Goal: Task Accomplishment & Management: Complete application form

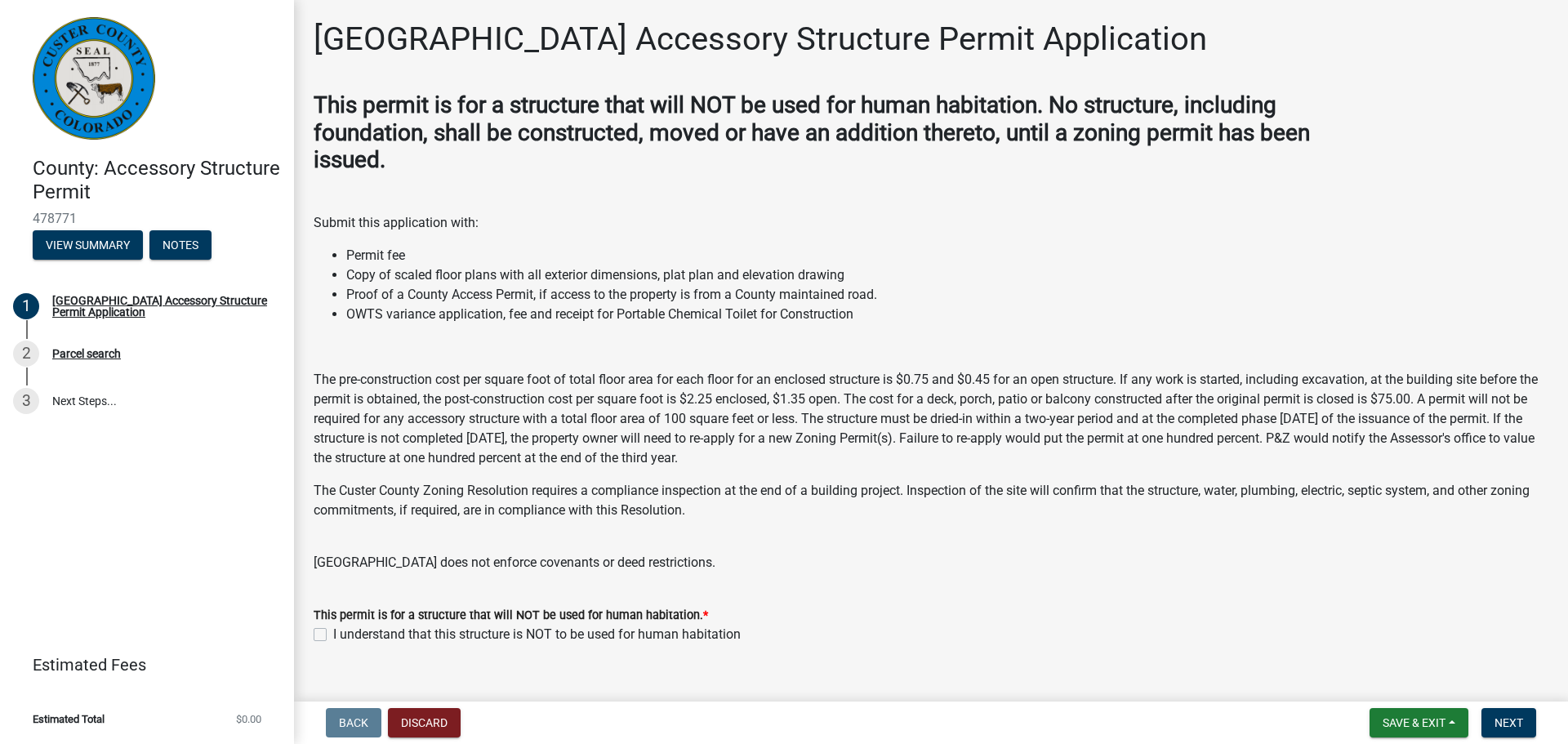
scroll to position [28, 0]
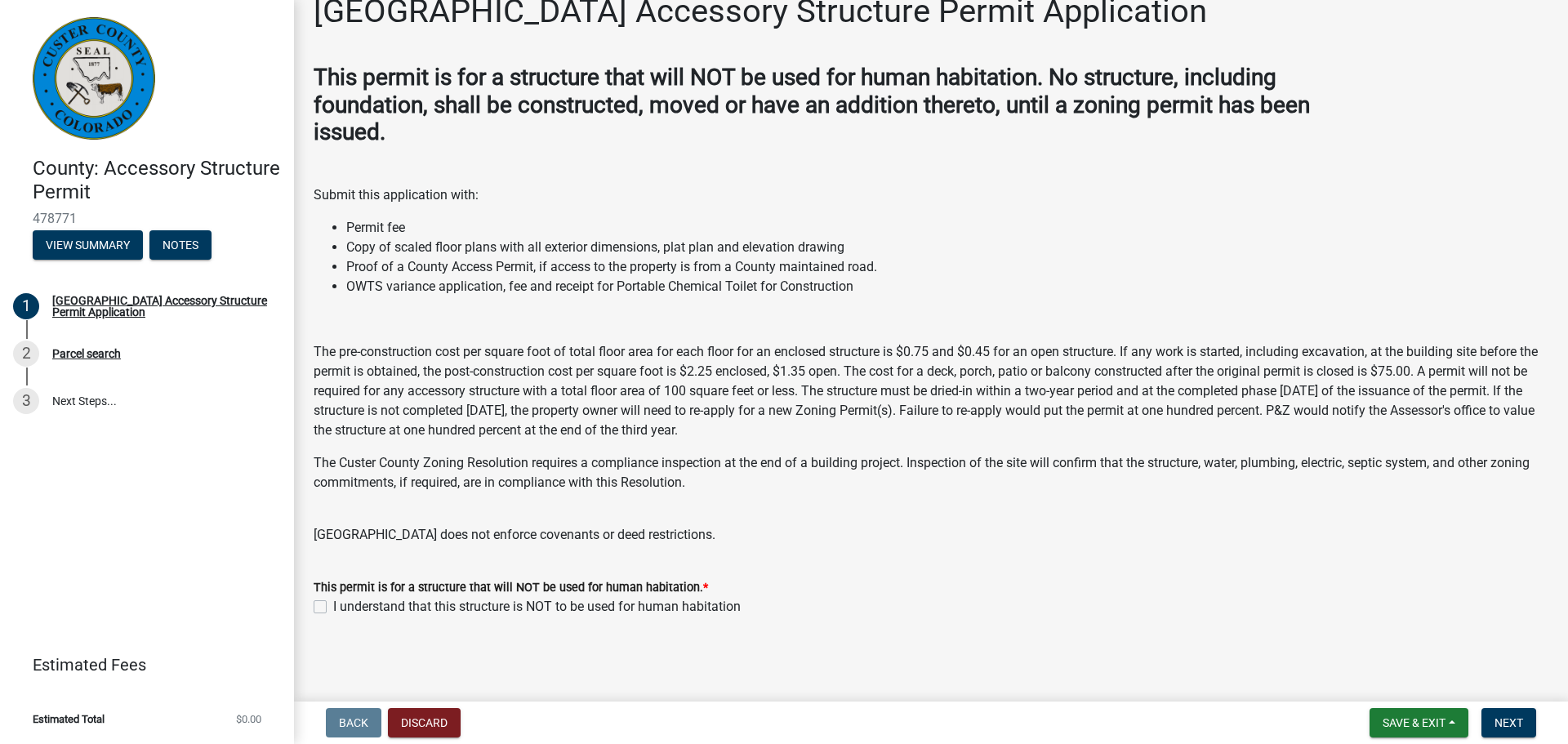
click at [333, 605] on label "I understand that this structure is NOT to be used for human habitation" at bounding box center [536, 607] width 408 height 19
click at [333, 605] on input "I understand that this structure is NOT to be used for human habitation" at bounding box center [338, 602] width 11 height 11
click at [433, 572] on form "This permit is for a structure that will NOT be used for human habitation. * I …" at bounding box center [931, 587] width 1235 height 58
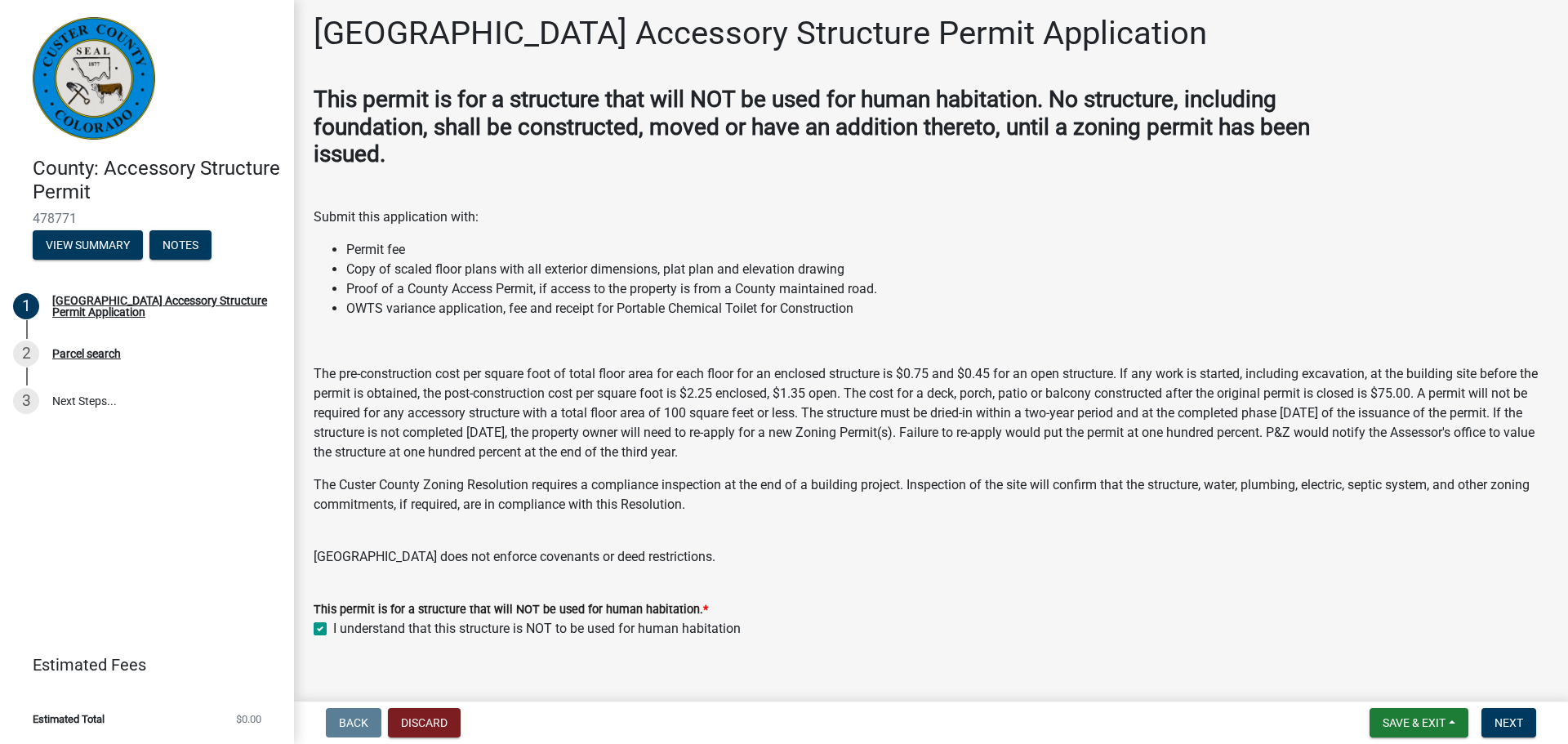
scroll to position [0, 0]
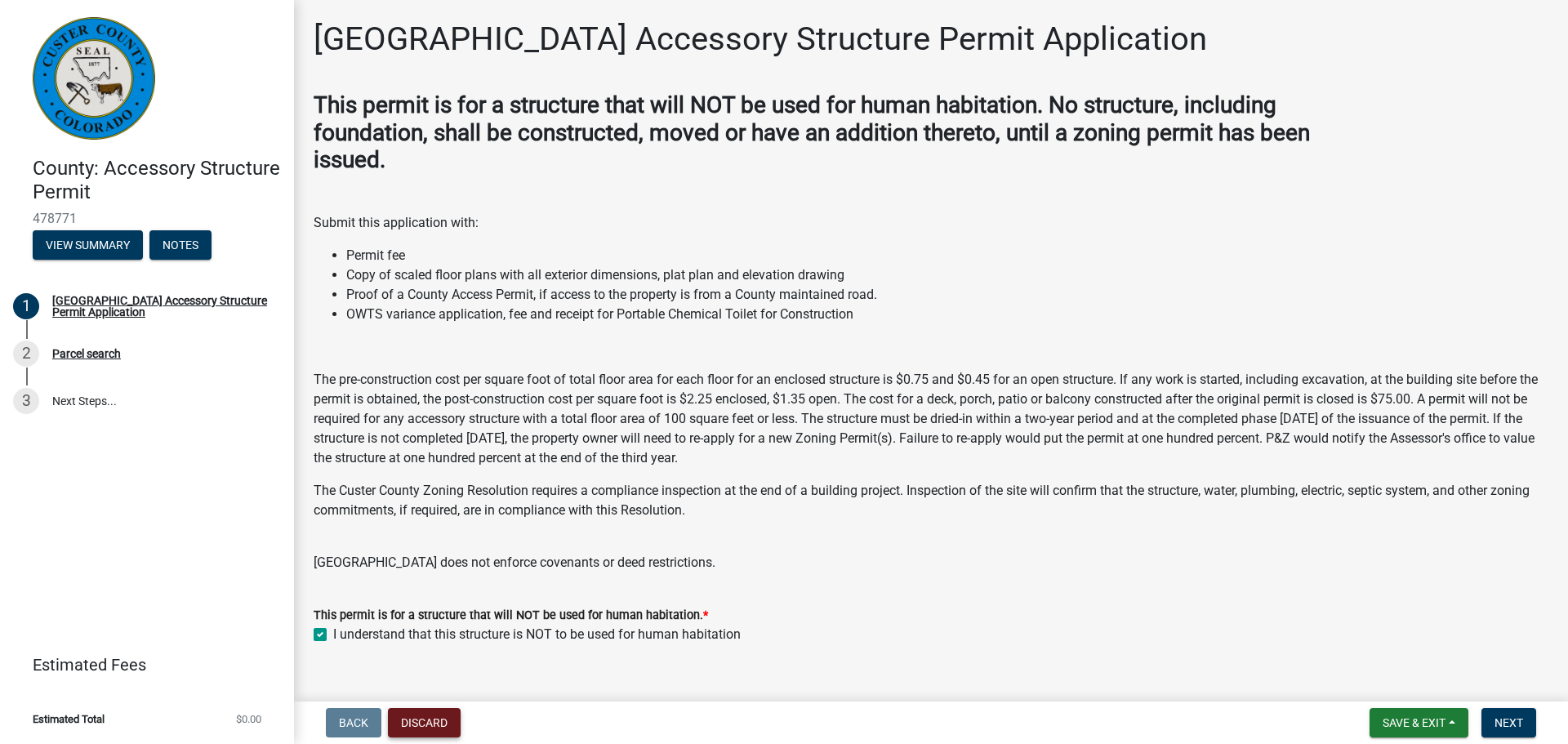
click at [424, 728] on button "Discard" at bounding box center [425, 722] width 73 height 30
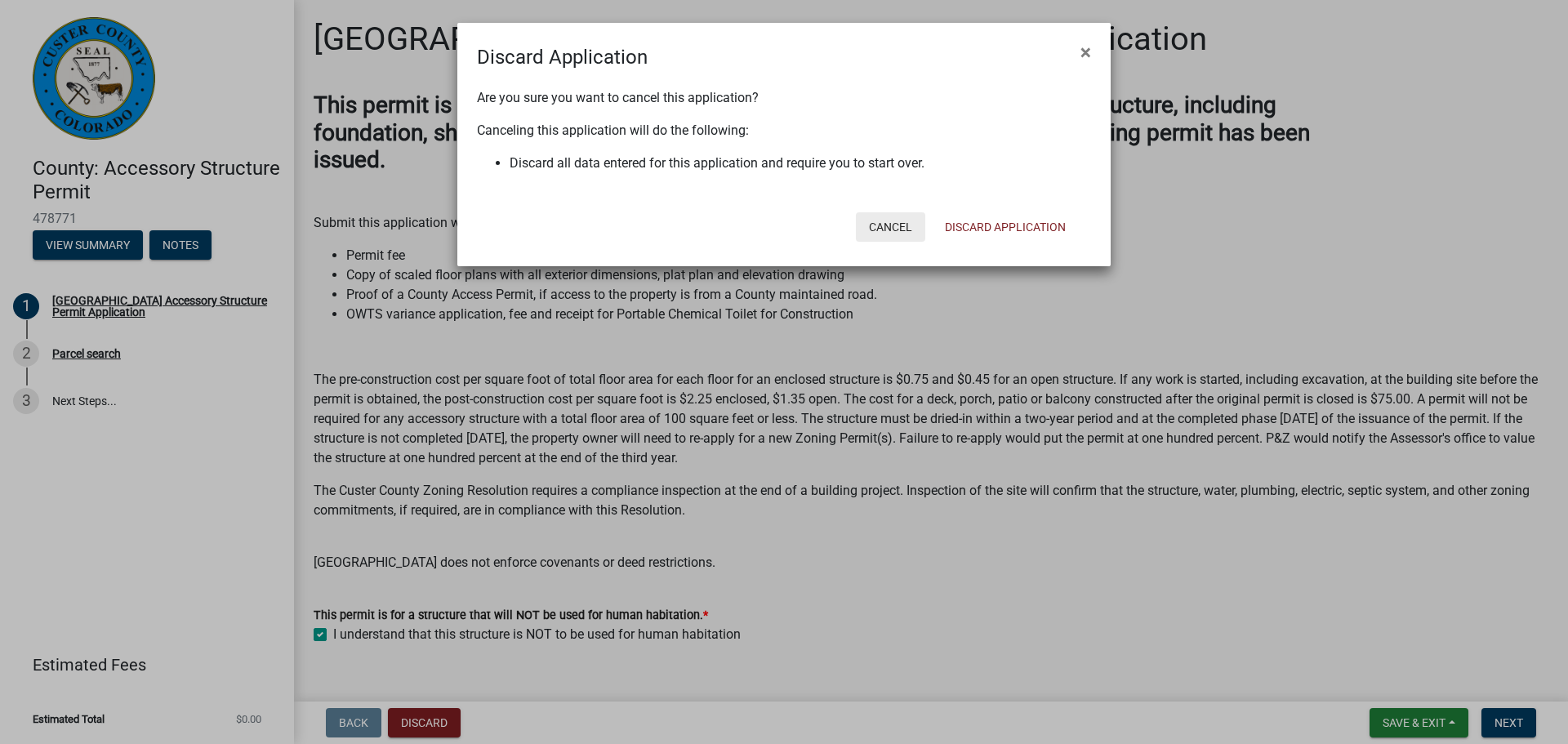
click at [894, 226] on button "Cancel" at bounding box center [891, 226] width 69 height 30
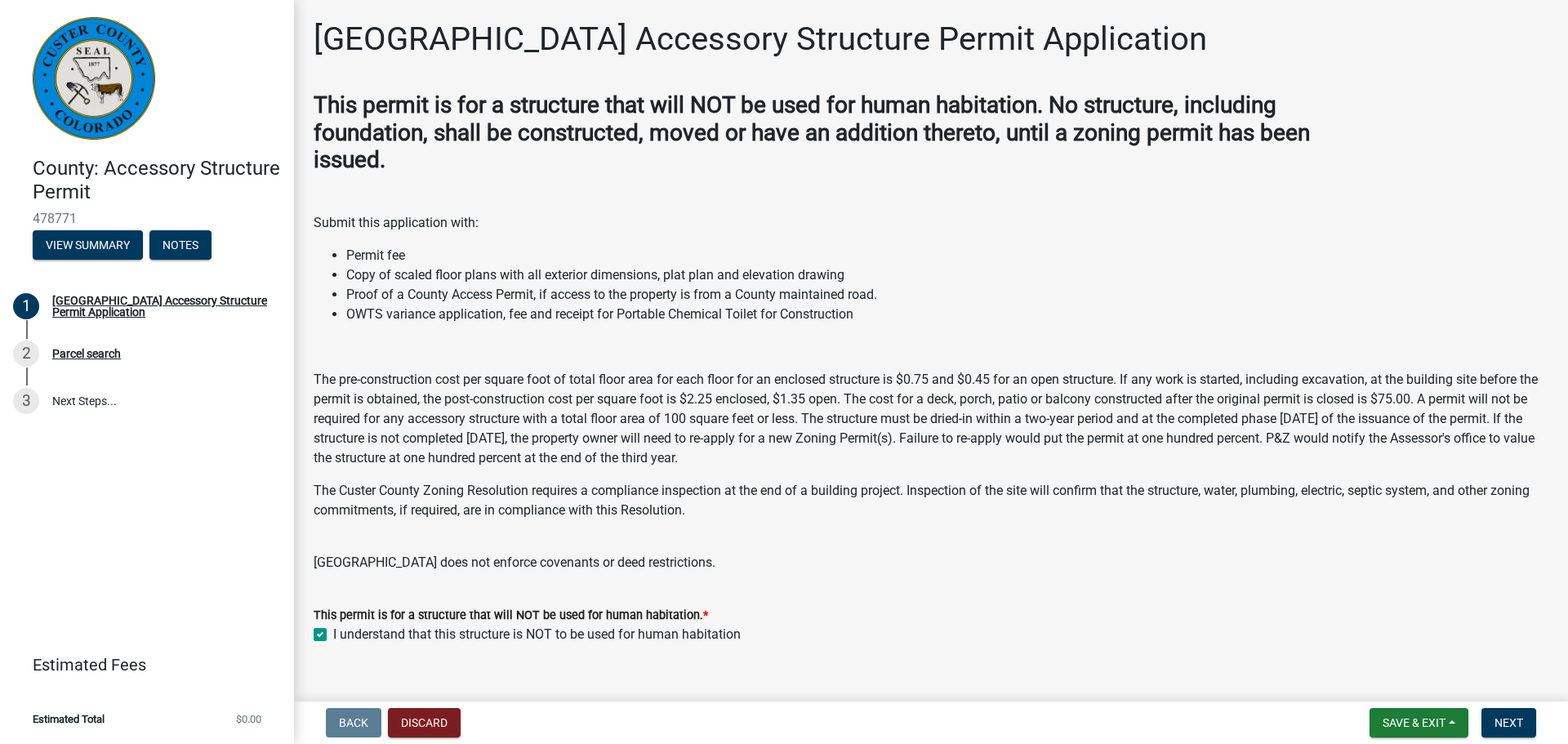
click at [702, 427] on p "The pre-construction cost per square foot of total floor area for each floor fo…" at bounding box center [931, 419] width 1235 height 98
click at [462, 343] on p at bounding box center [931, 347] width 1235 height 19
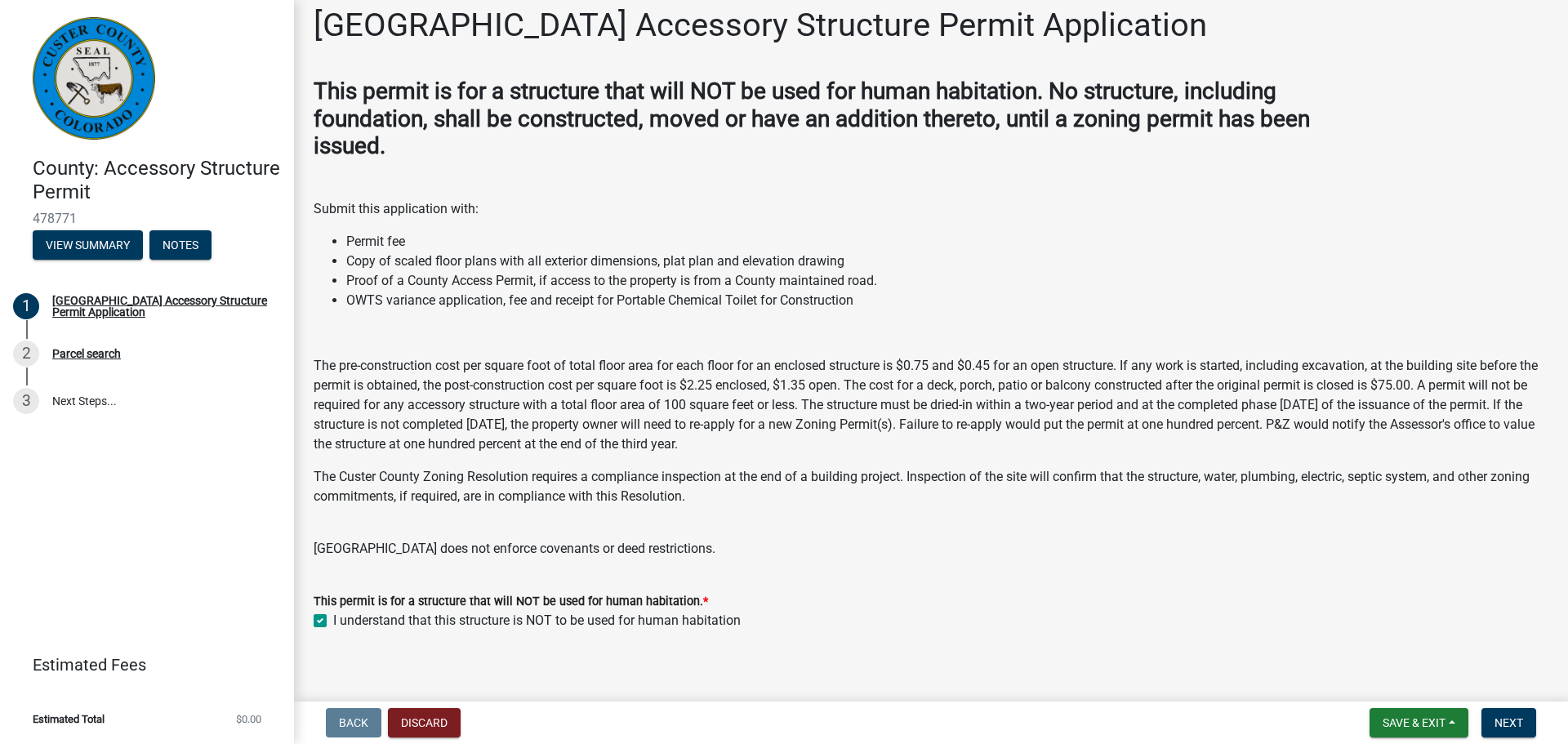
scroll to position [28, 0]
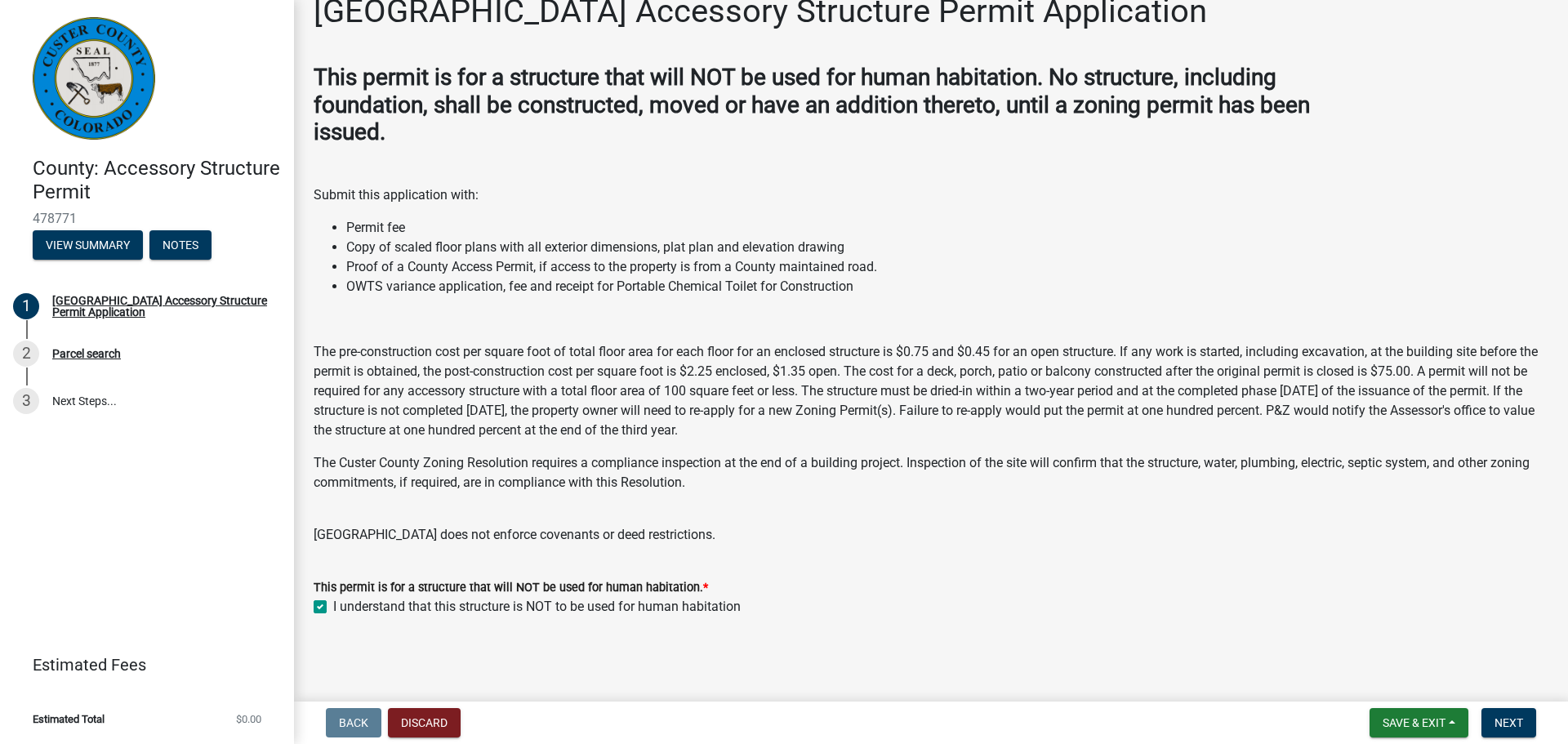
click at [442, 477] on p "The Custer County Zoning Resolution requires a compliance inspection at the end…" at bounding box center [931, 473] width 1235 height 39
click at [573, 608] on label "I understand that this structure is NOT to be used for human habitation" at bounding box center [536, 607] width 408 height 19
click at [344, 608] on input "I understand that this structure is NOT to be used for human habitation" at bounding box center [338, 602] width 11 height 11
checkbox input "false"
click at [559, 553] on wm-data-entity-input "This permit is for a structure that will NOT be used for human habitation. No s…" at bounding box center [931, 310] width 1235 height 494
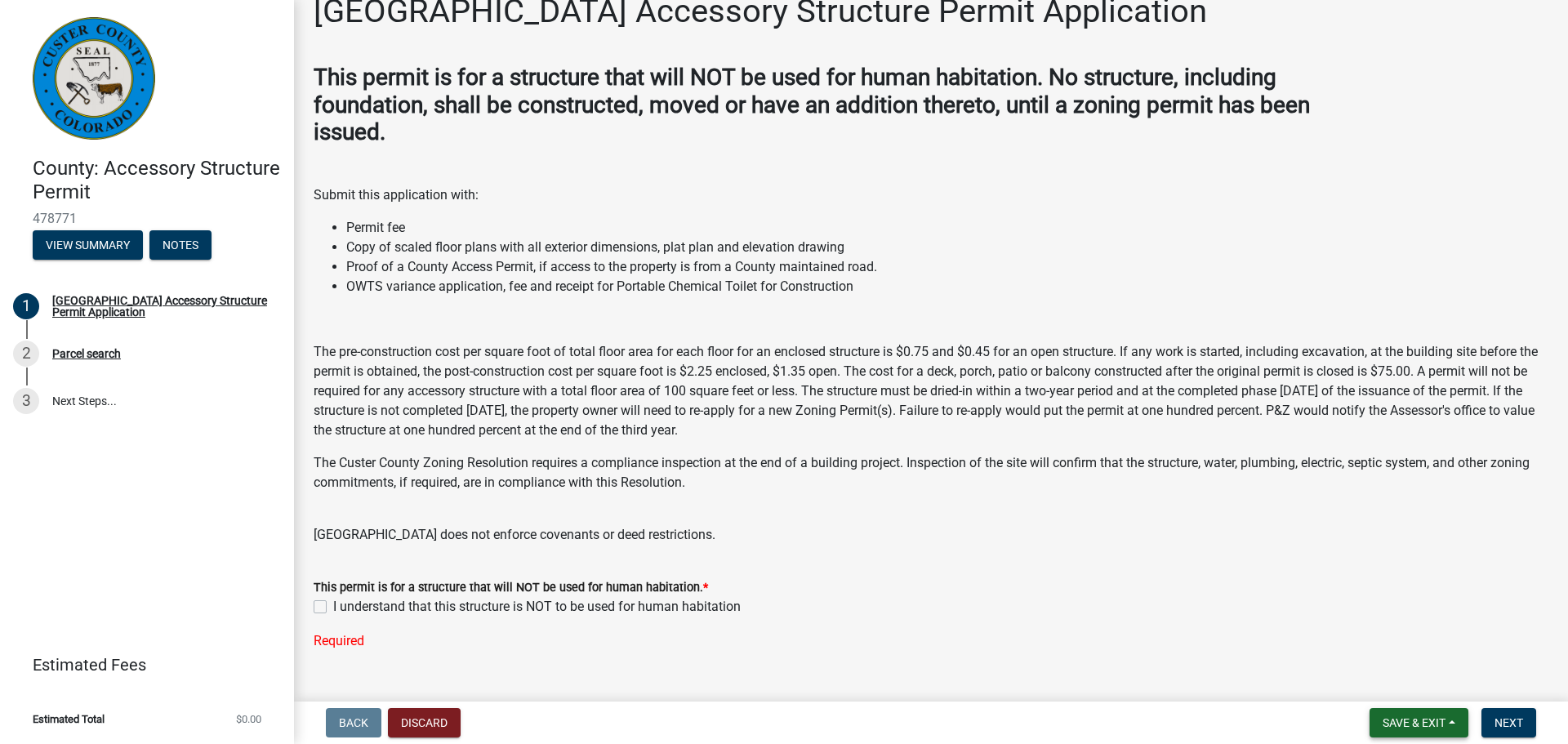
click at [1401, 724] on span "Save & Exit" at bounding box center [1415, 723] width 63 height 13
click at [1383, 634] on button "Save" at bounding box center [1403, 640] width 130 height 39
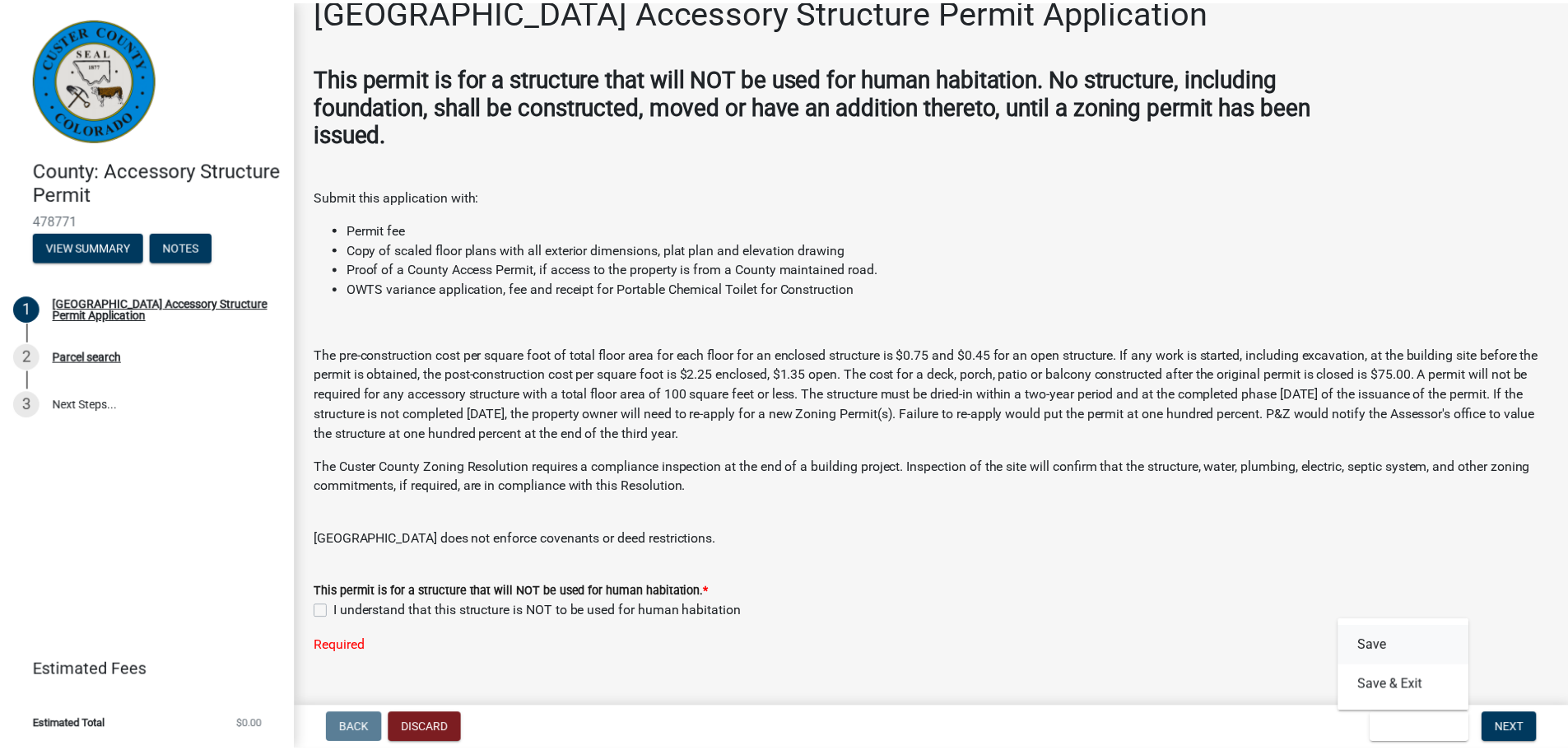
scroll to position [0, 0]
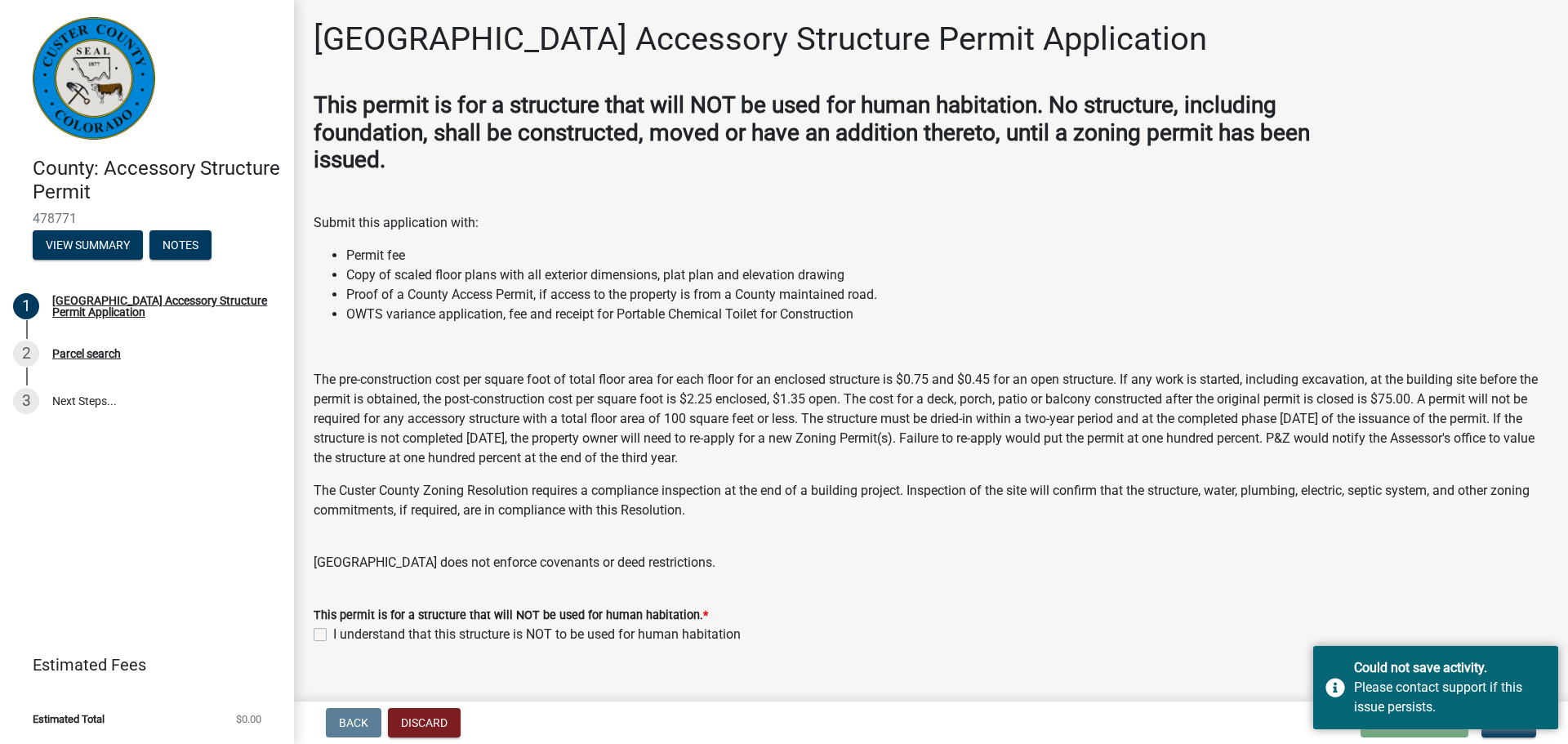
click at [1295, 607] on div "This permit is for a structure that will NOT be used for human habitation. *" at bounding box center [931, 615] width 1235 height 19
click at [333, 639] on label "I understand that this structure is NOT to be used for human habitation" at bounding box center [536, 635] width 408 height 19
click at [333, 636] on input "I understand that this structure is NOT to be used for human habitation" at bounding box center [338, 630] width 11 height 11
checkbox input "true"
click at [1523, 735] on button "Next" at bounding box center [1509, 722] width 55 height 30
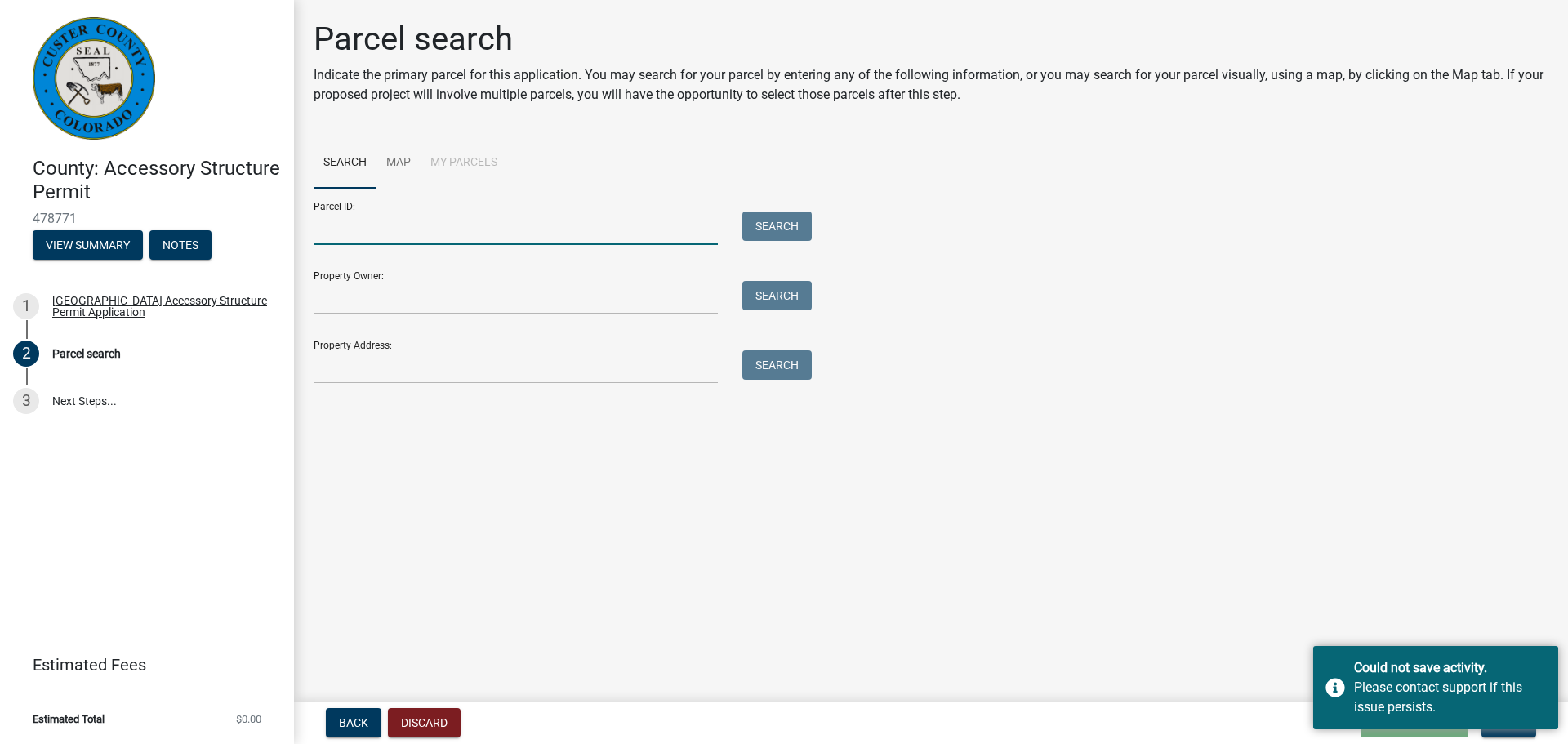
click at [405, 229] on input "Parcel ID:" at bounding box center [516, 228] width 405 height 34
drag, startPoint x: 428, startPoint y: 218, endPoint x: 423, endPoint y: 229, distance: 12.1
click at [428, 218] on input "Parcel ID:" at bounding box center [516, 228] width 405 height 34
paste input "Lot 8 Rosita Hills, Subdivision 5"
type input "Lot 8 Rosita Hills, Subdivision 5"
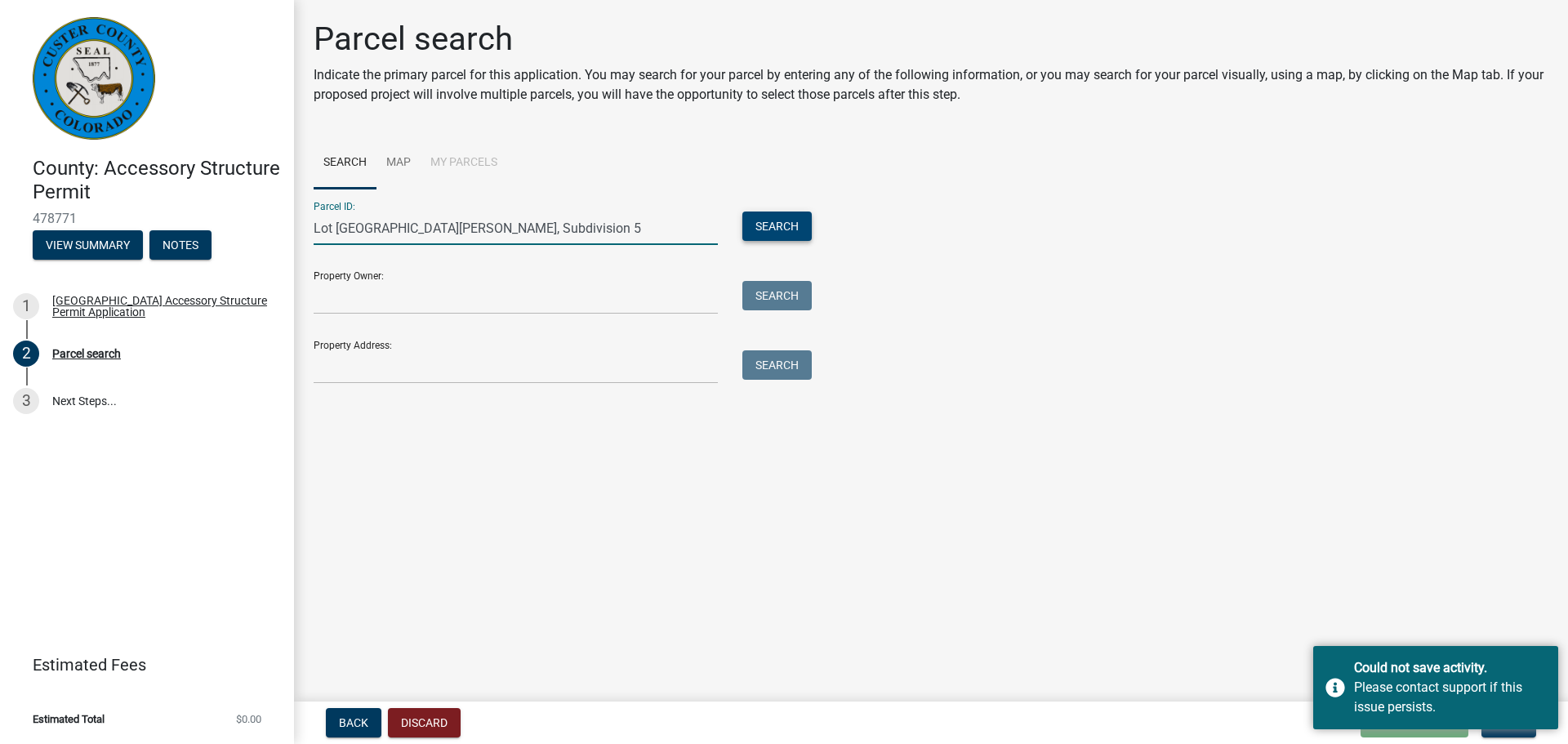
click at [772, 232] on button "Search" at bounding box center [777, 226] width 69 height 30
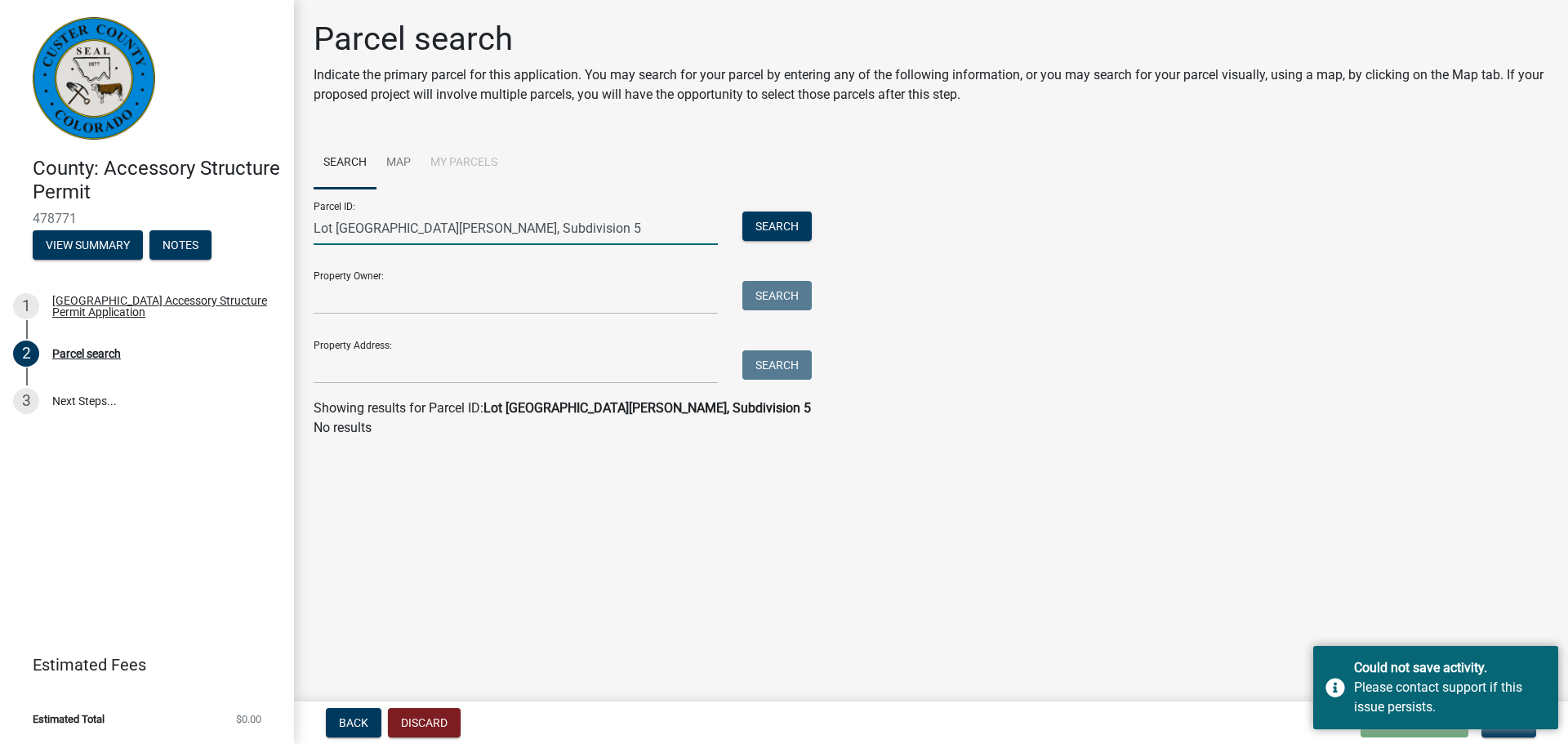
click at [516, 227] on input "Lot 8 Rosita Hills, Subdivision 5" at bounding box center [516, 228] width 405 height 34
drag, startPoint x: 516, startPoint y: 227, endPoint x: 200, endPoint y: 229, distance: 316.0
click at [200, 229] on div "County: Accessory Structure Permit 478771 View Summary Notes 1 Custer County Ac…" at bounding box center [784, 372] width 1568 height 744
click at [595, 223] on input "Parcel ID:" at bounding box center [516, 228] width 405 height 34
type input "408 wakeeney dr"
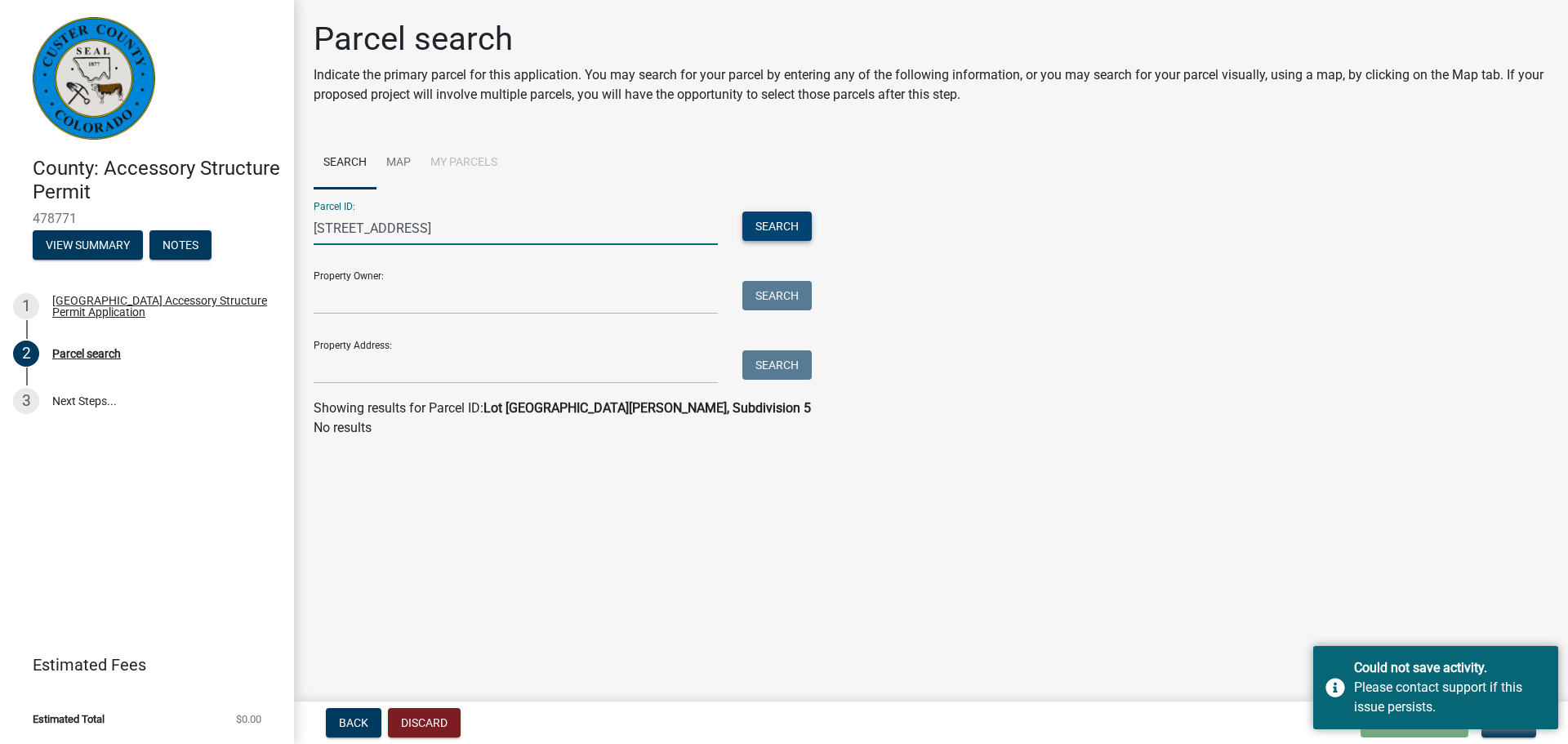
click at [779, 235] on button "Search" at bounding box center [777, 226] width 69 height 30
click at [434, 227] on input "408 wakeeney dr" at bounding box center [516, 228] width 405 height 34
drag, startPoint x: 434, startPoint y: 227, endPoint x: 235, endPoint y: 227, distance: 199.0
click at [248, 227] on div "County: Accessory Structure Permit 478771 View Summary Notes 1 Custer County Ac…" at bounding box center [784, 372] width 1568 height 744
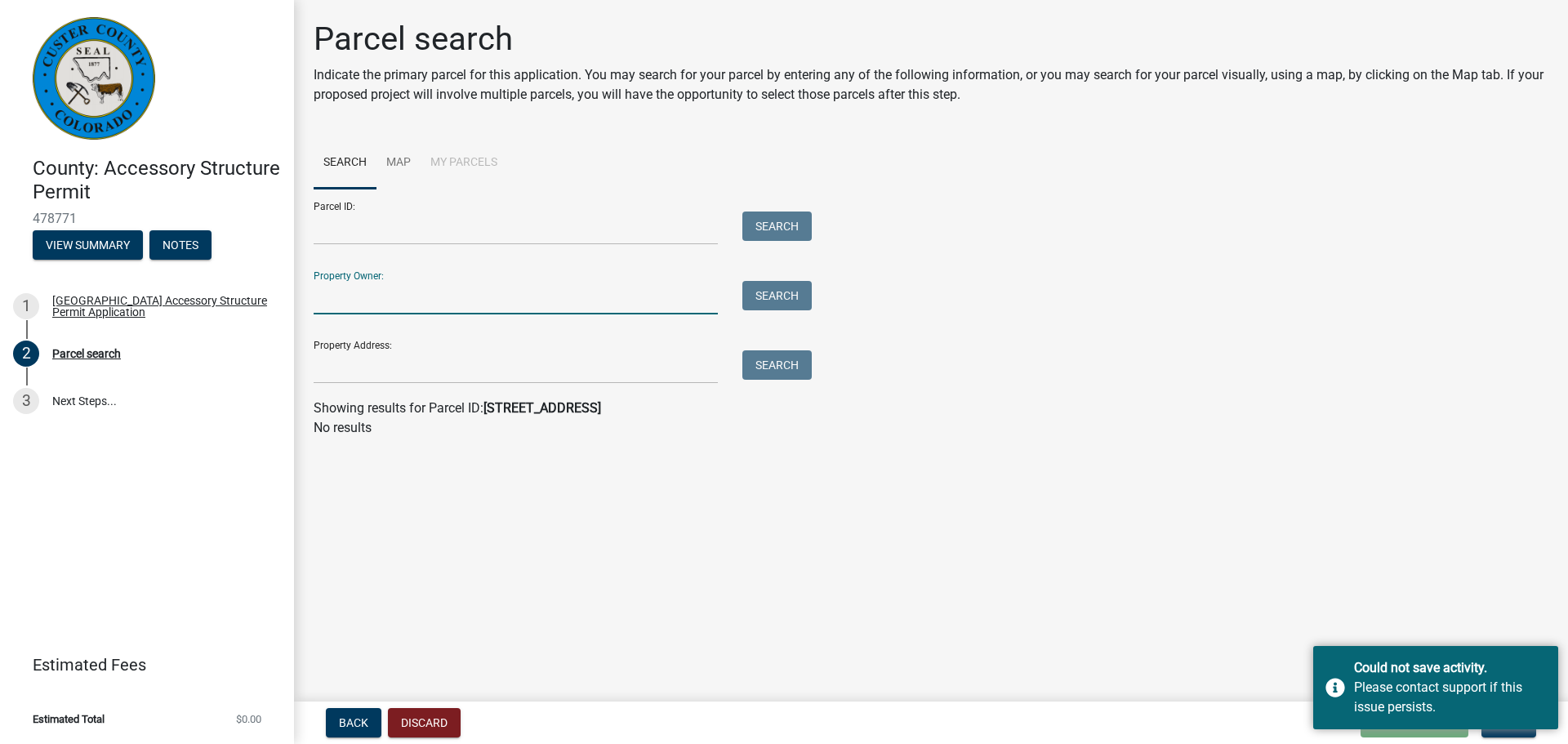
click at [377, 305] on input "Property Owner:" at bounding box center [516, 297] width 405 height 34
type input "matlock"
click at [761, 297] on button "Search" at bounding box center [777, 295] width 69 height 30
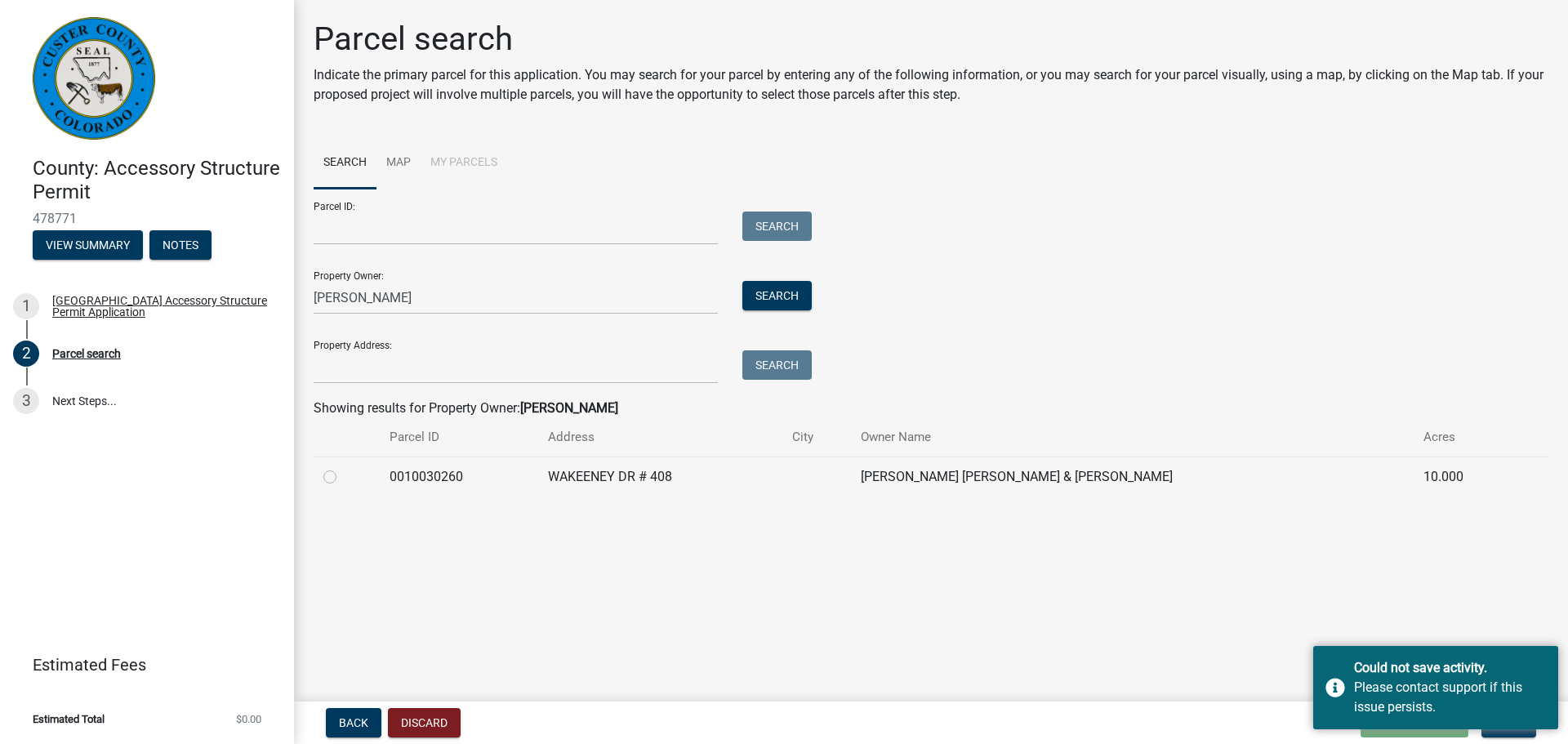
click at [343, 467] on label at bounding box center [343, 467] width 0 height 0
click at [343, 472] on input "radio" at bounding box center [348, 472] width 11 height 11
radio input "true"
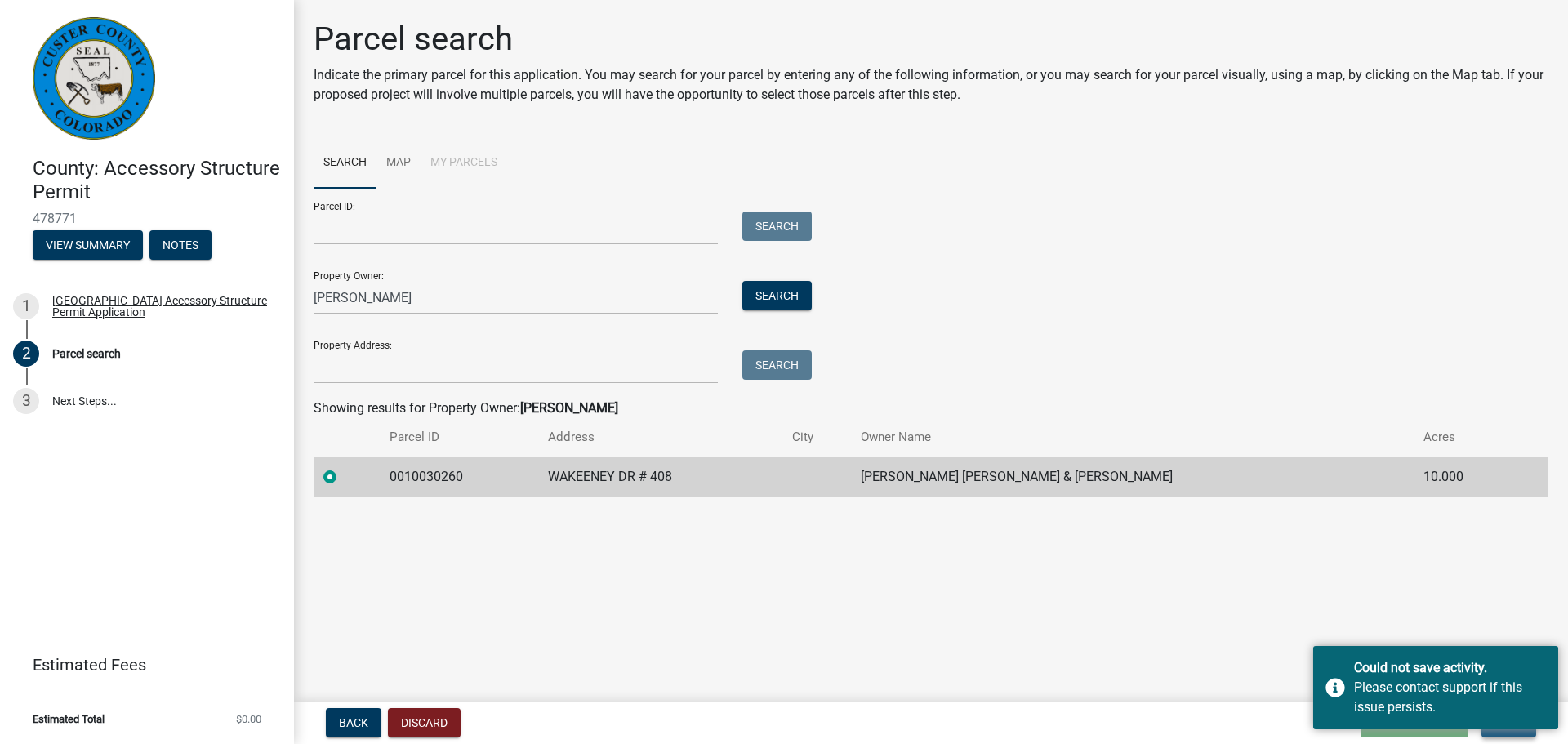
click at [1515, 733] on button "Next" at bounding box center [1509, 722] width 55 height 30
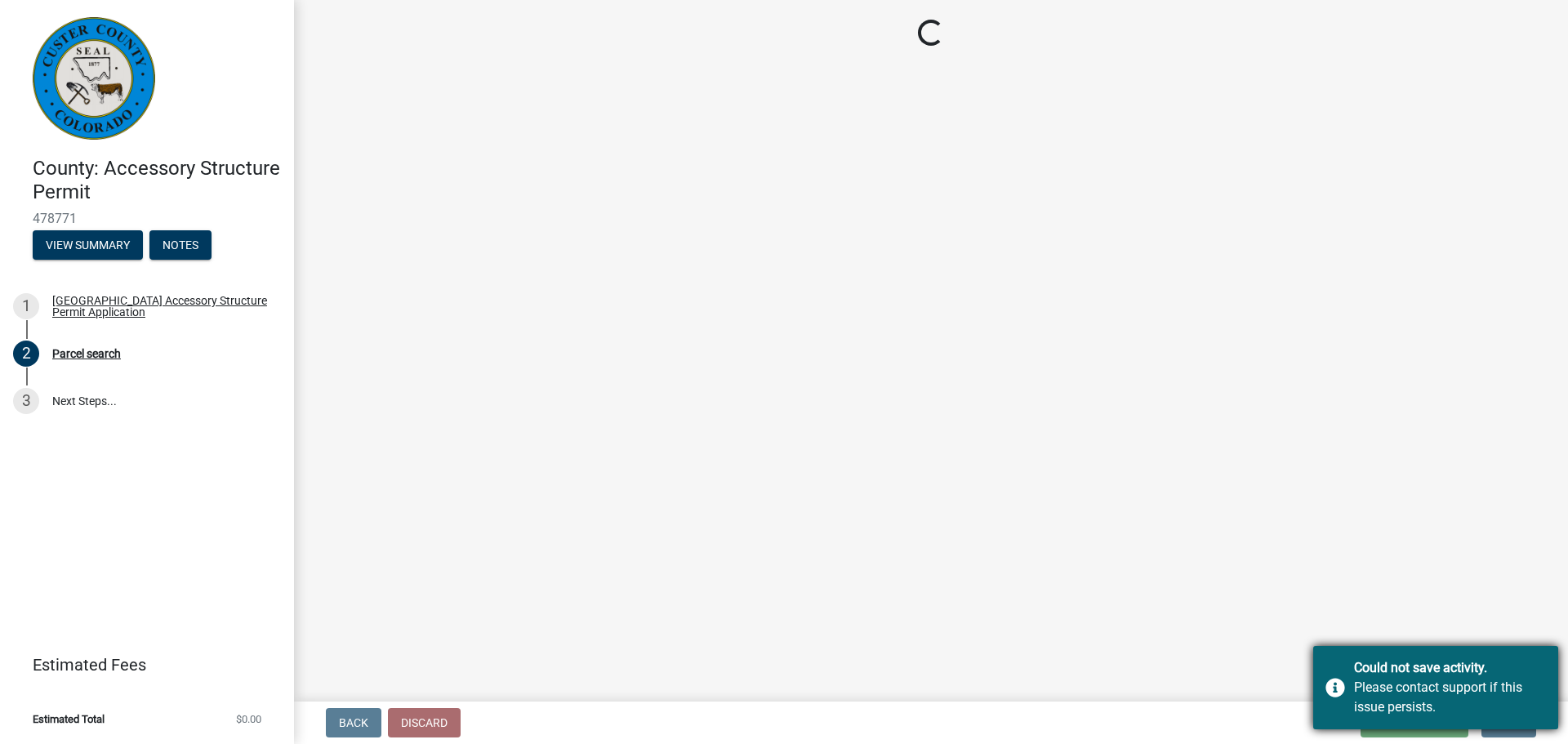
click at [1422, 668] on div "Could not save activity." at bounding box center [1450, 667] width 192 height 19
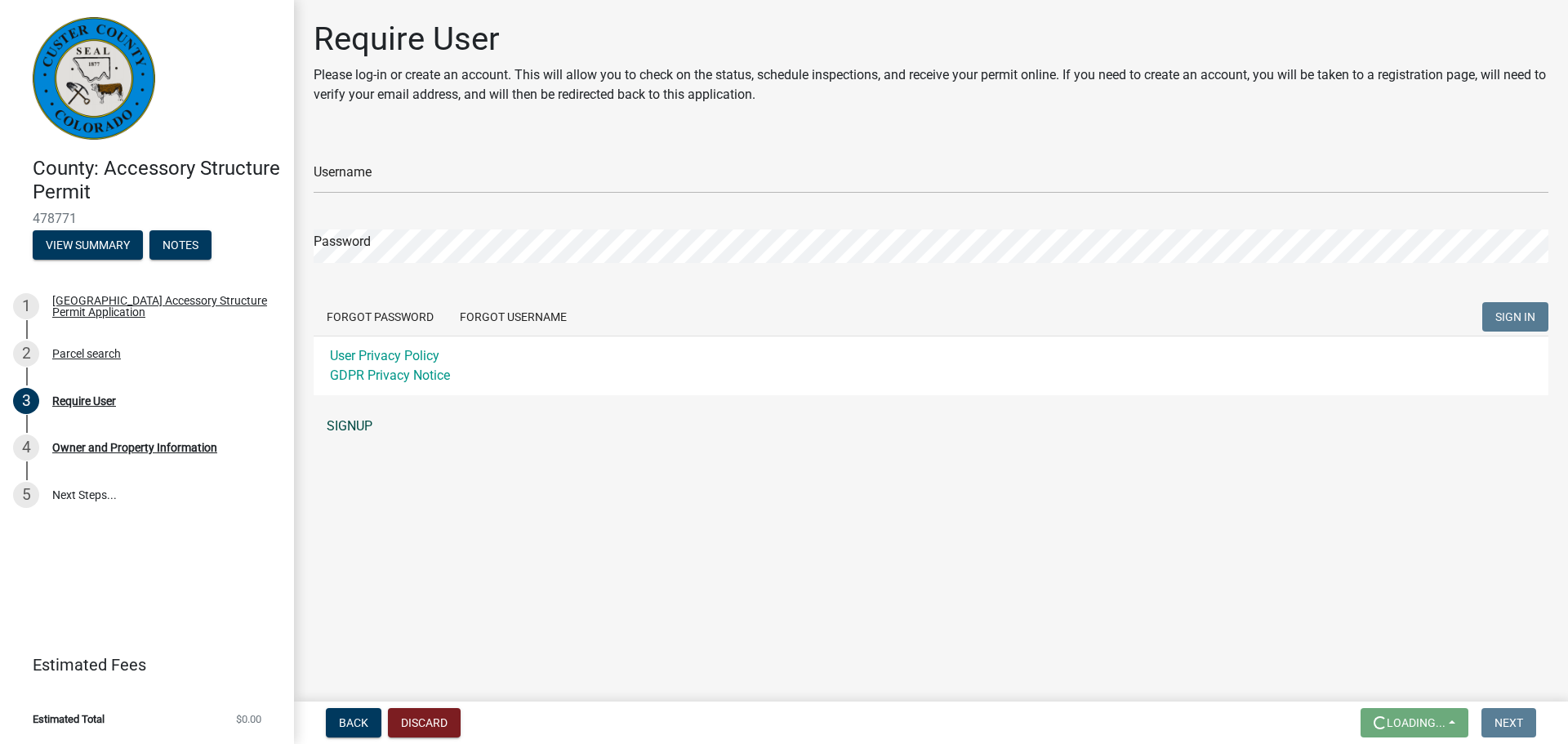
click at [356, 415] on link "SIGNUP" at bounding box center [931, 427] width 1235 height 33
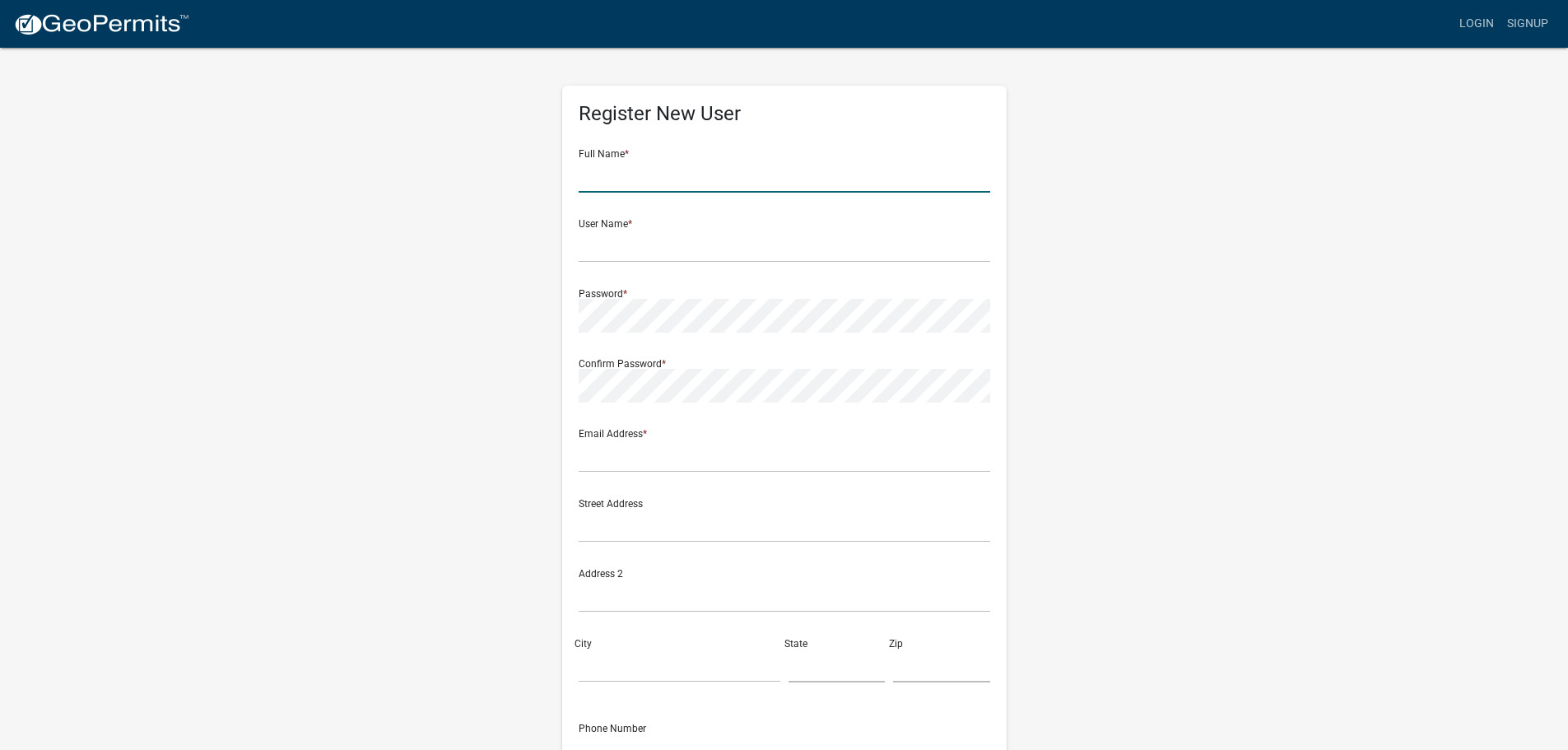
click at [663, 181] on input "text" at bounding box center [785, 175] width 412 height 34
type input "Mandi Matlock"
type input "mandi.matlock@gmail.com"
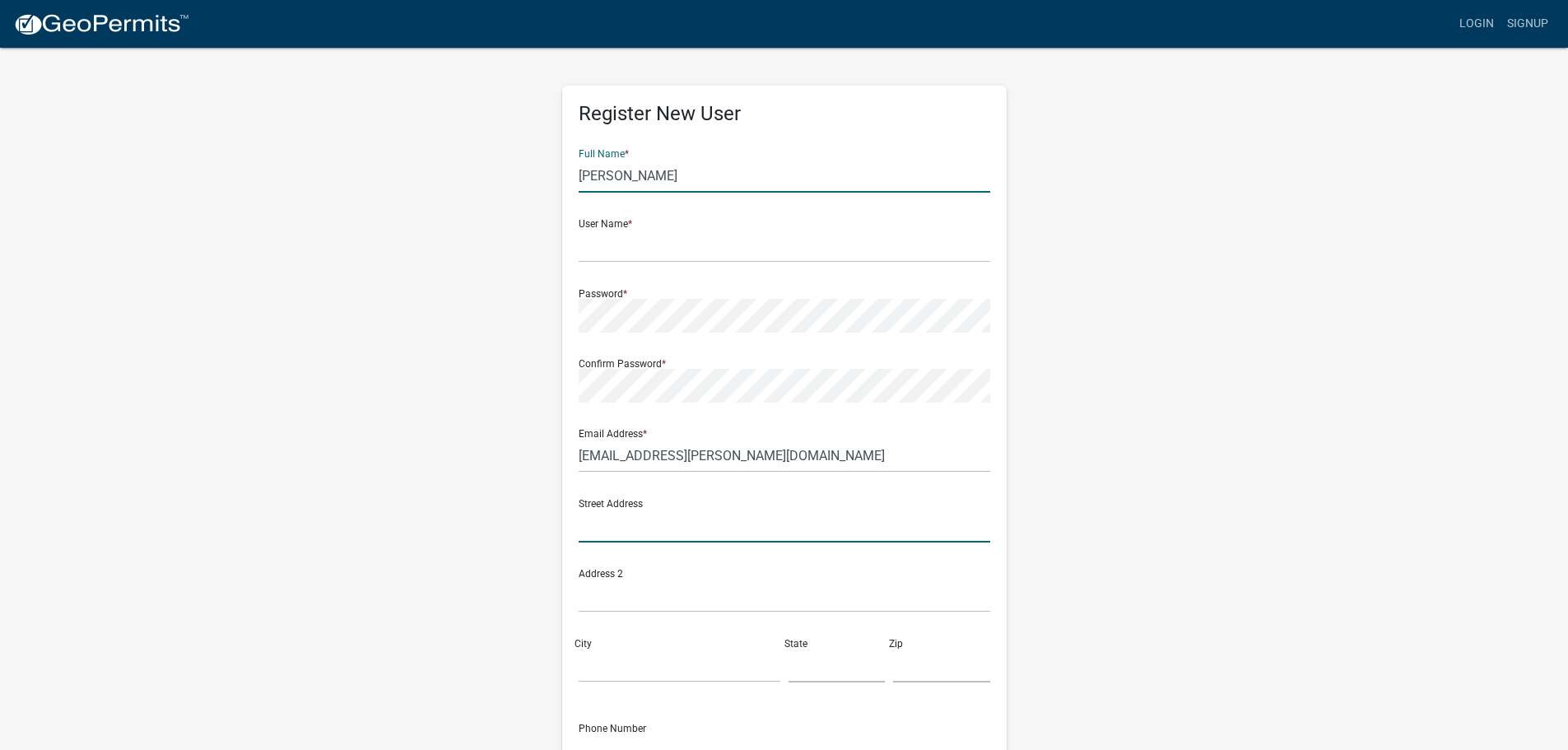
type input "12001 S 214th St"
type input "Gretna"
type input "NE"
type input "68028"
type input "4023593595"
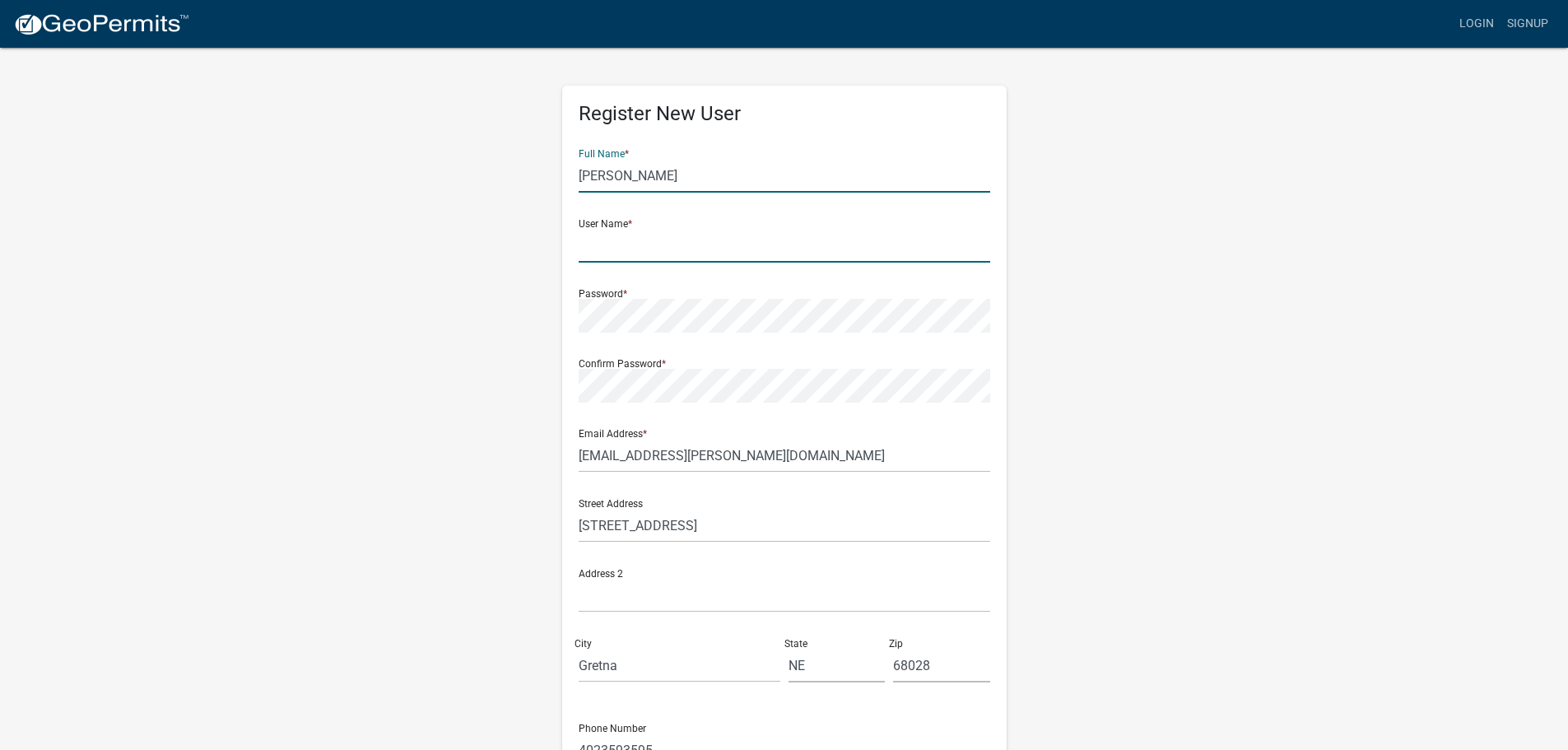
click at [637, 251] on input "text" at bounding box center [785, 245] width 412 height 34
type input "rmmjmatlock"
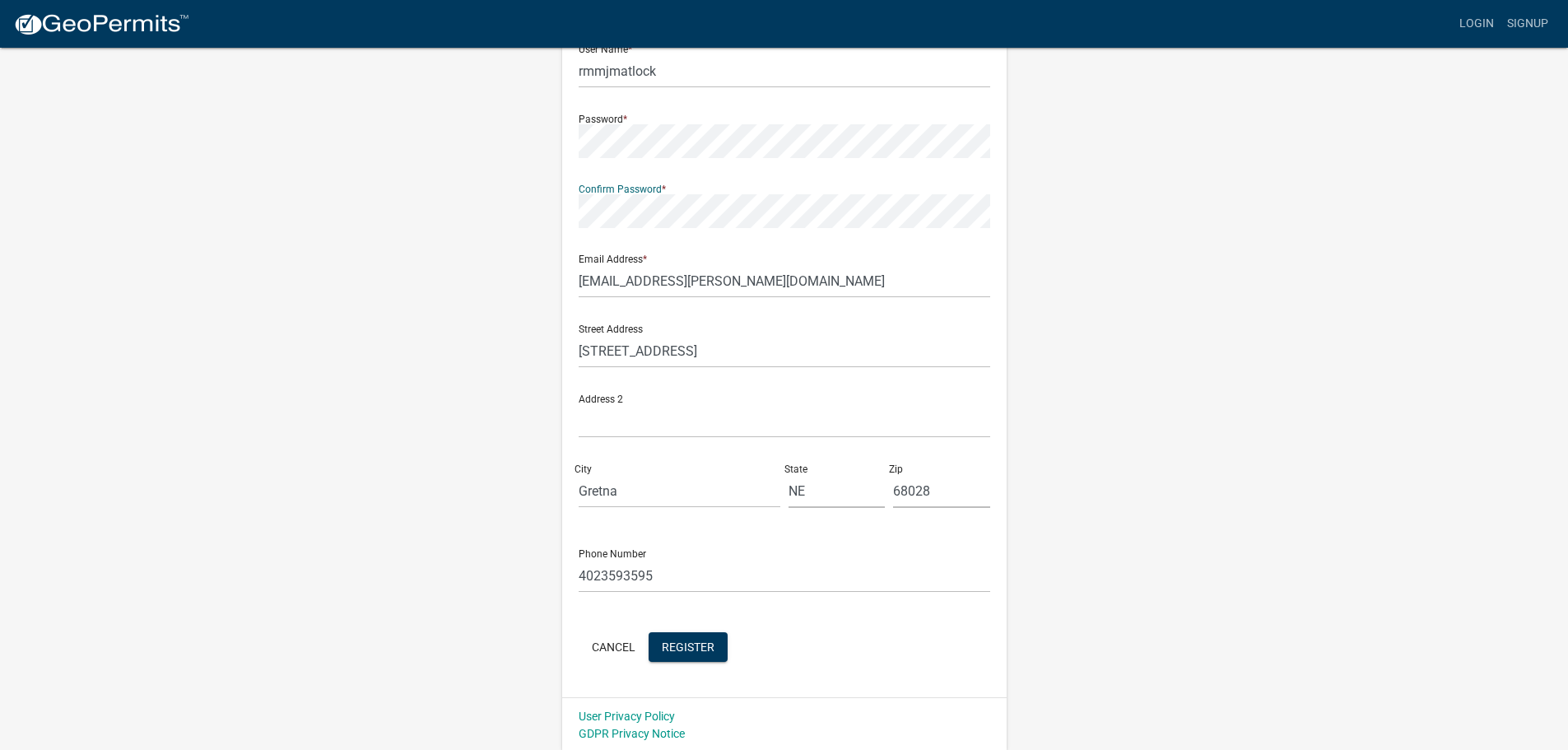
scroll to position [177, 0]
click at [688, 647] on span "Register" at bounding box center [688, 644] width 53 height 14
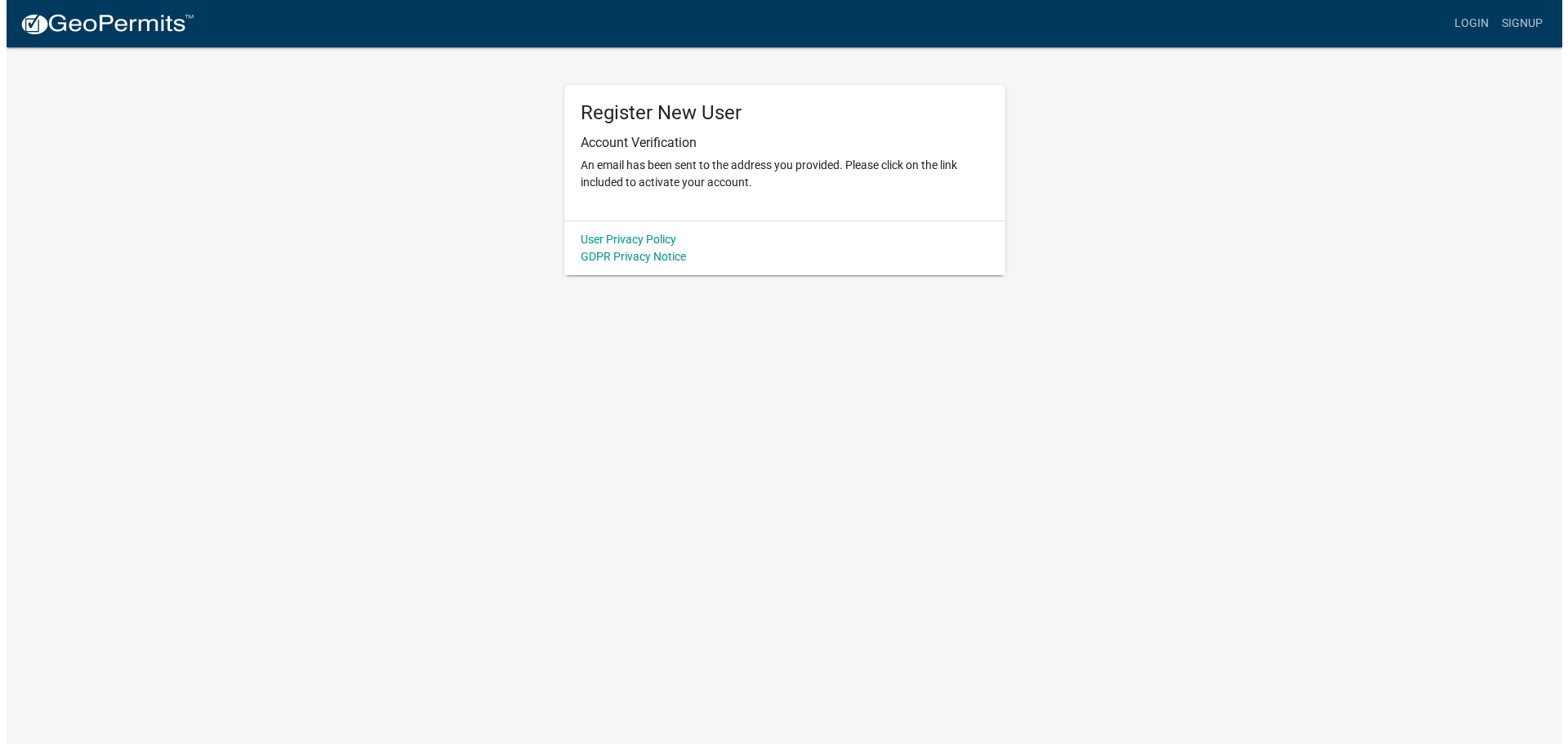
scroll to position [0, 0]
click at [626, 162] on p "An email has been sent to the address you provided. Please click on the link in…" at bounding box center [784, 174] width 409 height 35
click at [1486, 19] on link "Login" at bounding box center [1477, 24] width 47 height 31
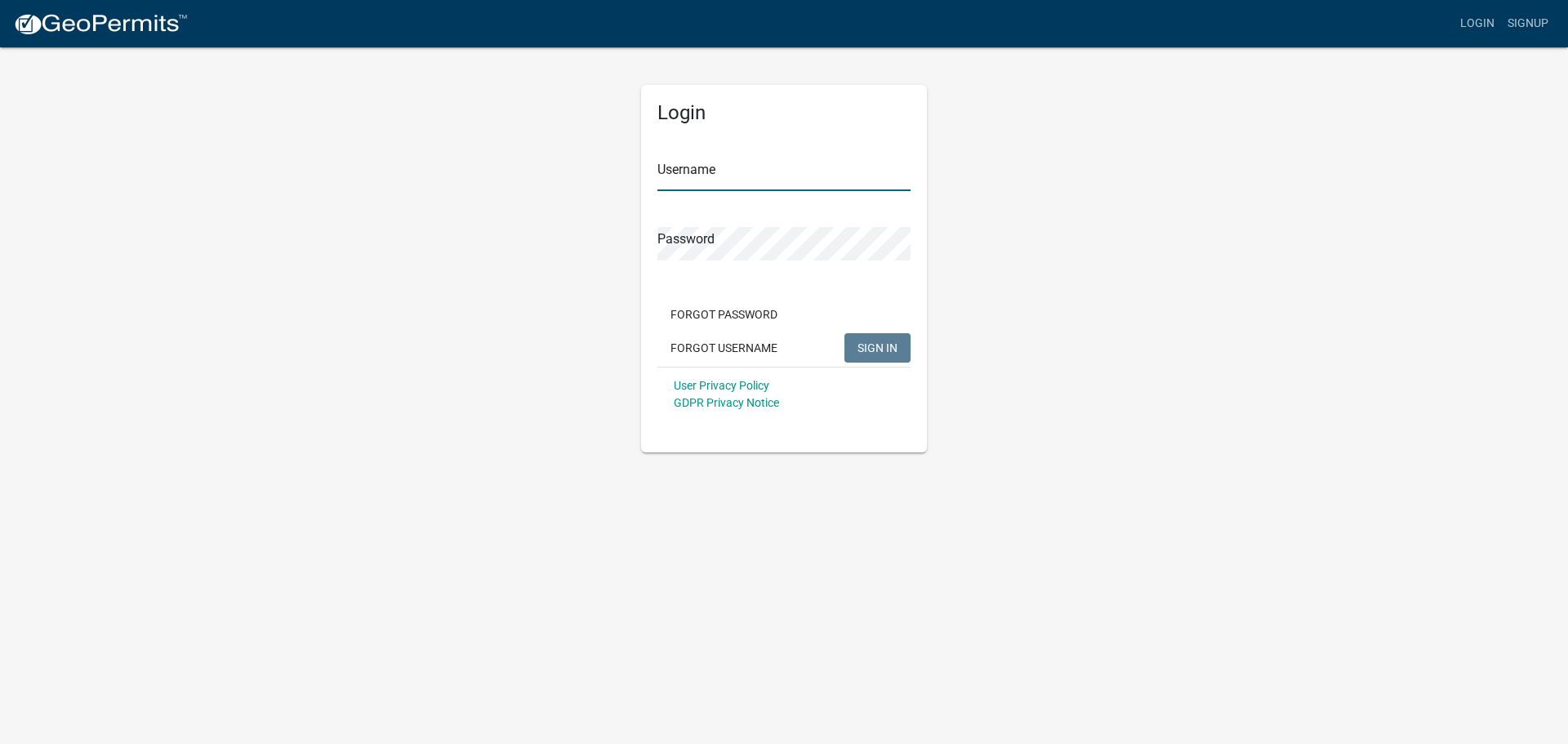
type input "rmmjmatlock"
click at [880, 348] on span "SIGN IN" at bounding box center [878, 347] width 40 height 13
click at [1252, 319] on app-login-view "more_horiz Login Signup Login Username rmmjmatlock Password Forgot Password For…" at bounding box center [784, 226] width 1568 height 453
click at [54, 31] on img at bounding box center [101, 25] width 175 height 25
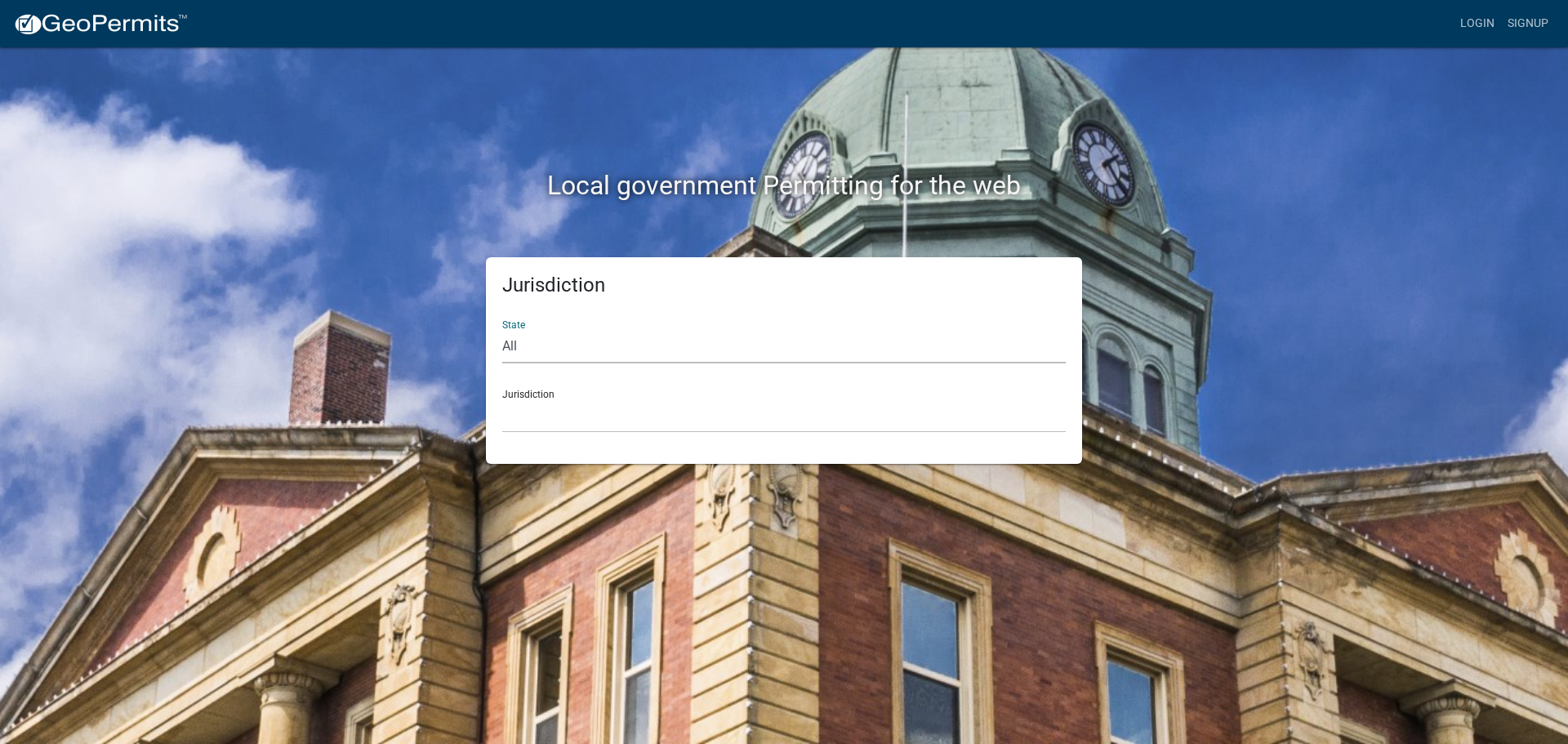
click at [538, 344] on select "All Colorado Georgia Indiana Iowa Kansas Minnesota Ohio South Carolina Wisconsin" at bounding box center [784, 346] width 564 height 34
select select "Colorado"
click at [503, 330] on select "All Colorado Georgia Indiana Iowa Kansas Minnesota Ohio South Carolina Wisconsin" at bounding box center [784, 346] width 564 height 34
click at [534, 404] on select "[GEOGRAPHIC_DATA], [US_STATE]" at bounding box center [784, 415] width 564 height 34
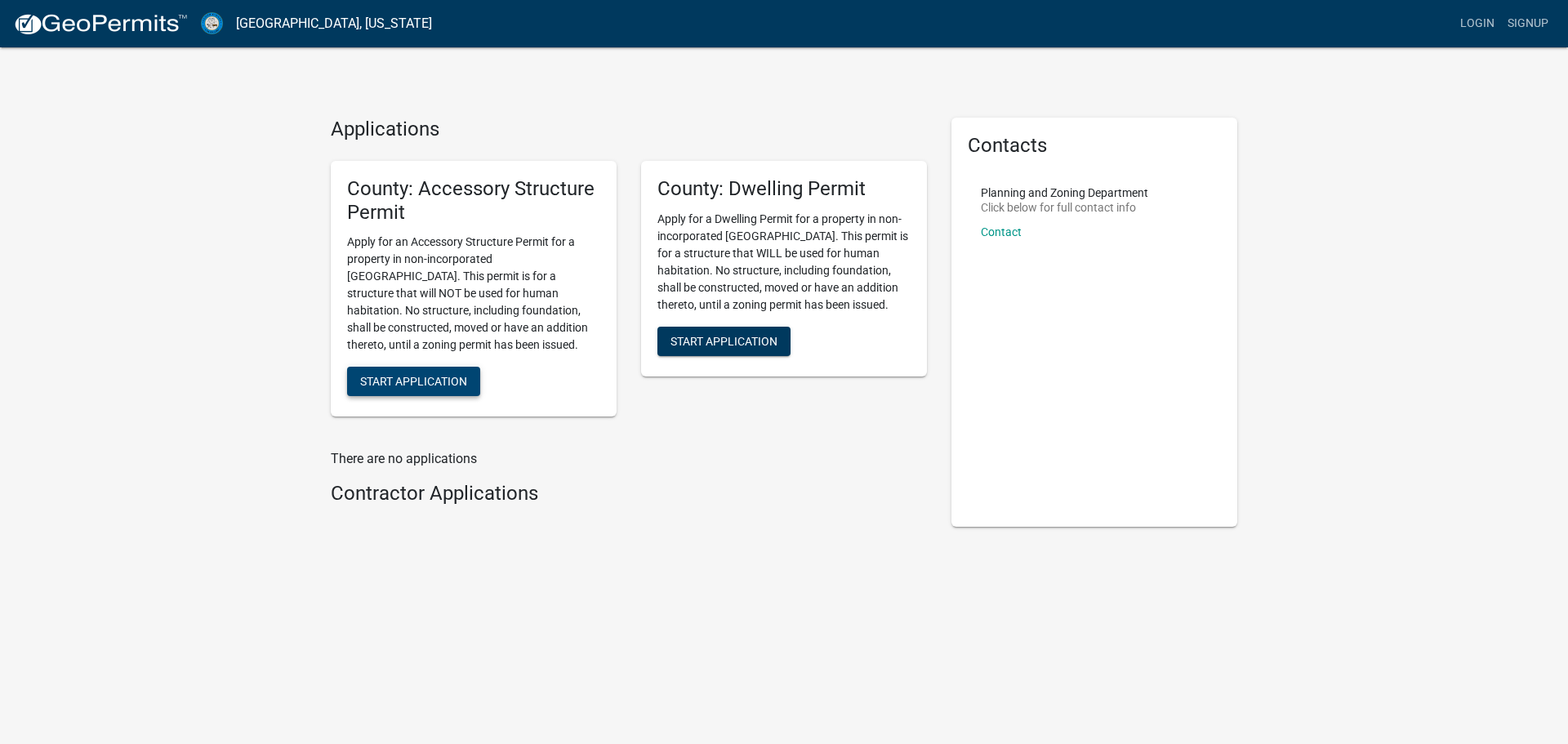
click at [412, 391] on button "Start Application" at bounding box center [413, 381] width 133 height 30
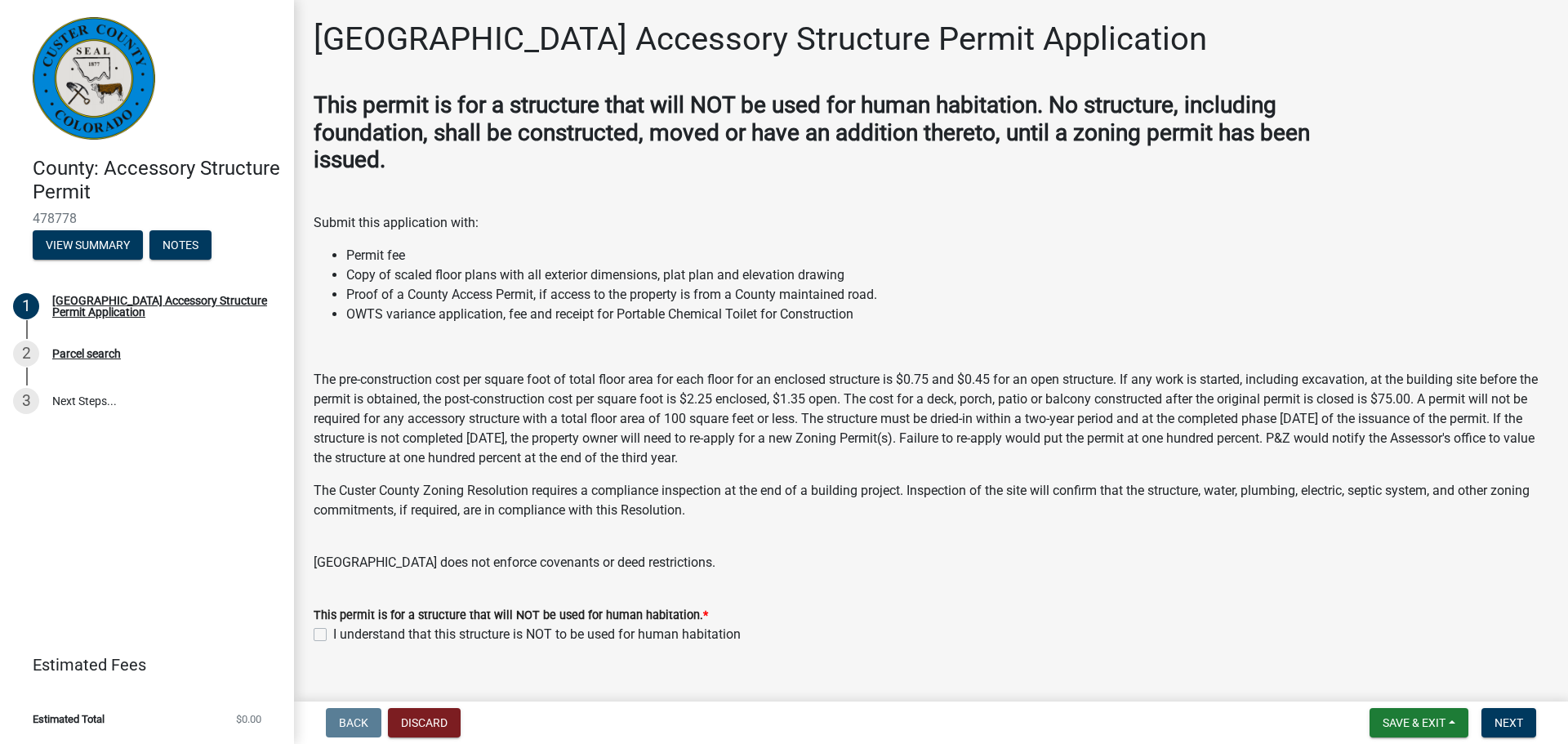
click at [328, 636] on div "I understand that this structure is NOT to be used for human habitation" at bounding box center [931, 635] width 1235 height 19
click at [333, 635] on label "I understand that this structure is NOT to be used for human habitation" at bounding box center [536, 635] width 408 height 19
click at [333, 635] on input "I understand that this structure is NOT to be used for human habitation" at bounding box center [338, 630] width 11 height 11
checkbox input "true"
click at [1514, 730] on button "Next" at bounding box center [1509, 722] width 55 height 30
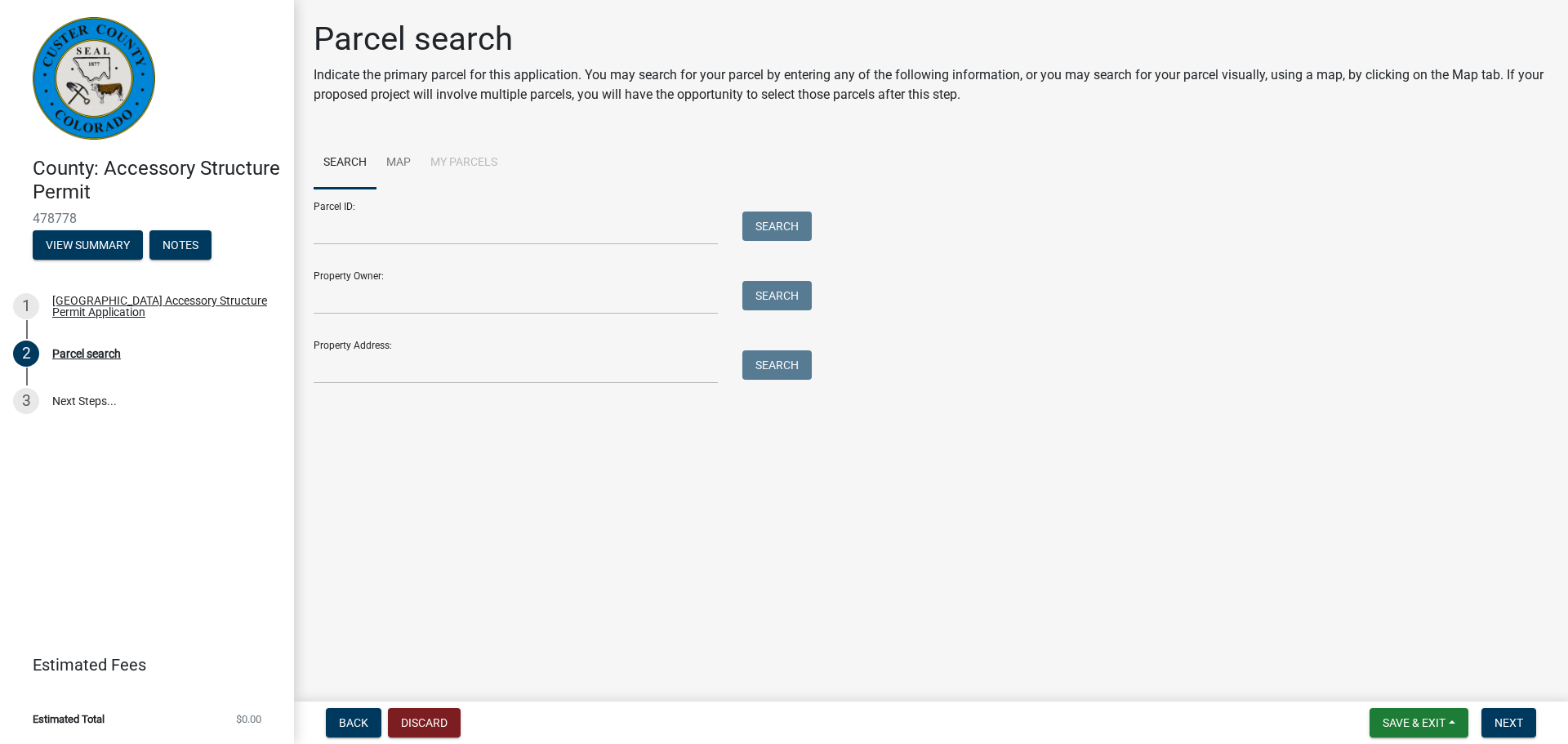
click at [481, 158] on li "My Parcels" at bounding box center [464, 163] width 86 height 53
click at [385, 168] on link "Map" at bounding box center [399, 163] width 44 height 53
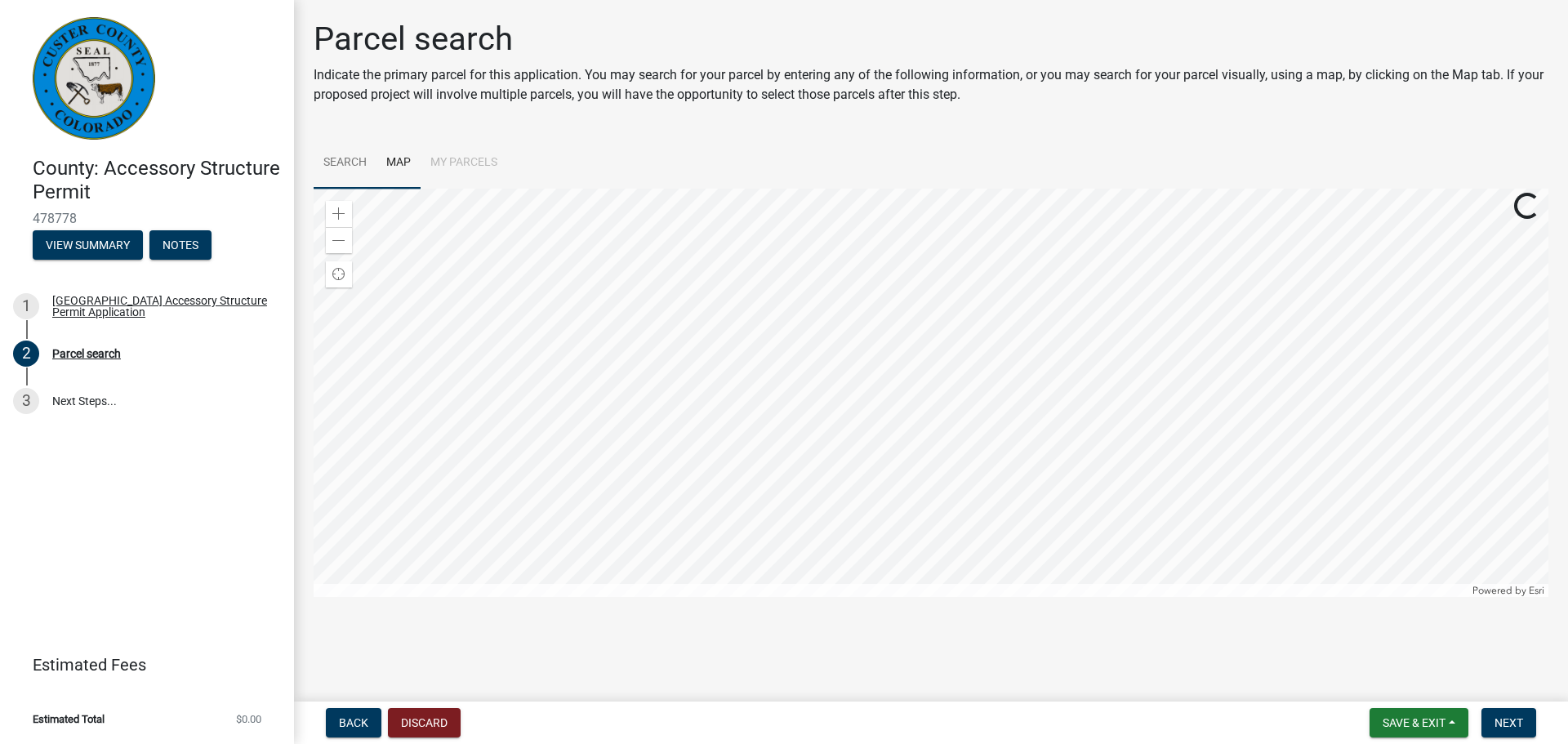
click at [351, 163] on link "Search" at bounding box center [345, 163] width 63 height 53
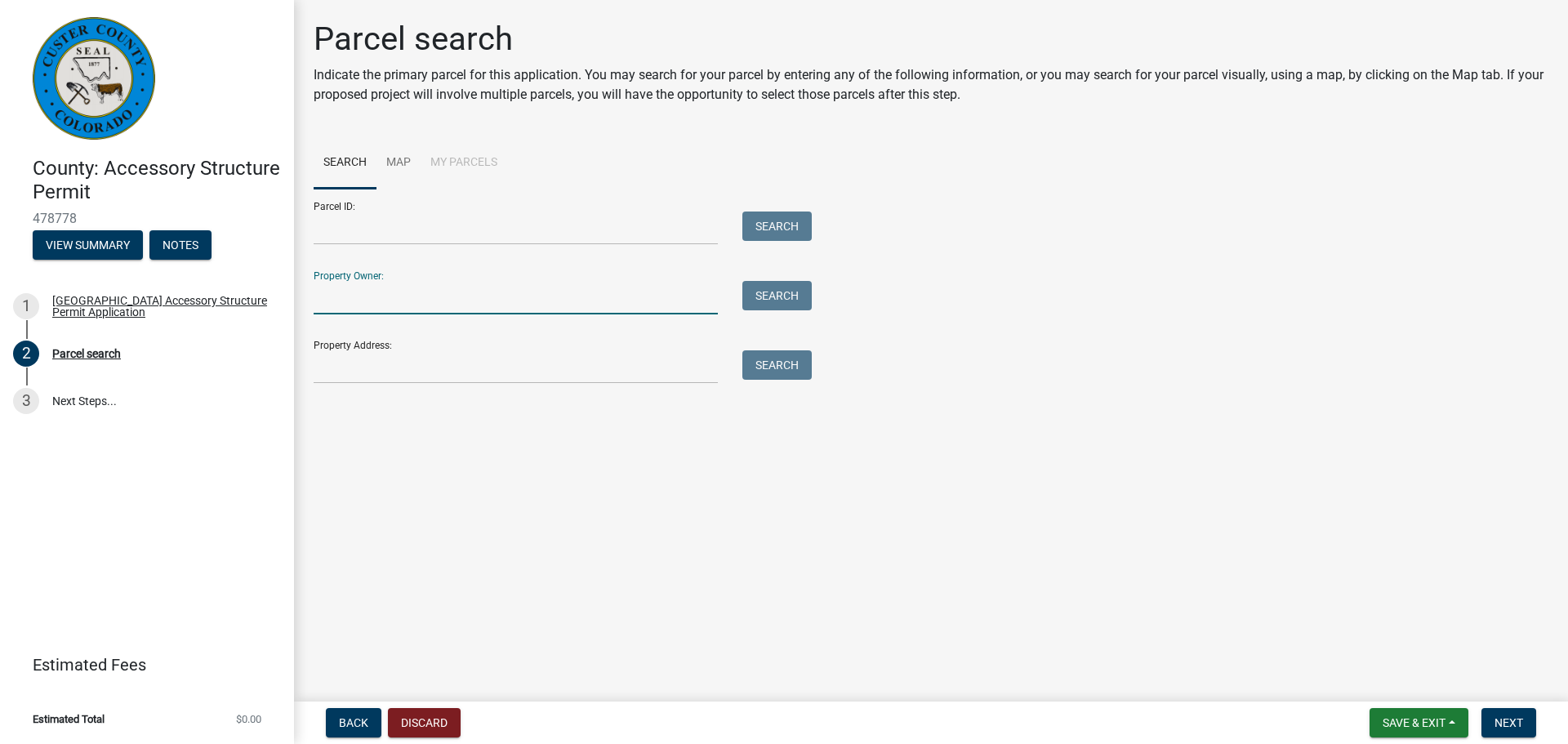
click at [402, 310] on input "Property Owner:" at bounding box center [516, 297] width 405 height 34
type input "matlock"
click at [767, 300] on button "Search" at bounding box center [777, 295] width 69 height 30
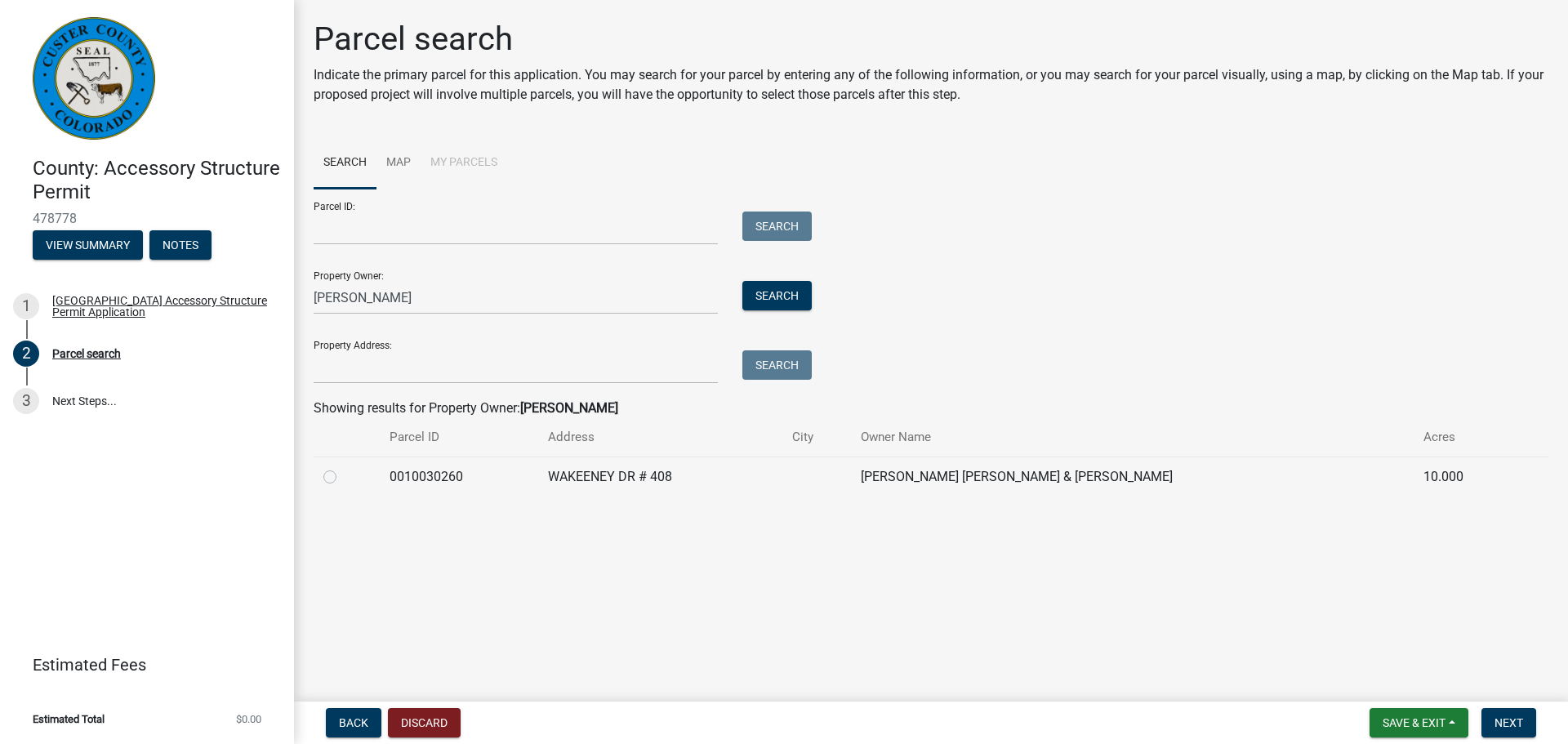
click at [343, 467] on label at bounding box center [343, 467] width 0 height 0
click at [343, 477] on input "radio" at bounding box center [348, 472] width 11 height 11
radio input "true"
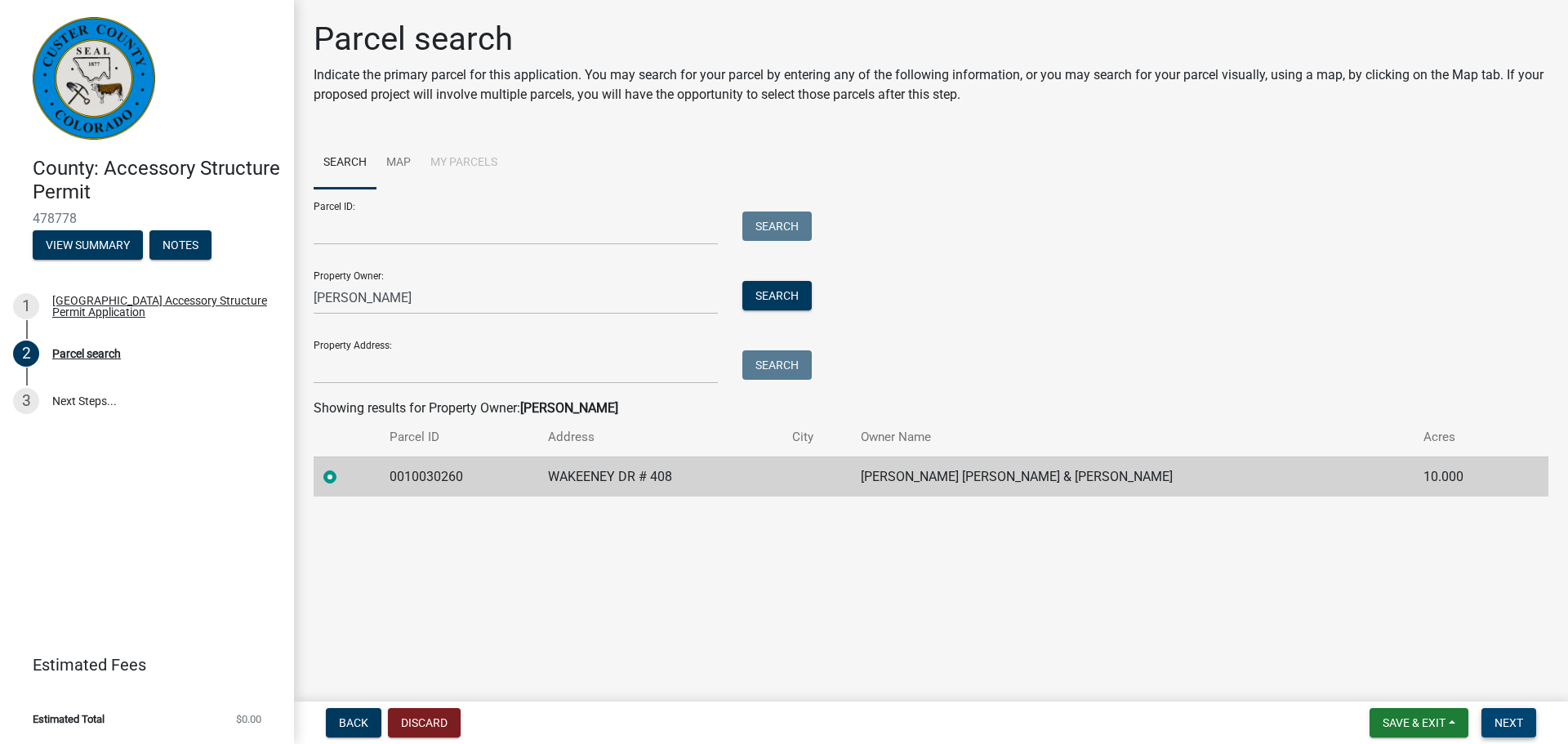
click at [1523, 724] on span "Next" at bounding box center [1509, 723] width 29 height 13
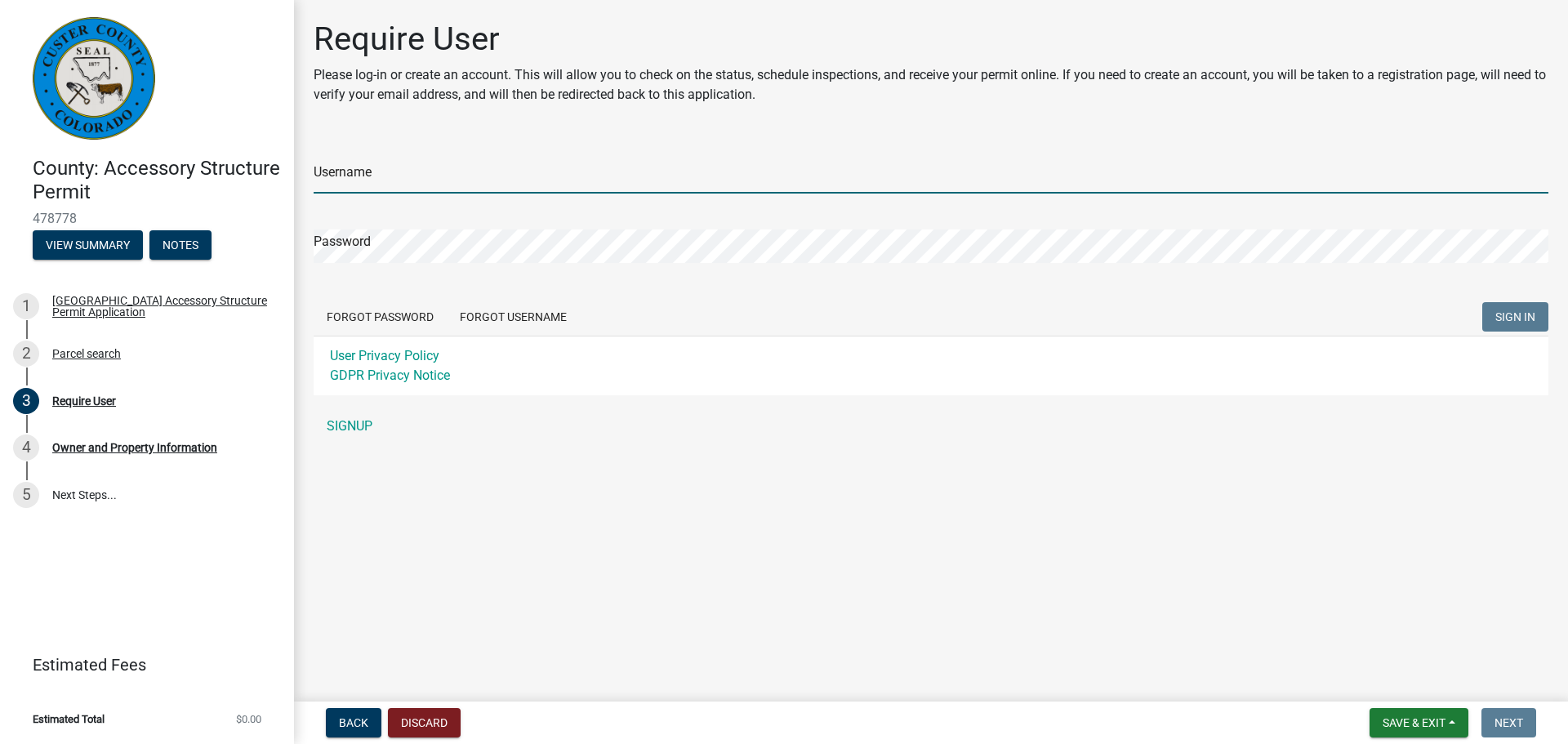
type input "rmmjmatlock"
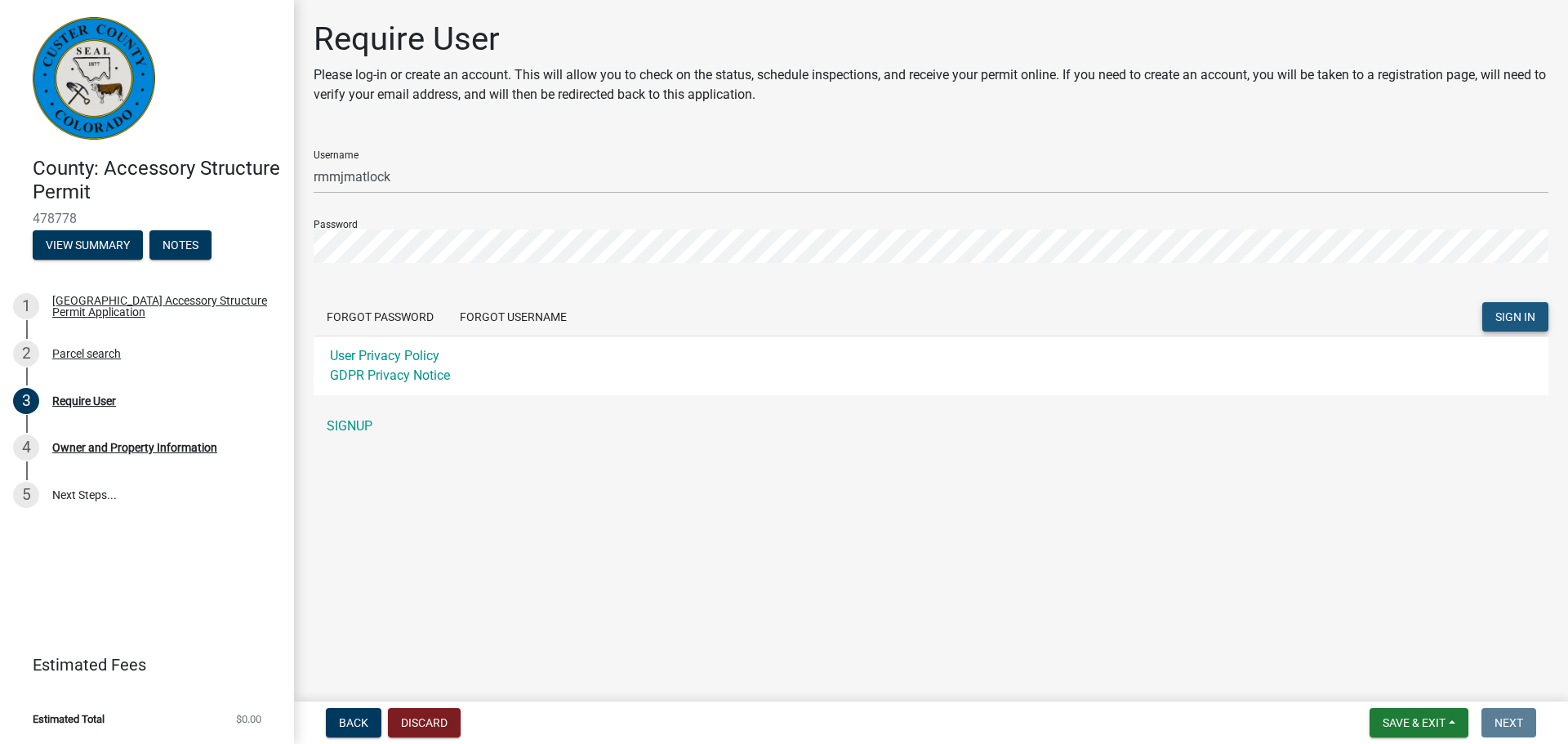
click at [1514, 308] on button "SIGN IN" at bounding box center [1515, 316] width 66 height 30
click at [363, 315] on button "Forgot Password" at bounding box center [380, 316] width 133 height 30
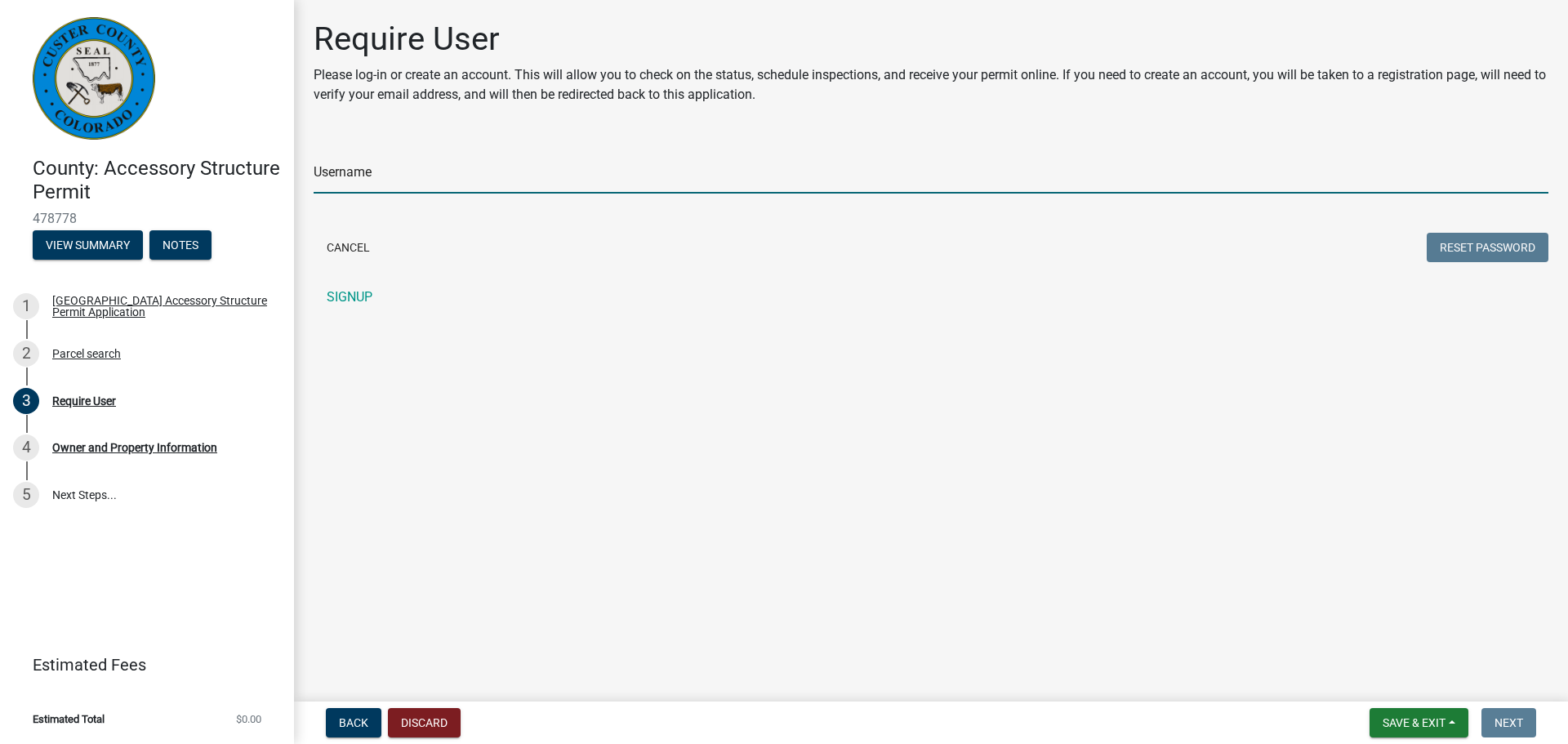
click at [383, 179] on input "Username" at bounding box center [931, 176] width 1235 height 34
type input "rmmjmatlock"
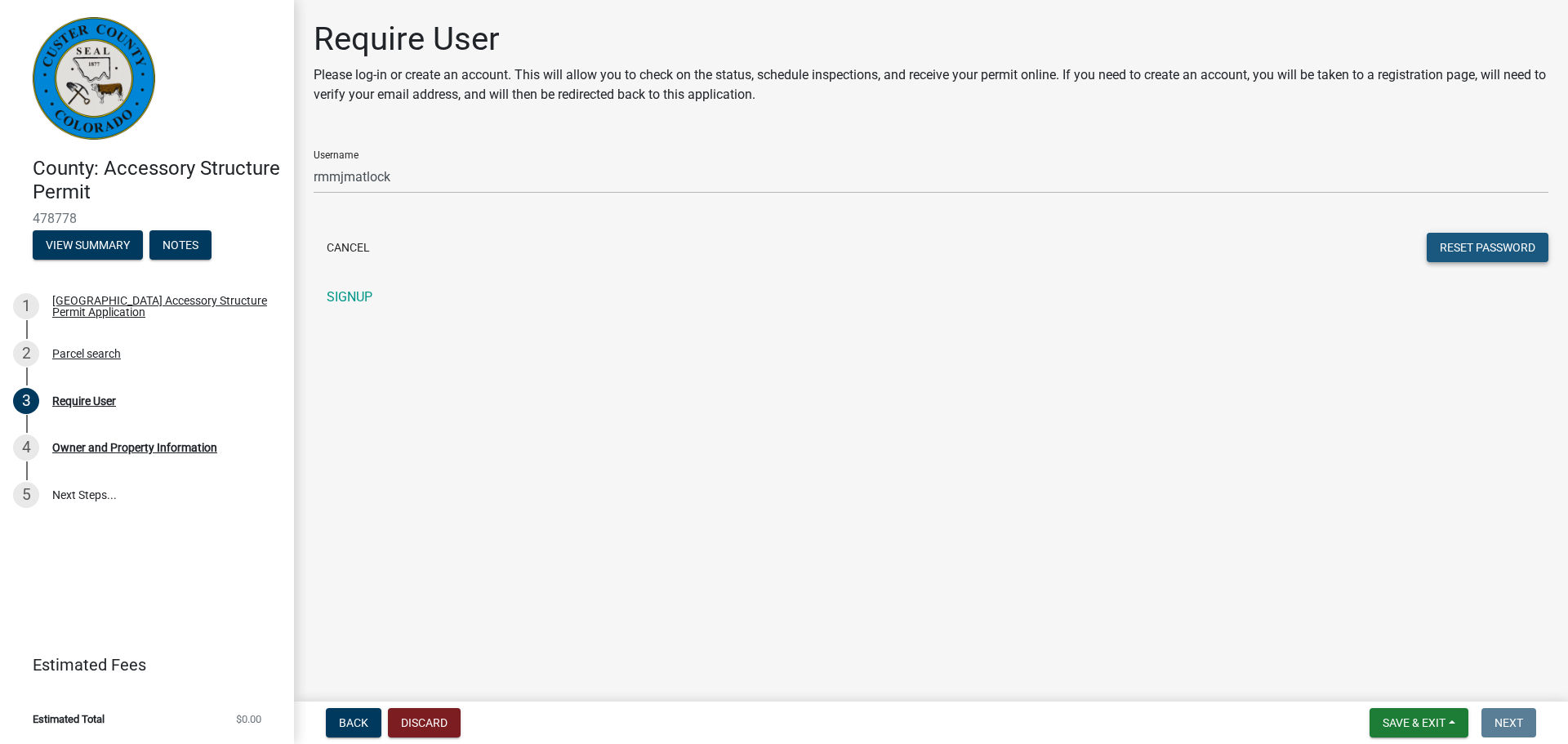
click at [1495, 254] on button "Reset Password" at bounding box center [1487, 247] width 122 height 30
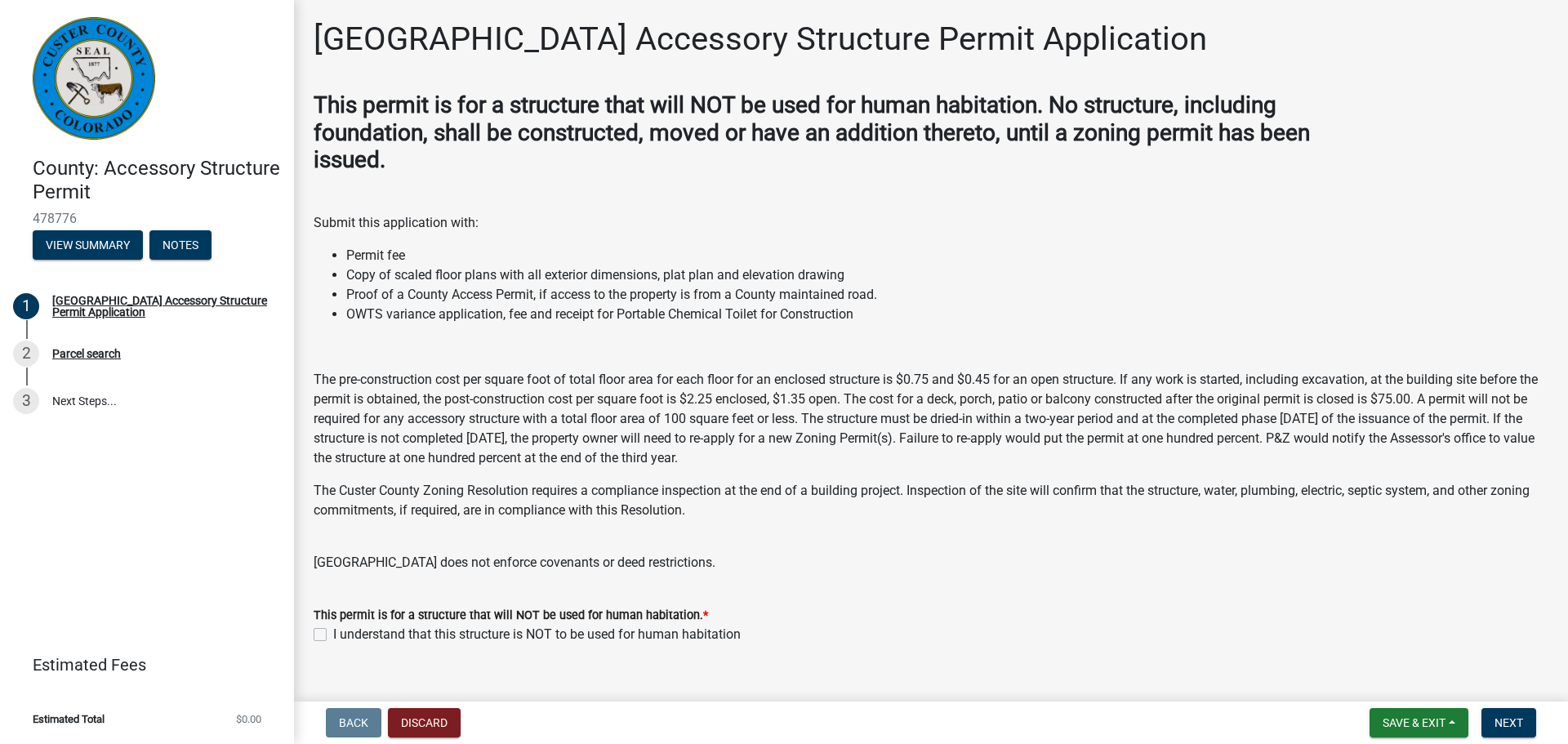
click at [333, 630] on label "I understand that this structure is NOT to be used for human habitation" at bounding box center [536, 635] width 408 height 19
click at [333, 630] on input "I understand that this structure is NOT to be used for human habitation" at bounding box center [338, 630] width 11 height 11
checkbox input "true"
click at [1501, 725] on span "Next" at bounding box center [1509, 723] width 29 height 13
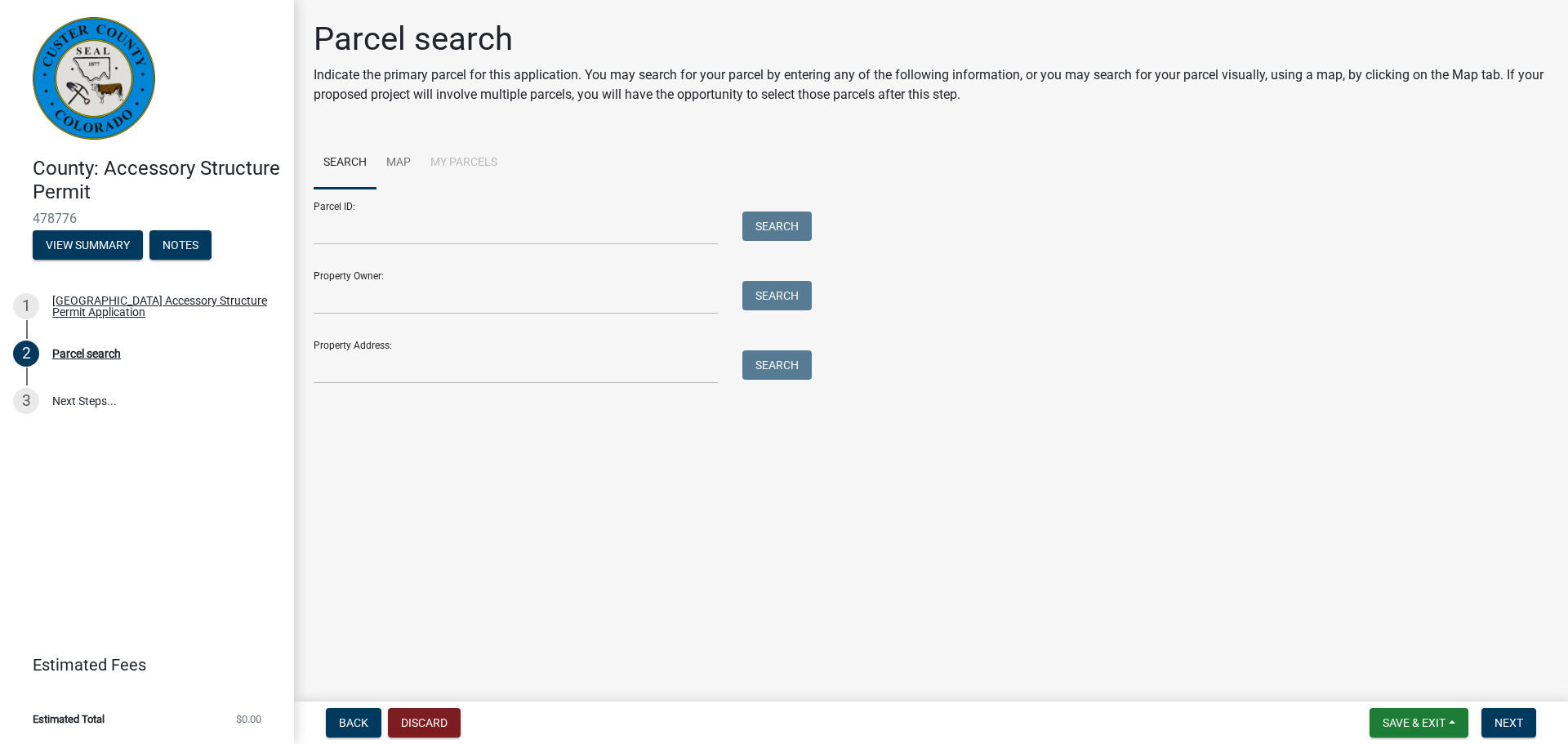
click at [480, 151] on li "My Parcels" at bounding box center [464, 163] width 86 height 53
click at [478, 157] on li "My Parcels" at bounding box center [464, 163] width 86 height 53
click at [472, 164] on li "My Parcels" at bounding box center [464, 163] width 86 height 53
click at [403, 302] on input "Property Owner:" at bounding box center [516, 297] width 405 height 34
type input "matlock"
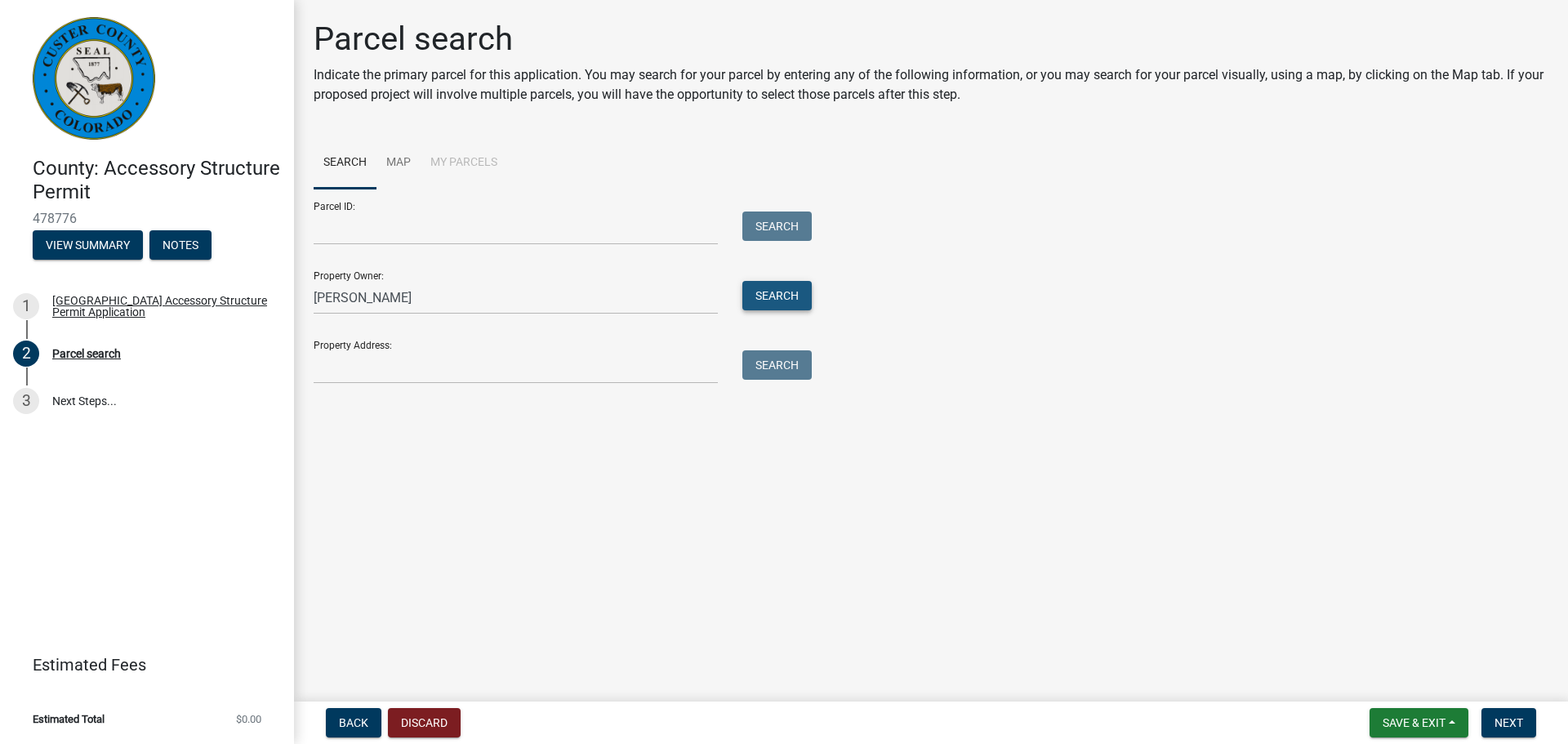
click at [786, 300] on button "Search" at bounding box center [777, 295] width 69 height 30
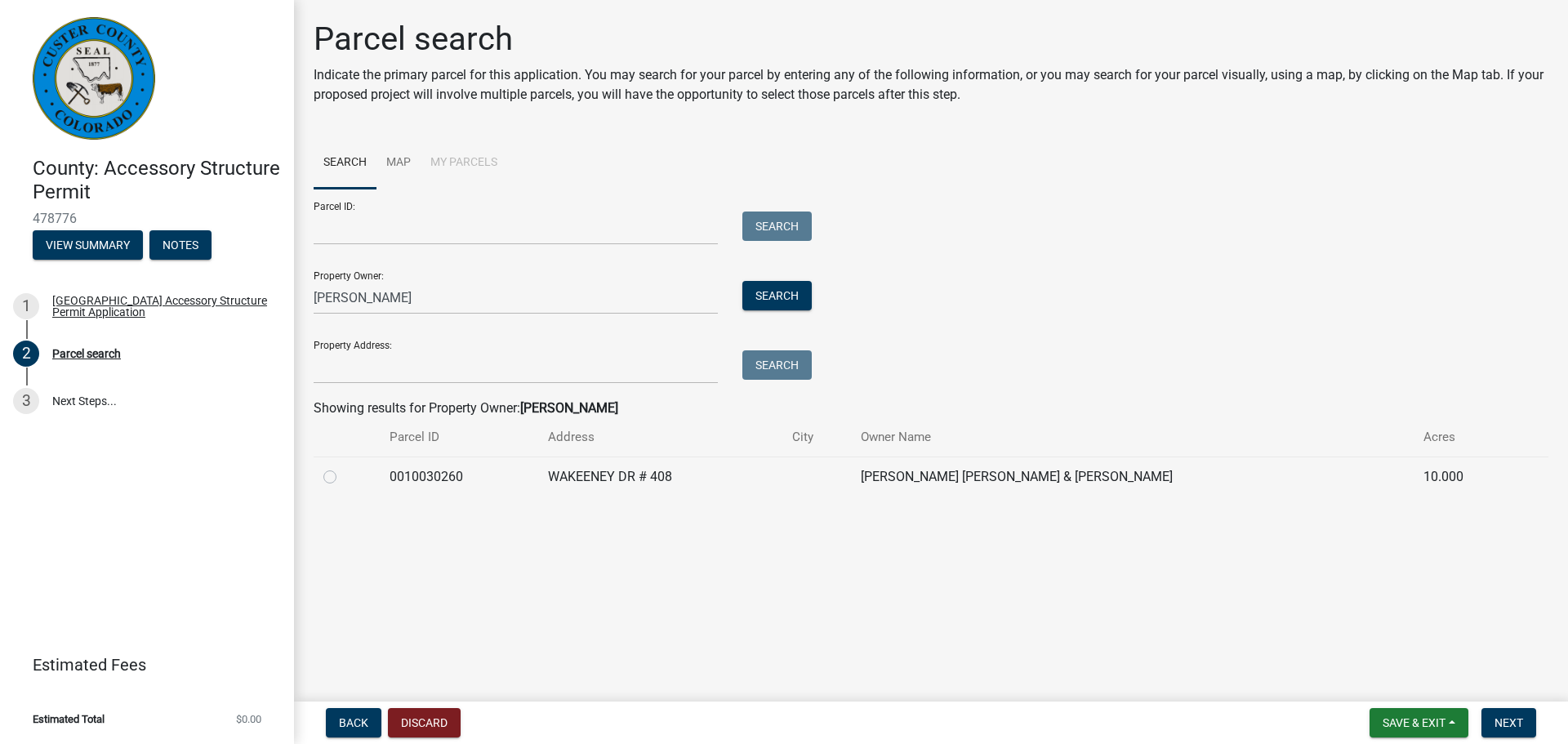
drag, startPoint x: 333, startPoint y: 481, endPoint x: 353, endPoint y: 481, distance: 20.0
click at [343, 467] on label at bounding box center [343, 467] width 0 height 0
click at [343, 477] on input "radio" at bounding box center [348, 472] width 11 height 11
radio input "true"
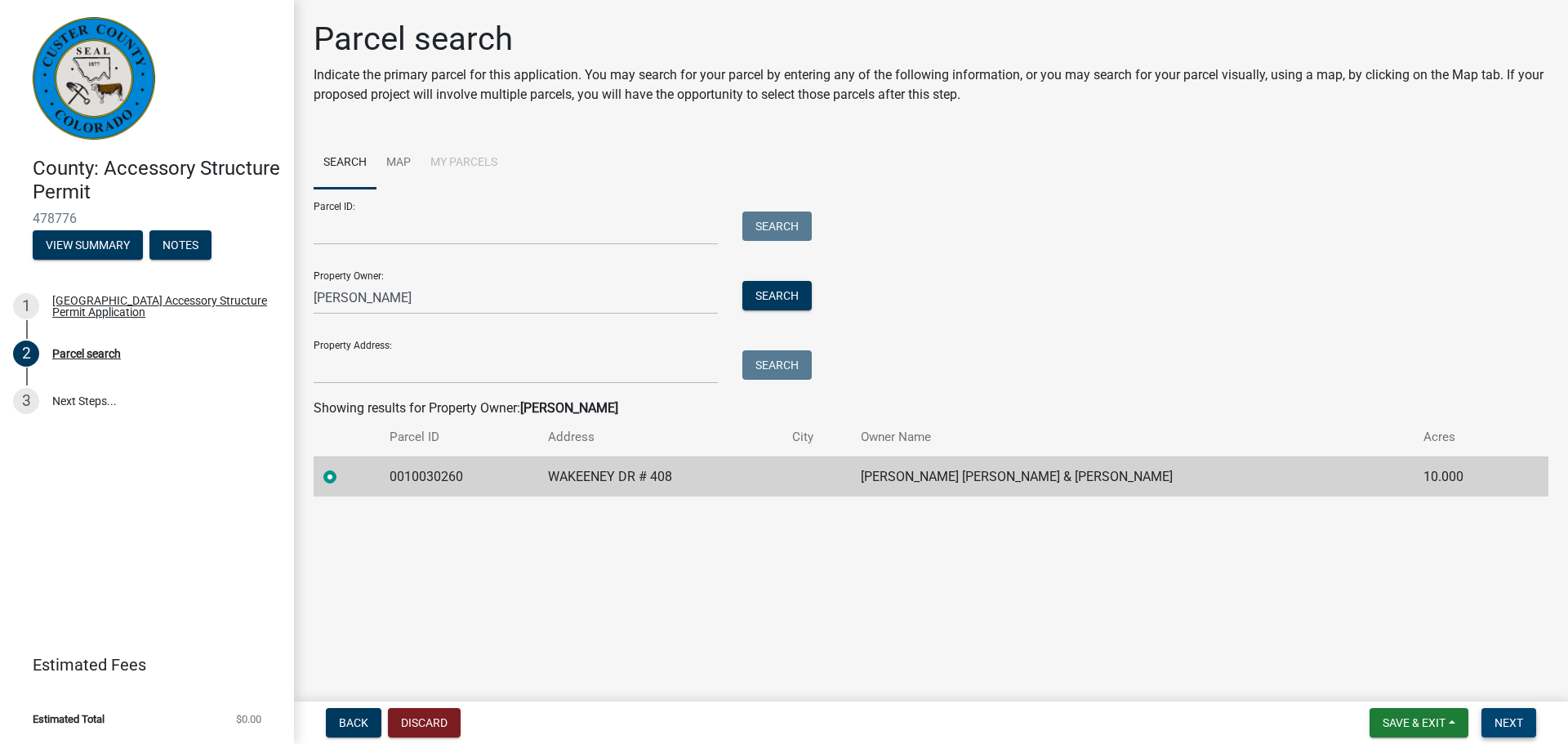
click at [1502, 724] on span "Next" at bounding box center [1509, 723] width 29 height 13
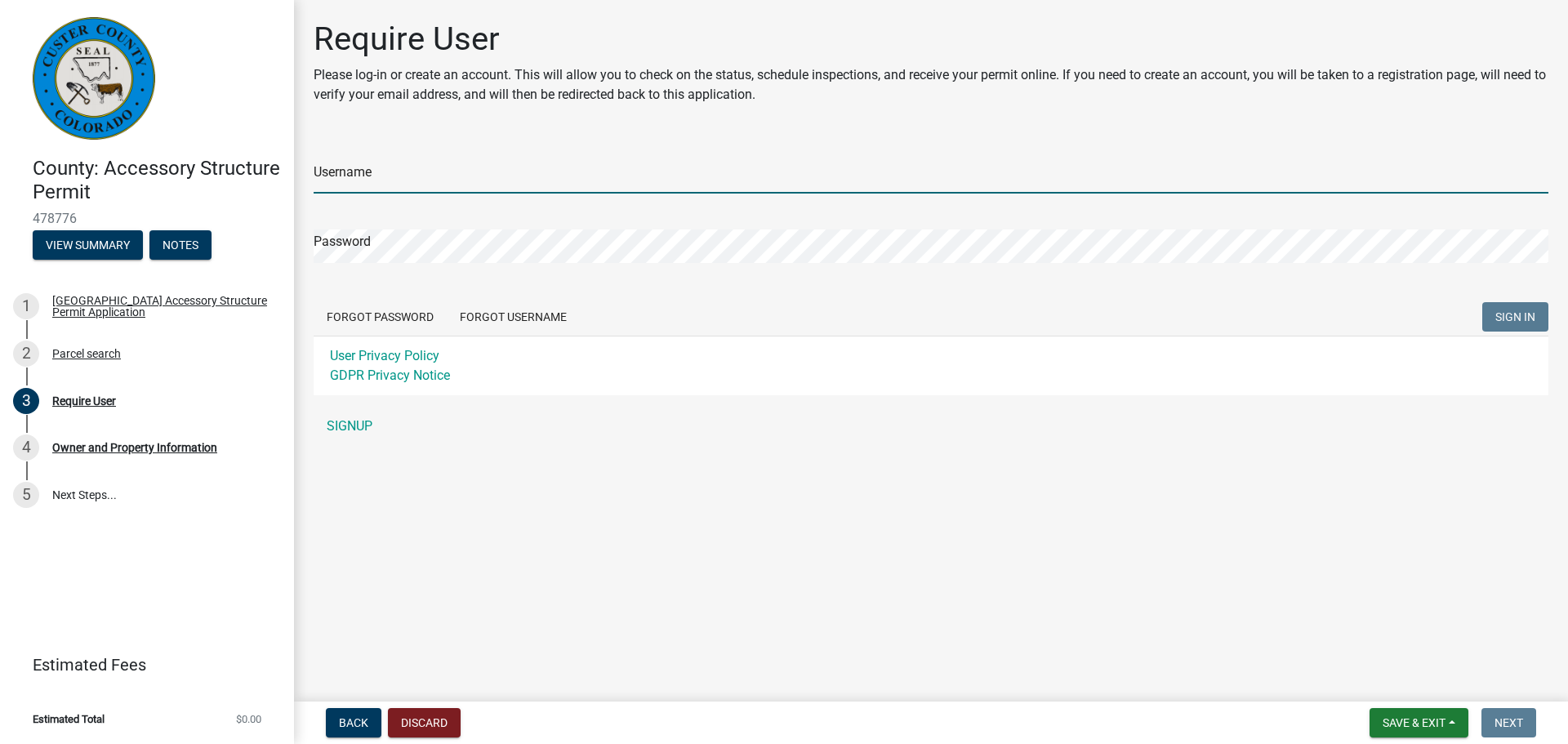
type input "rmmjmatlock"
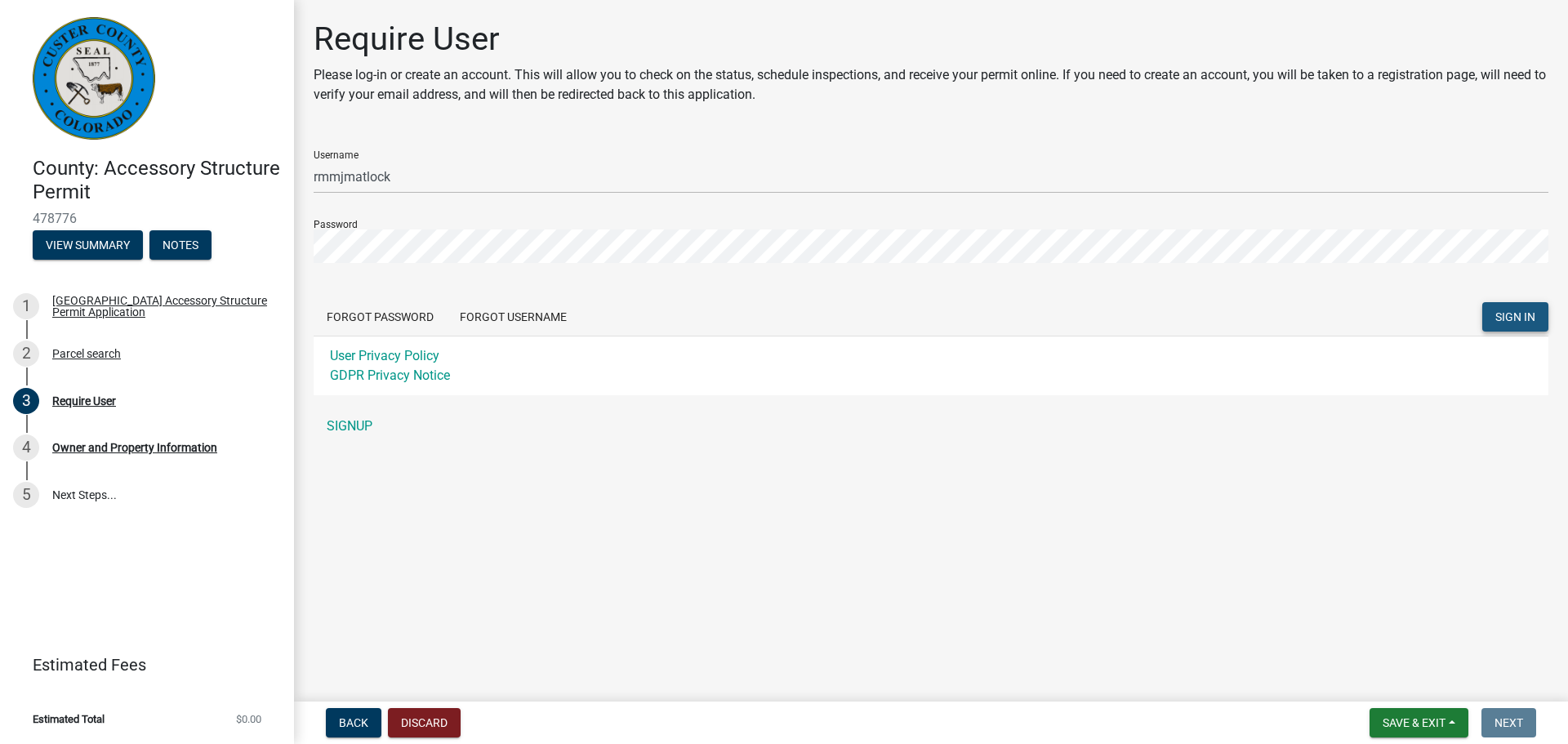
click at [1541, 320] on button "SIGN IN" at bounding box center [1515, 316] width 66 height 30
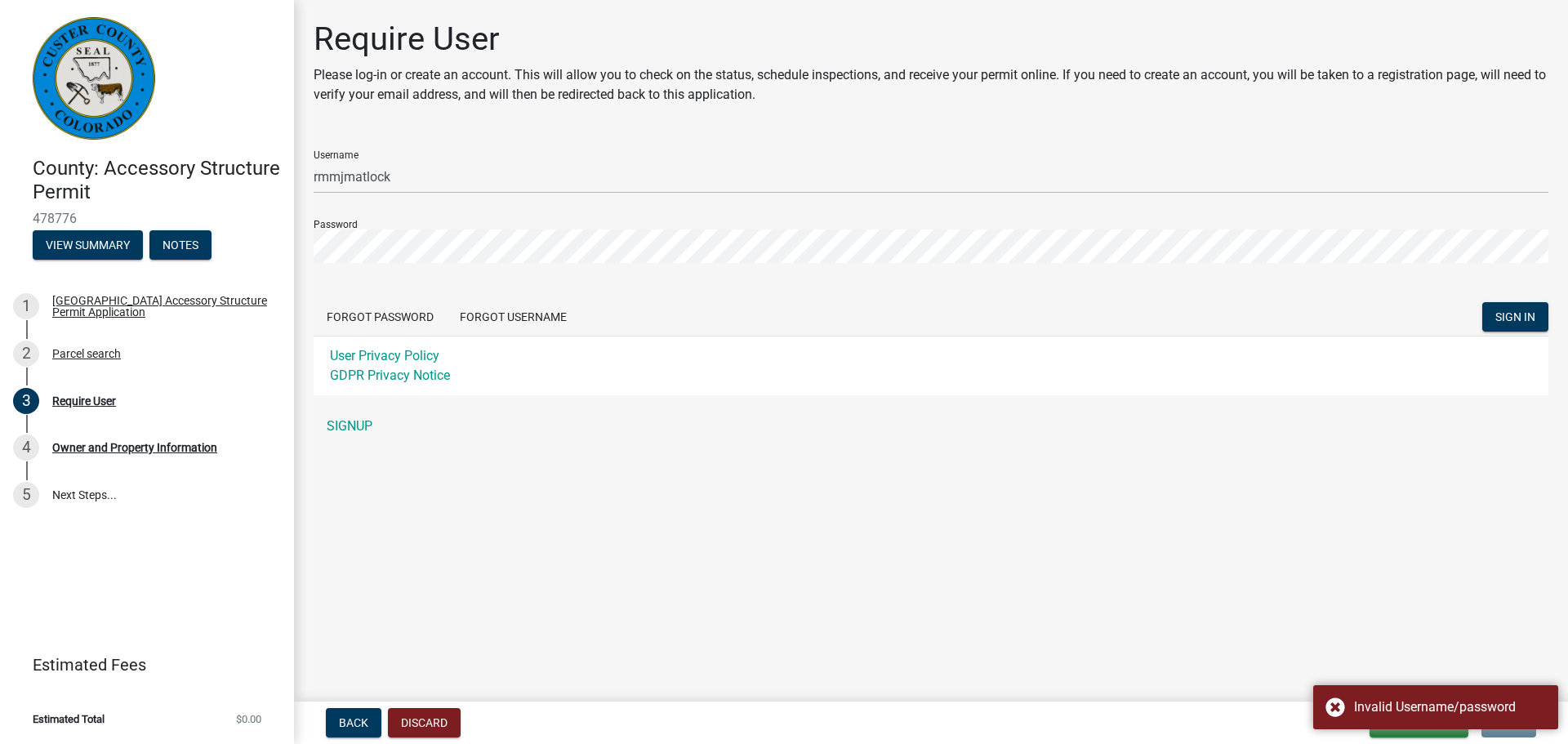
click at [1046, 551] on main "Require User Please log-in or create an account. This will allow you to check o…" at bounding box center [931, 347] width 1275 height 695
click at [171, 246] on div "County: Accessory Structure Permit 478776 View Summary Notes 1 Custer County Ac…" at bounding box center [784, 372] width 1568 height 744
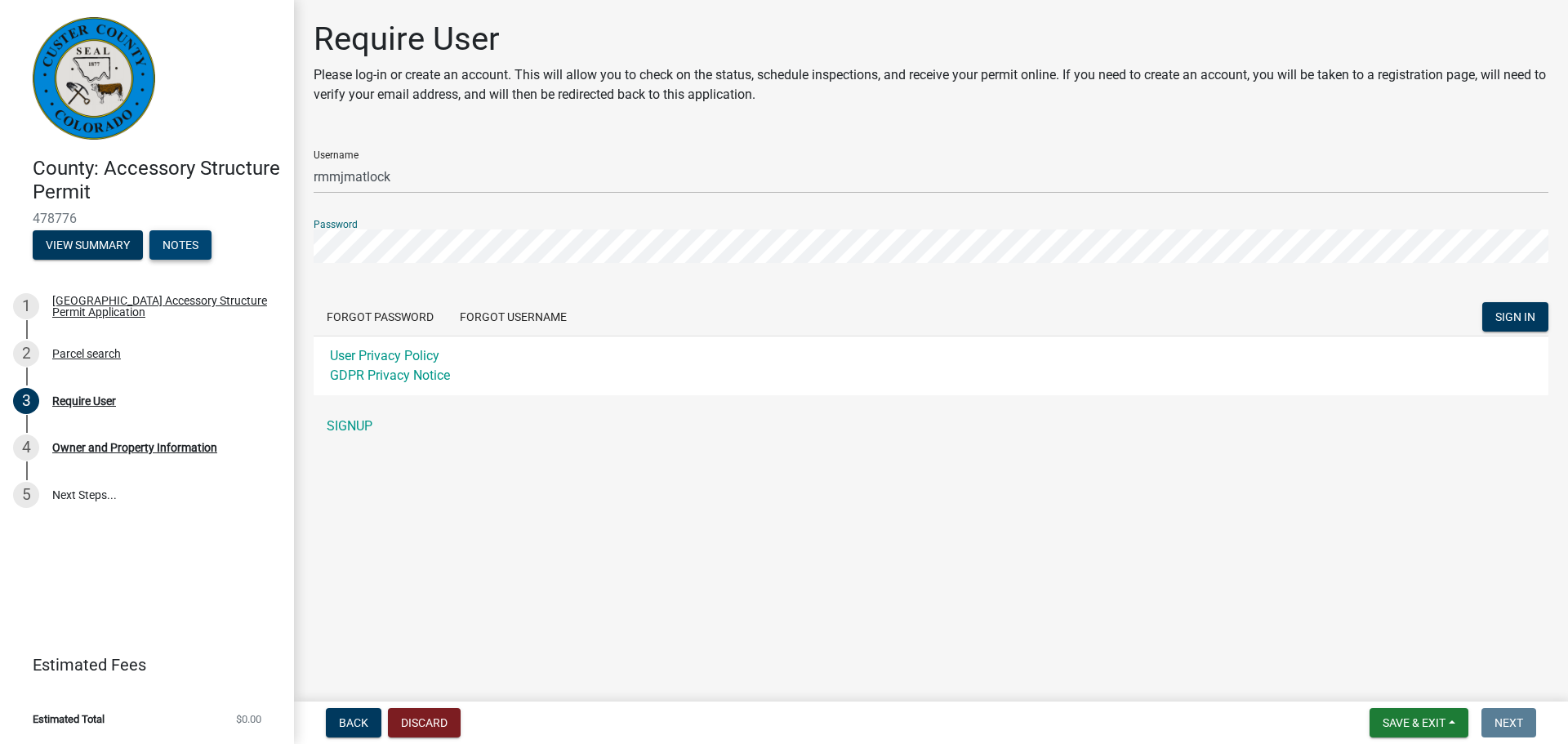
click at [1483, 302] on button "SIGN IN" at bounding box center [1515, 316] width 66 height 30
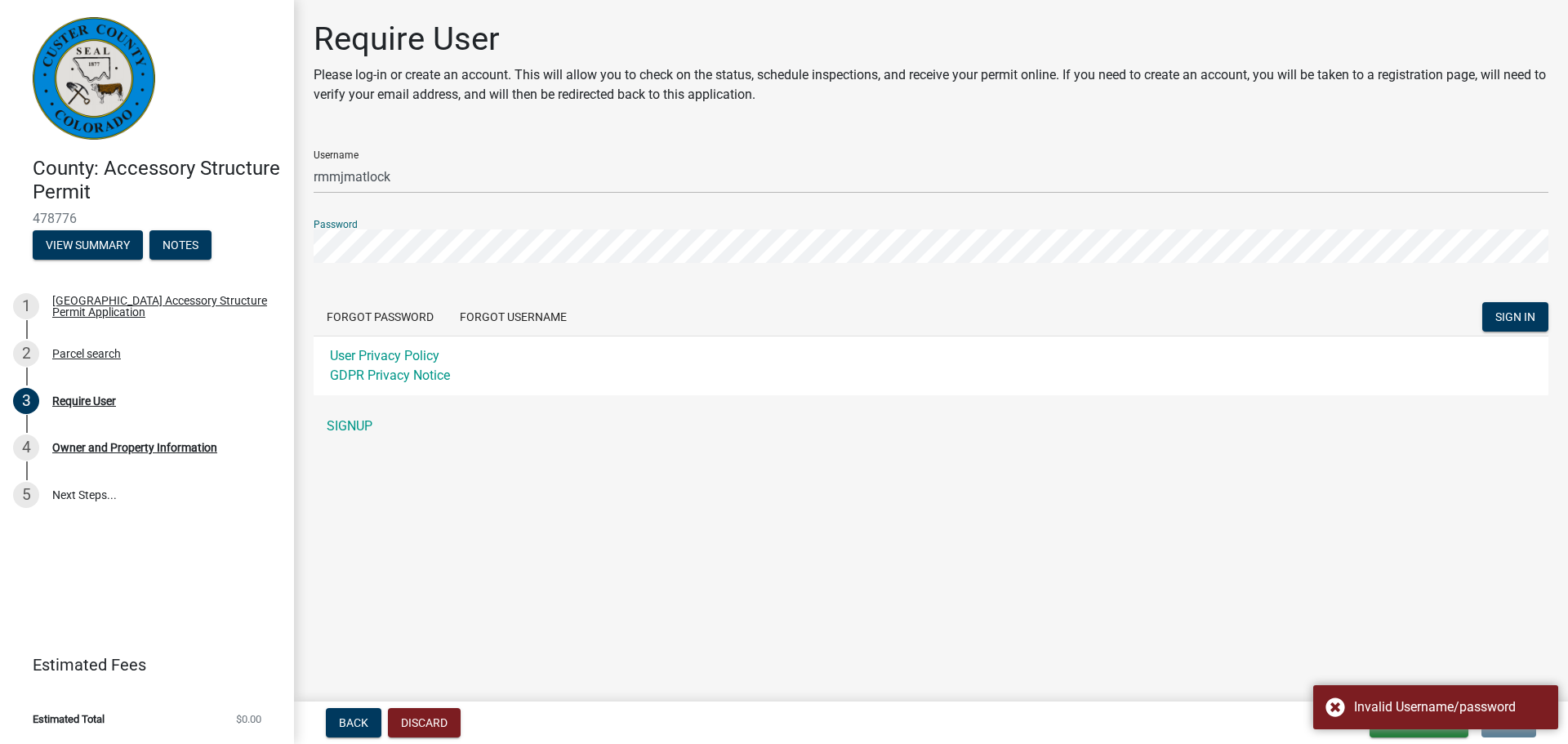
drag, startPoint x: 1002, startPoint y: 575, endPoint x: 977, endPoint y: 547, distance: 37.5
click at [1002, 575] on main "Require User Please log-in or create an account. This will allow you to check o…" at bounding box center [931, 347] width 1275 height 695
click at [980, 553] on main "Require User Please log-in or create an account. This will allow you to check o…" at bounding box center [931, 347] width 1275 height 695
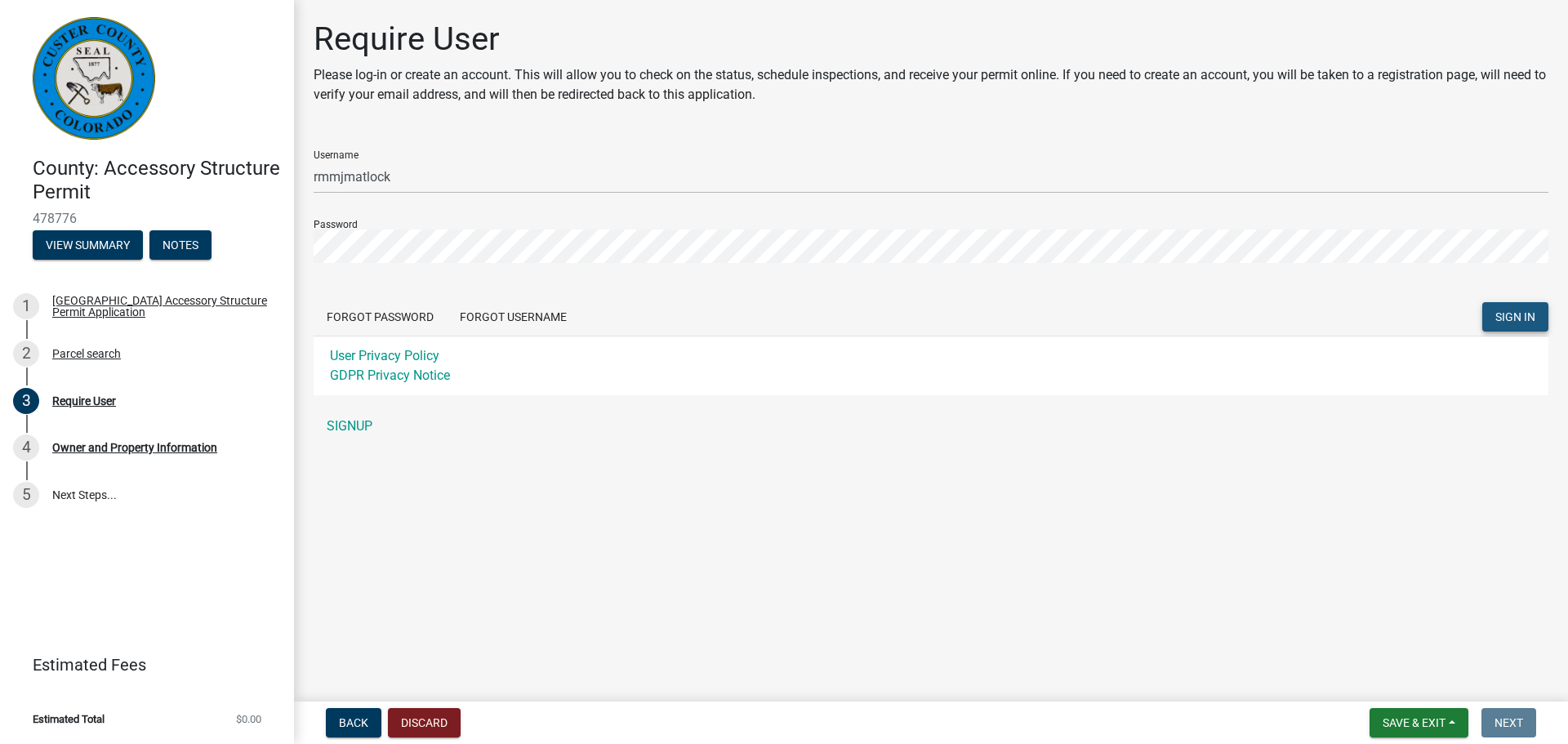
click at [1509, 322] on span "SIGN IN" at bounding box center [1515, 317] width 40 height 13
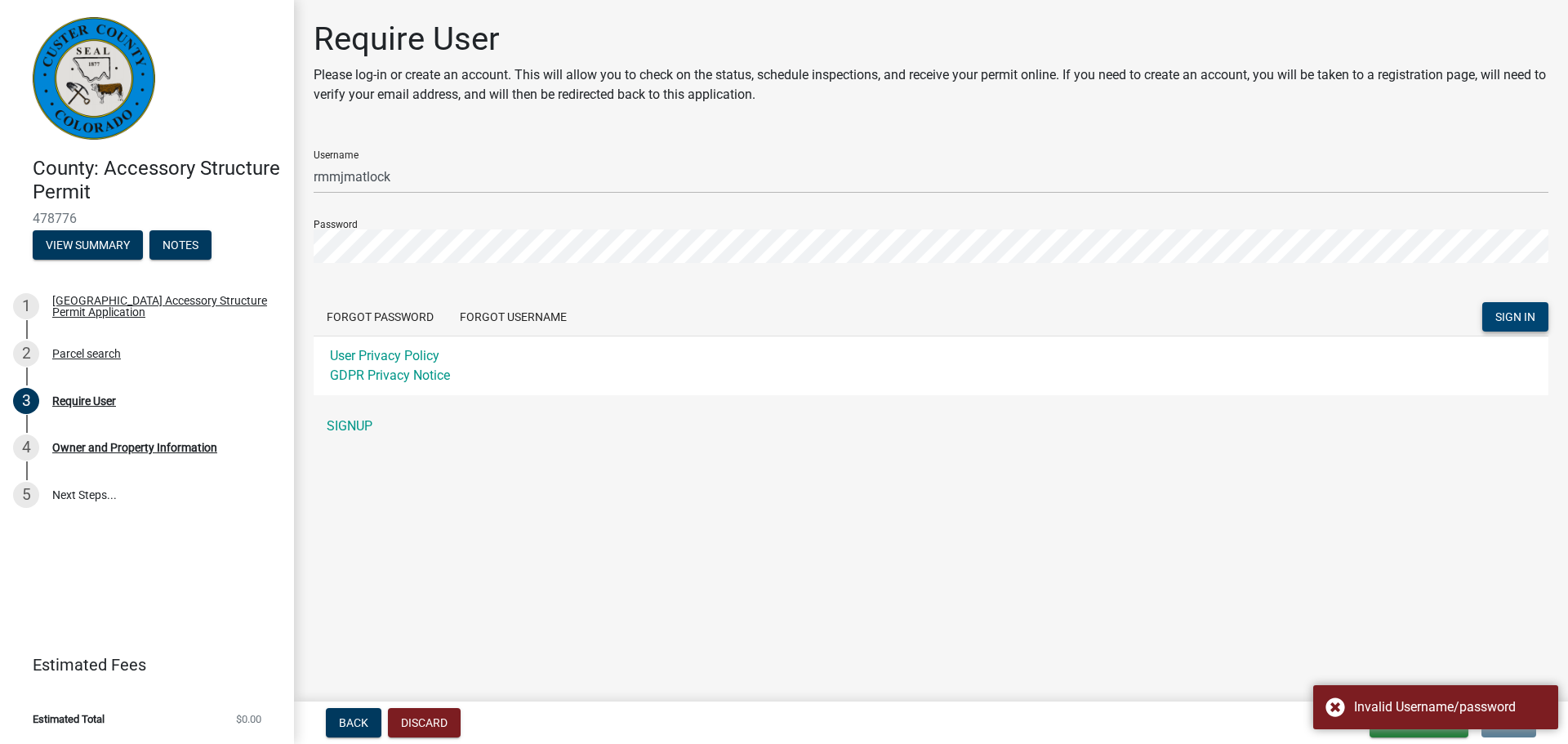
click at [884, 448] on div "Require User Please log-in or create an account. This will allow you to check o…" at bounding box center [930, 238] width 1259 height 437
click at [346, 427] on link "SIGNUP" at bounding box center [931, 427] width 1235 height 33
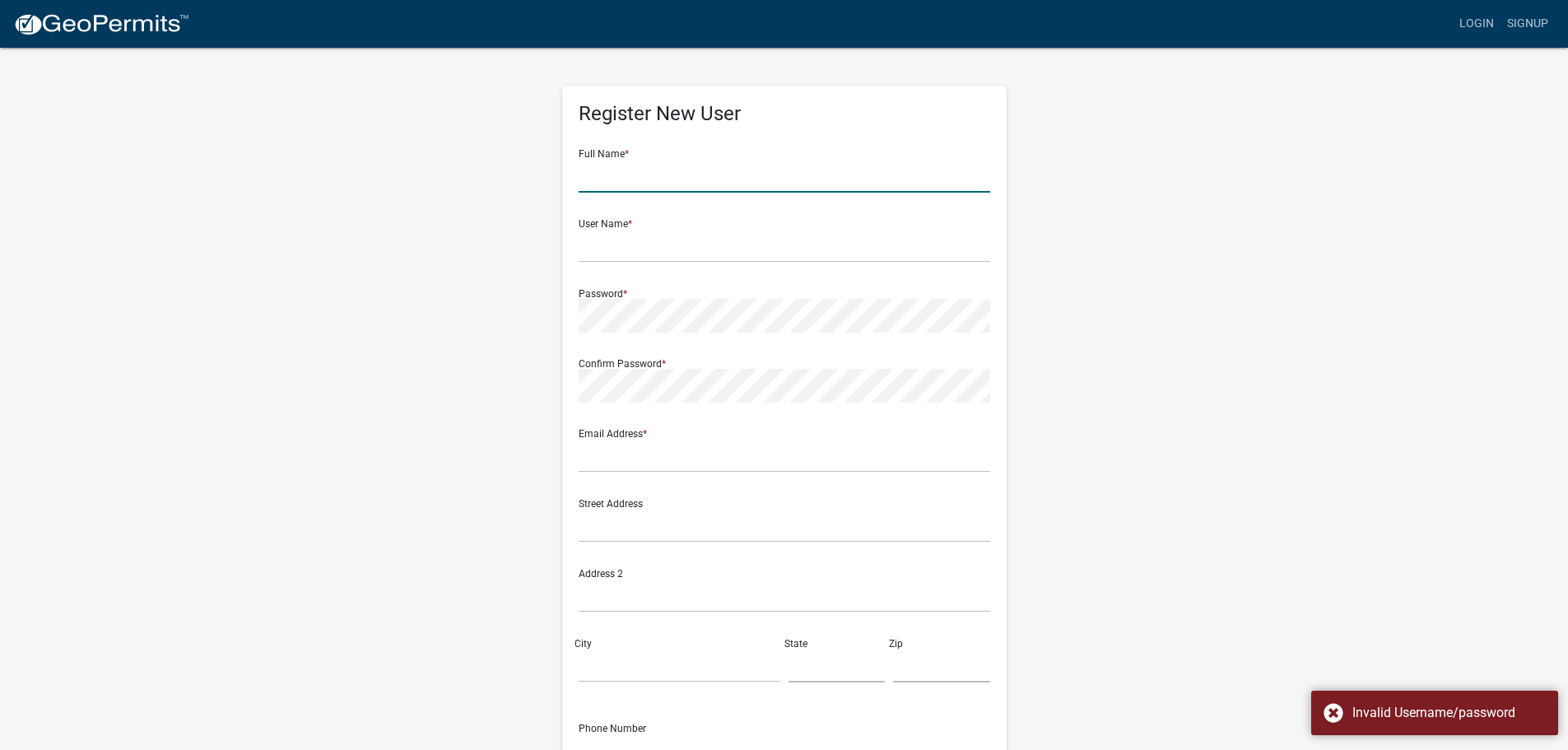
click at [648, 169] on input "text" at bounding box center [785, 175] width 412 height 34
type input "Mandi Matlock"
type input "[EMAIL_ADDRESS][PERSON_NAME][DOMAIN_NAME]"
type input "[STREET_ADDRESS]"
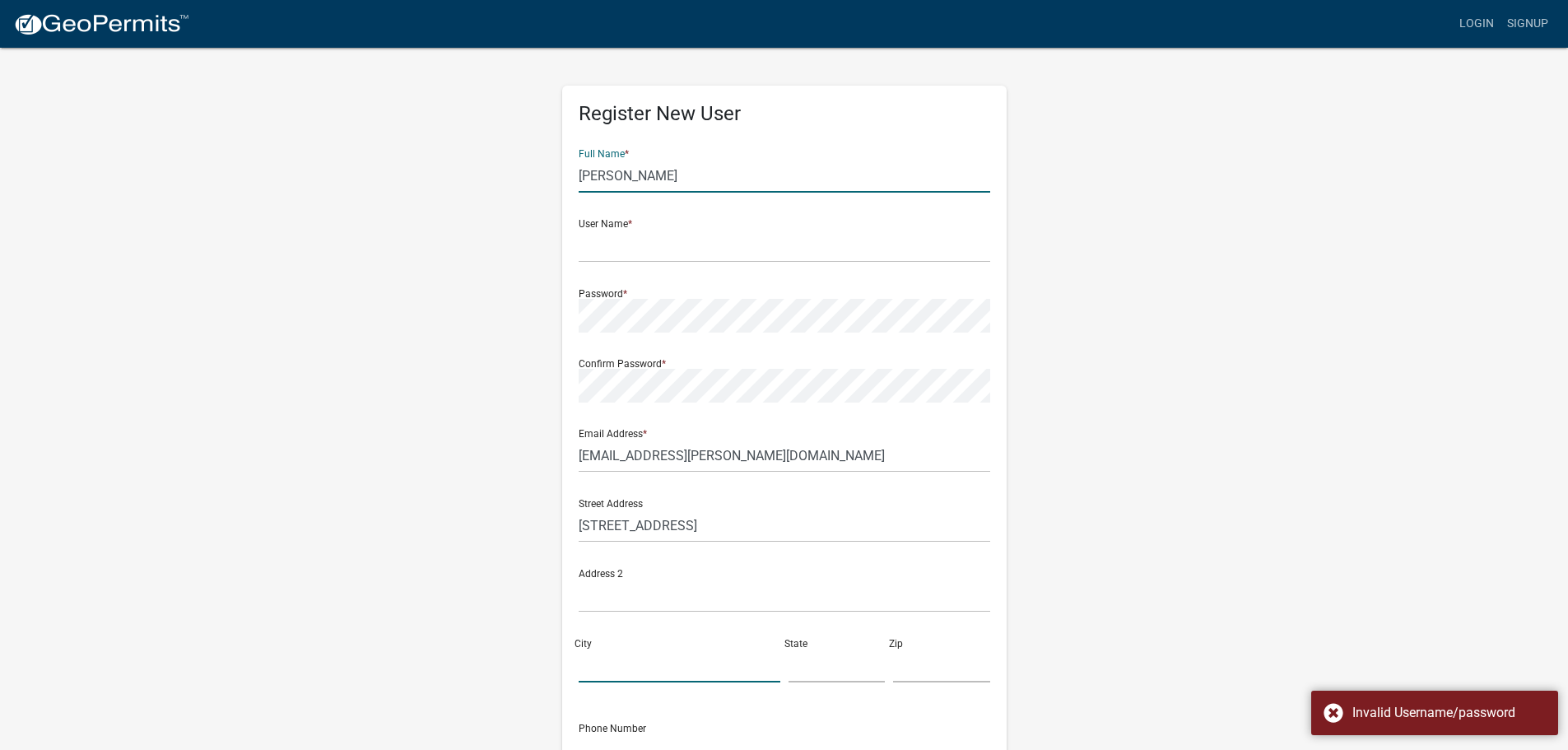
type input "Gretna"
type input "NE"
type input "68028"
type input "4023593595"
click at [649, 245] on input "text" at bounding box center [785, 245] width 412 height 34
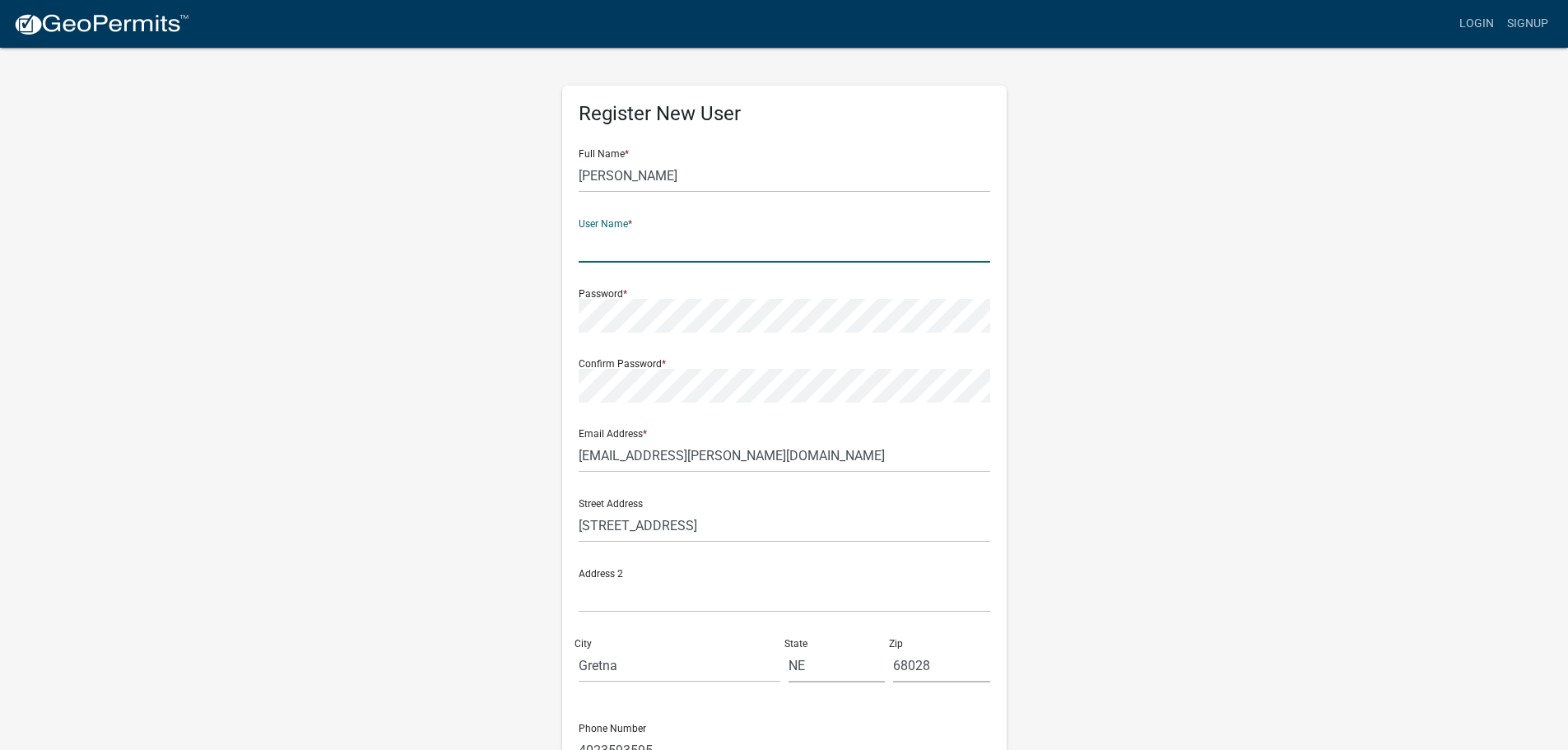
click at [615, 242] on input "text" at bounding box center [785, 245] width 412 height 34
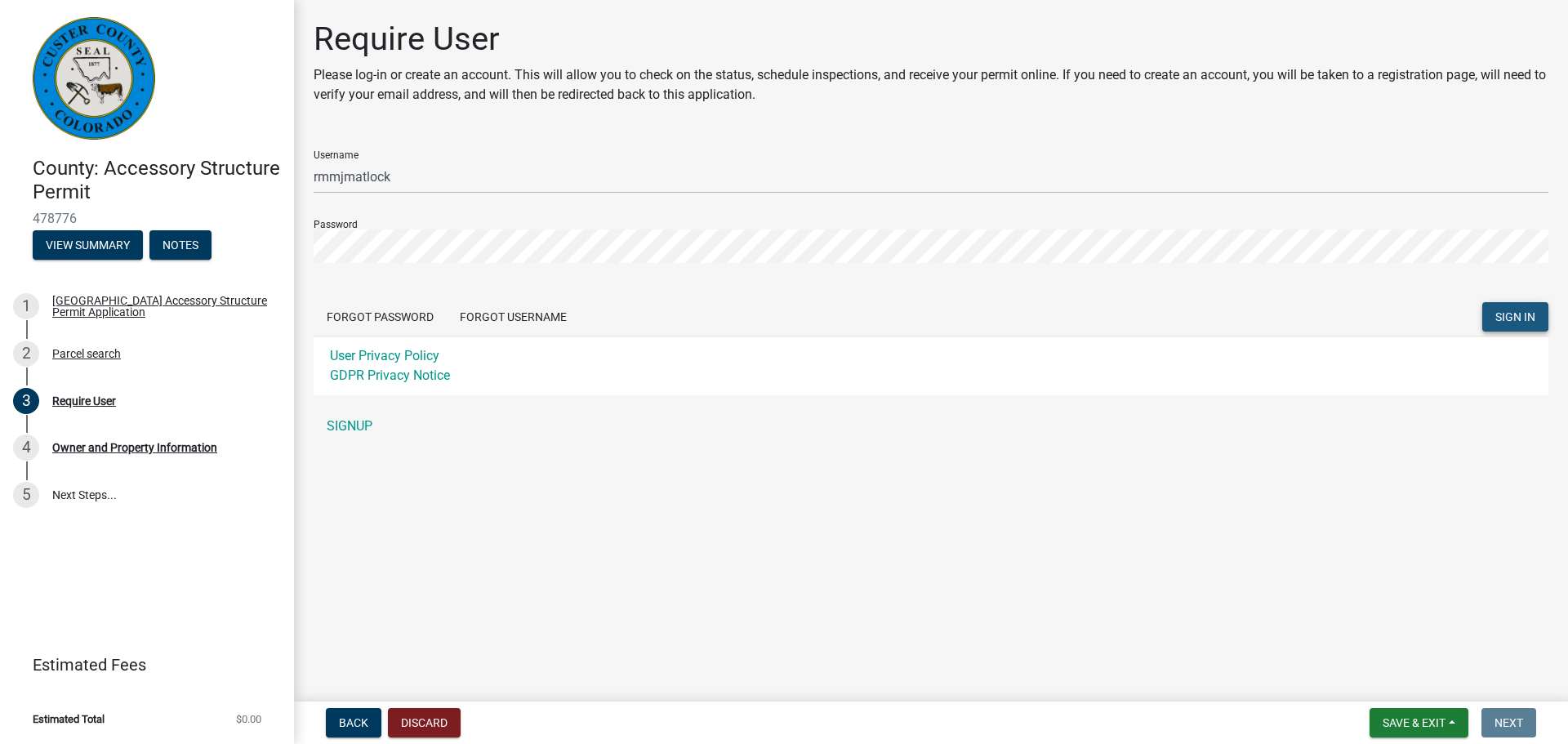
click at [1496, 311] on span "SIGN IN" at bounding box center [1515, 317] width 40 height 13
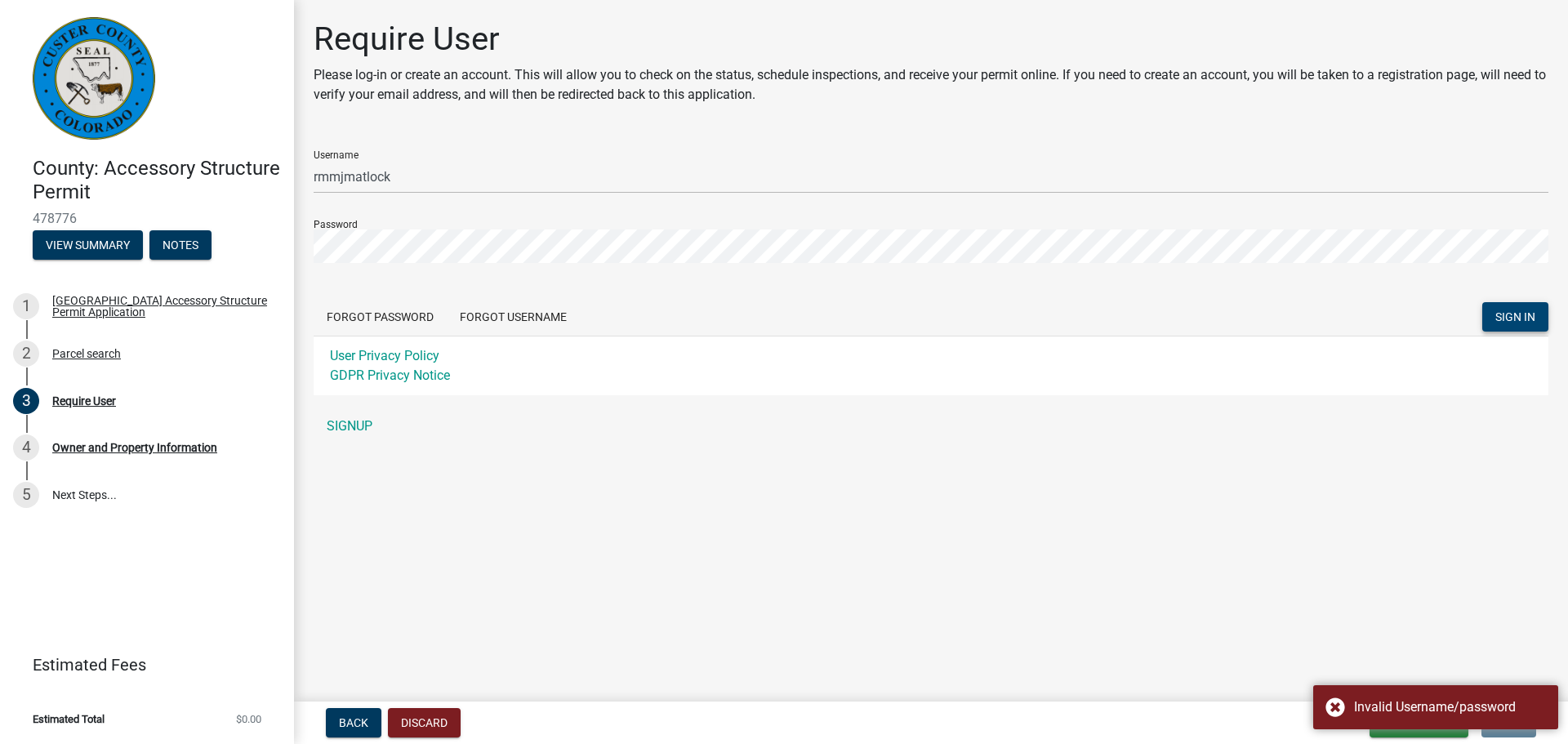
drag, startPoint x: 339, startPoint y: 515, endPoint x: 351, endPoint y: 509, distance: 13.4
click at [339, 514] on main "Require User Please log-in or create an account. This will allow you to check o…" at bounding box center [931, 347] width 1275 height 695
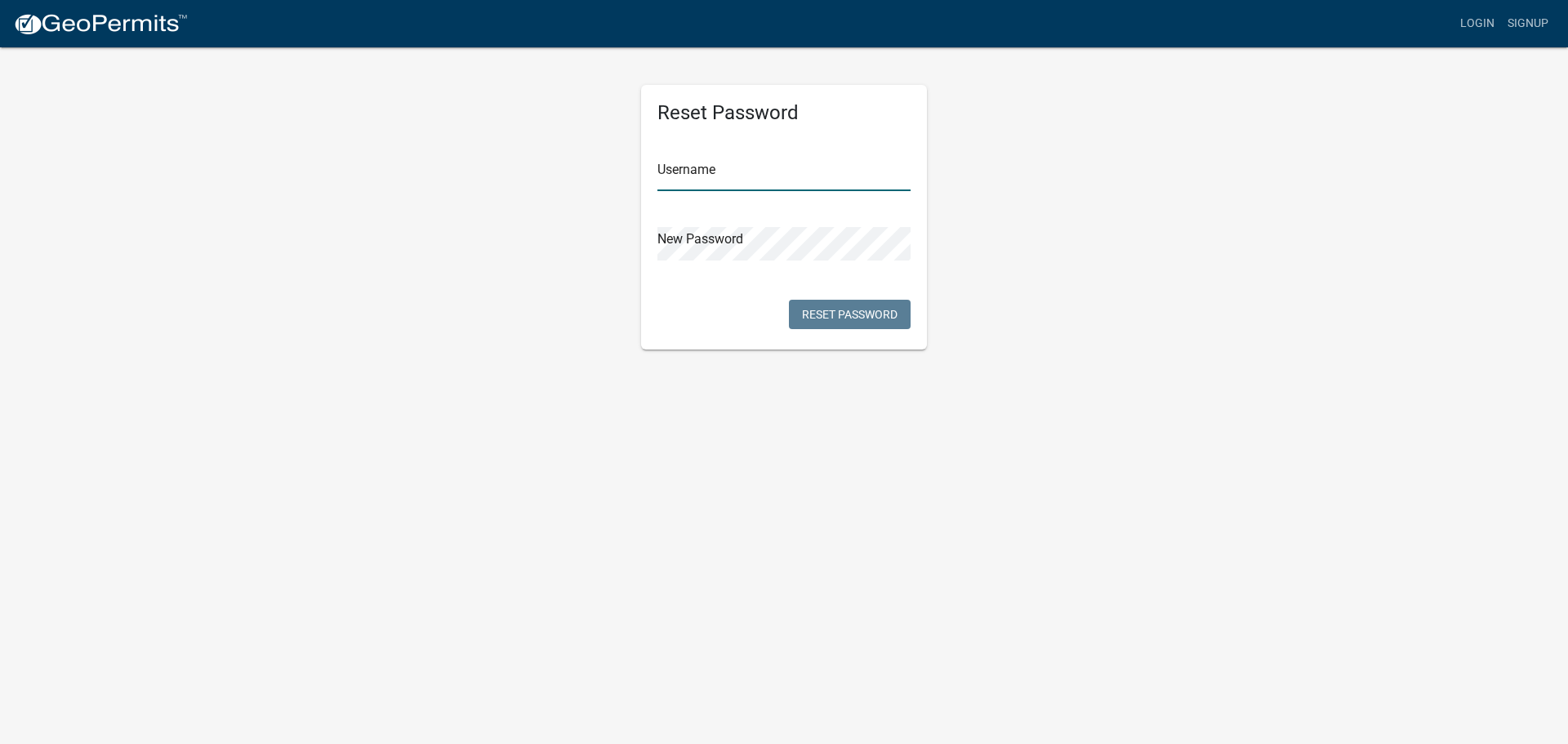
type input "rmmjmatlock"
click at [537, 232] on div "Reset Password Username rmmjmatlock New Password Reset Password" at bounding box center [784, 198] width 931 height 304
click at [701, 321] on div "Reset Password Username rmmjmatlock New Password Reset Password" at bounding box center [784, 218] width 286 height 265
click at [884, 315] on button "Reset Password" at bounding box center [850, 314] width 122 height 30
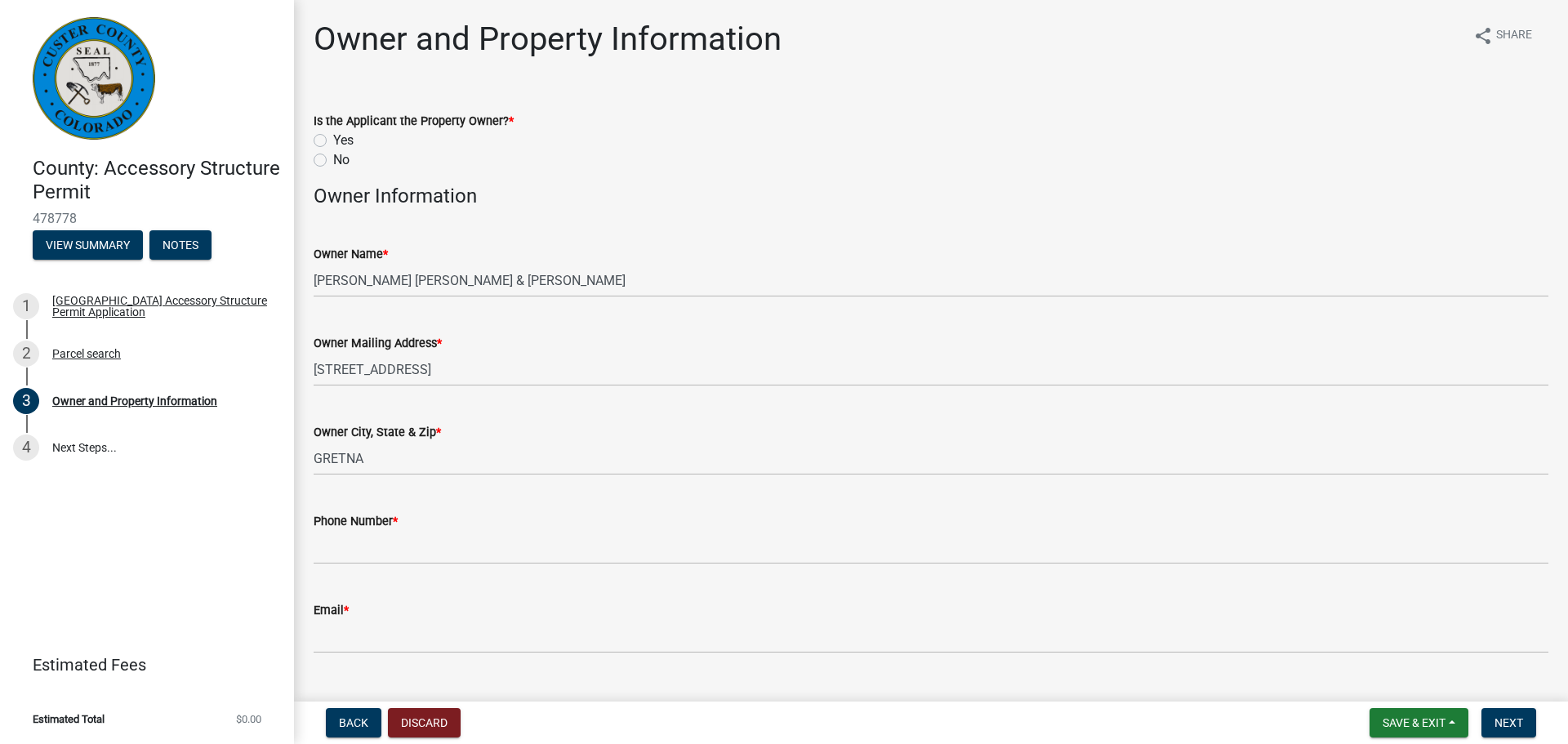
click at [333, 137] on label "Yes" at bounding box center [342, 140] width 20 height 19
click at [333, 137] on input "Yes" at bounding box center [338, 135] width 11 height 11
radio input "true"
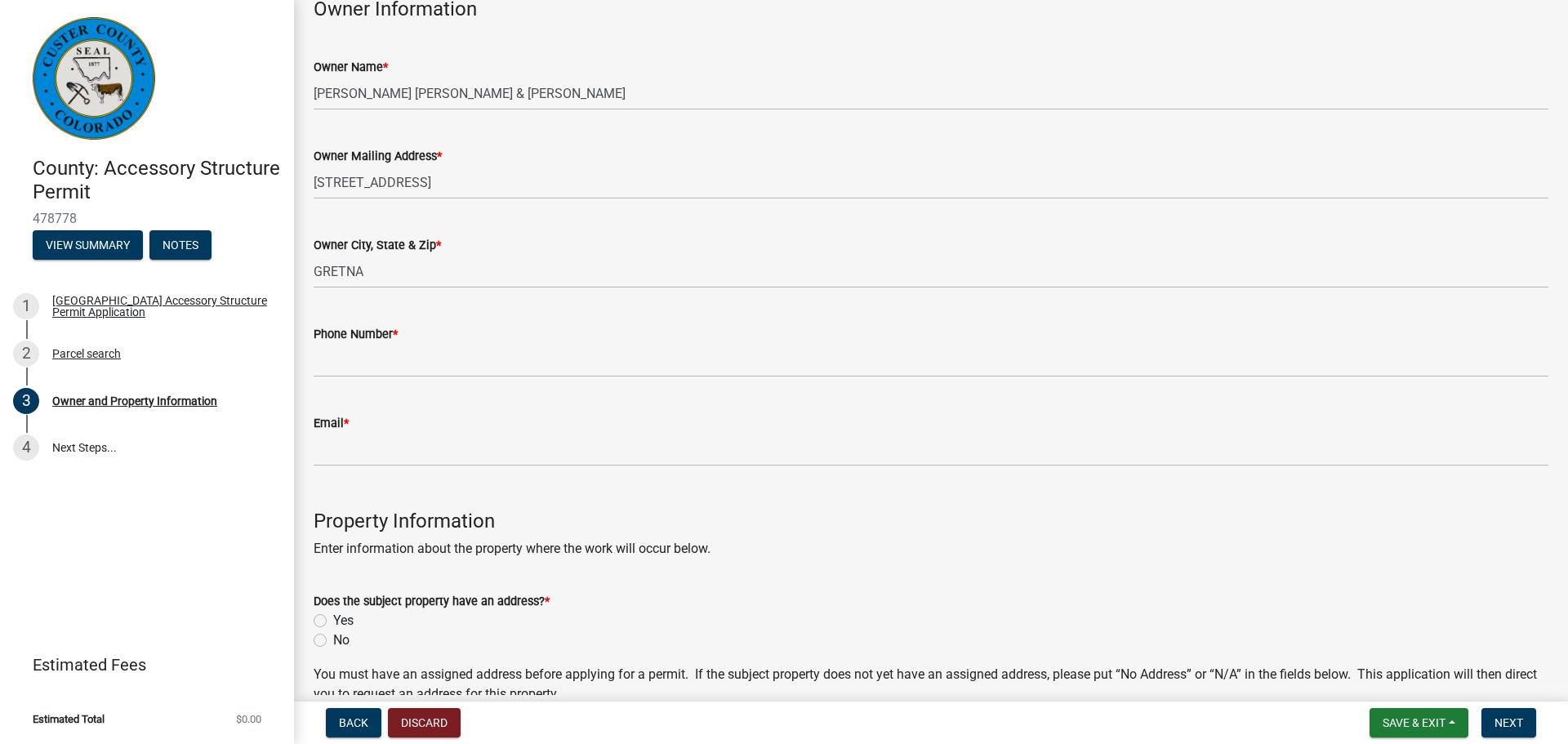
scroll to position [245, 0]
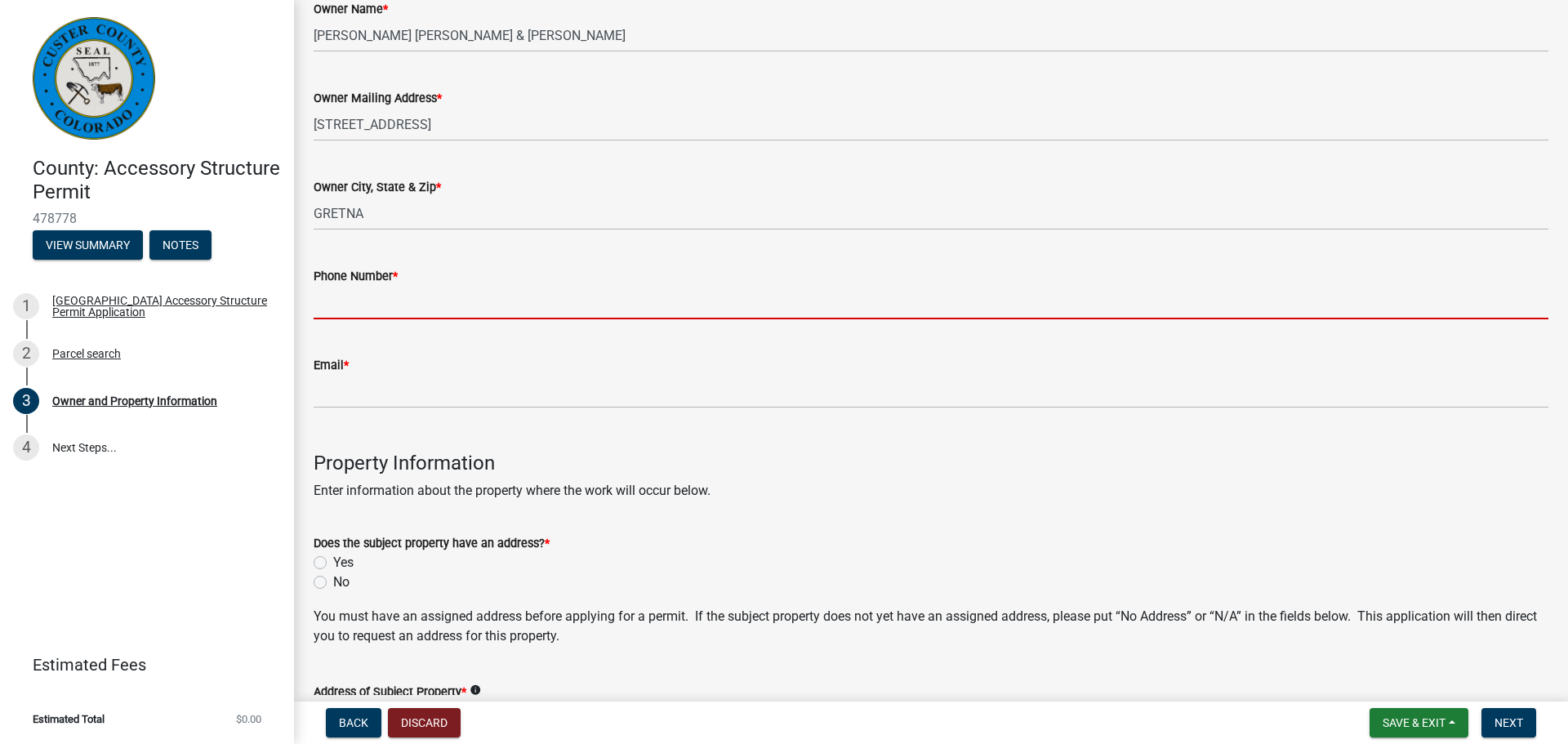
click at [395, 294] on input "Phone Number *" at bounding box center [931, 302] width 1235 height 34
type input "4023593595"
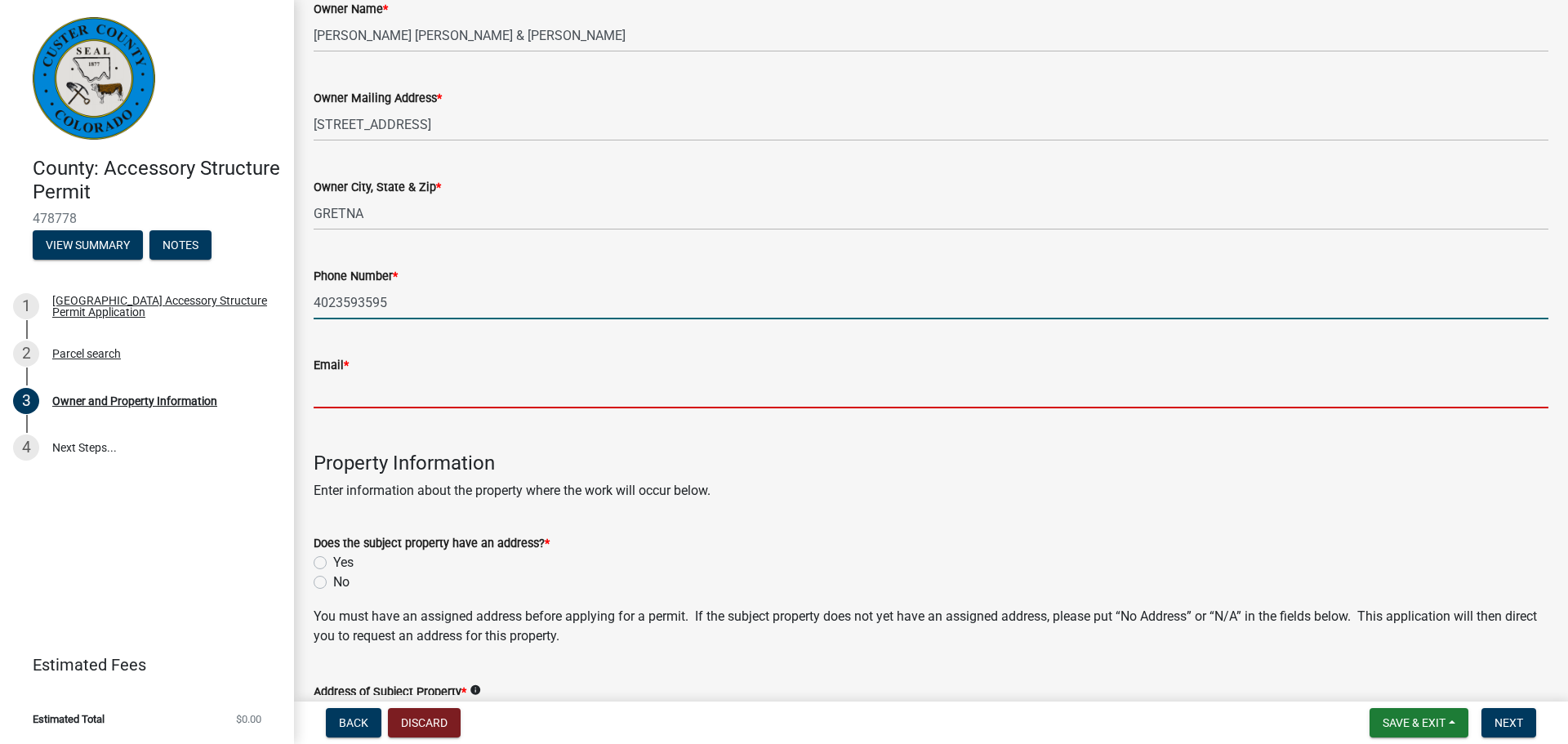
type input "mandi.matlock@gmail.com"
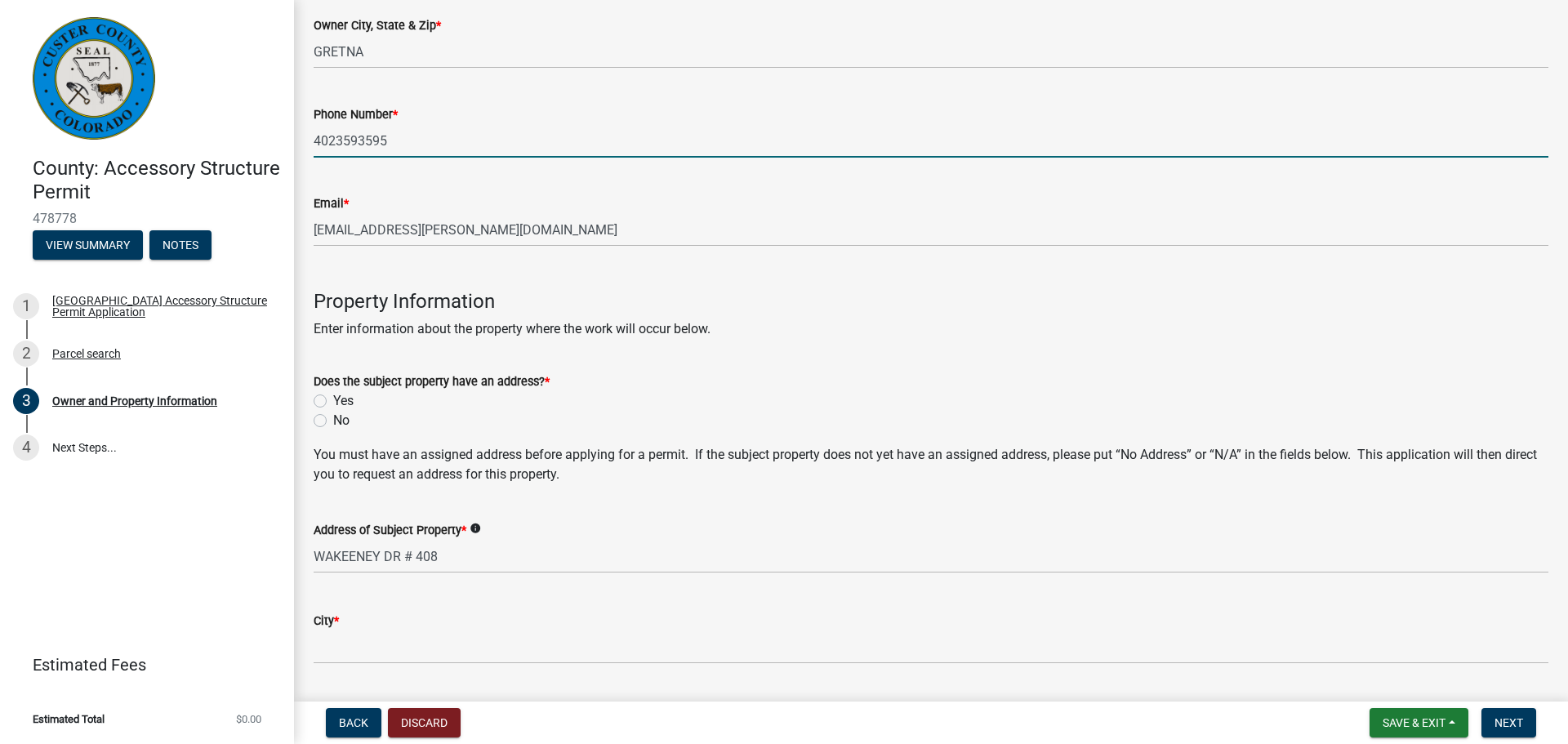
scroll to position [408, 0]
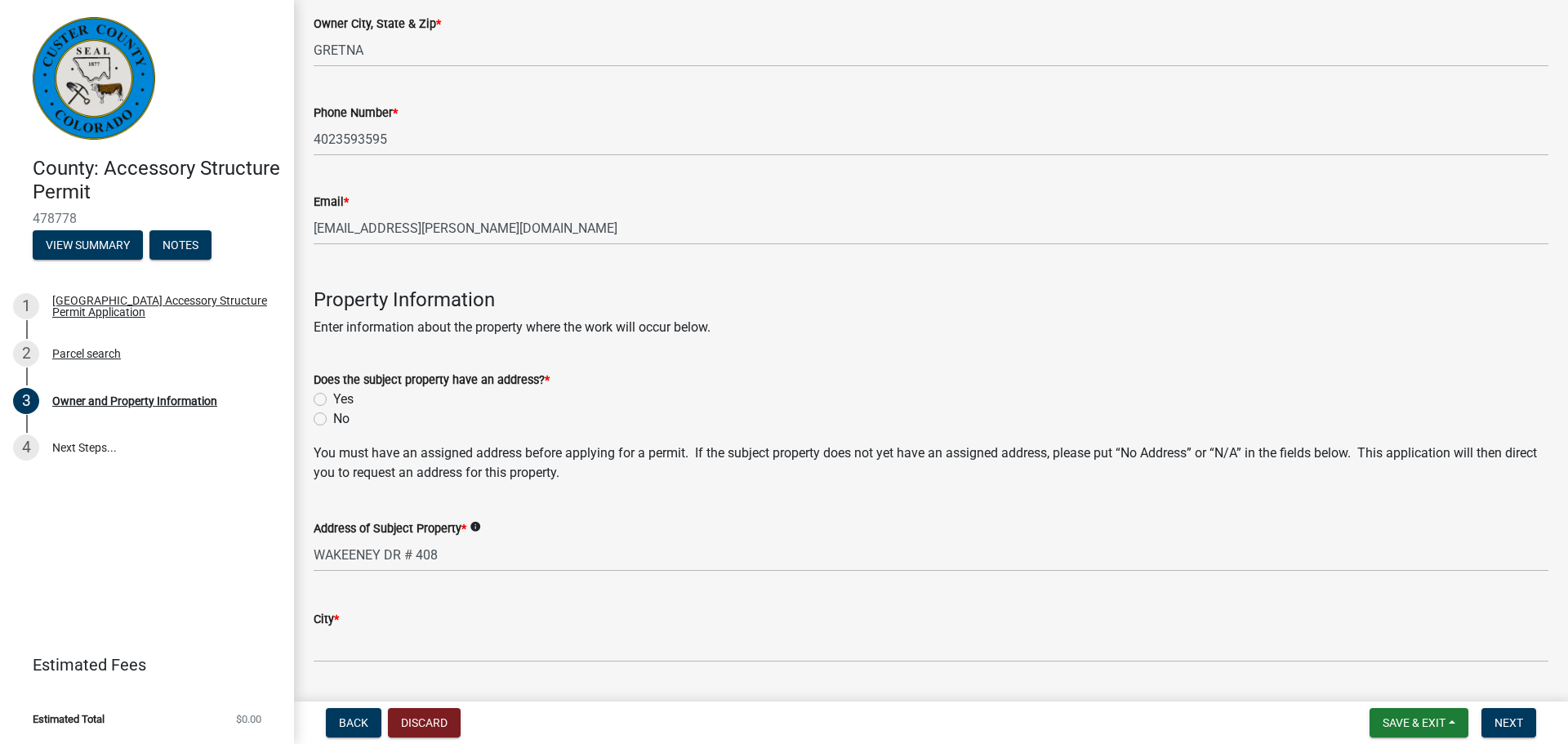
click at [333, 399] on label "Yes" at bounding box center [342, 399] width 20 height 19
click at [333, 399] on input "Yes" at bounding box center [338, 394] width 11 height 11
radio input "true"
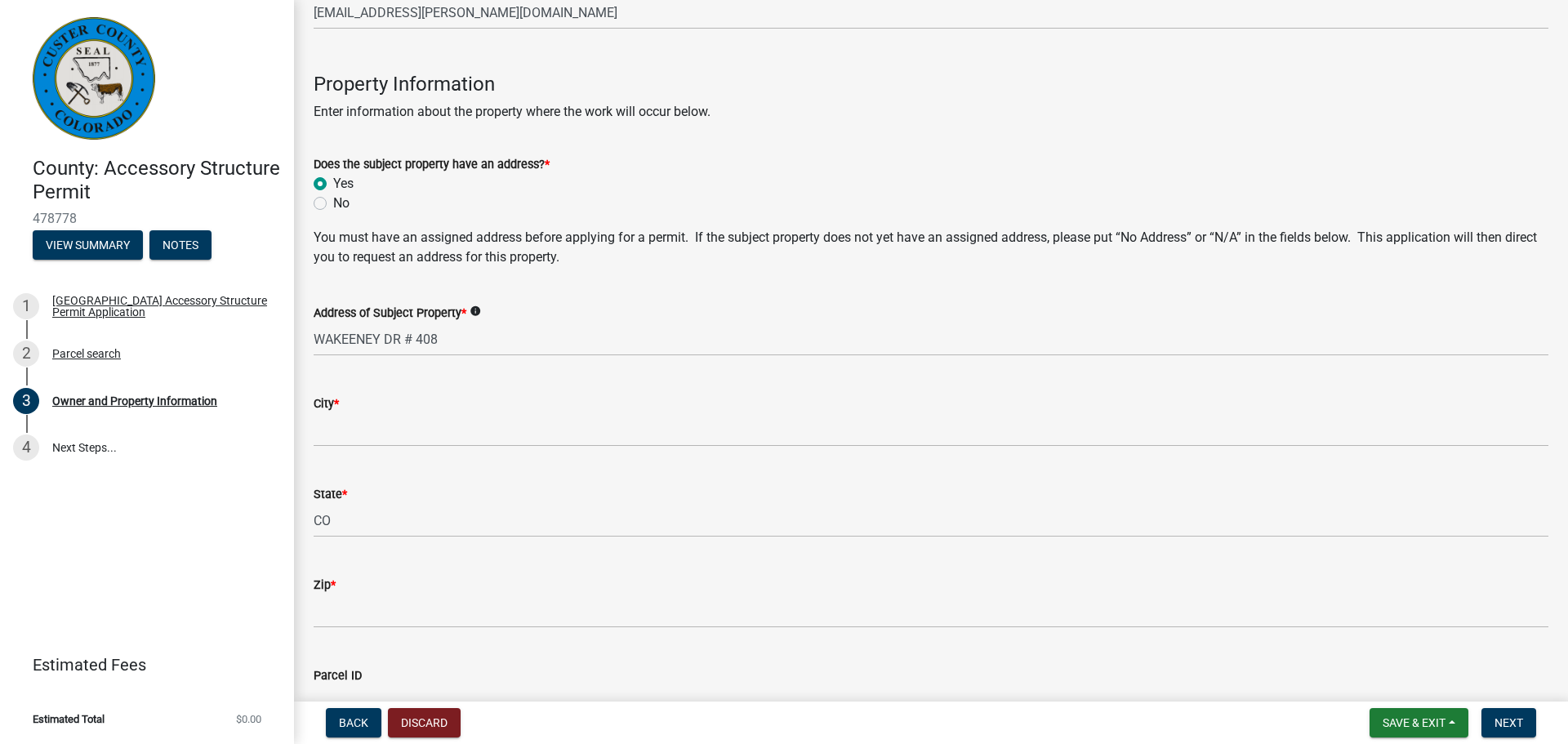
scroll to position [653, 0]
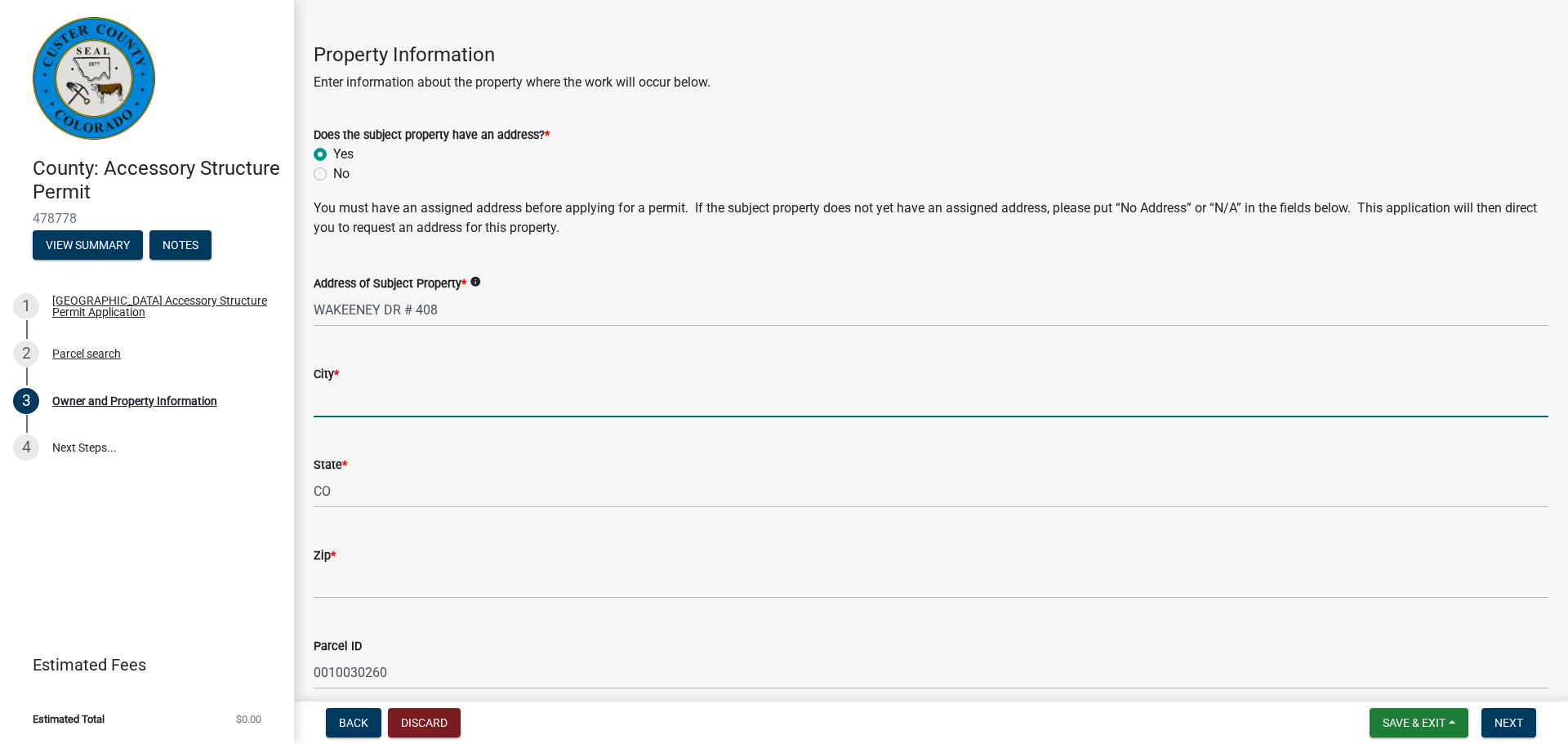
click at [357, 399] on input "City *" at bounding box center [931, 400] width 1235 height 34
type input "Westcliffe"
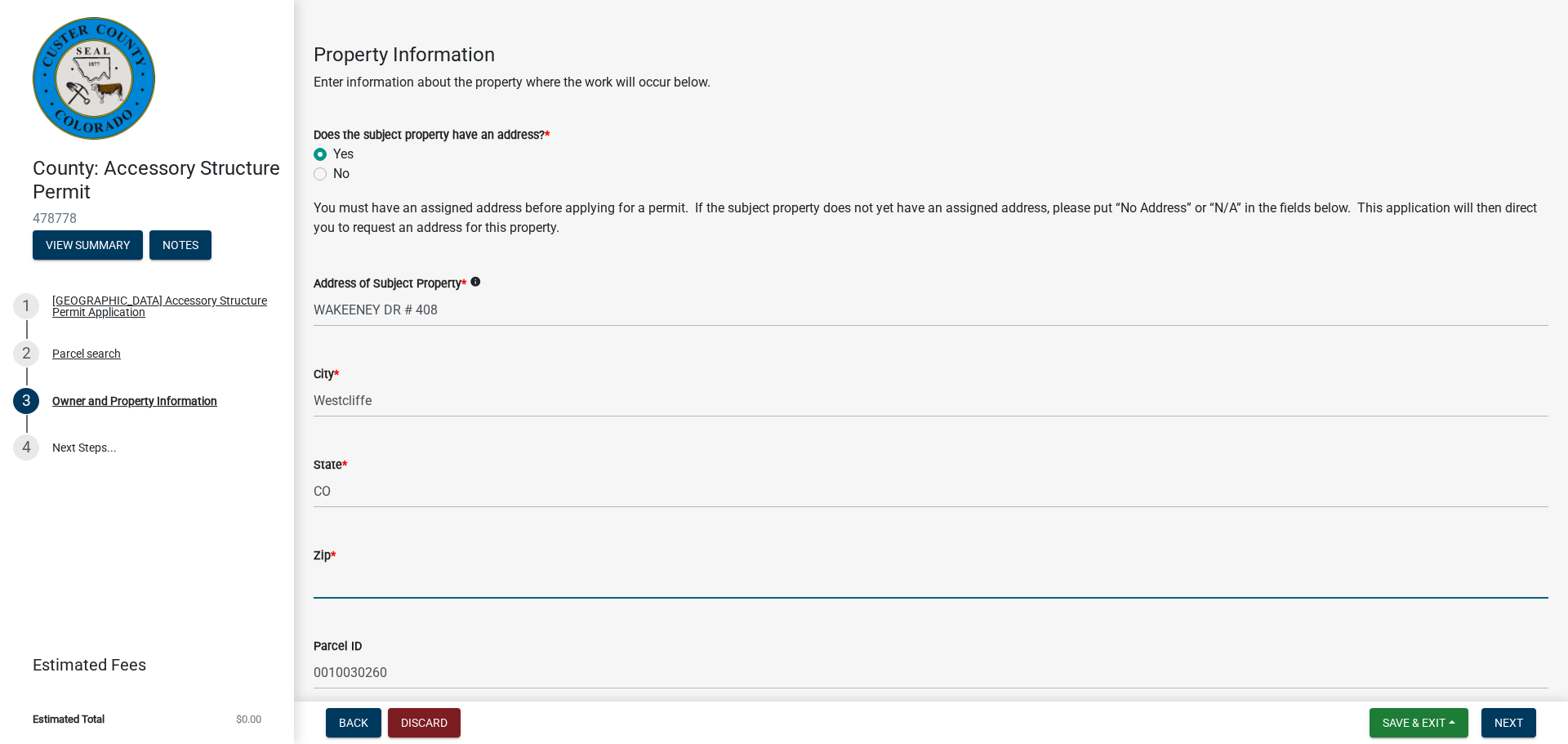
click at [386, 588] on input "Zip *" at bounding box center [931, 581] width 1235 height 34
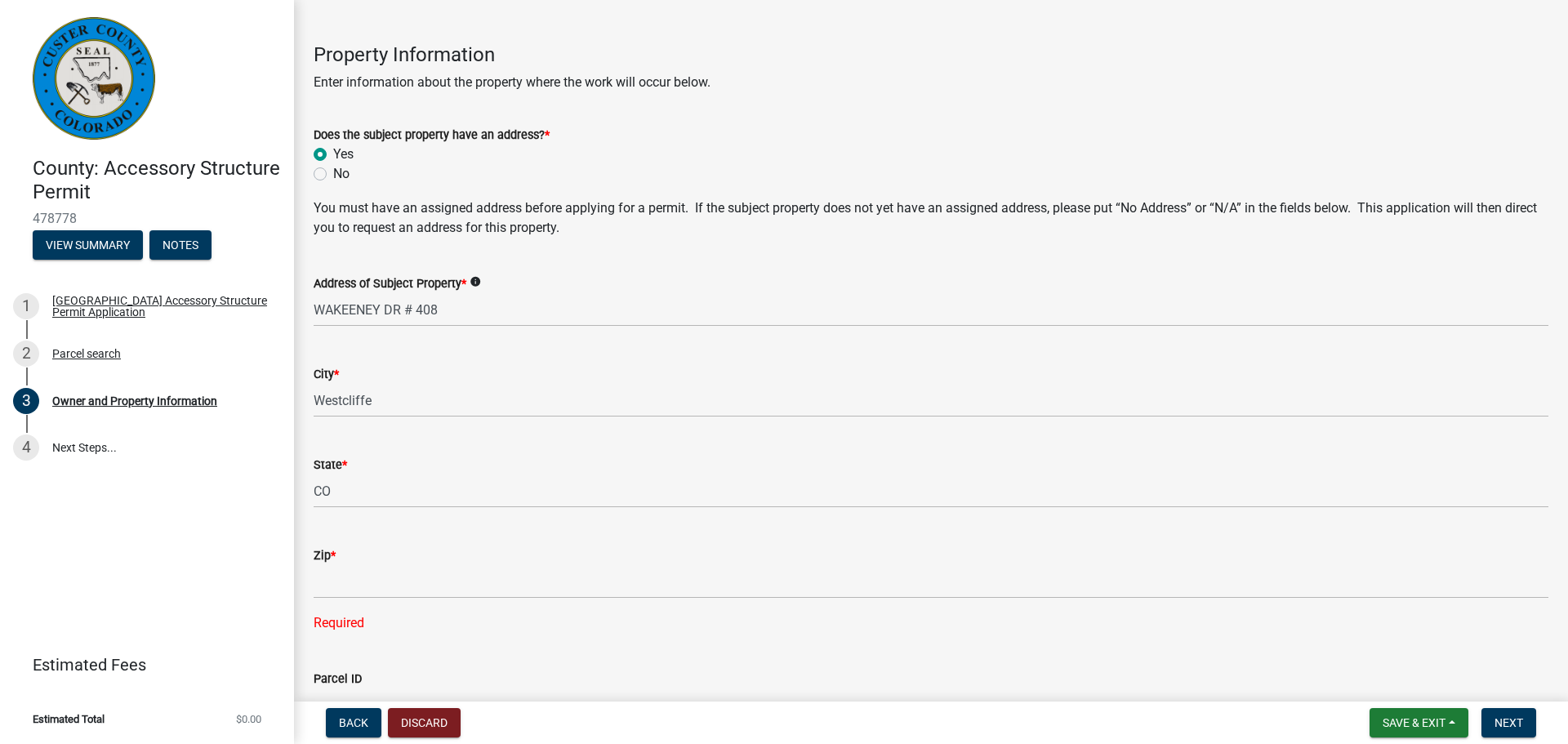
drag, startPoint x: 312, startPoint y: 590, endPoint x: 362, endPoint y: 585, distance: 50.2
click at [323, 588] on div "Zip * Required" at bounding box center [930, 577] width 1259 height 110
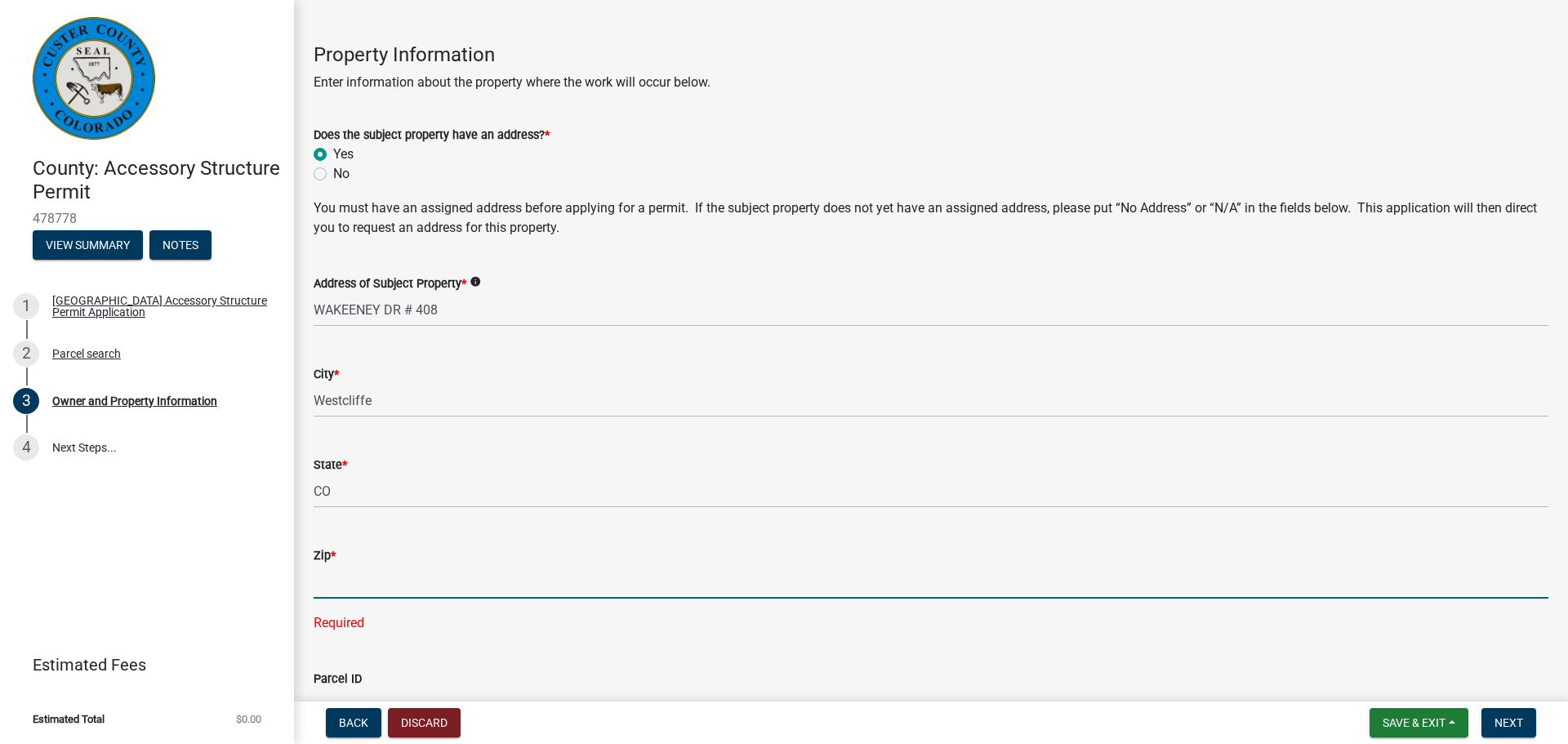
click at [350, 585] on input "Zip *" at bounding box center [931, 581] width 1235 height 34
click at [382, 565] on input "81252" at bounding box center [931, 581] width 1235 height 34
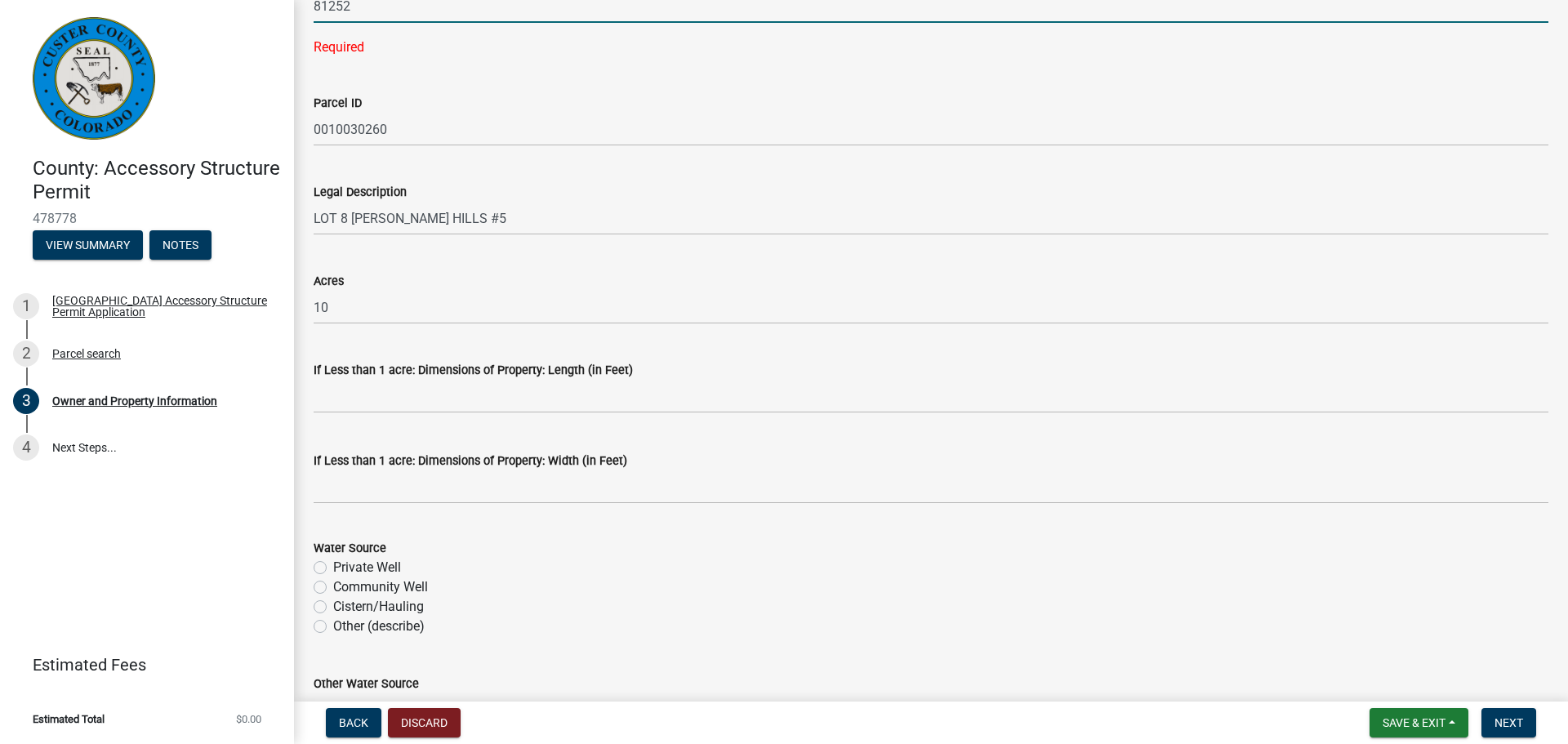
scroll to position [1307, 0]
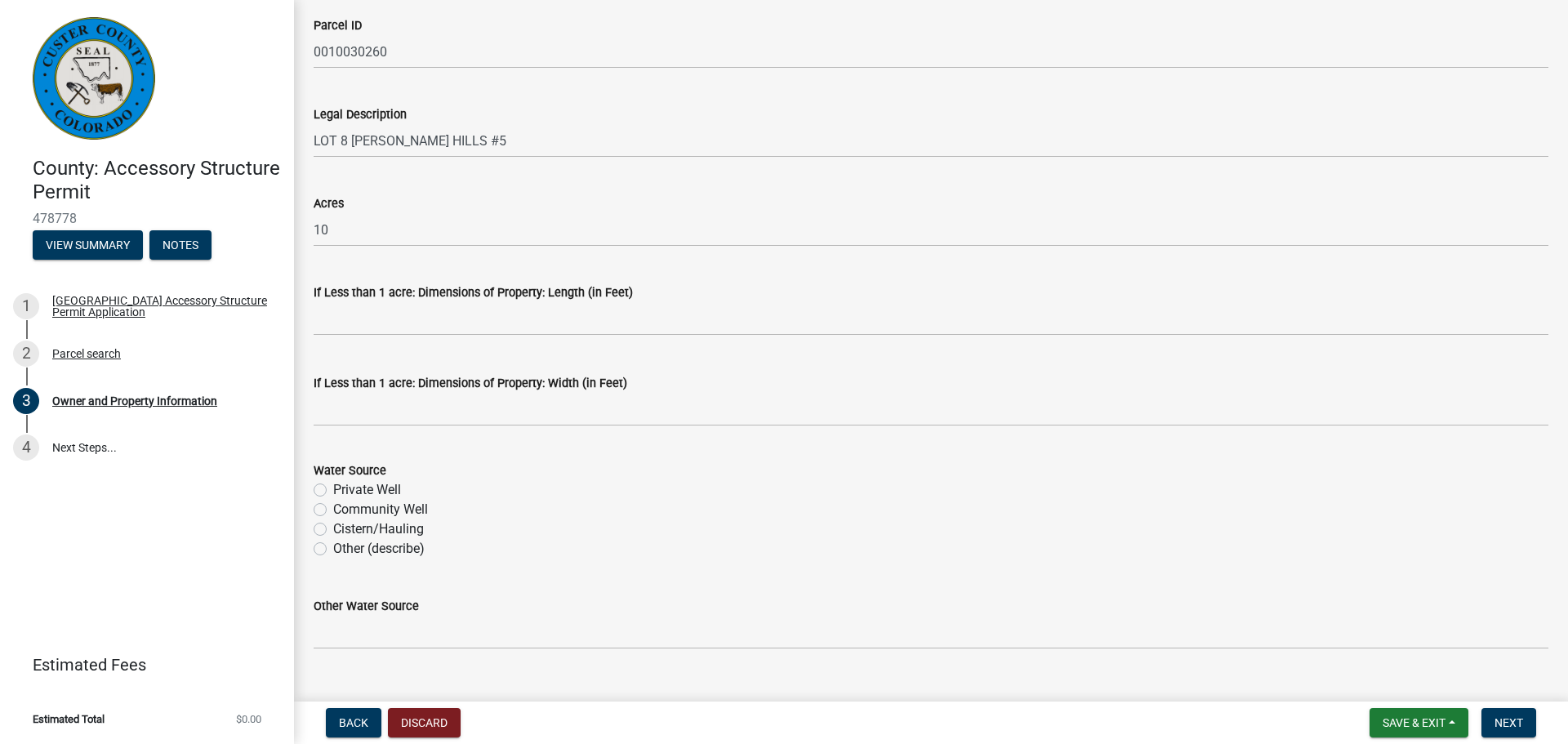
type input "81252"
click at [333, 529] on label "Cistern/Hauling" at bounding box center [378, 529] width 91 height 19
click at [333, 529] on input "Cistern/Hauling" at bounding box center [338, 524] width 11 height 11
radio input "true"
click at [614, 534] on div "Cistern/Hauling" at bounding box center [931, 529] width 1235 height 19
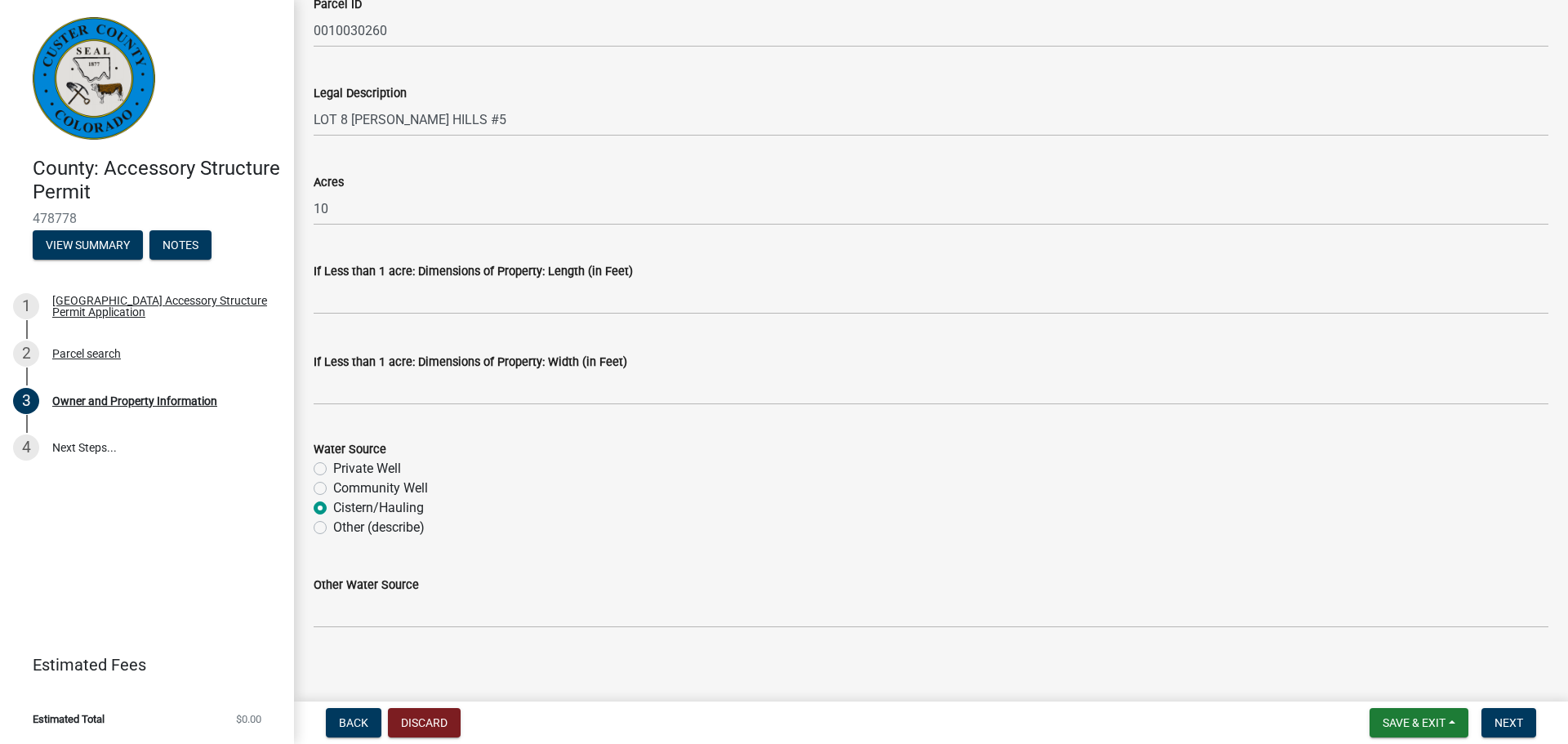
scroll to position [1305, 0]
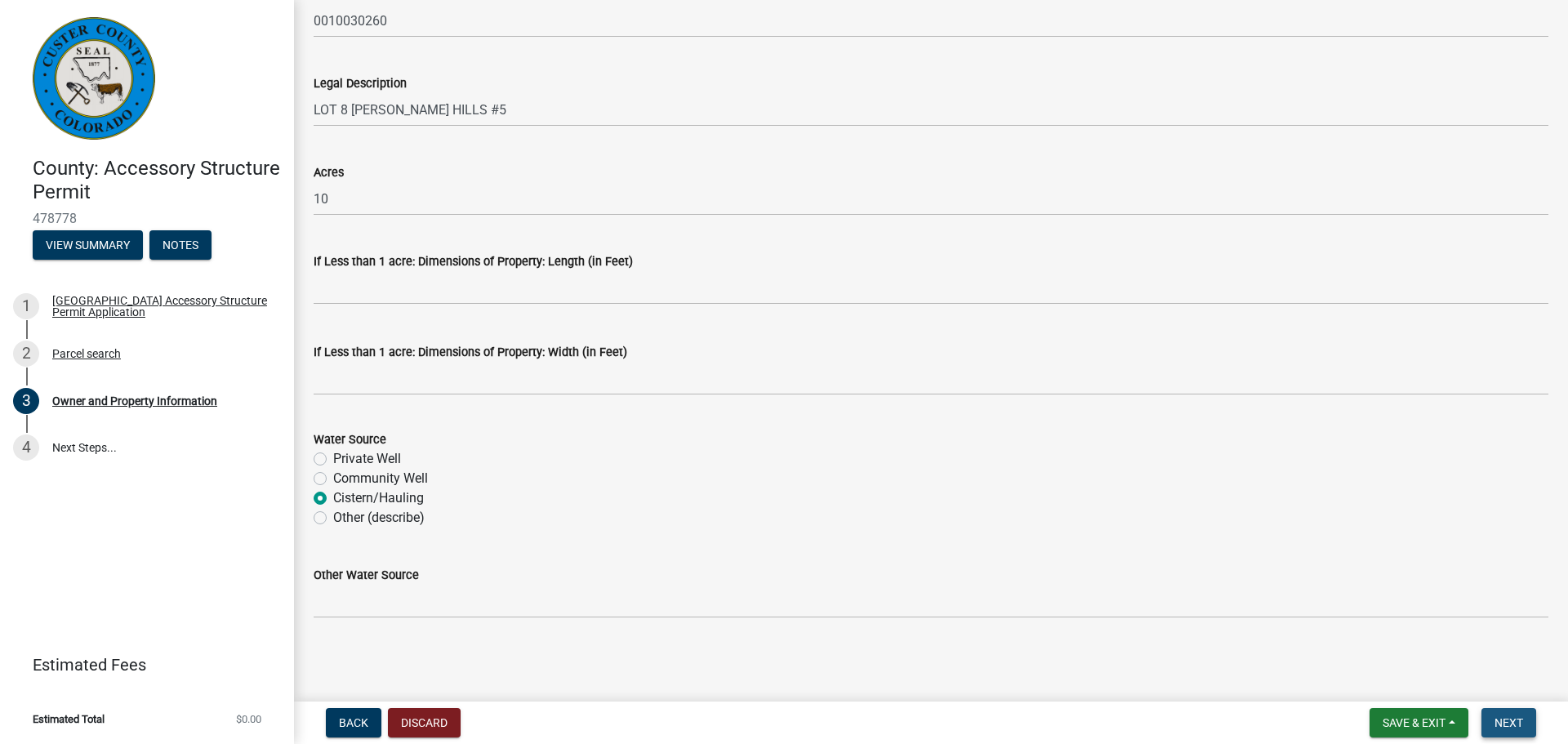
click at [1528, 732] on button "Next" at bounding box center [1509, 722] width 55 height 30
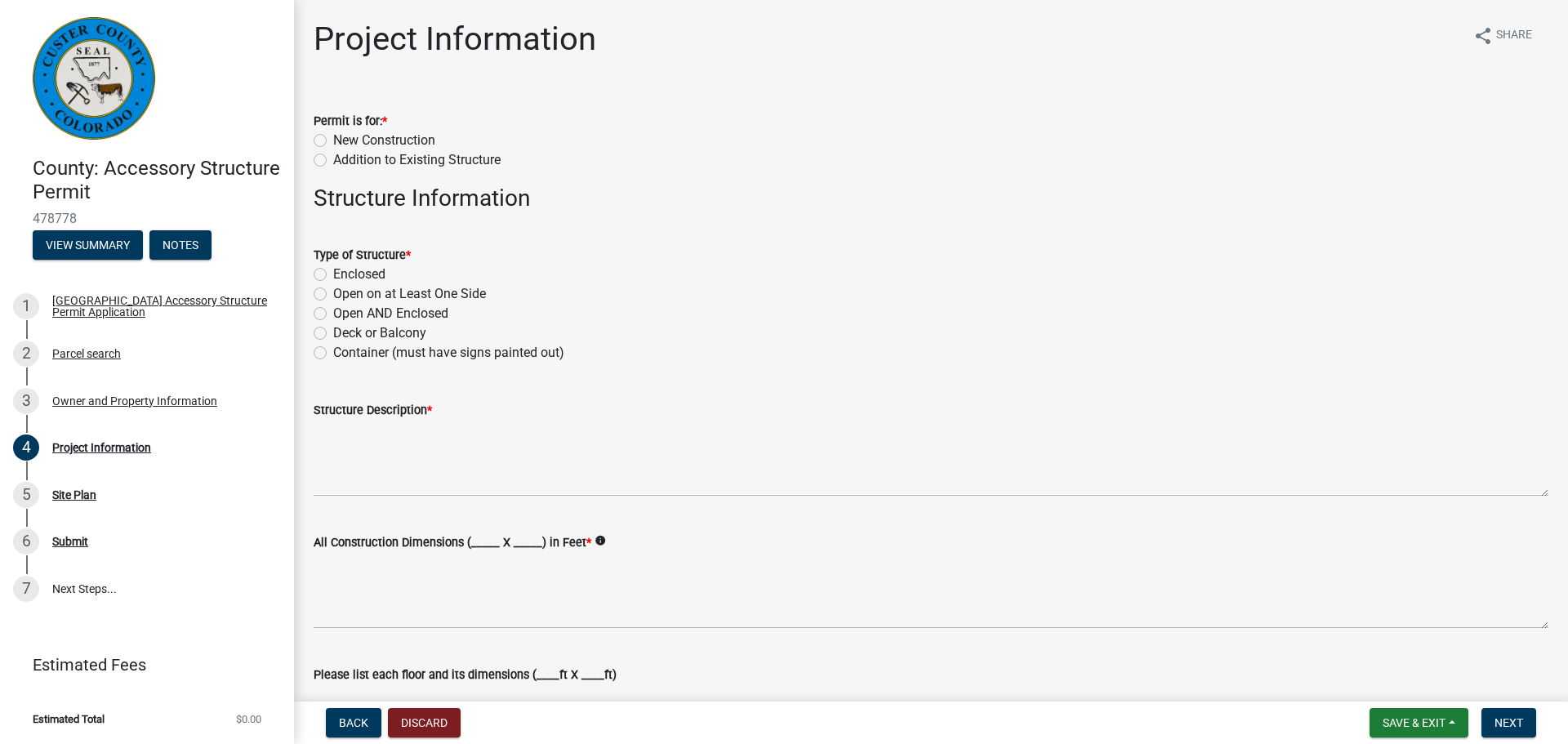
click at [333, 353] on label "Container (must have signs painted out)" at bounding box center [448, 353] width 231 height 19
click at [333, 353] on input "Container (must have signs painted out)" at bounding box center [338, 348] width 11 height 11
radio input "true"
click at [329, 497] on wm-data-entity-input "Structure Description *" at bounding box center [931, 443] width 1235 height 132
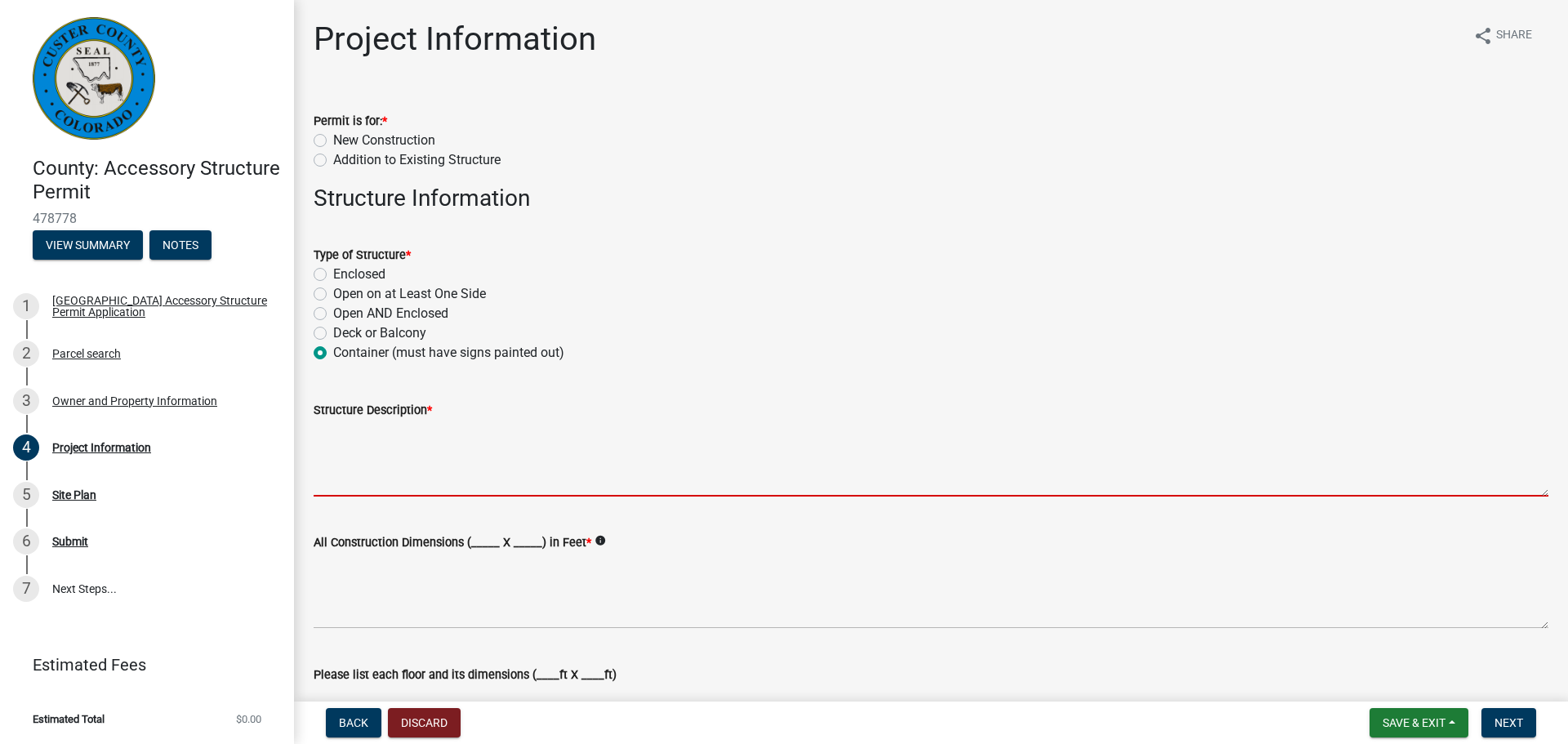
click at [348, 471] on textarea "Structure Description *" at bounding box center [931, 458] width 1235 height 77
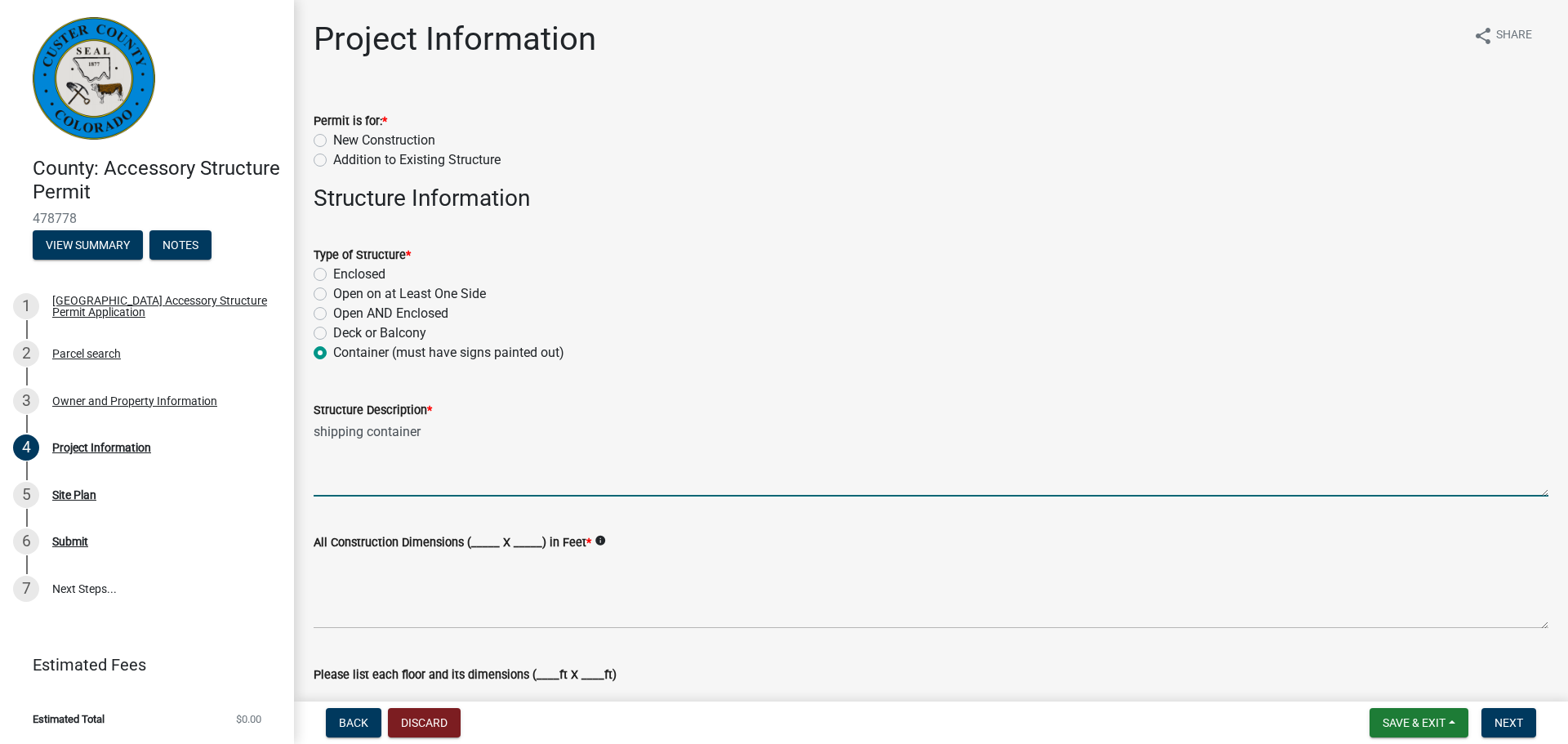
type textarea "shipping container"
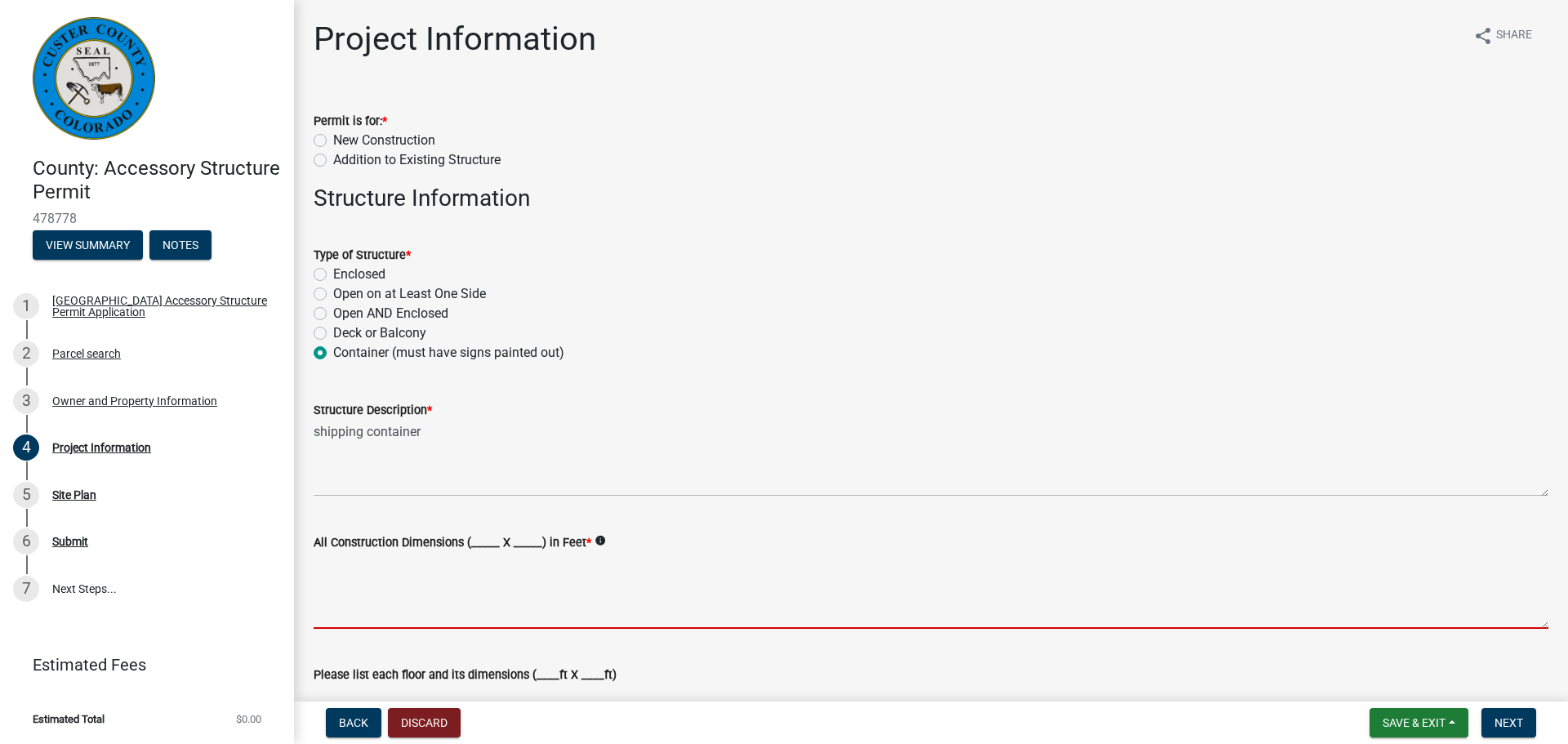
click at [434, 607] on textarea "All Construction Dimensions (_____ X _____) in Feet *" at bounding box center [931, 591] width 1235 height 77
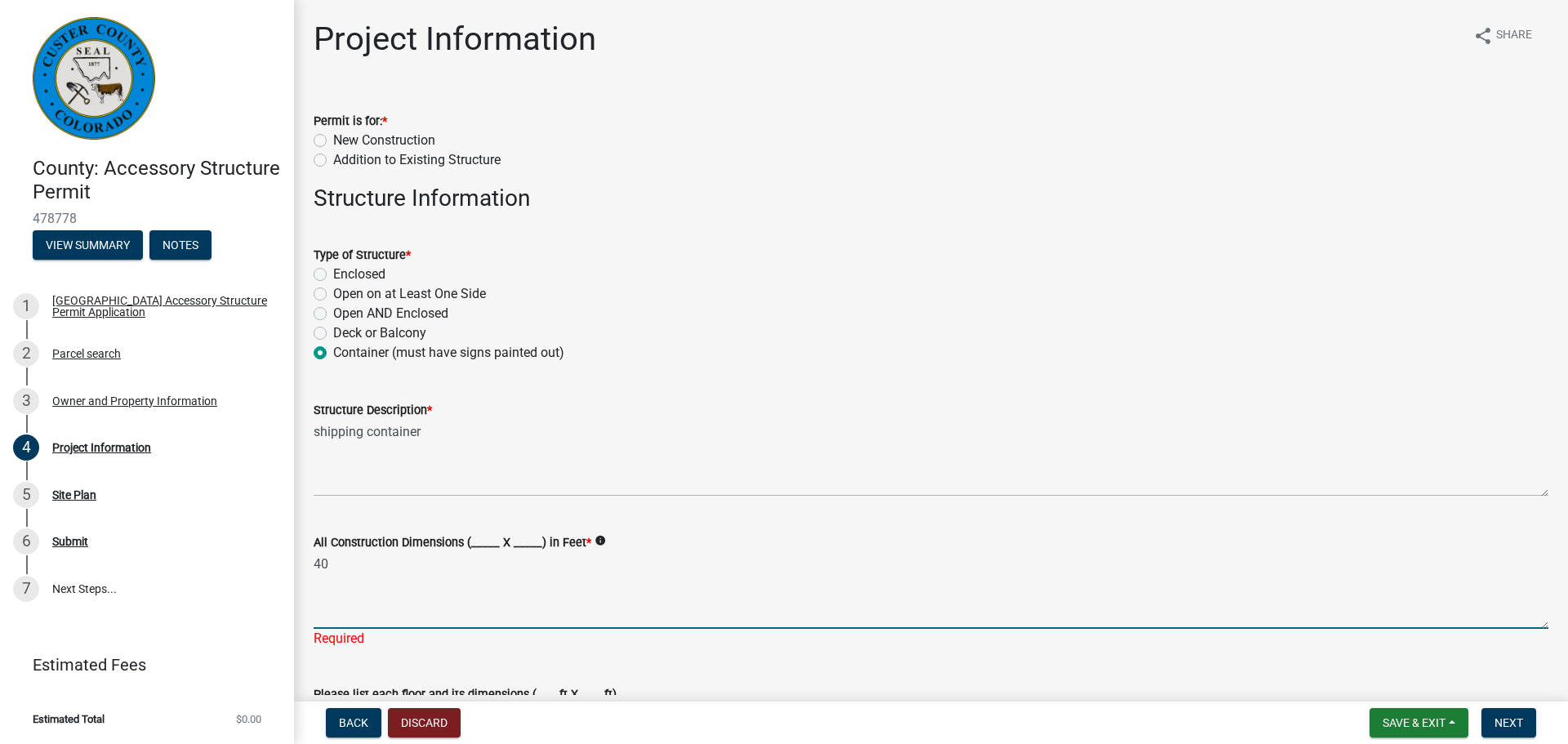
type textarea "40"
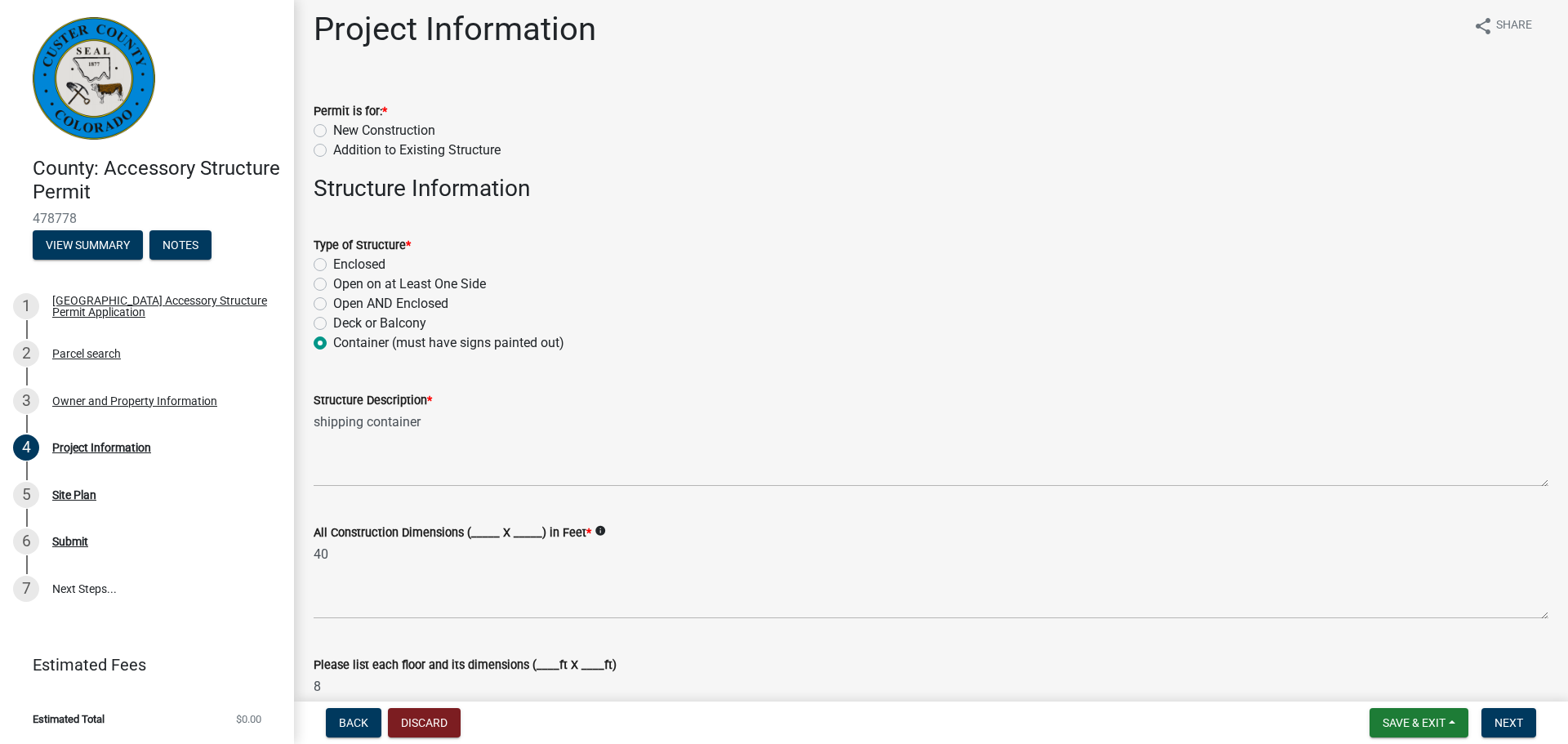
type textarea "8"
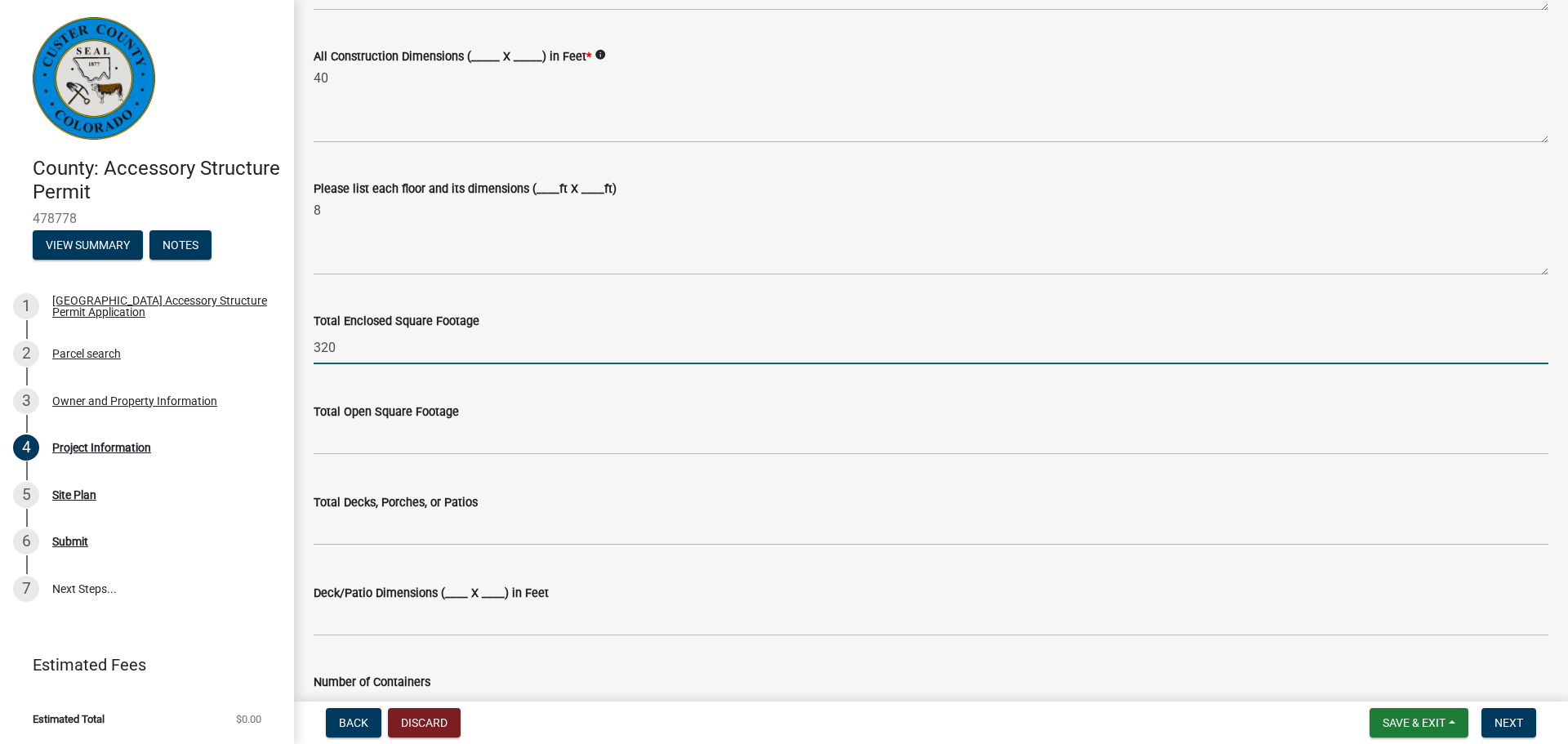
type input "320"
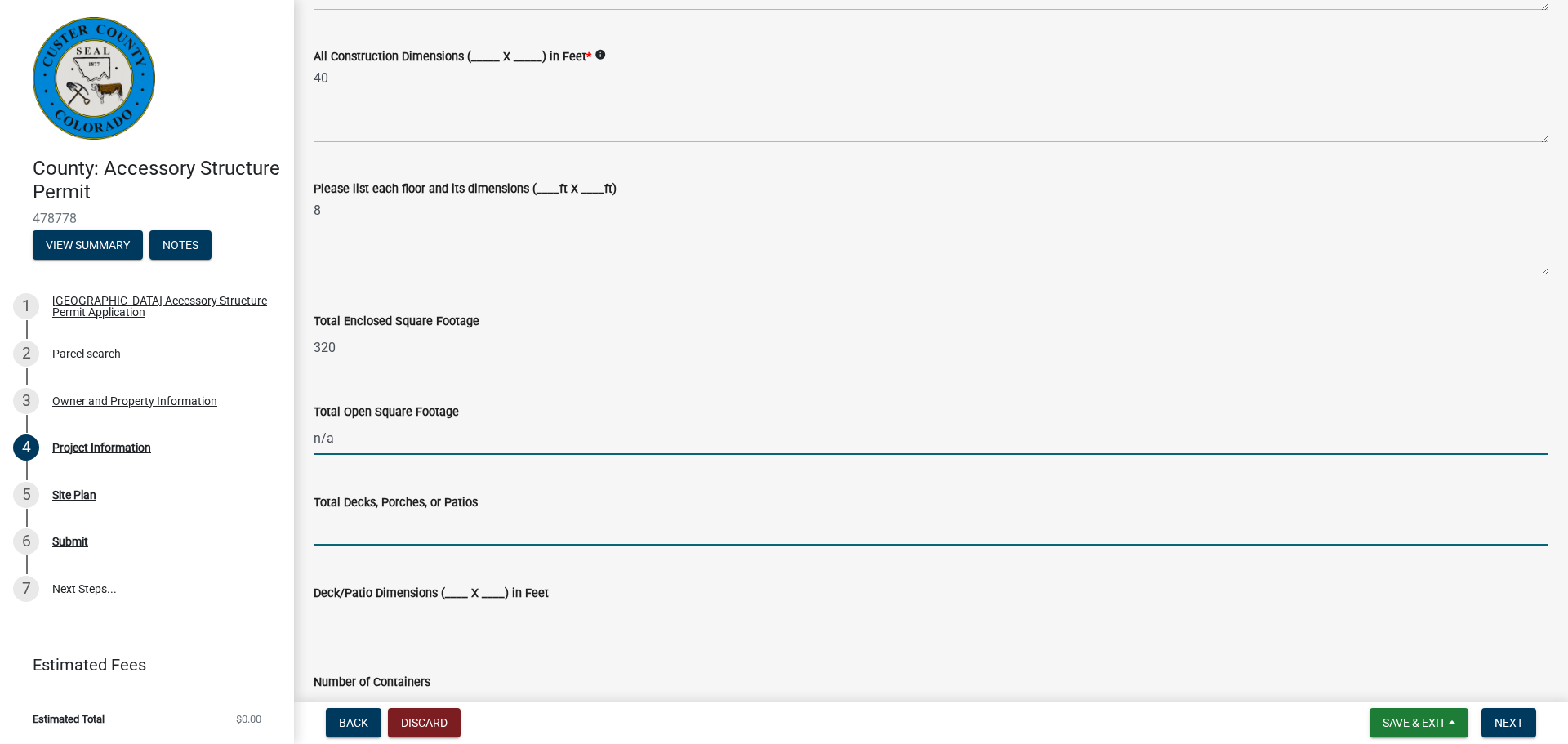
type input "0"
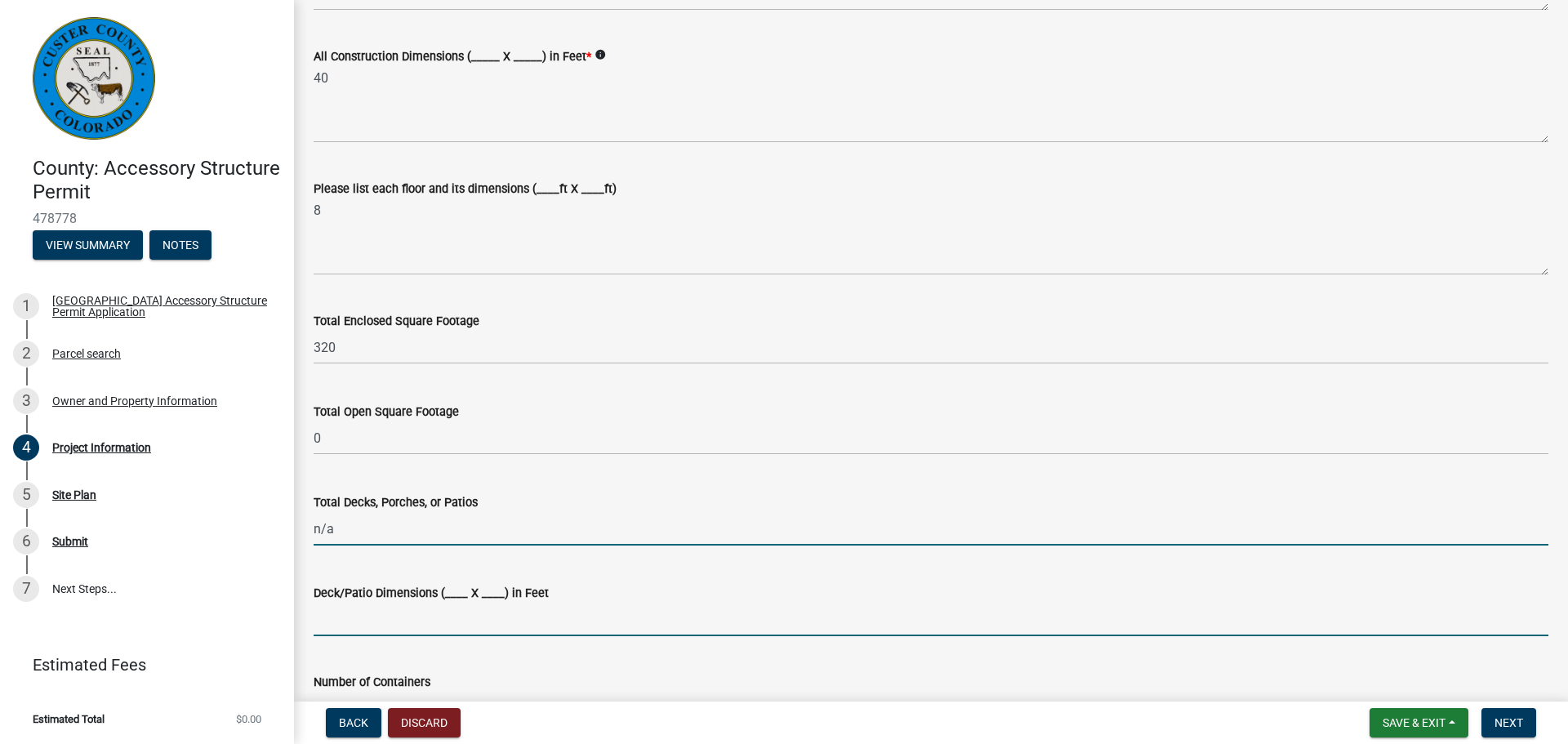
type input "0"
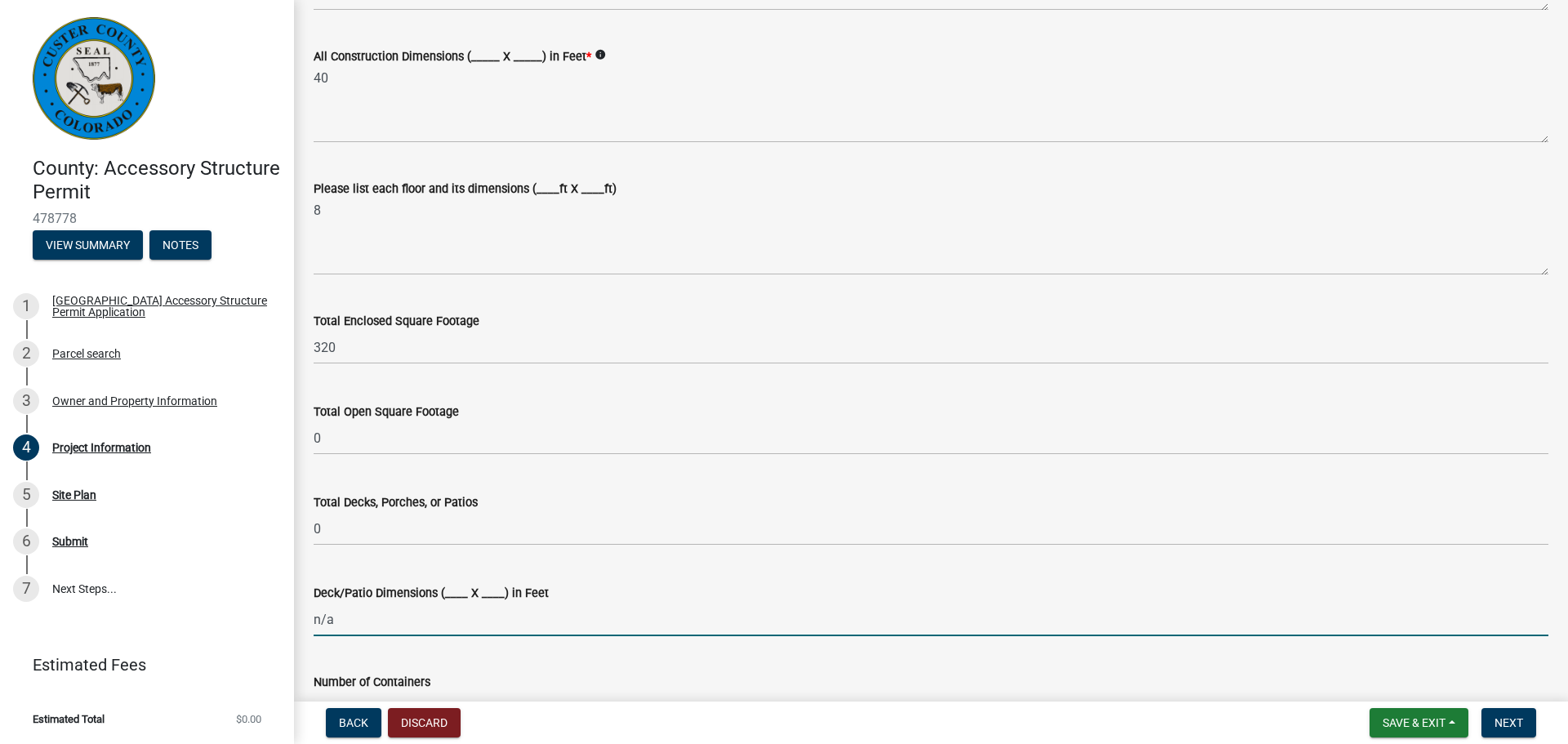
type input "n/a"
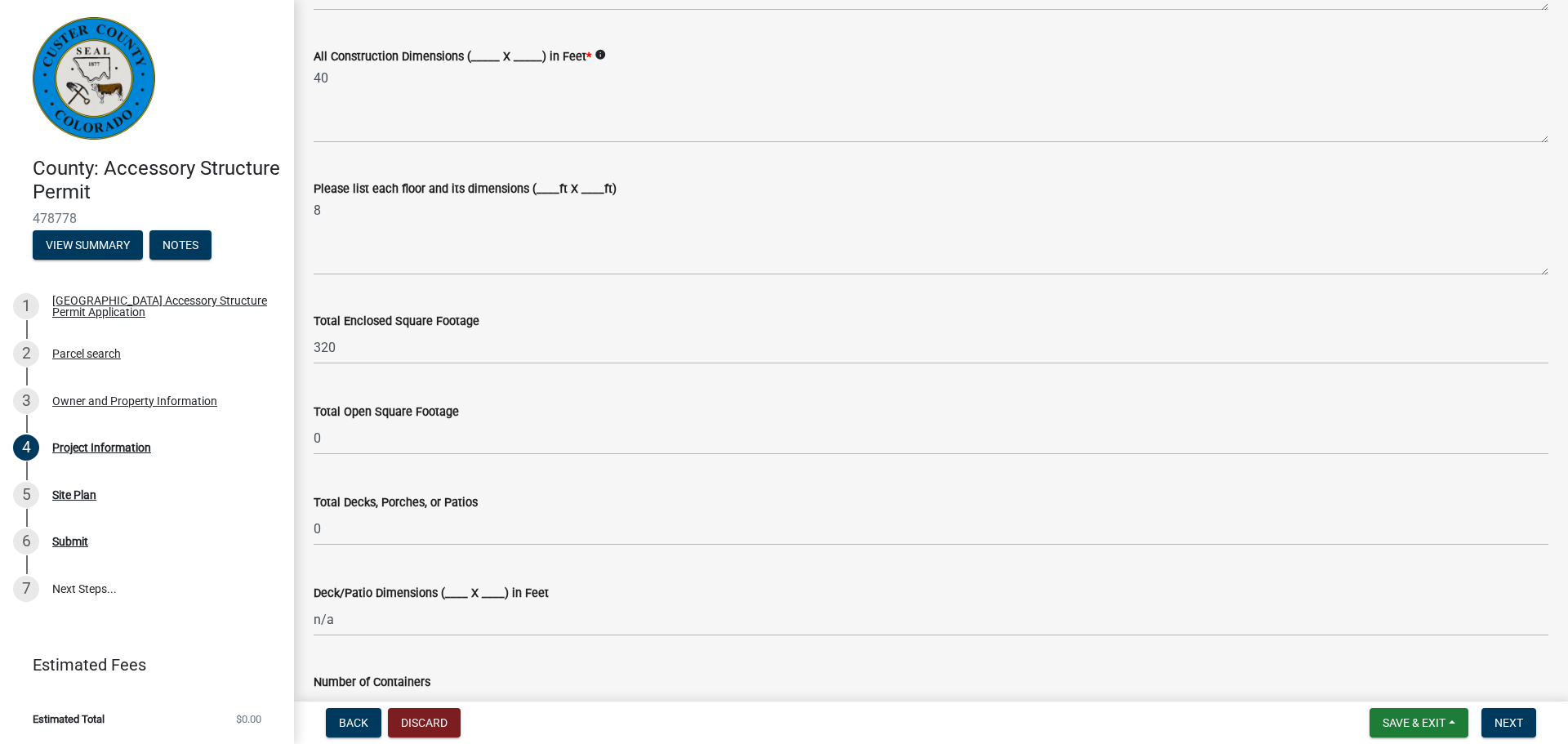
scroll to position [516, 0]
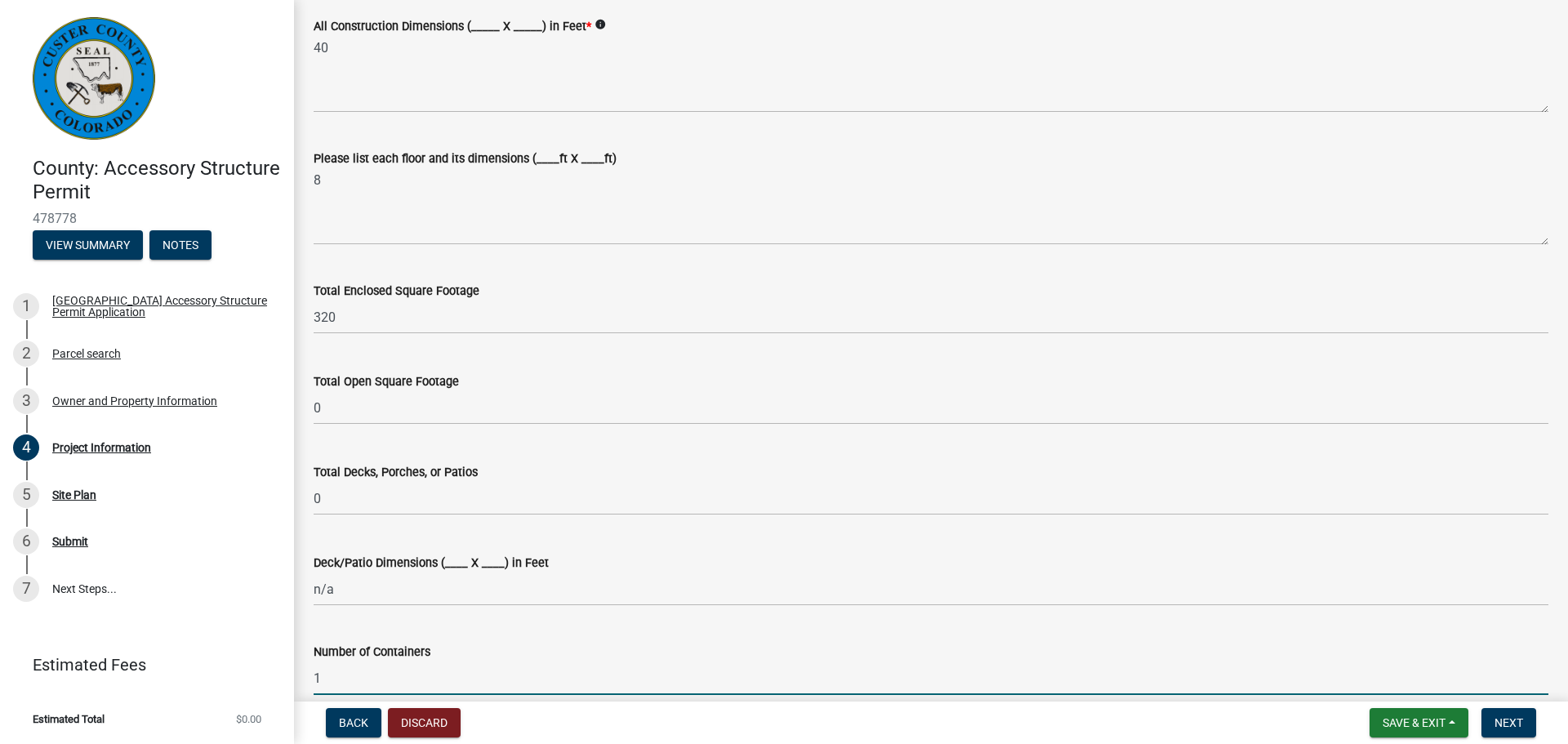
type input "1"
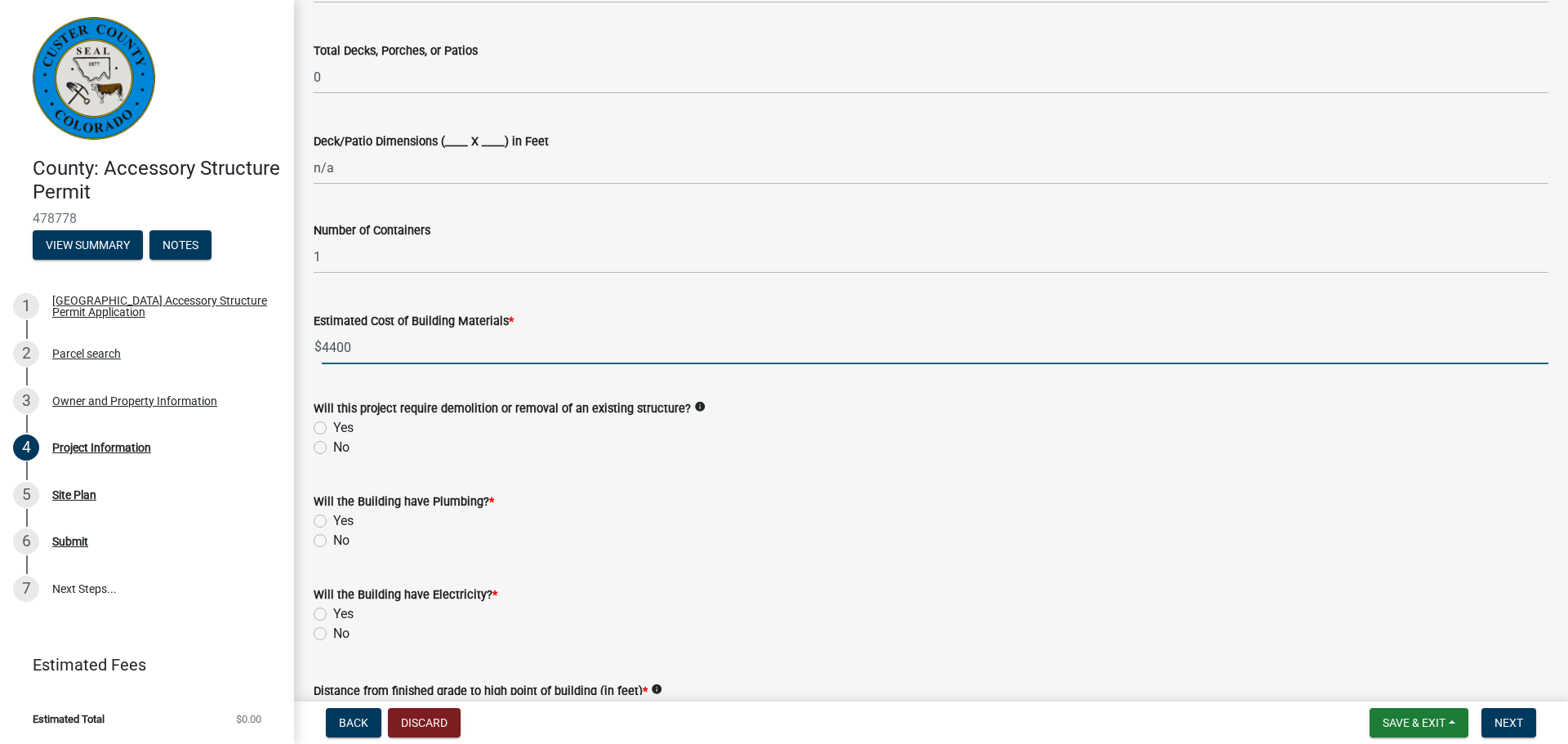
type input "4400"
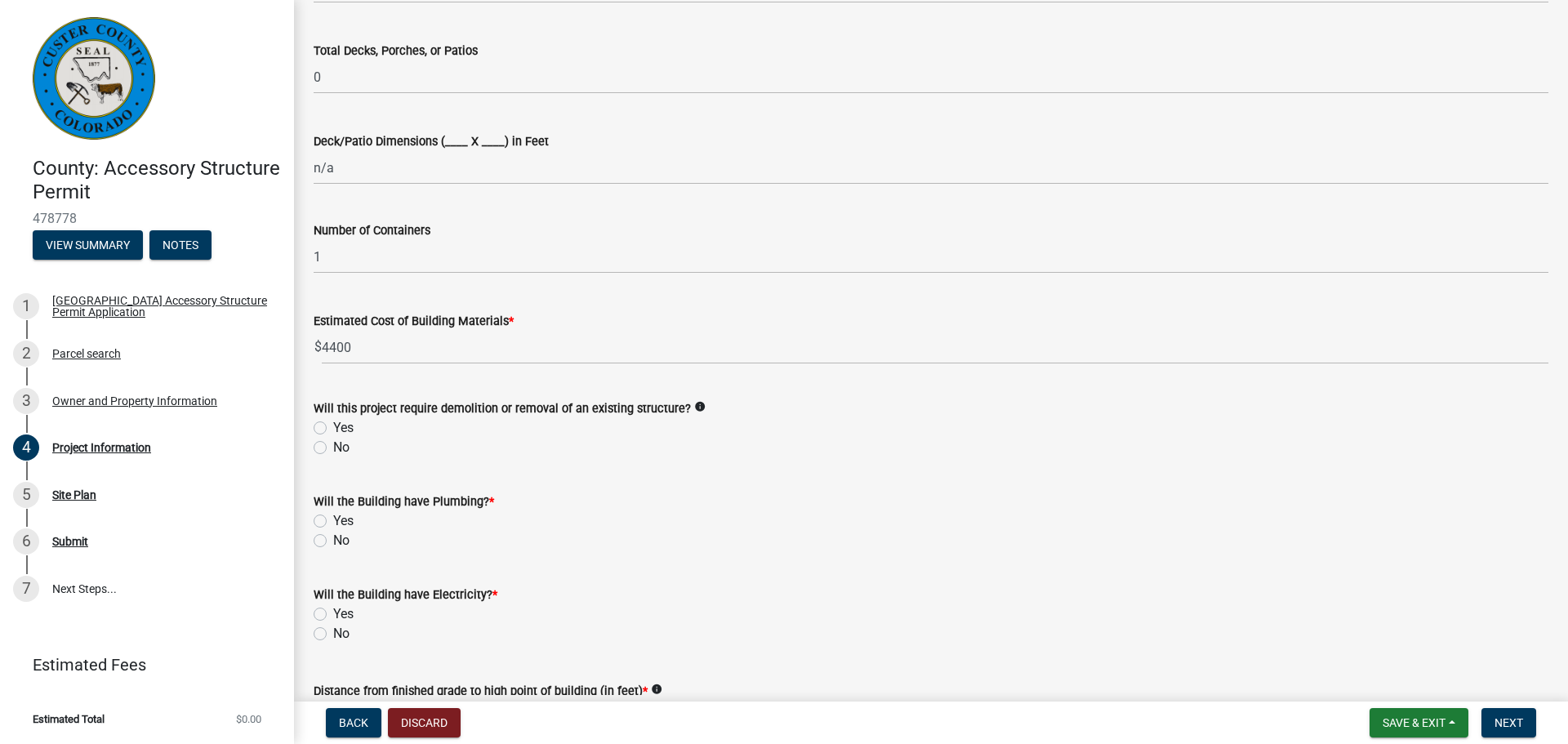
click at [333, 446] on label "No" at bounding box center [340, 447] width 16 height 19
click at [333, 446] on input "No" at bounding box center [338, 442] width 11 height 11
radio input "true"
click at [333, 543] on label "No" at bounding box center [340, 541] width 16 height 19
click at [333, 542] on input "No" at bounding box center [338, 536] width 11 height 11
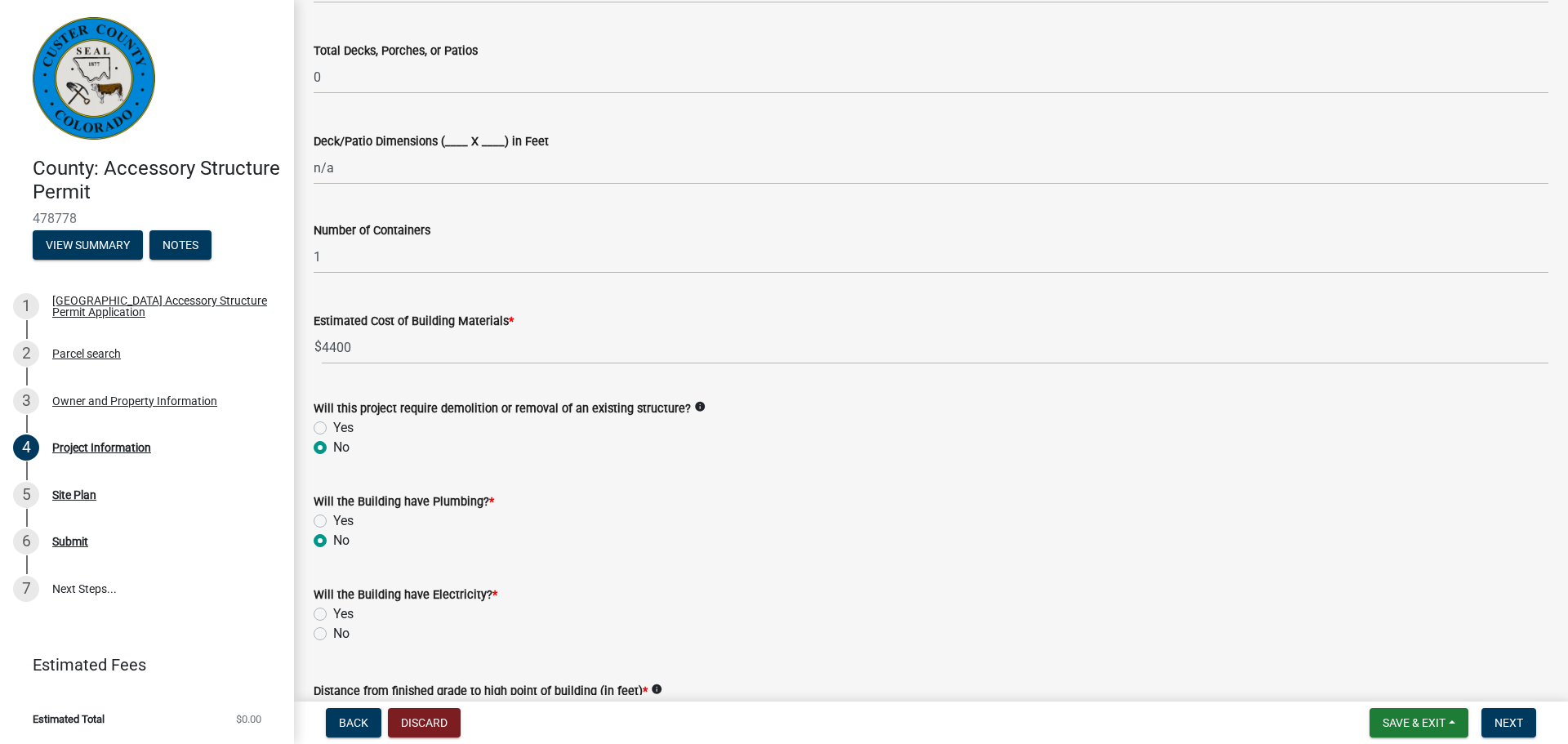
radio input "true"
click at [333, 634] on label "No" at bounding box center [340, 634] width 16 height 19
click at [333, 634] on input "No" at bounding box center [338, 629] width 11 height 11
radio input "true"
click at [499, 636] on div "No" at bounding box center [931, 634] width 1235 height 19
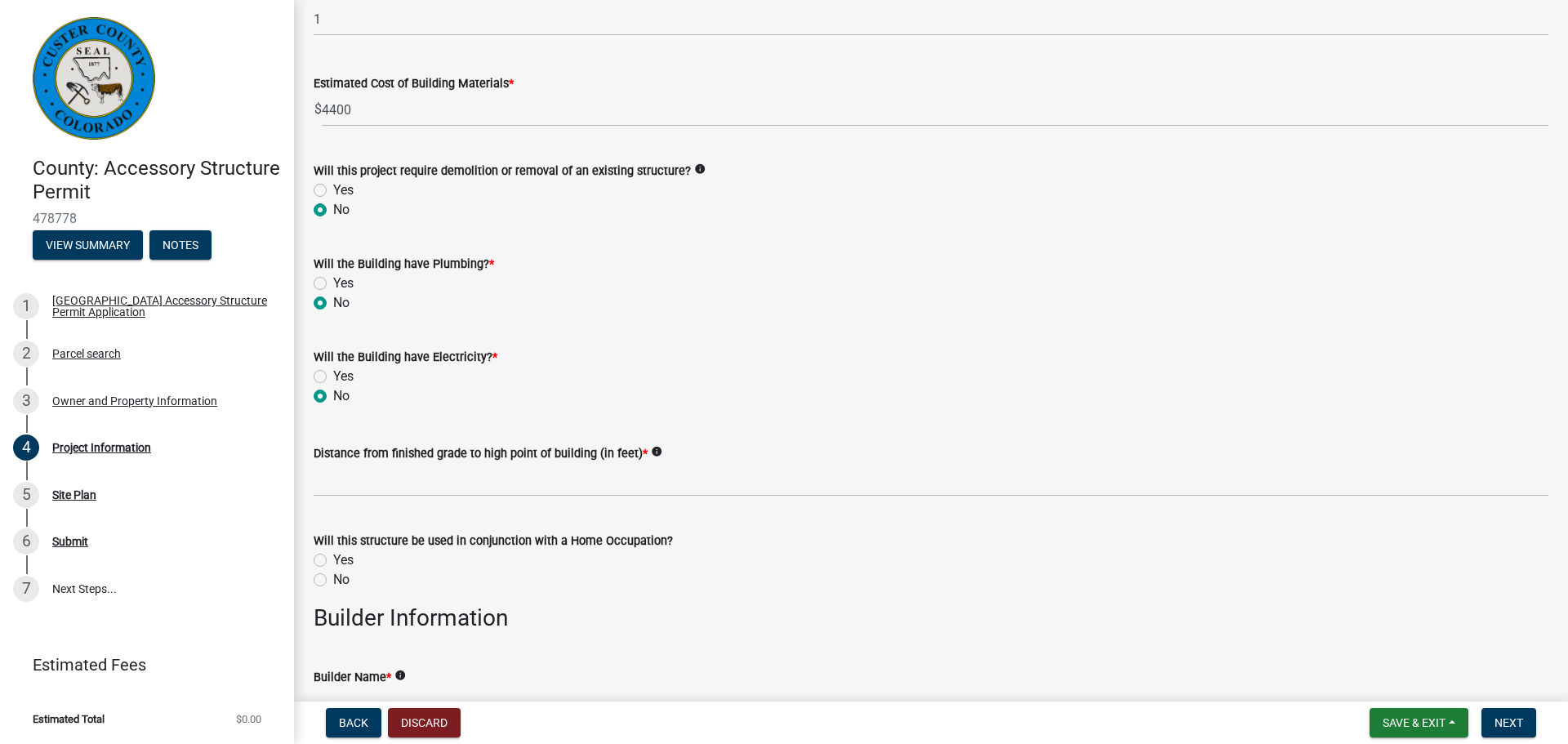
scroll to position [1264, 0]
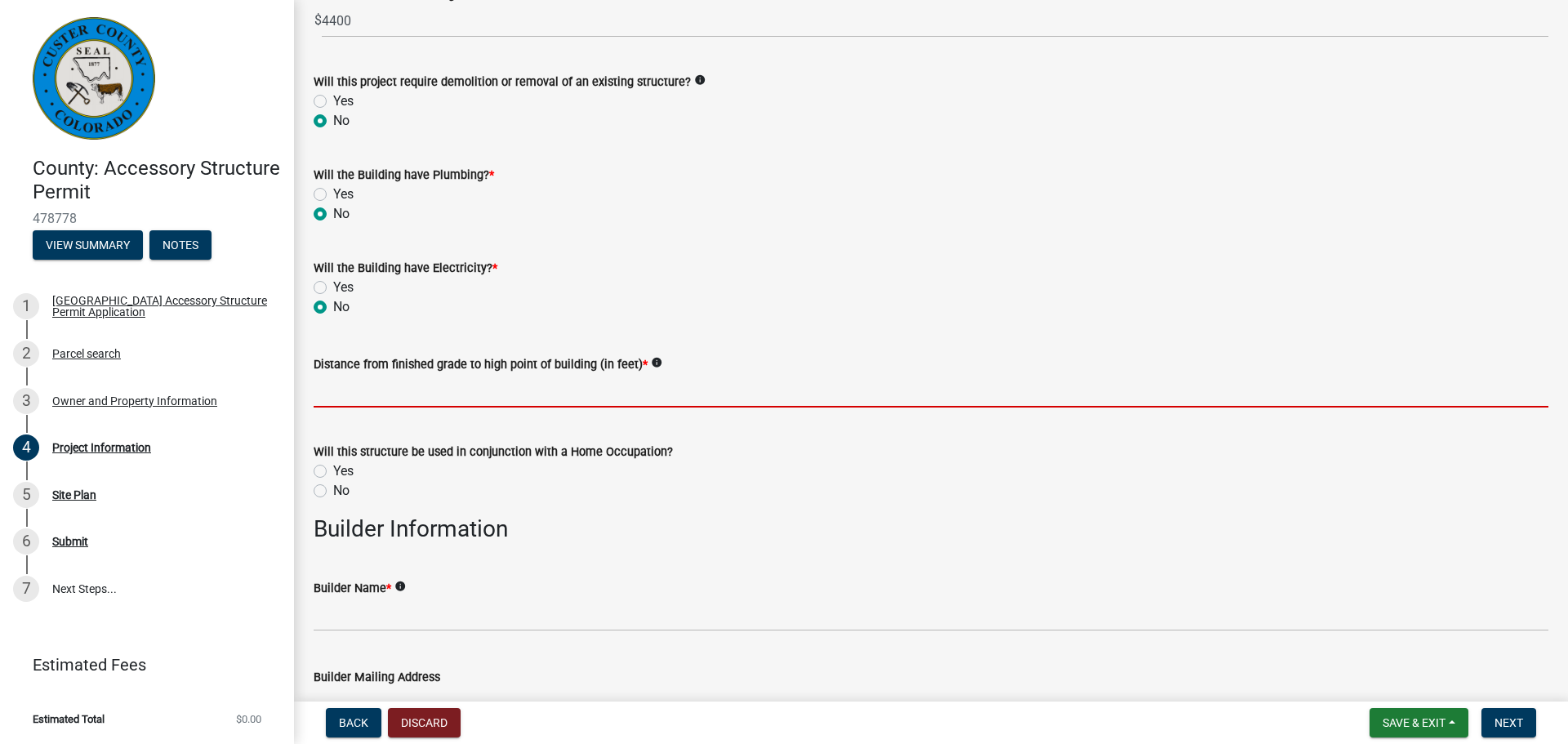
click at [609, 388] on input "text" at bounding box center [931, 390] width 1235 height 34
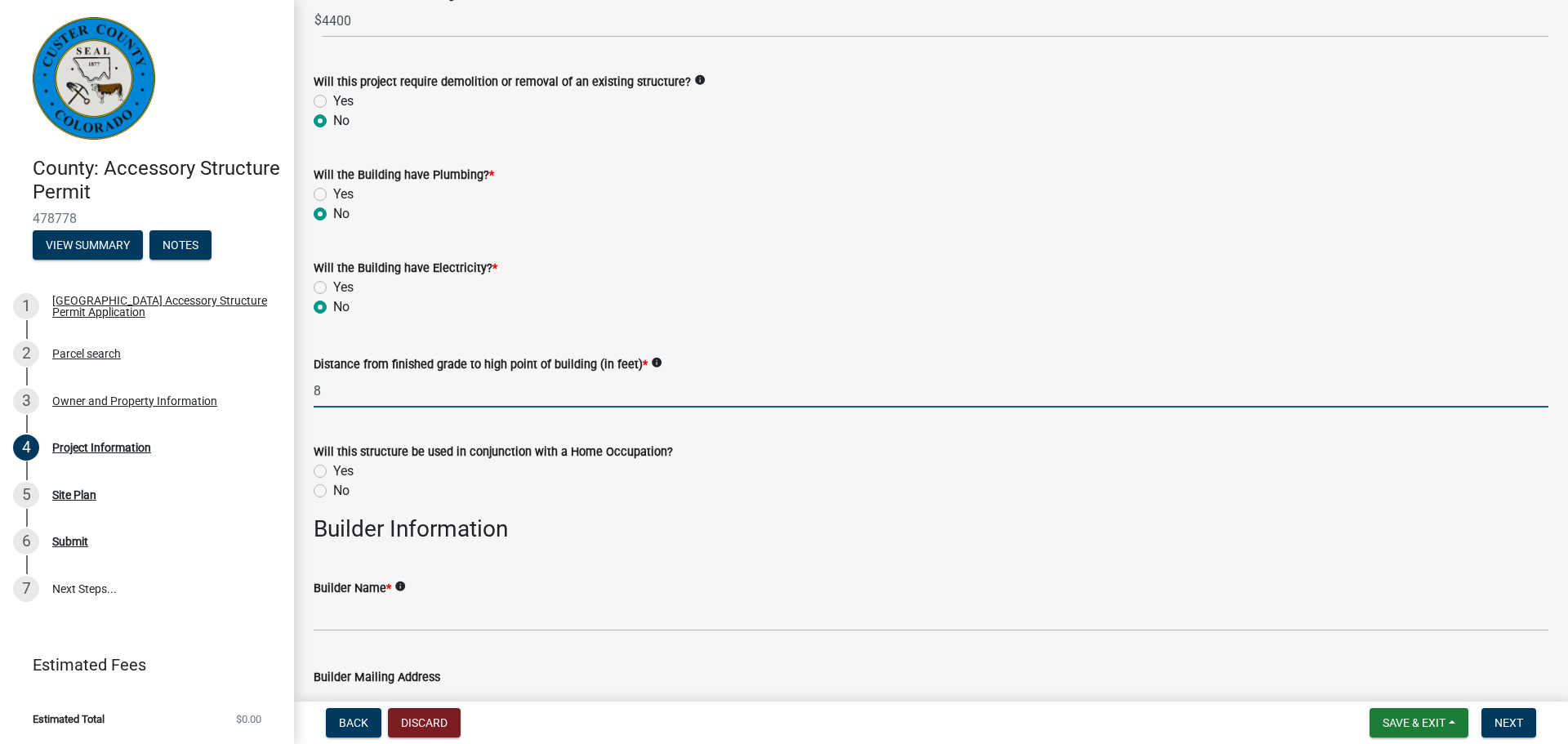
type input "8"
click at [333, 494] on label "No" at bounding box center [340, 491] width 16 height 19
click at [333, 492] on input "No" at bounding box center [338, 486] width 11 height 11
radio input "true"
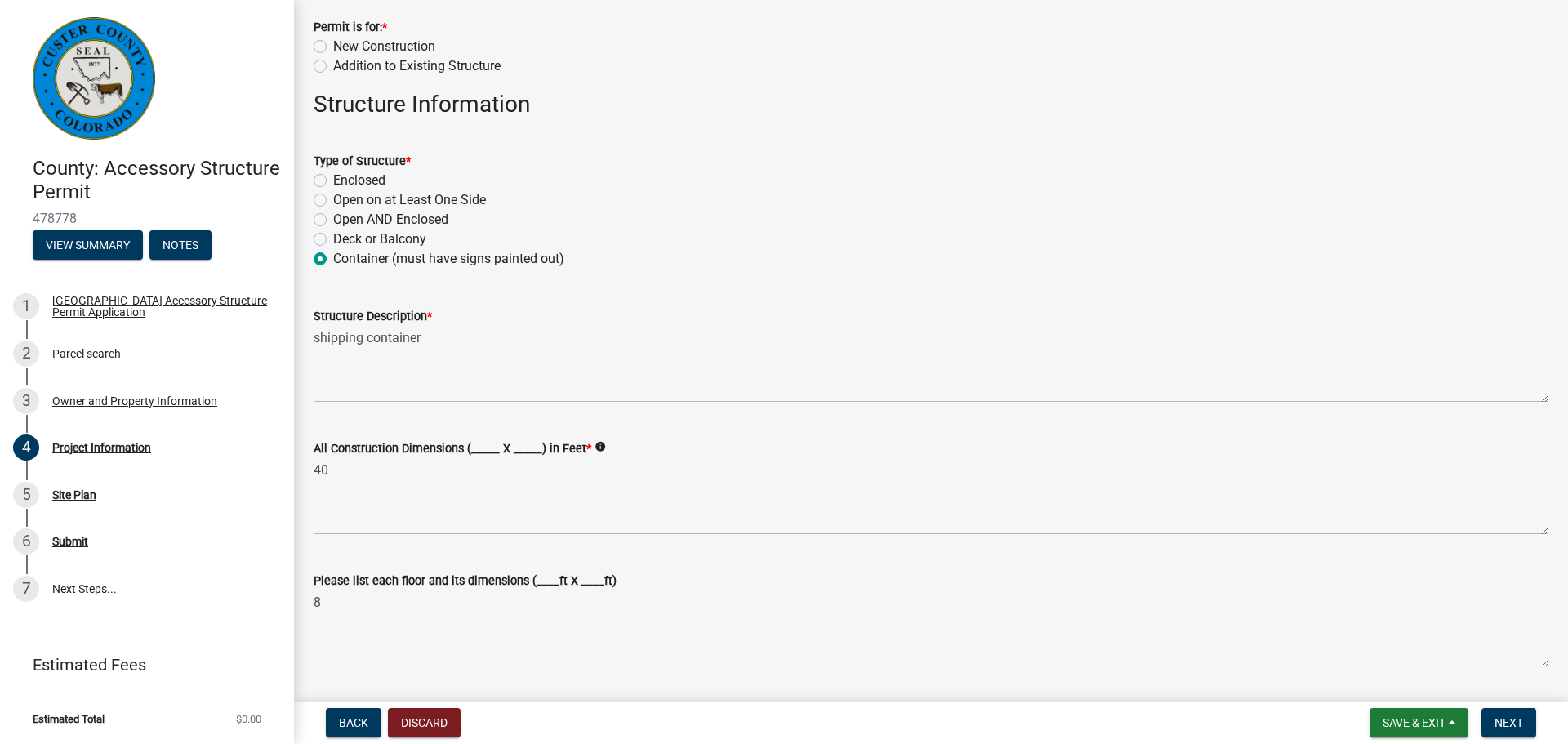
scroll to position [0, 0]
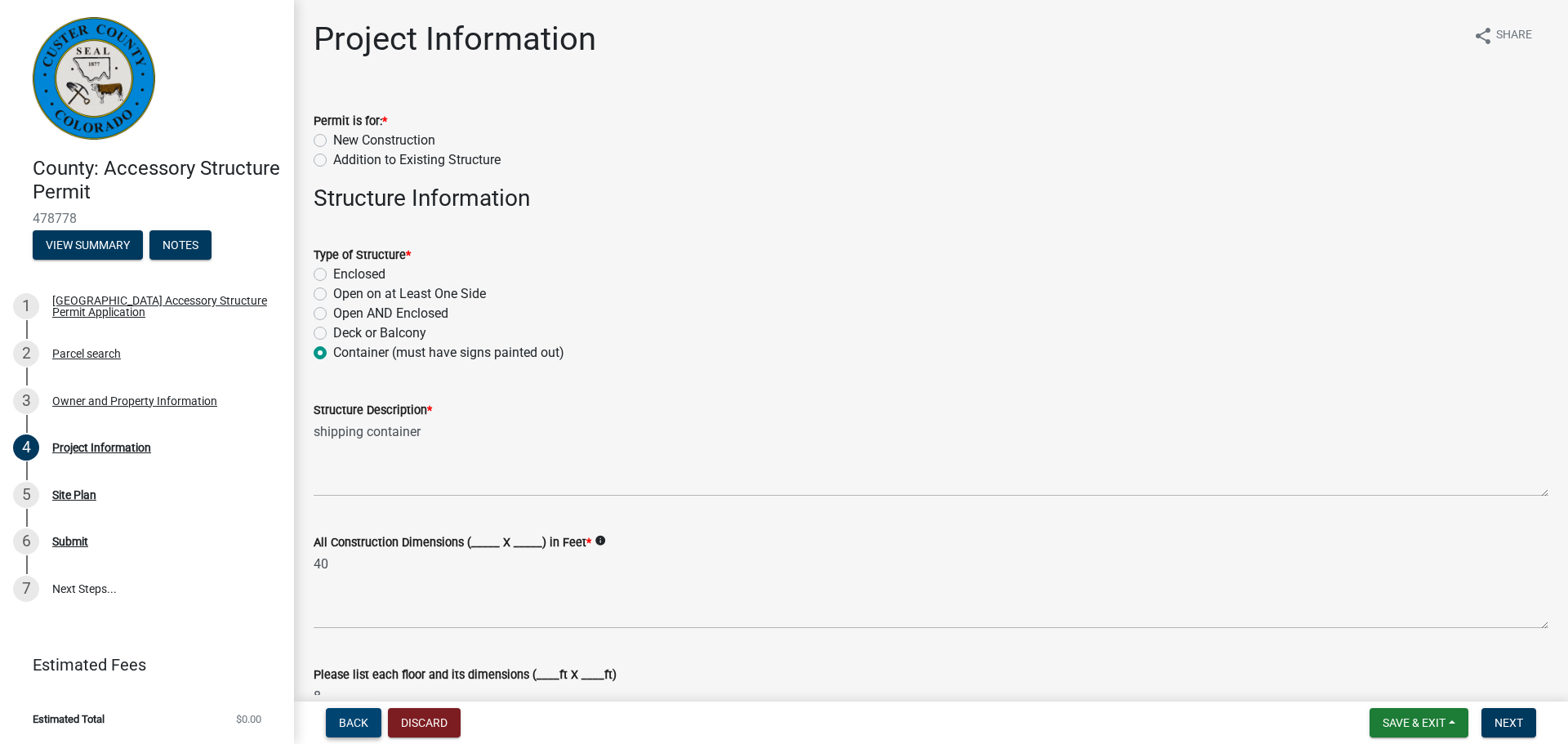
click at [354, 718] on span "Back" at bounding box center [353, 723] width 30 height 13
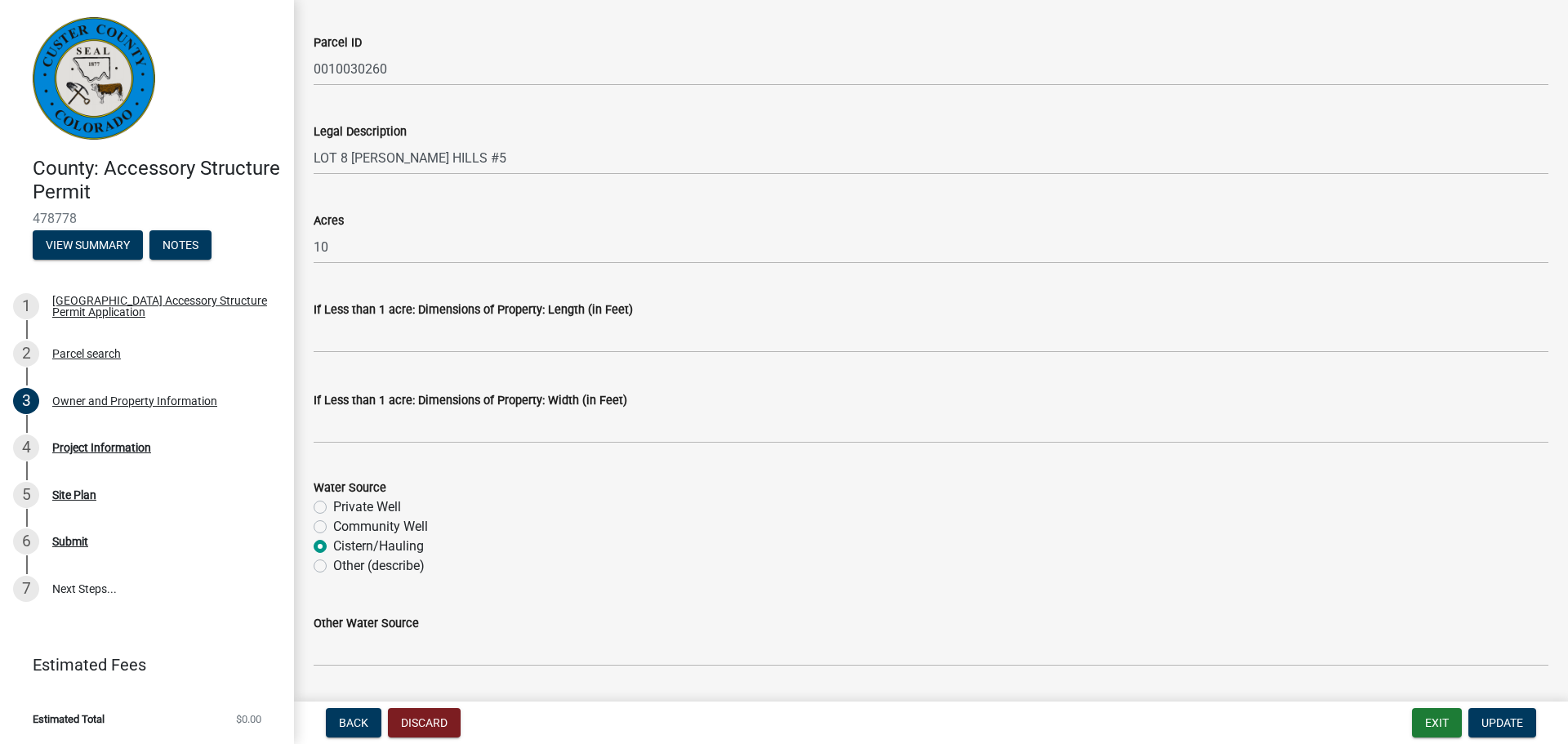
scroll to position [1305, 0]
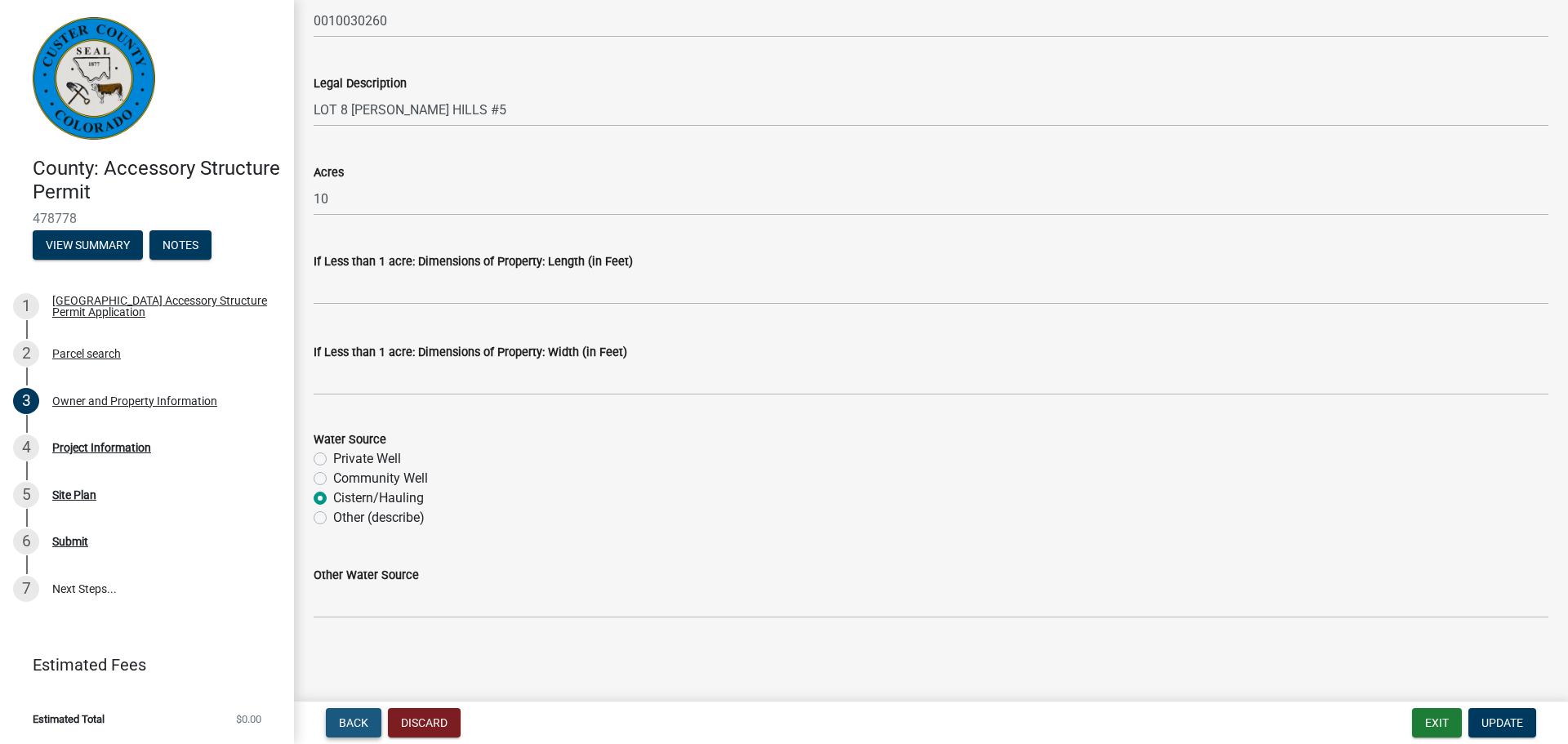
click at [355, 733] on button "Back" at bounding box center [354, 722] width 56 height 30
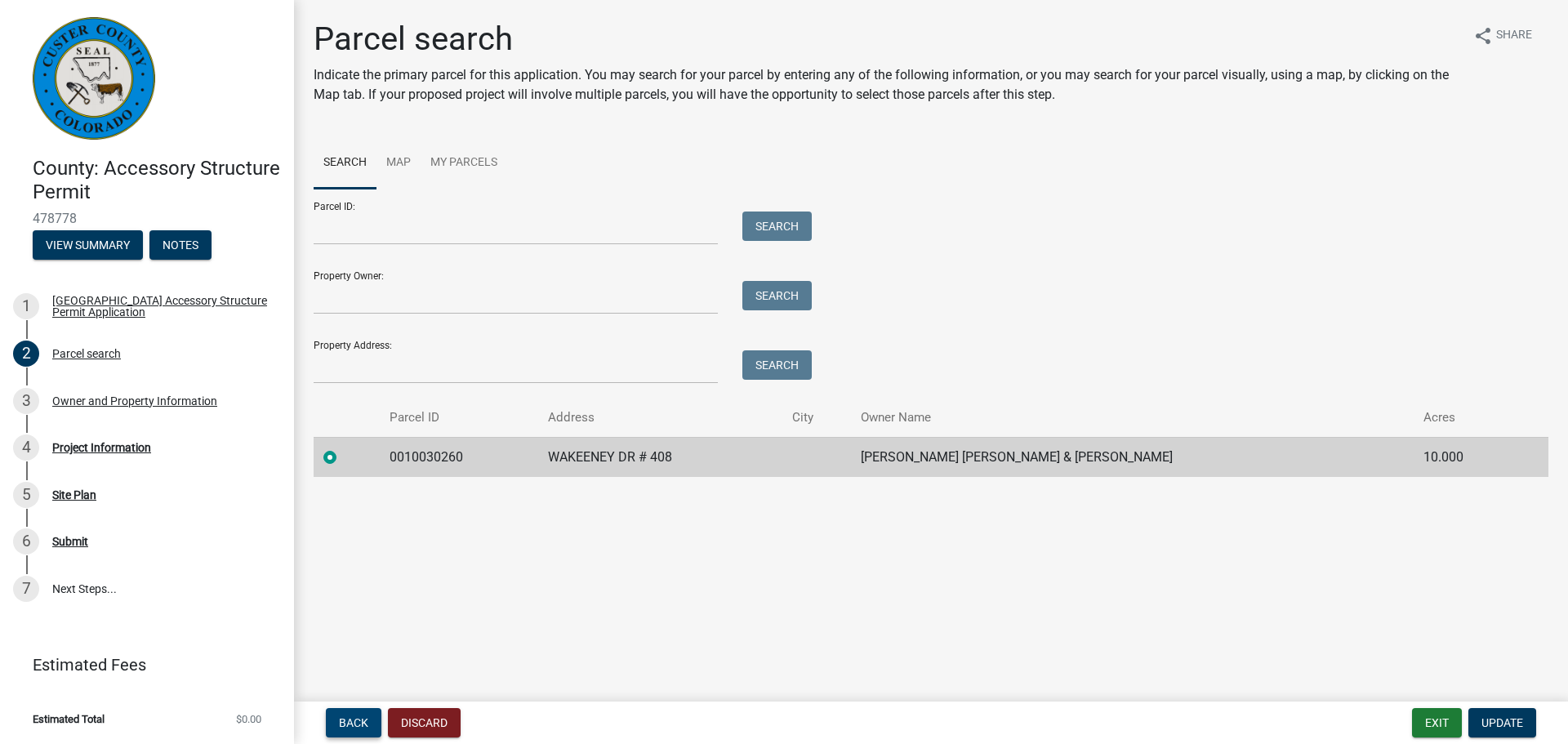
click at [359, 726] on span "Back" at bounding box center [353, 723] width 30 height 13
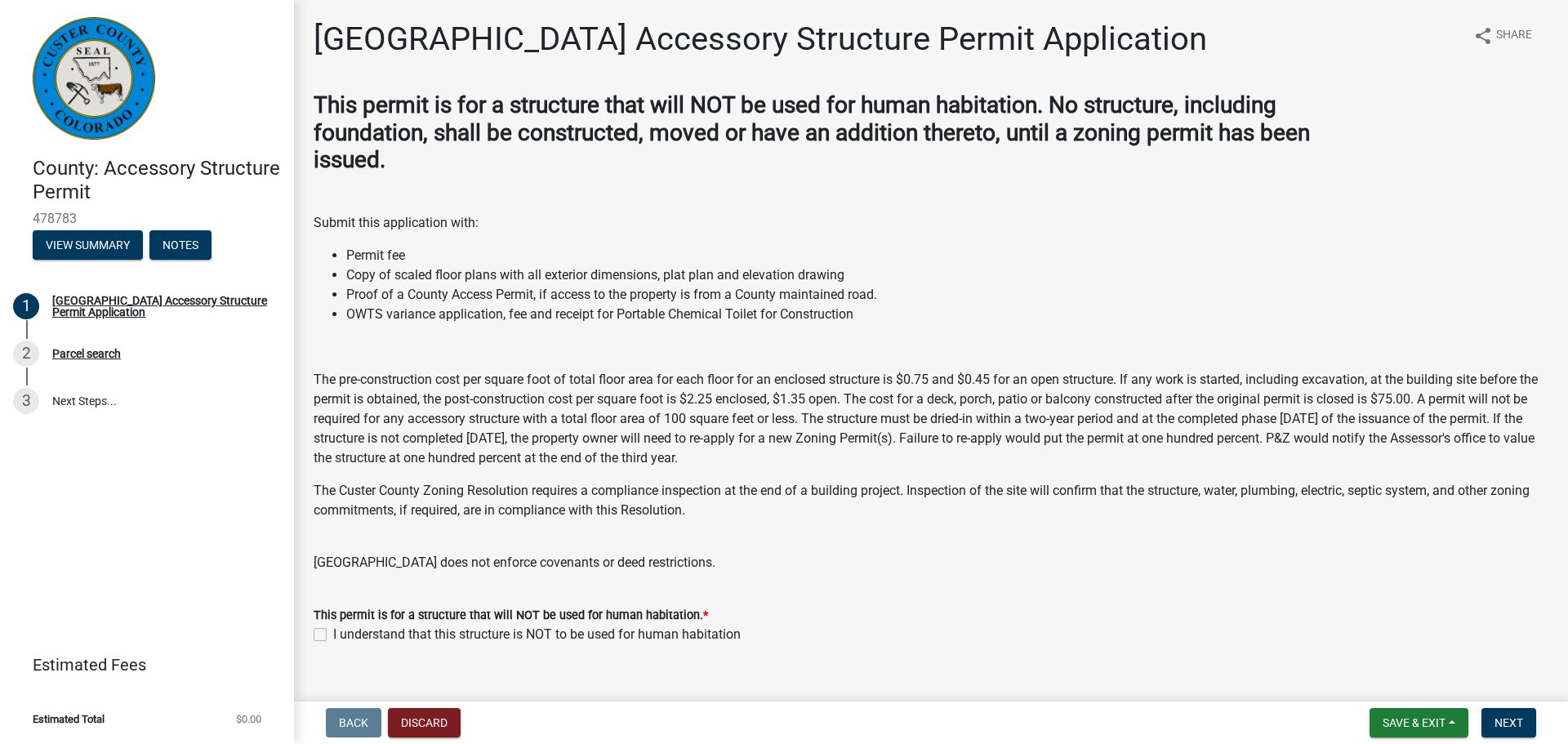
click at [333, 638] on label "I understand that this structure is NOT to be used for human habitation" at bounding box center [536, 635] width 408 height 19
click at [333, 636] on input "I understand that this structure is NOT to be used for human habitation" at bounding box center [338, 630] width 11 height 11
checkbox input "true"
click at [1520, 729] on span "Next" at bounding box center [1509, 723] width 29 height 13
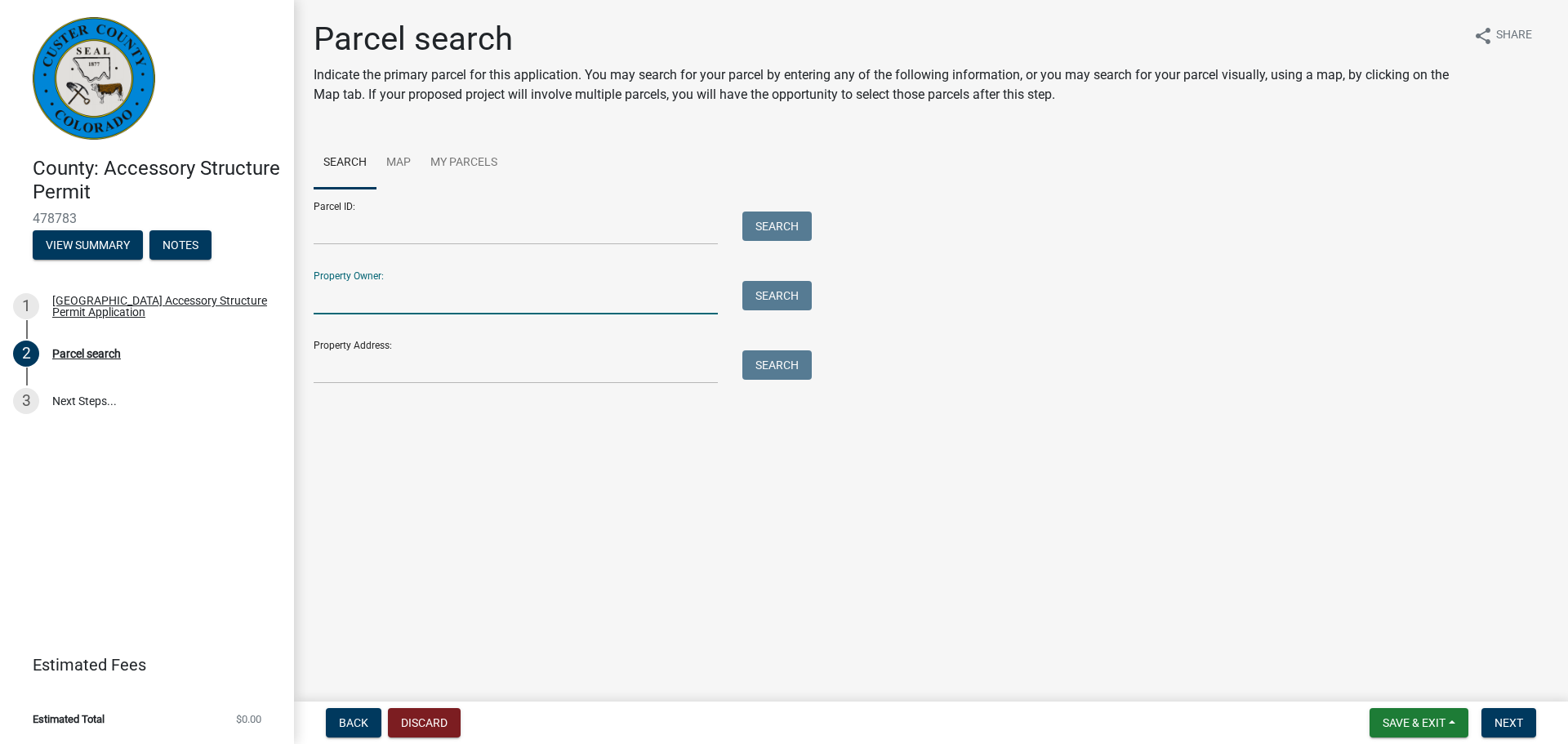
click at [351, 307] on input "Property Owner:" at bounding box center [516, 297] width 405 height 34
type input "matlock"
click at [803, 300] on button "Search" at bounding box center [777, 295] width 69 height 30
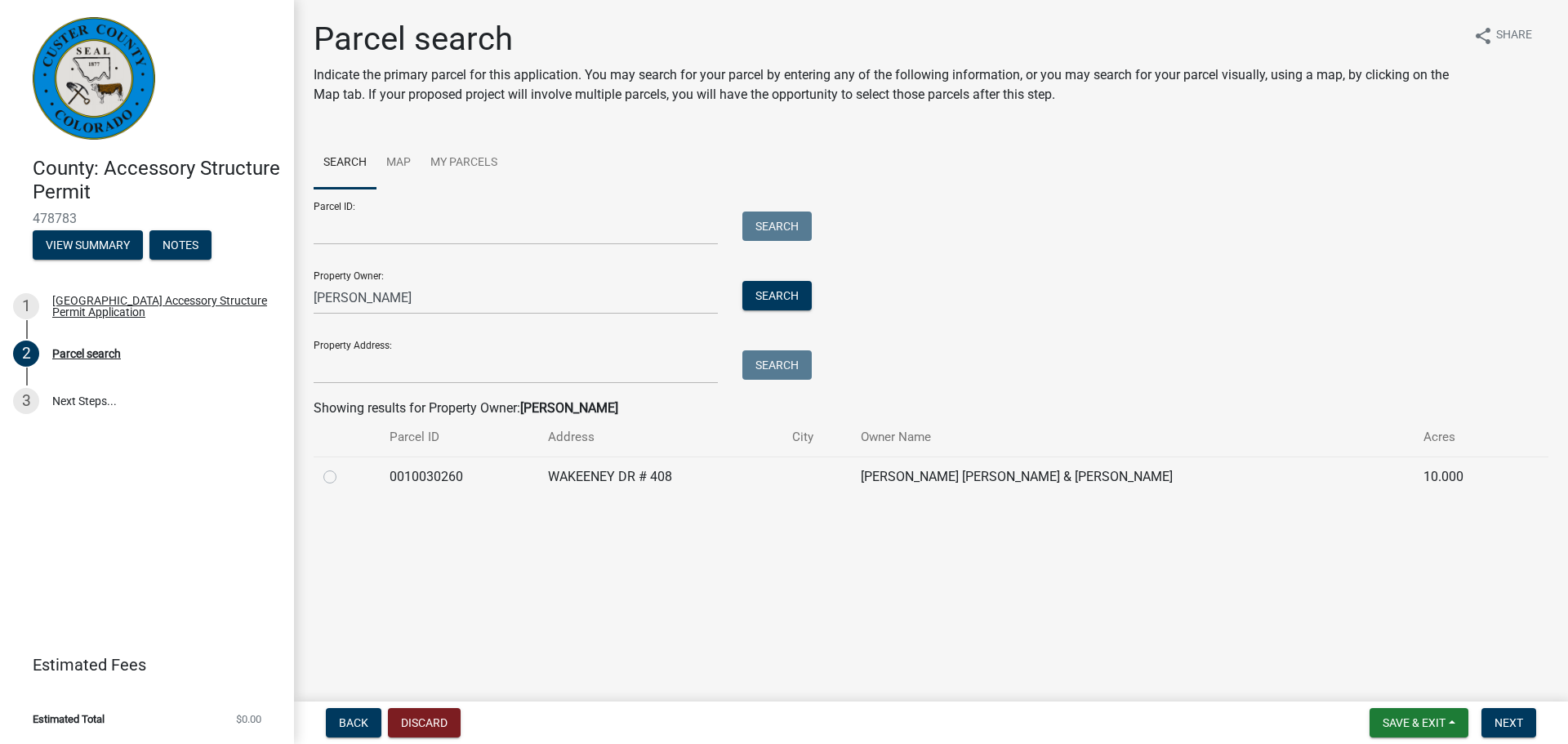
click at [343, 467] on label at bounding box center [343, 467] width 0 height 0
click at [343, 477] on input "radio" at bounding box center [348, 472] width 11 height 11
radio input "true"
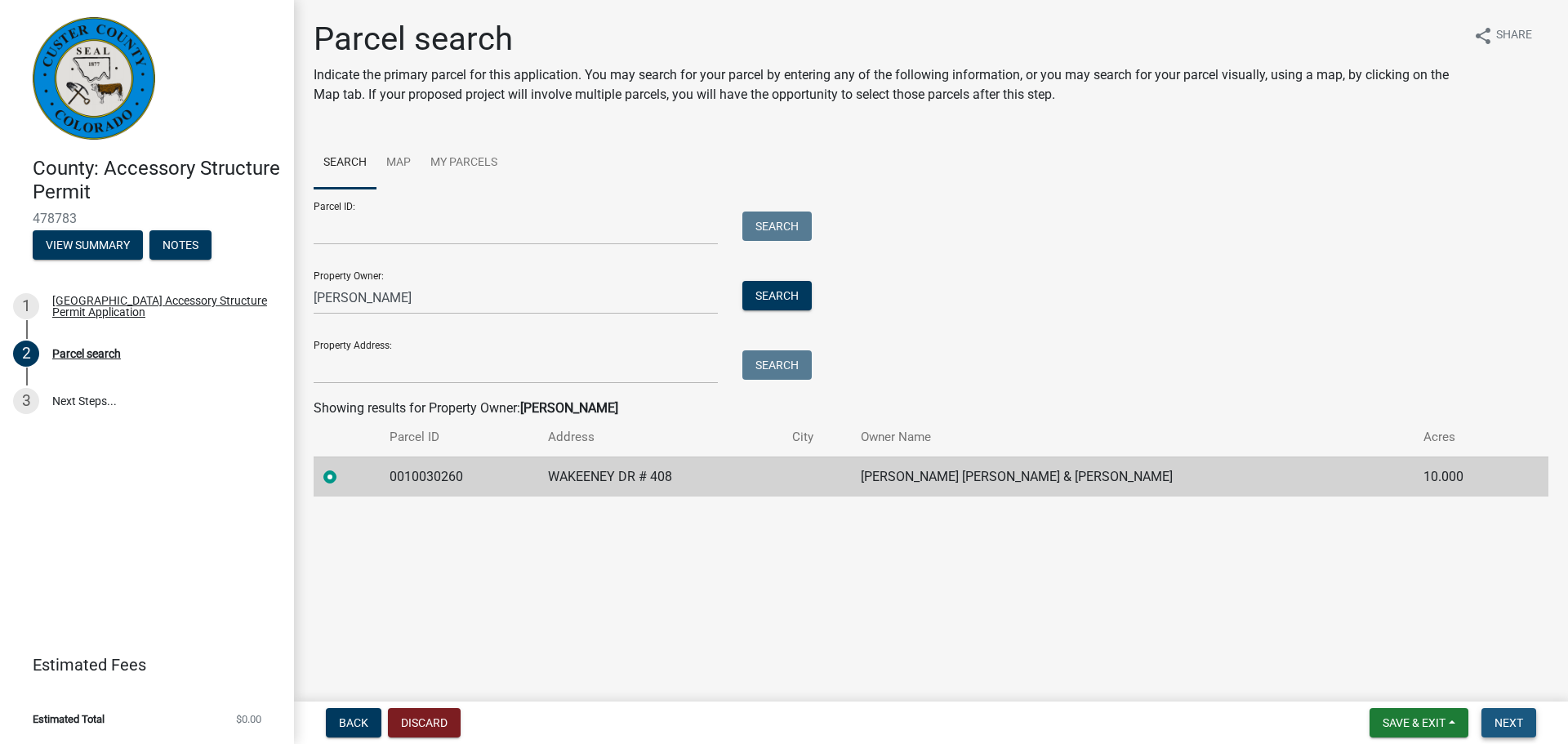
click at [1527, 725] on button "Next" at bounding box center [1509, 722] width 55 height 30
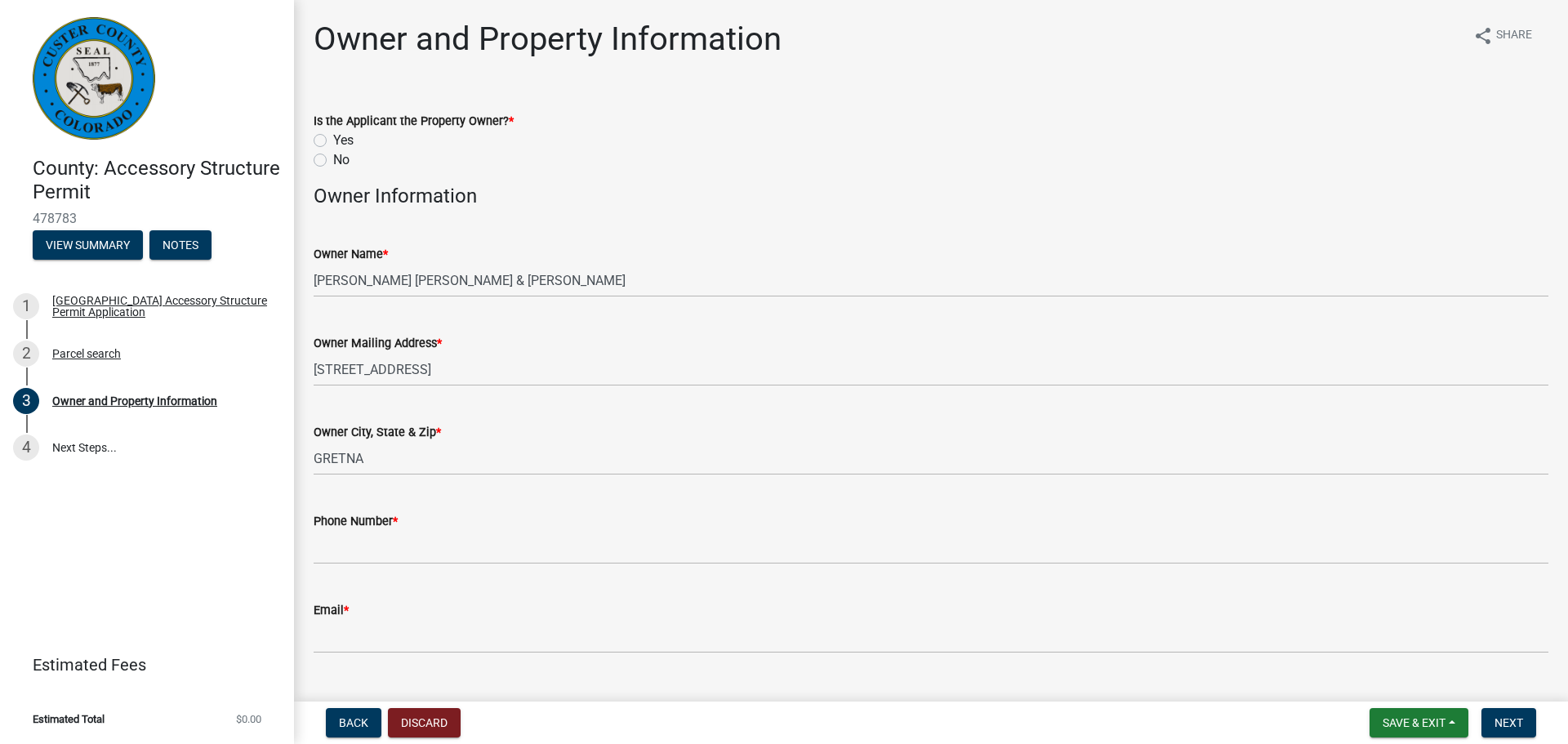
click at [333, 140] on label "Yes" at bounding box center [342, 140] width 20 height 19
click at [333, 140] on input "Yes" at bounding box center [338, 135] width 11 height 11
radio input "true"
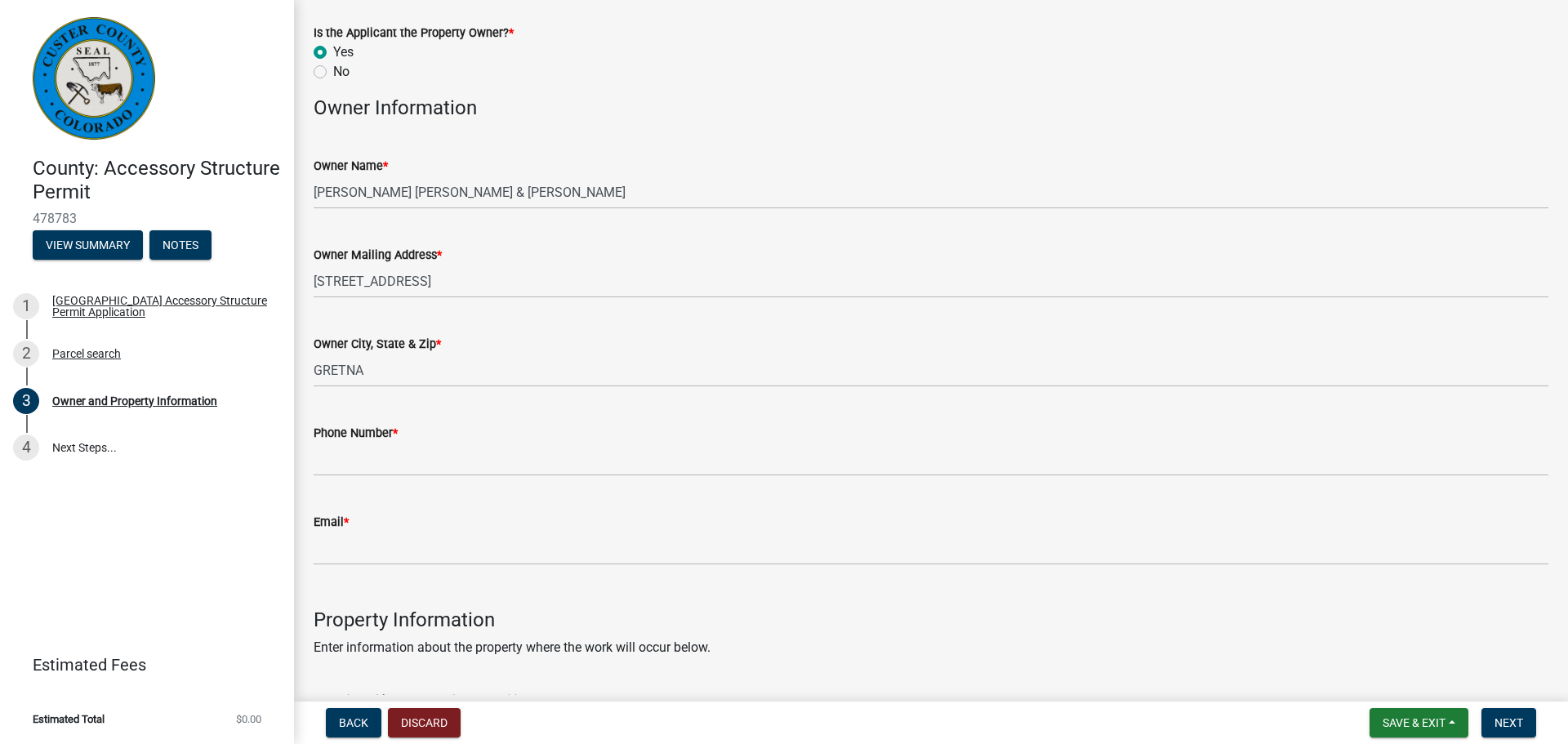
scroll to position [245, 0]
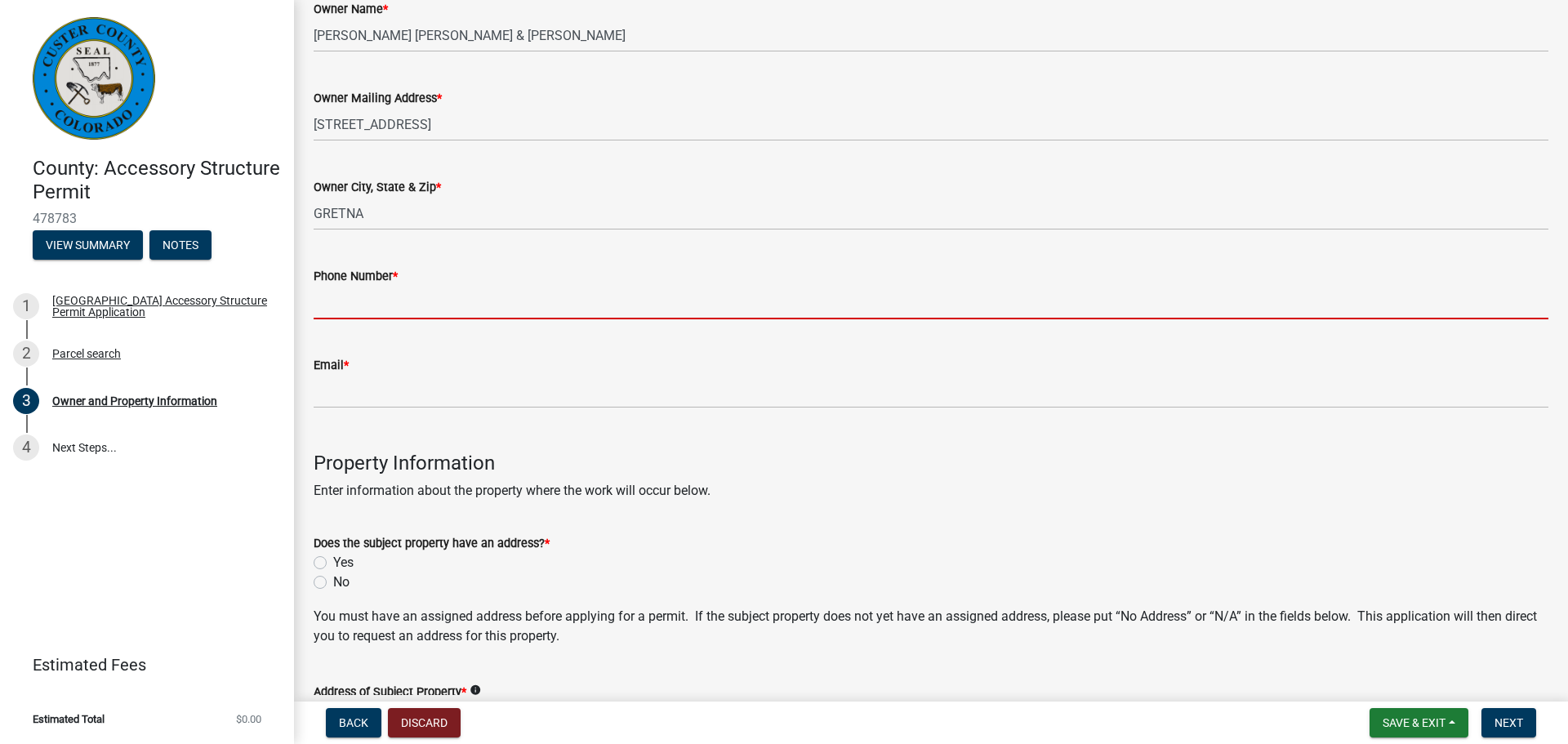
click at [418, 316] on input "Phone Number *" at bounding box center [931, 302] width 1235 height 34
type input "4023593595"
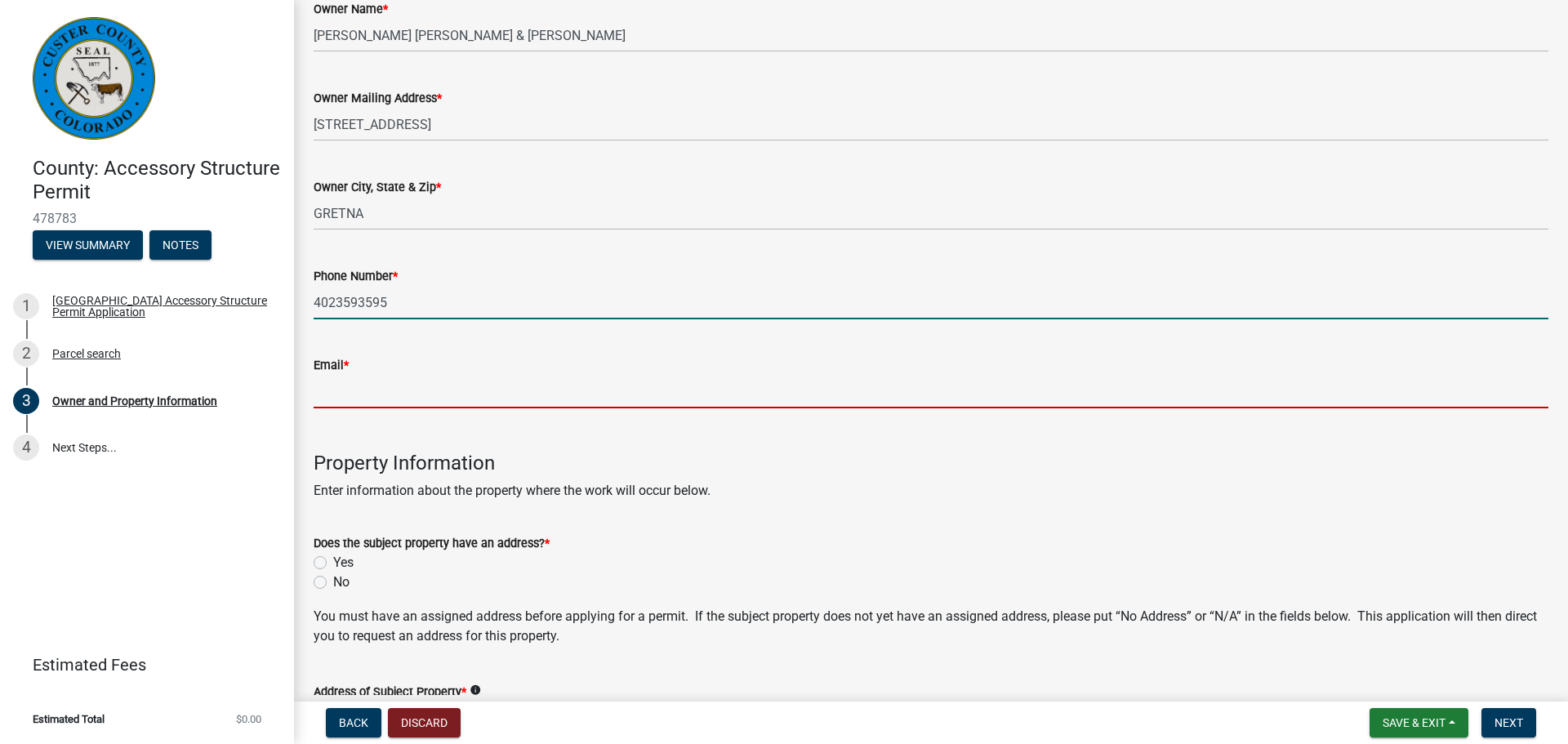
type input "mandi.matlock@gmail.com"
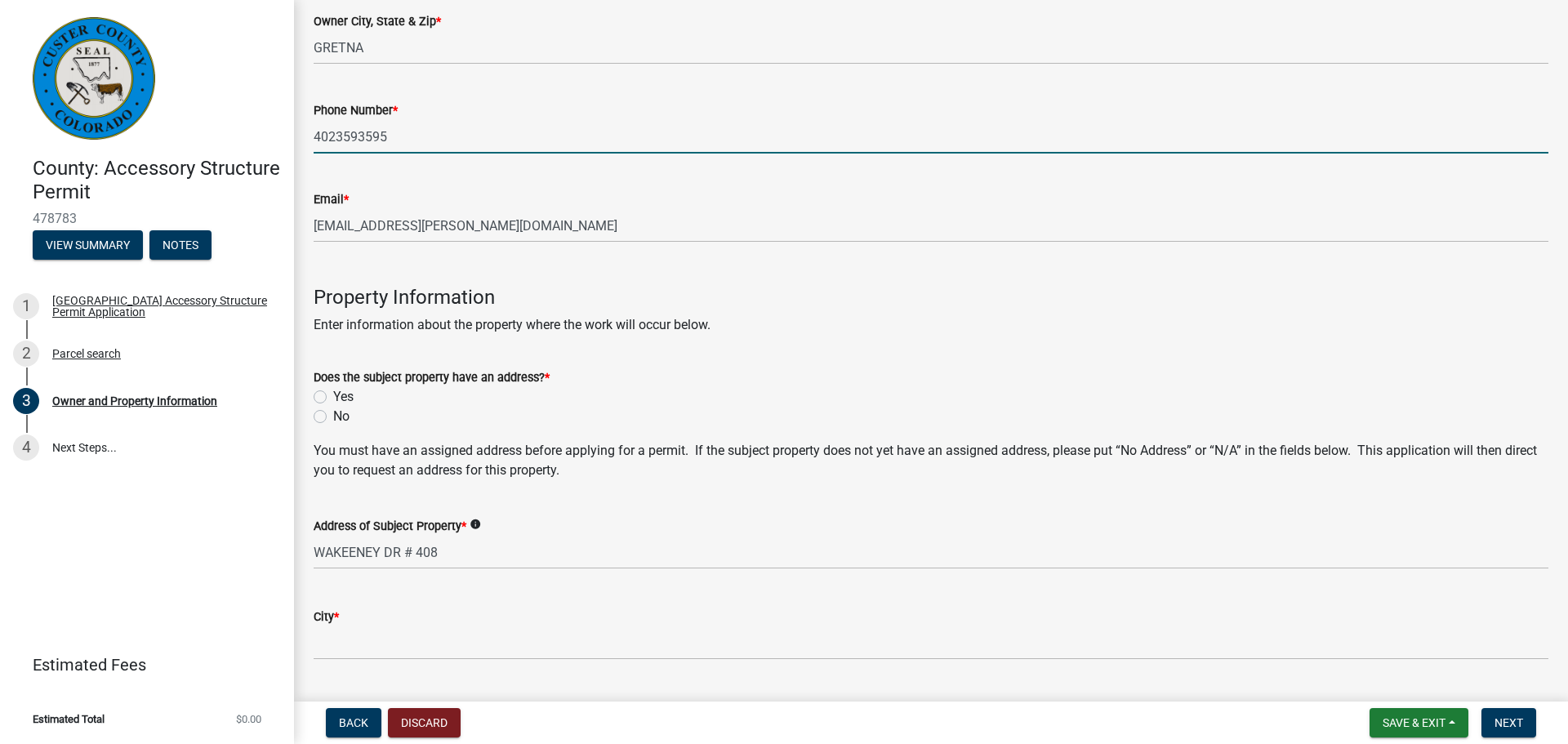
scroll to position [490, 0]
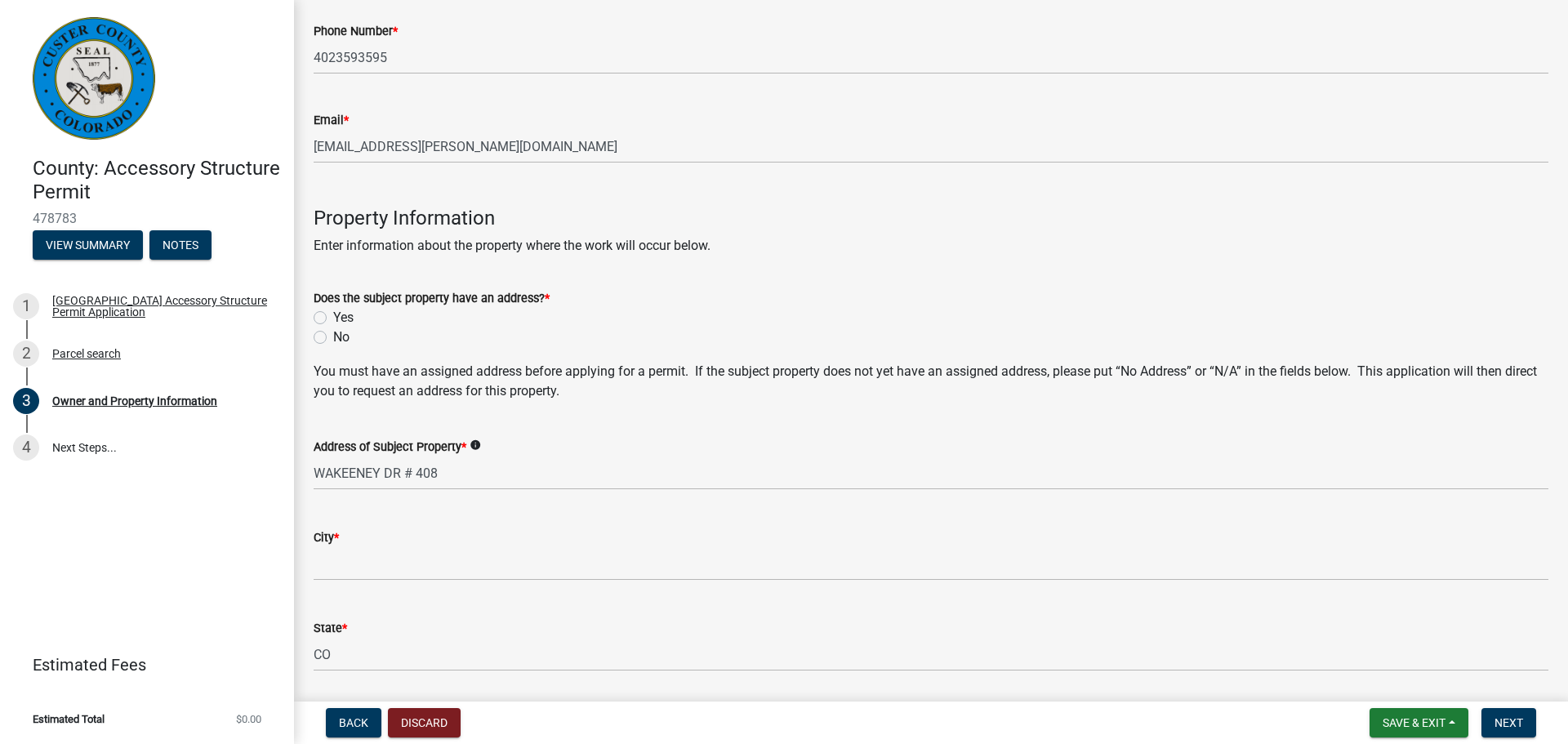
click at [333, 316] on label "Yes" at bounding box center [342, 317] width 20 height 19
click at [333, 316] on input "Yes" at bounding box center [338, 313] width 11 height 11
radio input "true"
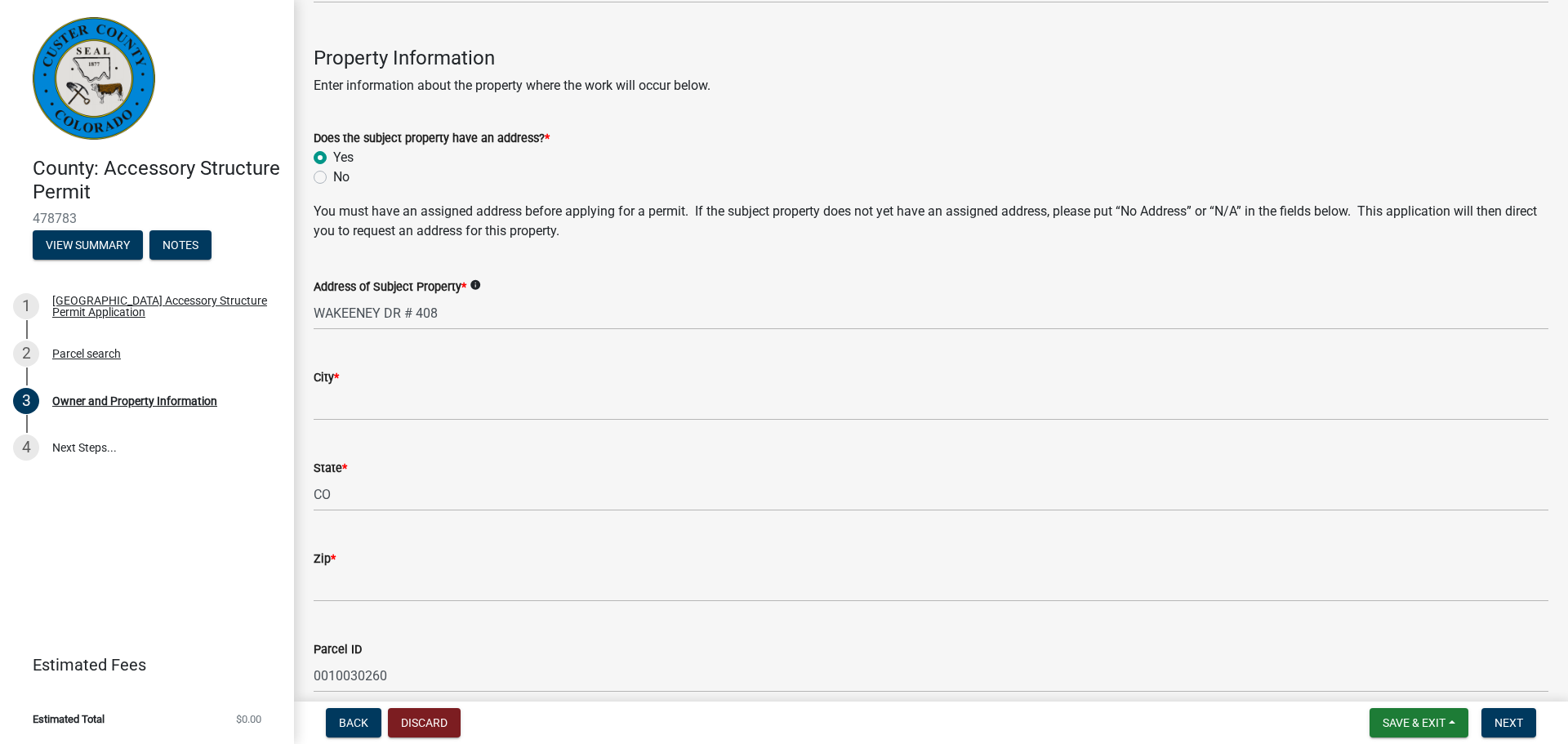
scroll to position [653, 0]
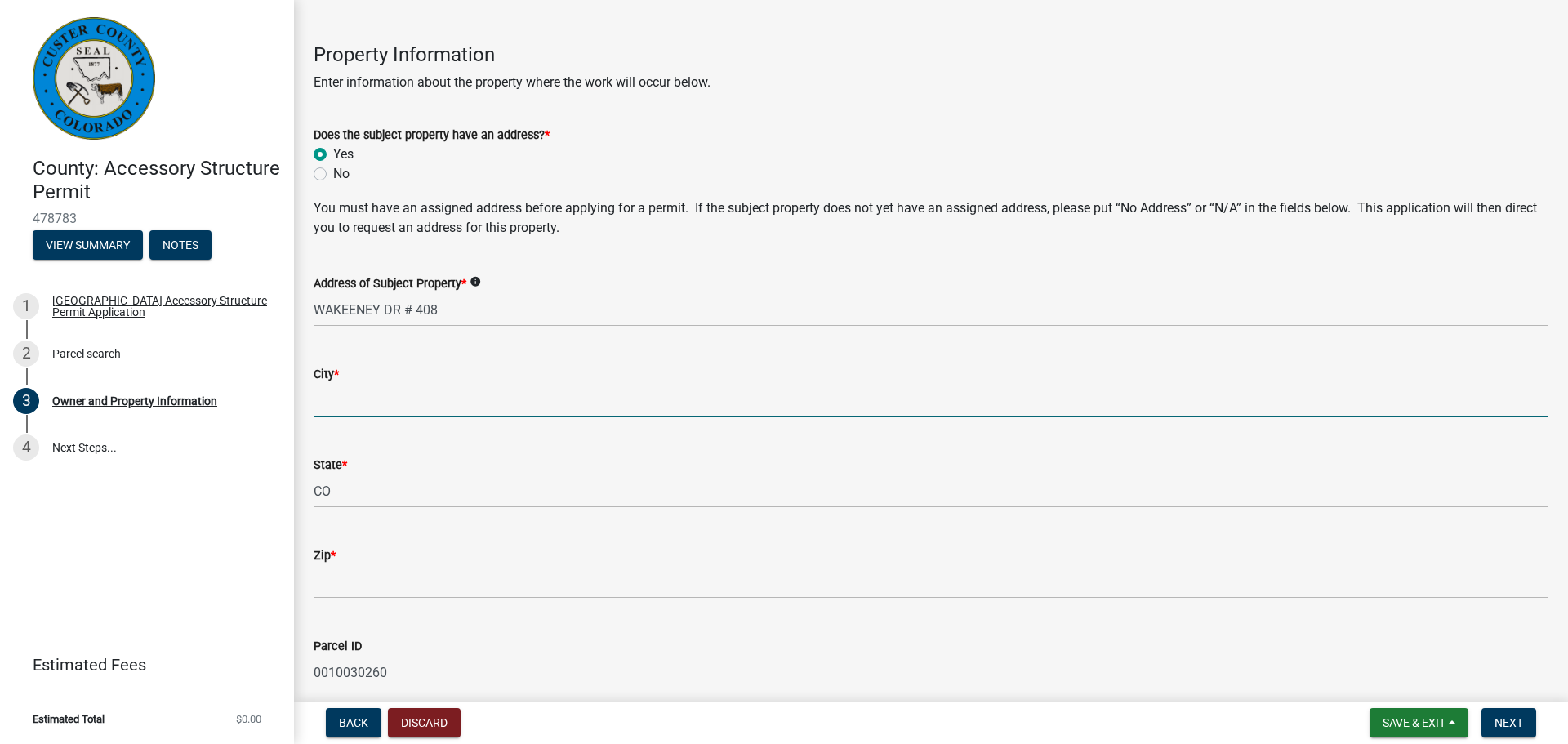
click at [377, 405] on input "City *" at bounding box center [931, 400] width 1235 height 34
type input "Westcliffe"
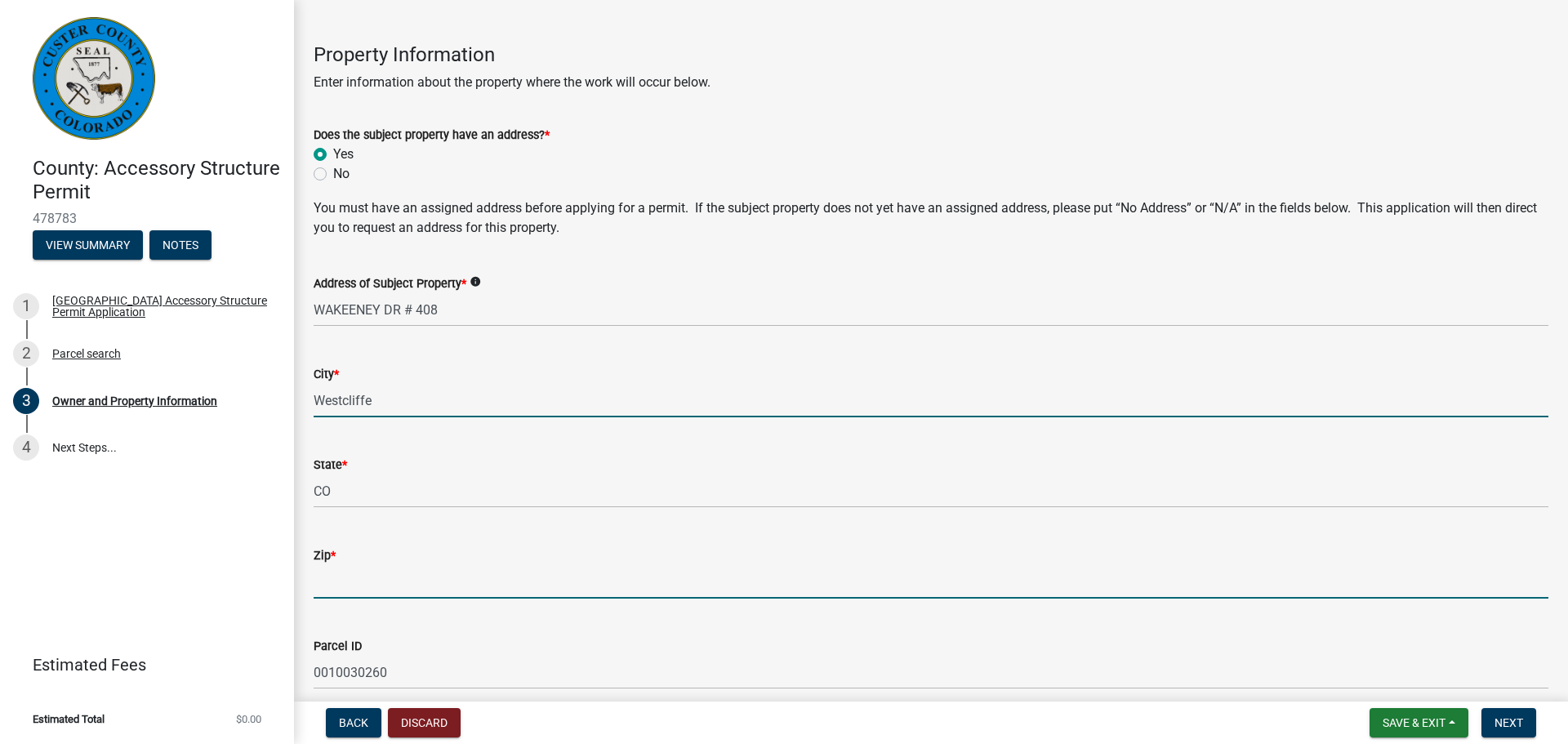
click at [409, 597] on input "Zip *" at bounding box center [931, 581] width 1235 height 34
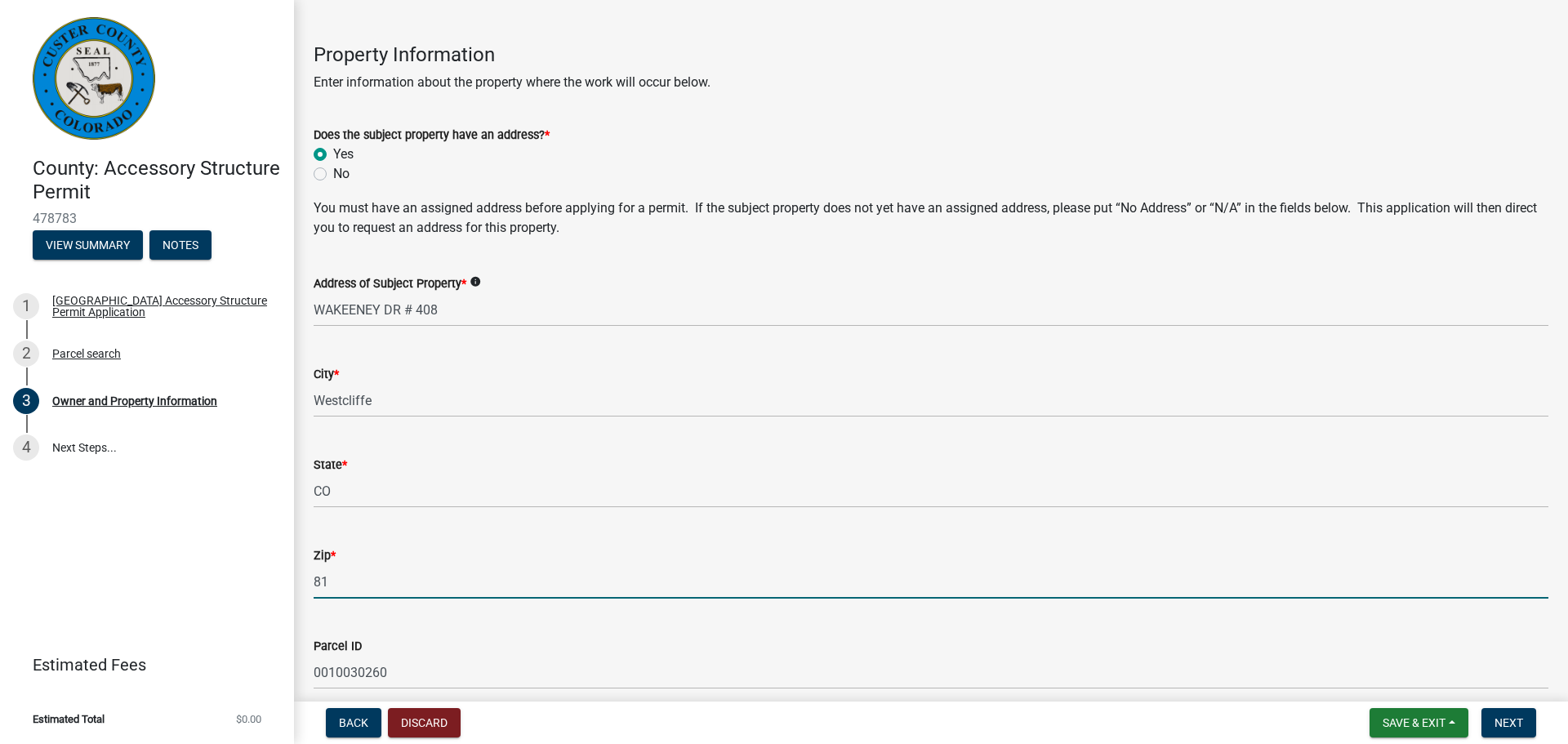
type input "81252"
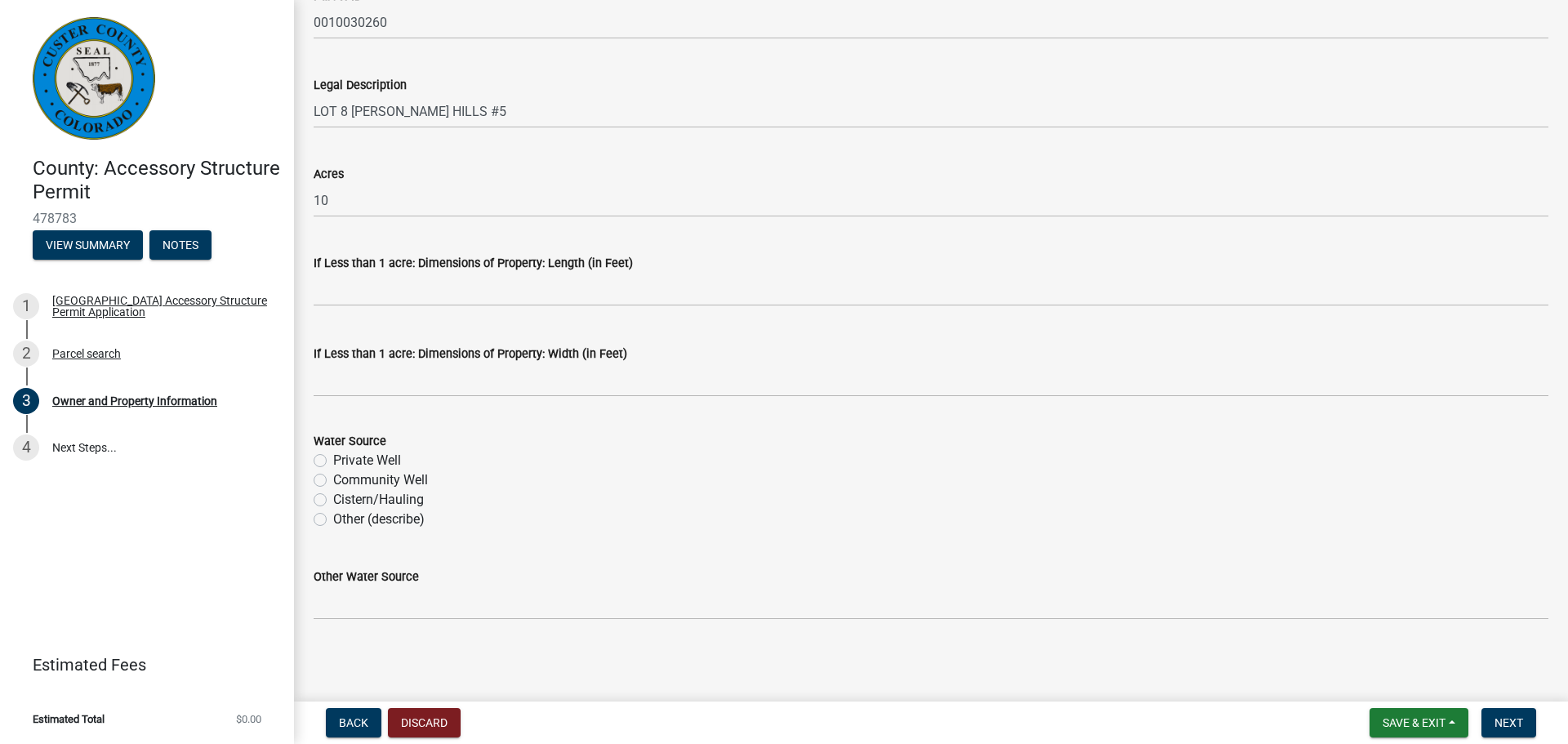
scroll to position [1305, 0]
click at [333, 494] on label "Cistern/Hauling" at bounding box center [378, 498] width 91 height 19
click at [333, 494] on input "Cistern/Hauling" at bounding box center [338, 493] width 11 height 11
radio input "true"
click at [1500, 723] on span "Next" at bounding box center [1509, 723] width 29 height 13
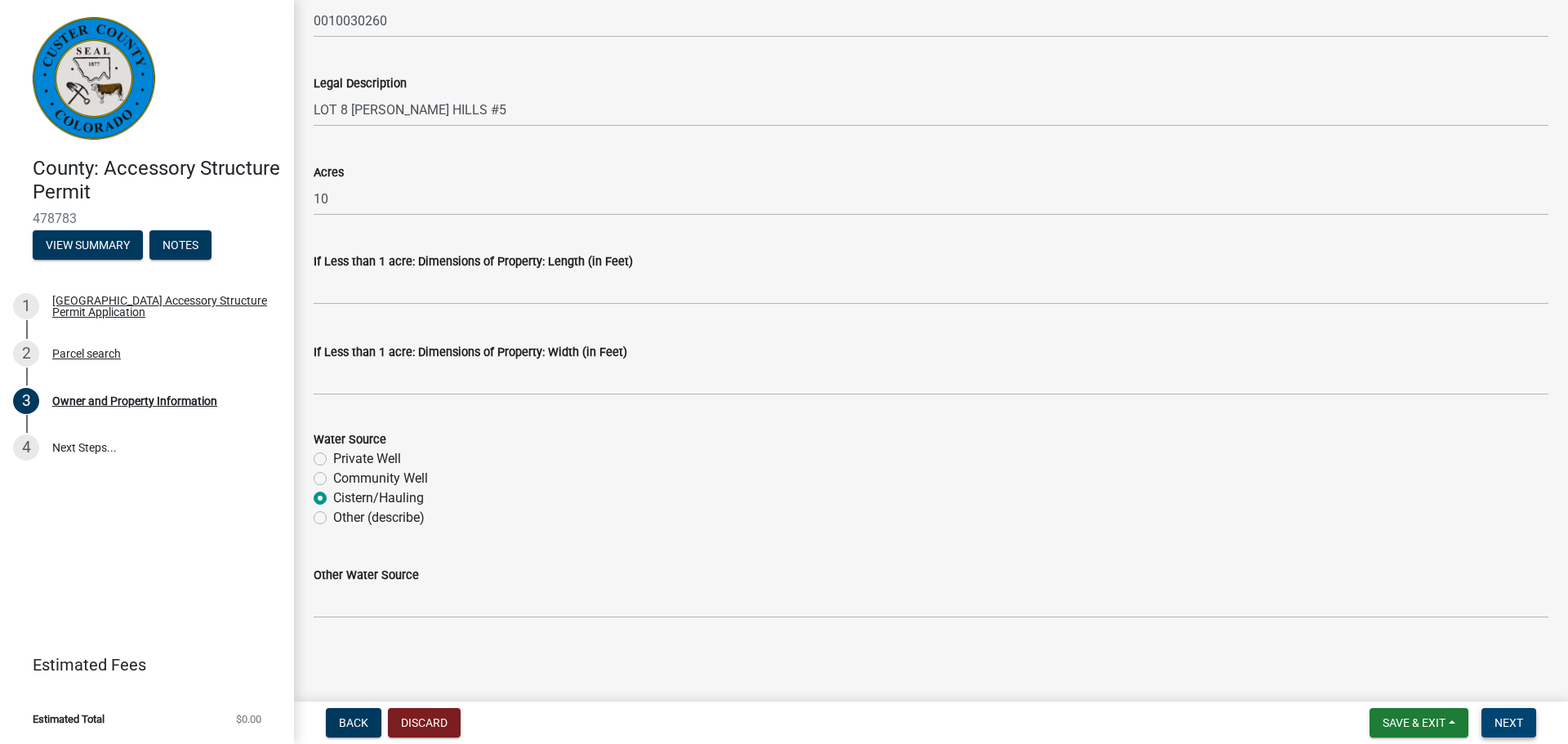
scroll to position [0, 0]
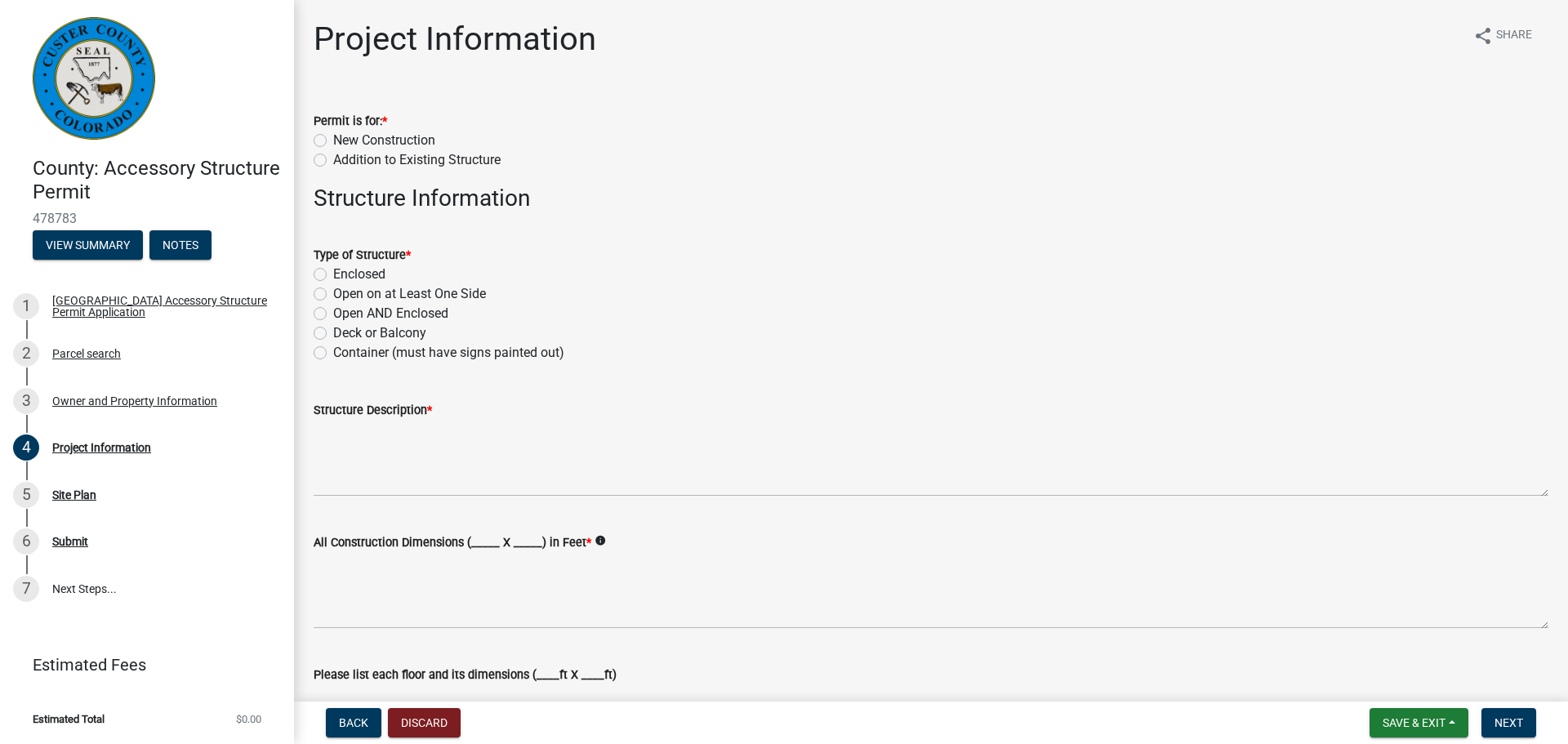
click at [333, 138] on label "New Construction" at bounding box center [384, 140] width 102 height 19
click at [333, 138] on input "New Construction" at bounding box center [338, 135] width 11 height 11
radio input "true"
click at [333, 276] on label "Enclosed" at bounding box center [359, 274] width 53 height 19
click at [333, 275] on input "Enclosed" at bounding box center [338, 269] width 11 height 11
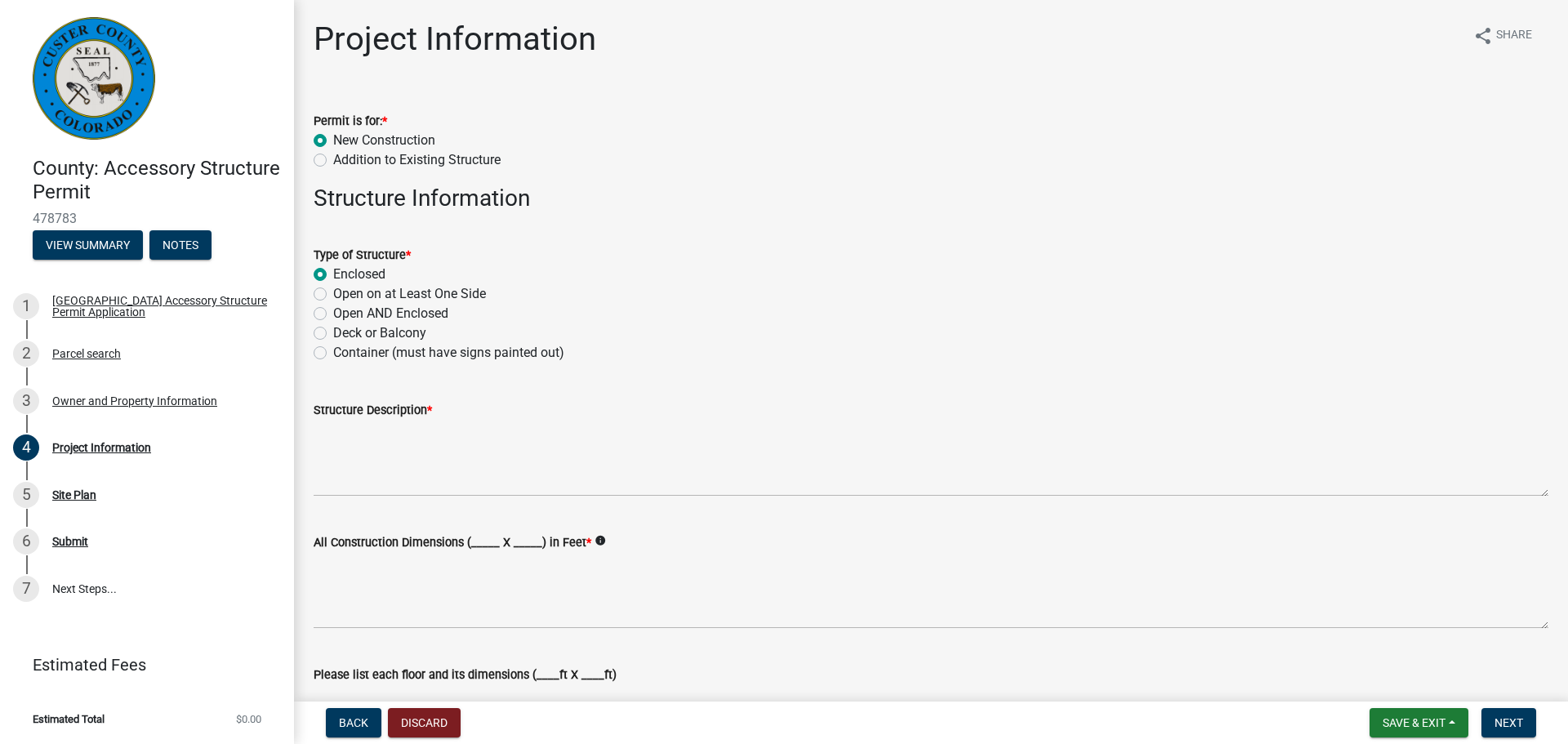
radio input "true"
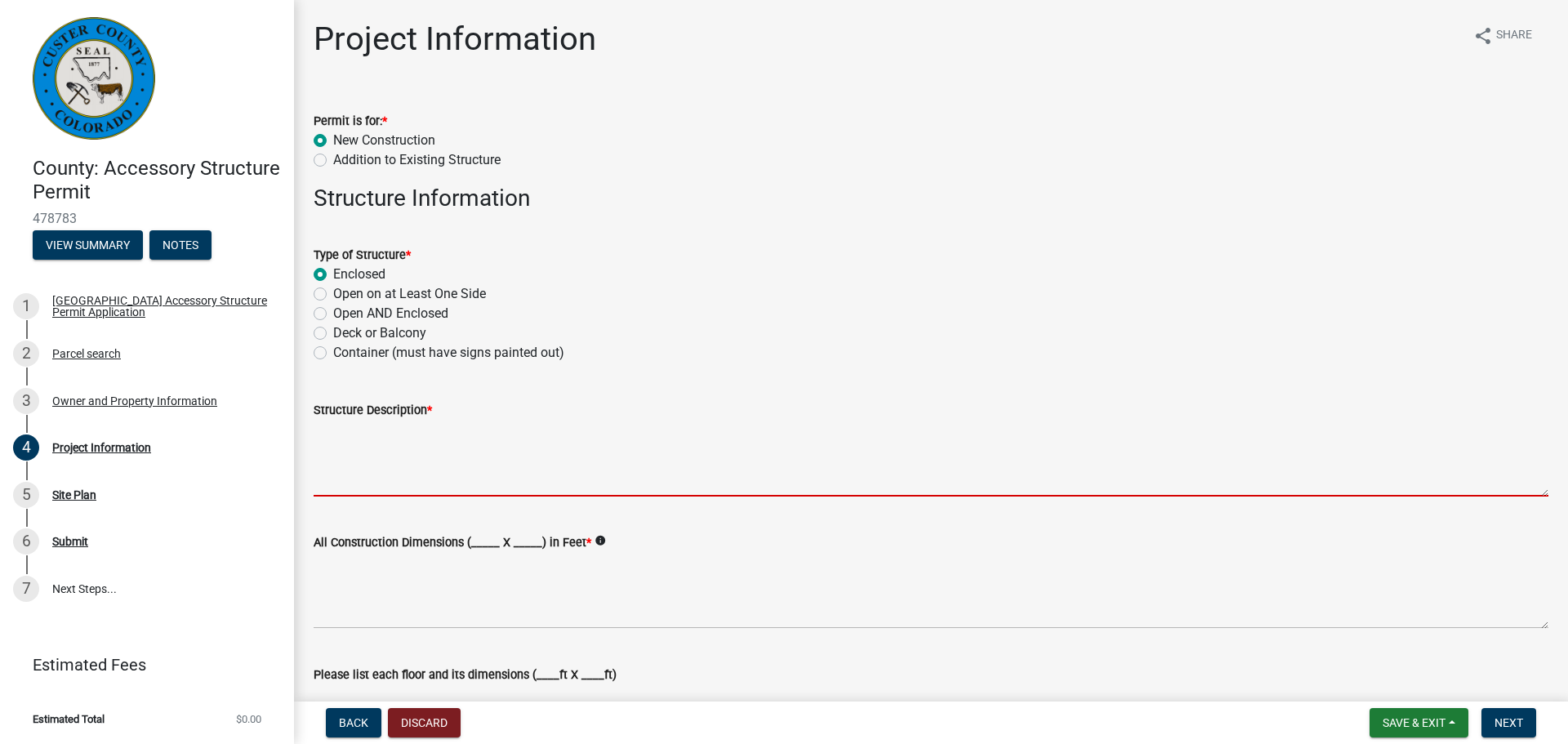
click at [359, 479] on textarea "Structure Description *" at bounding box center [931, 458] width 1235 height 77
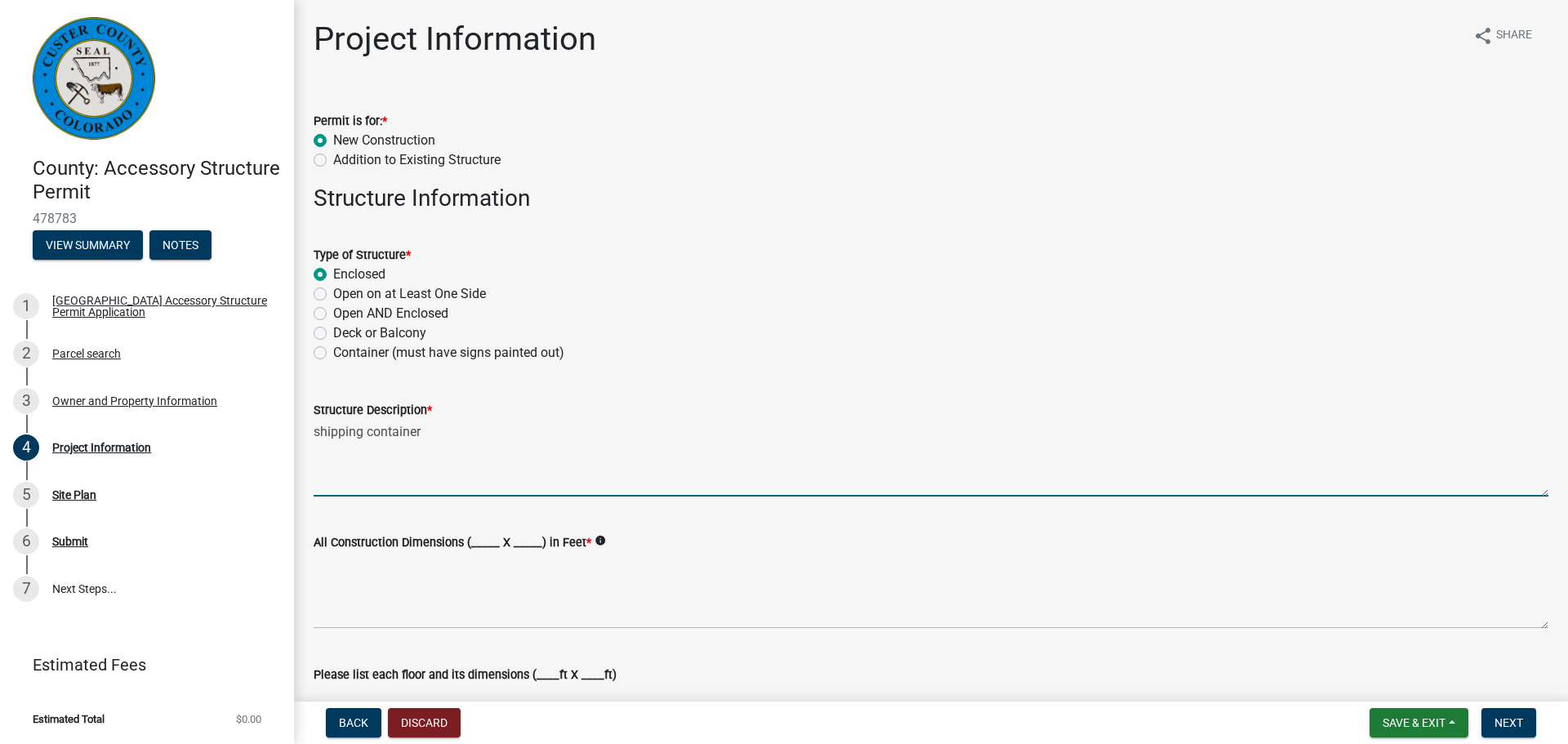
type textarea "shipping container"
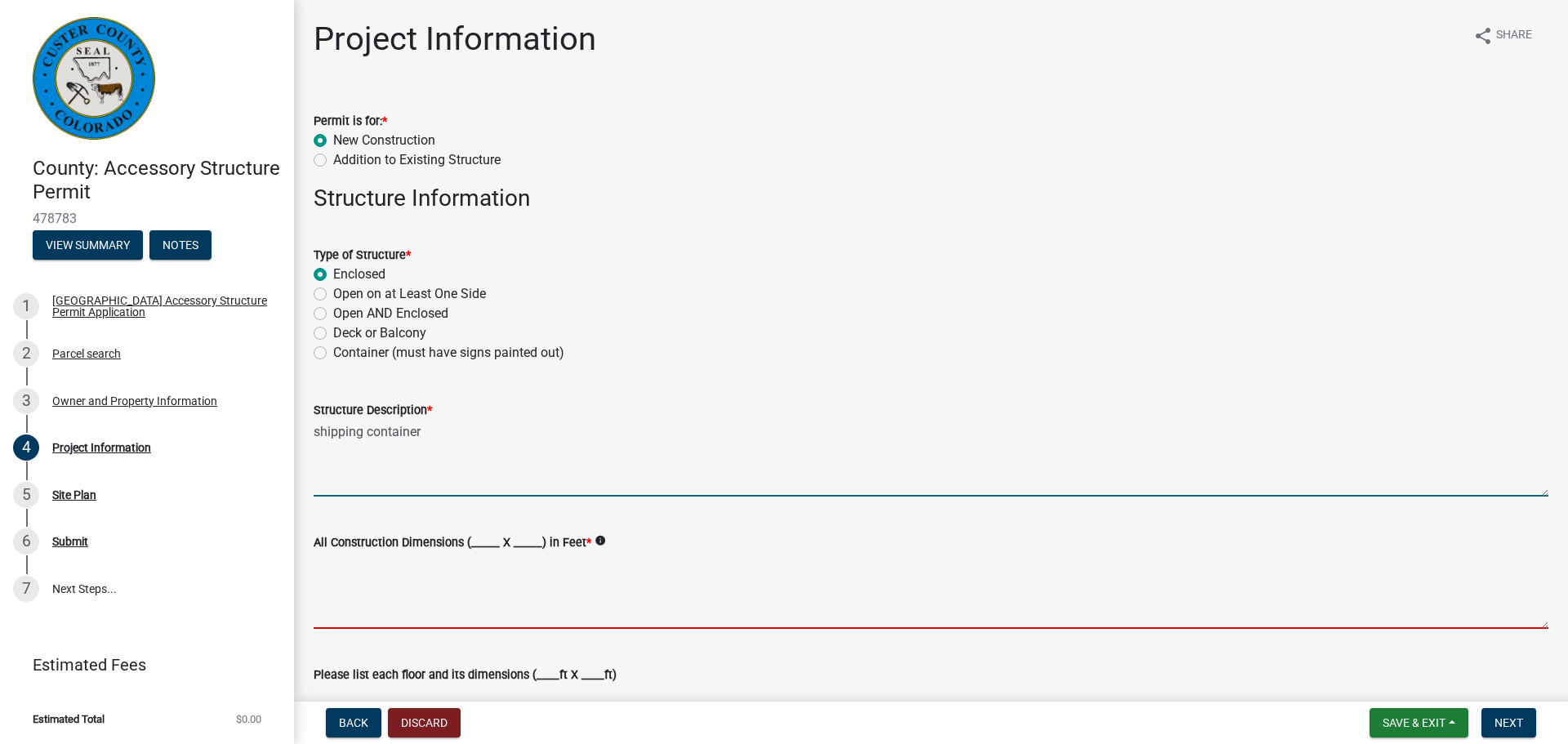
click at [389, 621] on textarea "All Construction Dimensions (_____ X _____) in Feet *" at bounding box center [931, 591] width 1235 height 77
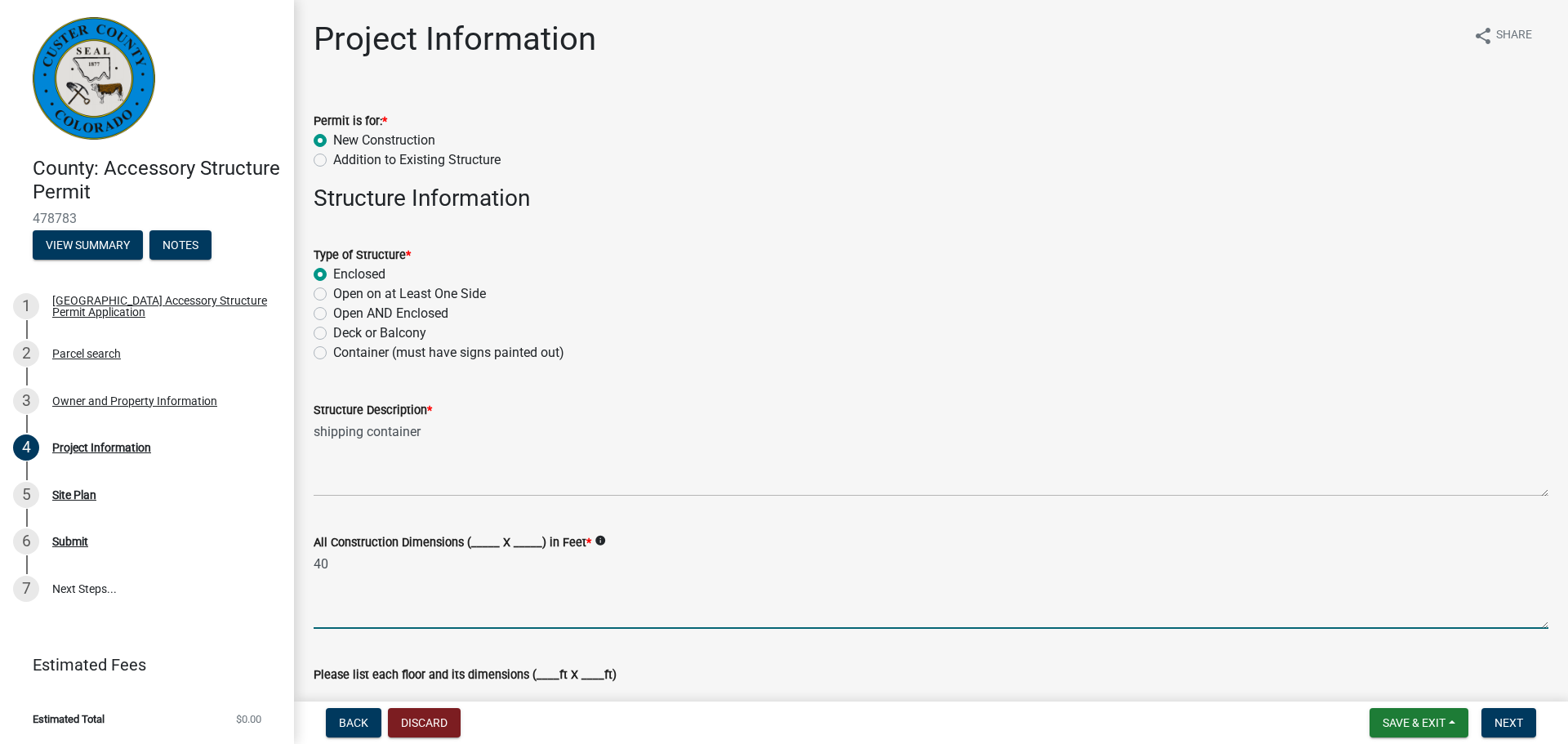
type textarea "40"
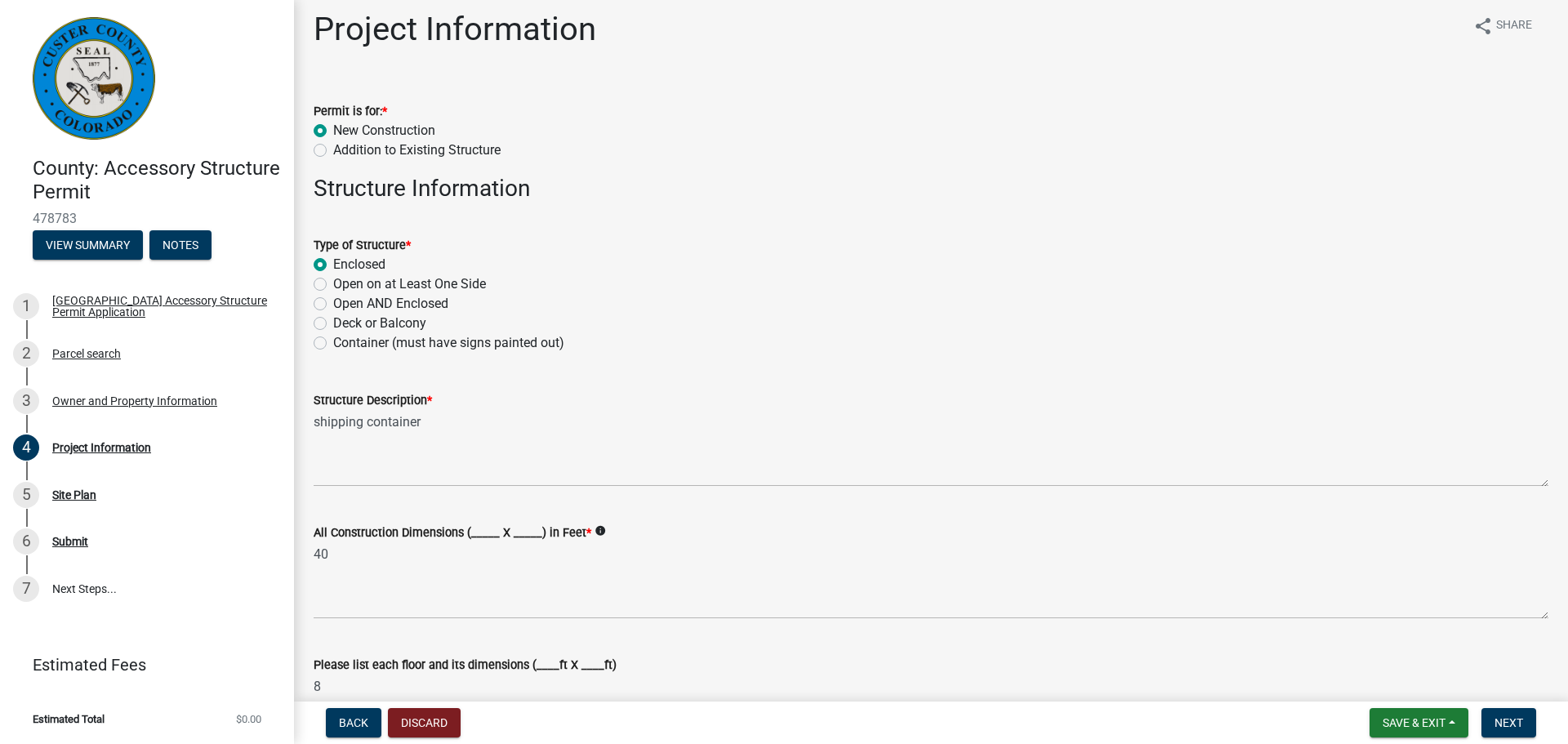
type textarea "8"
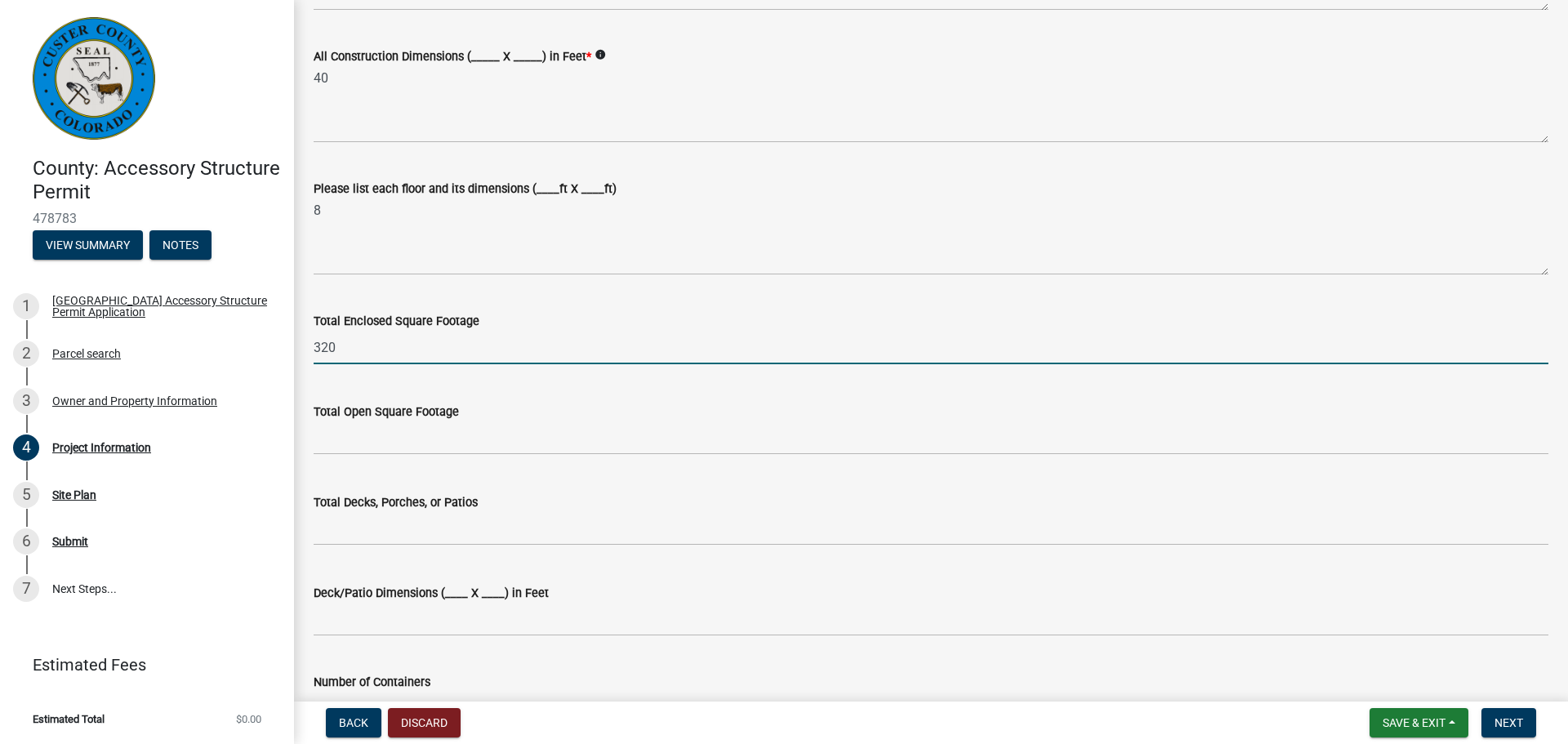
type input "320"
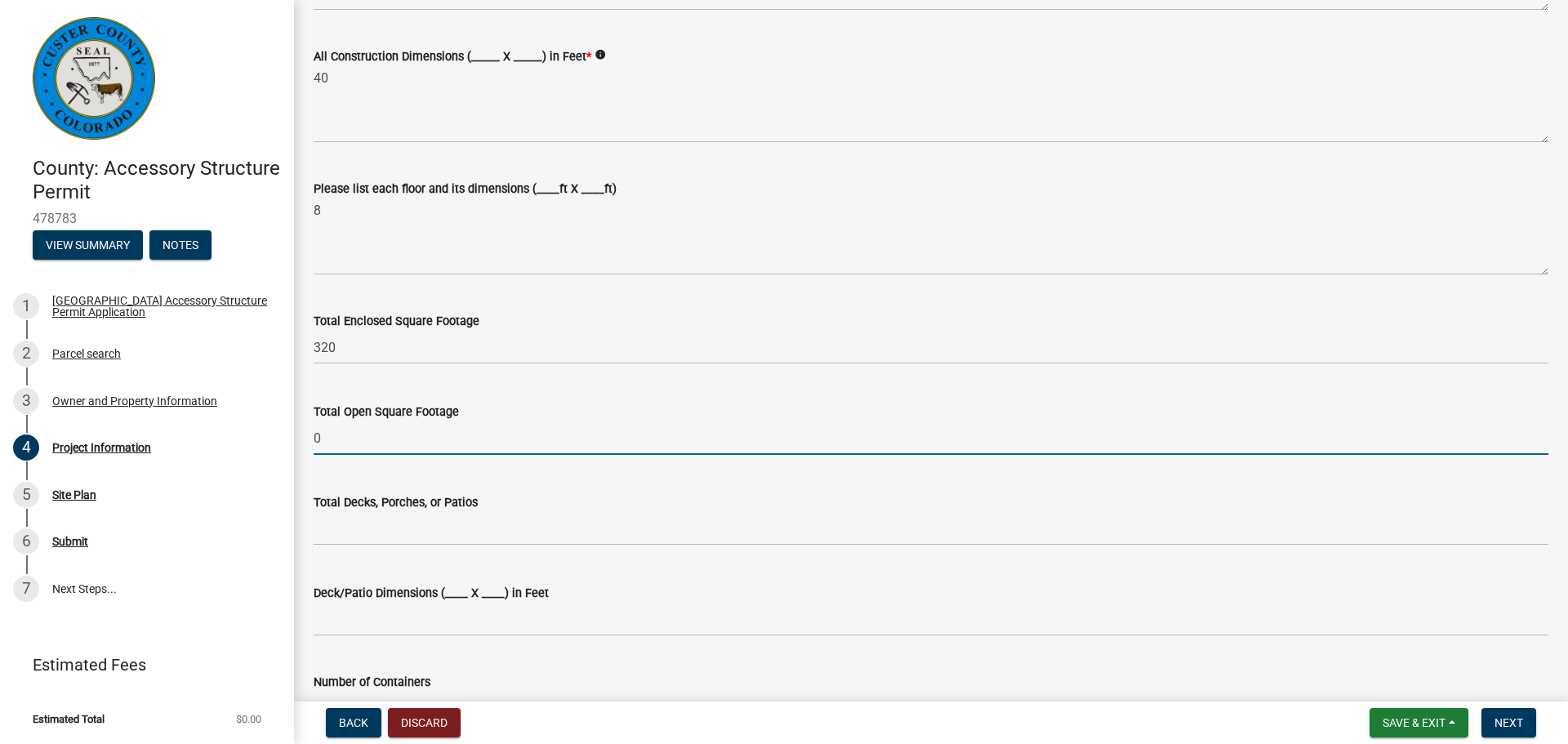
type input "0"
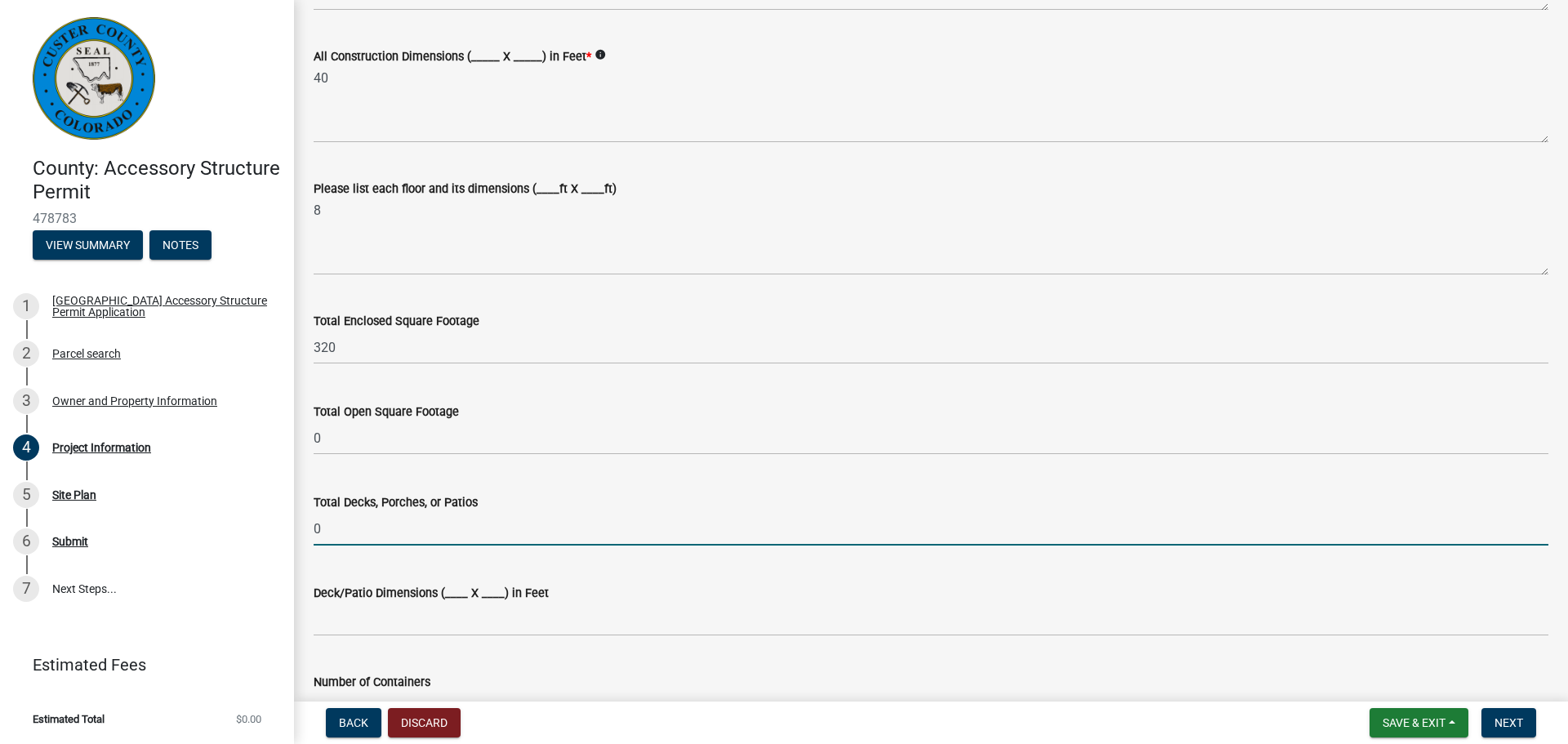
type input "0"
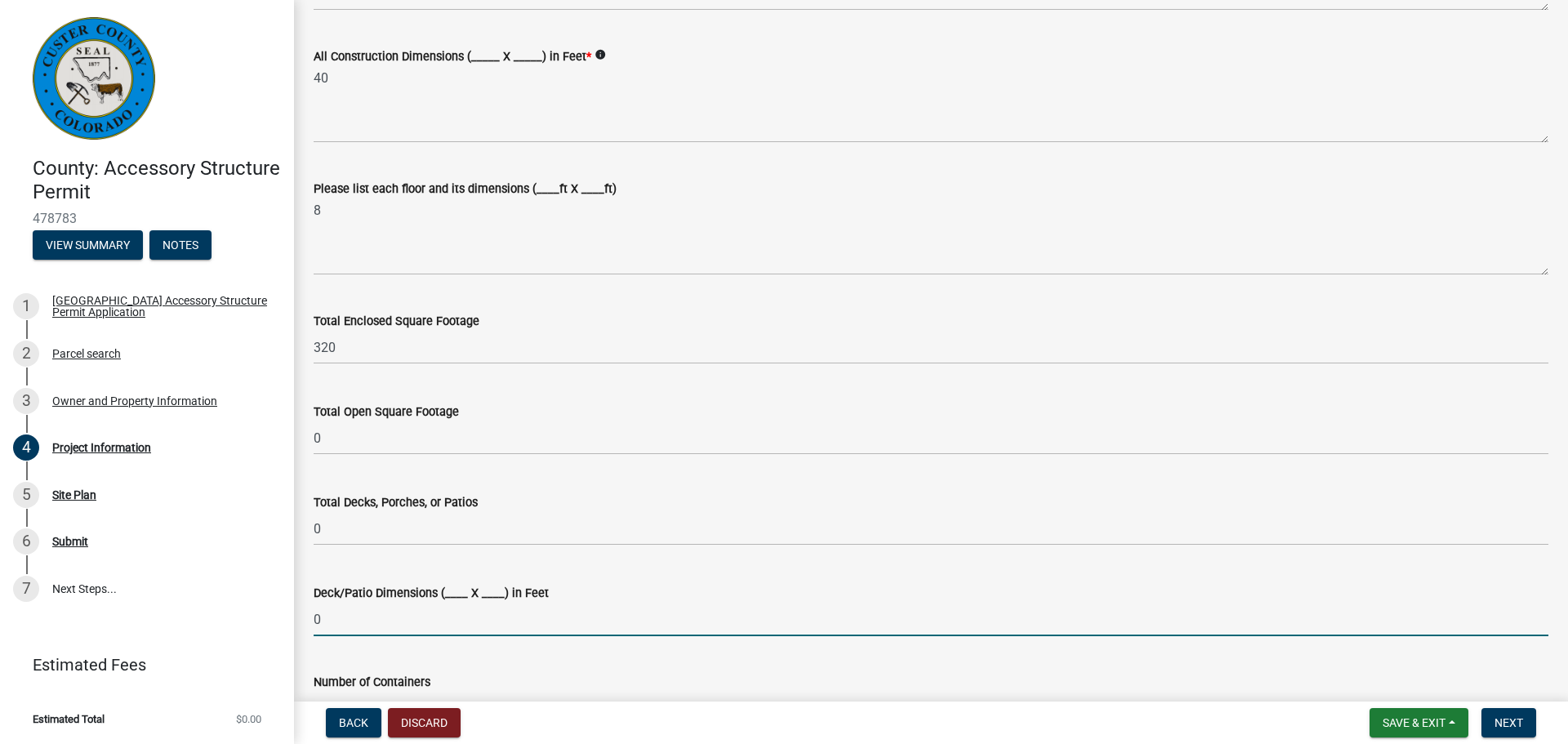
type input "0"
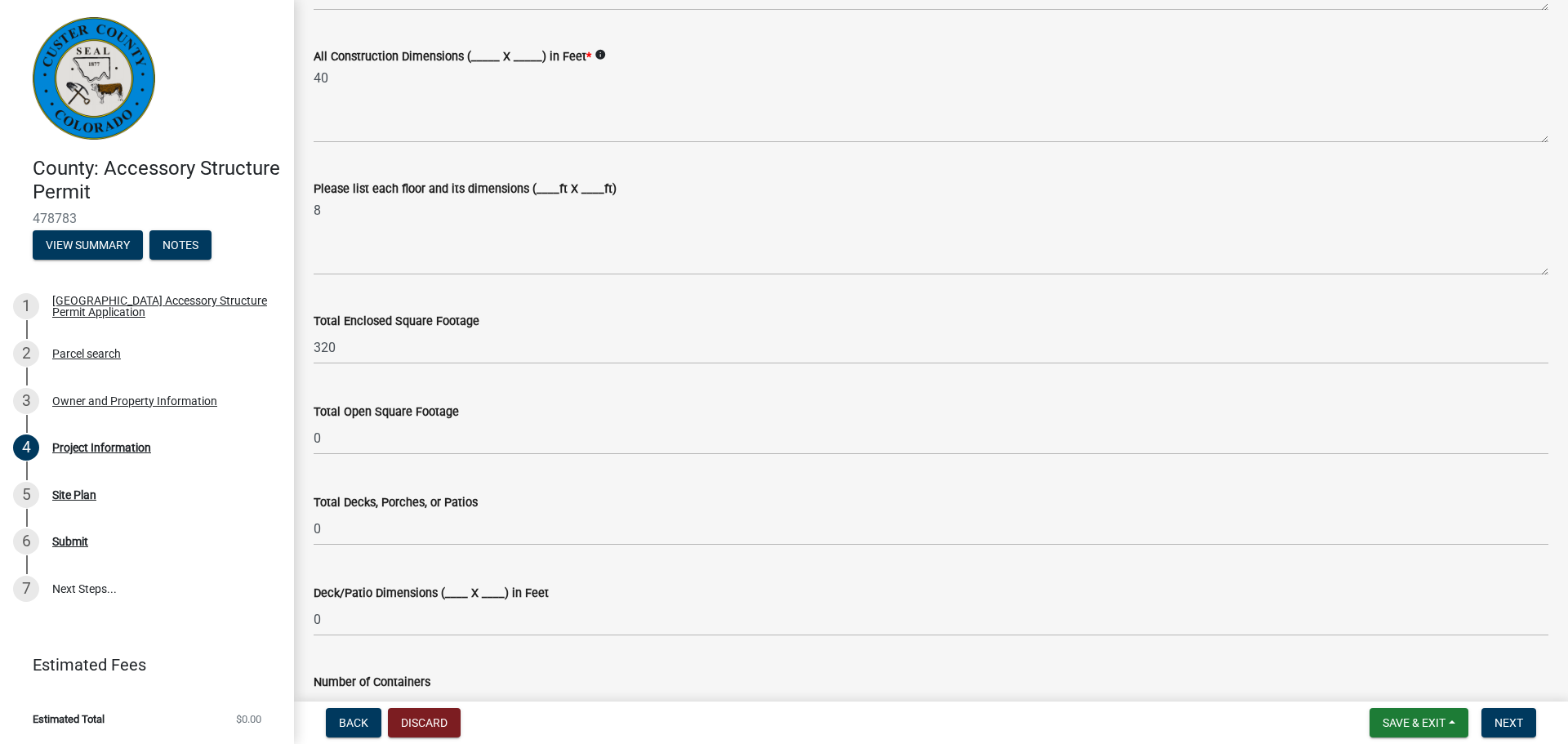
scroll to position [516, 0]
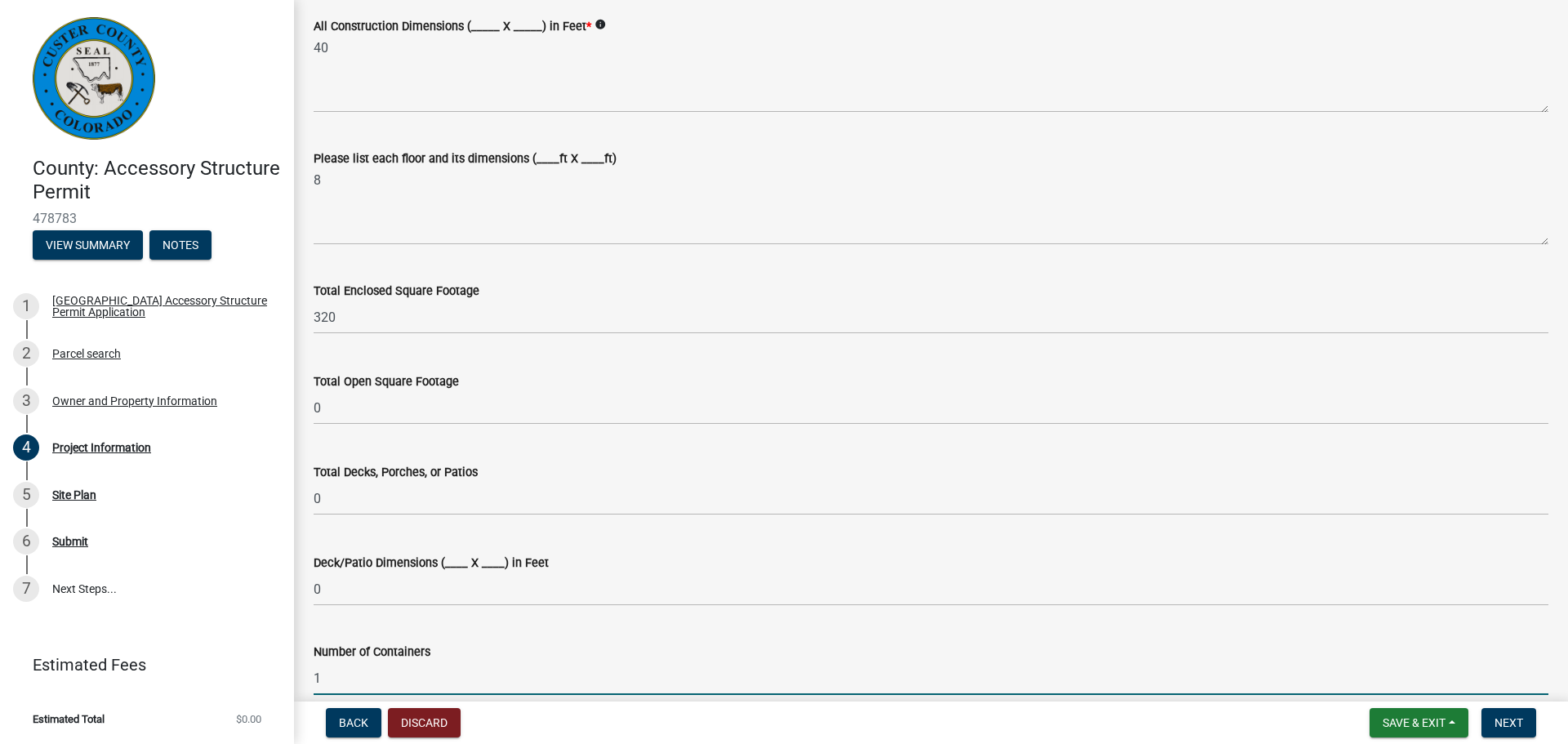
type input "1"
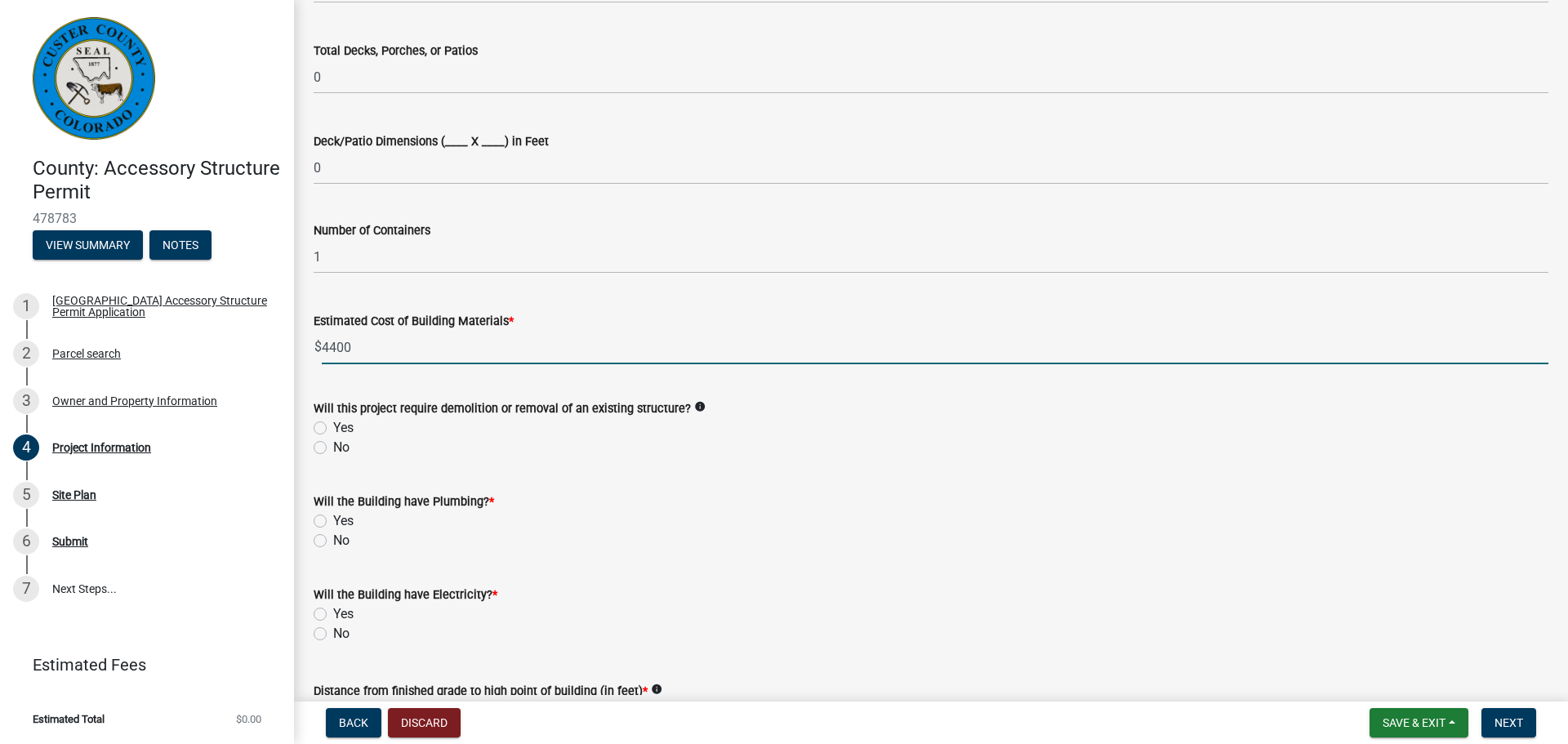
type input "4400"
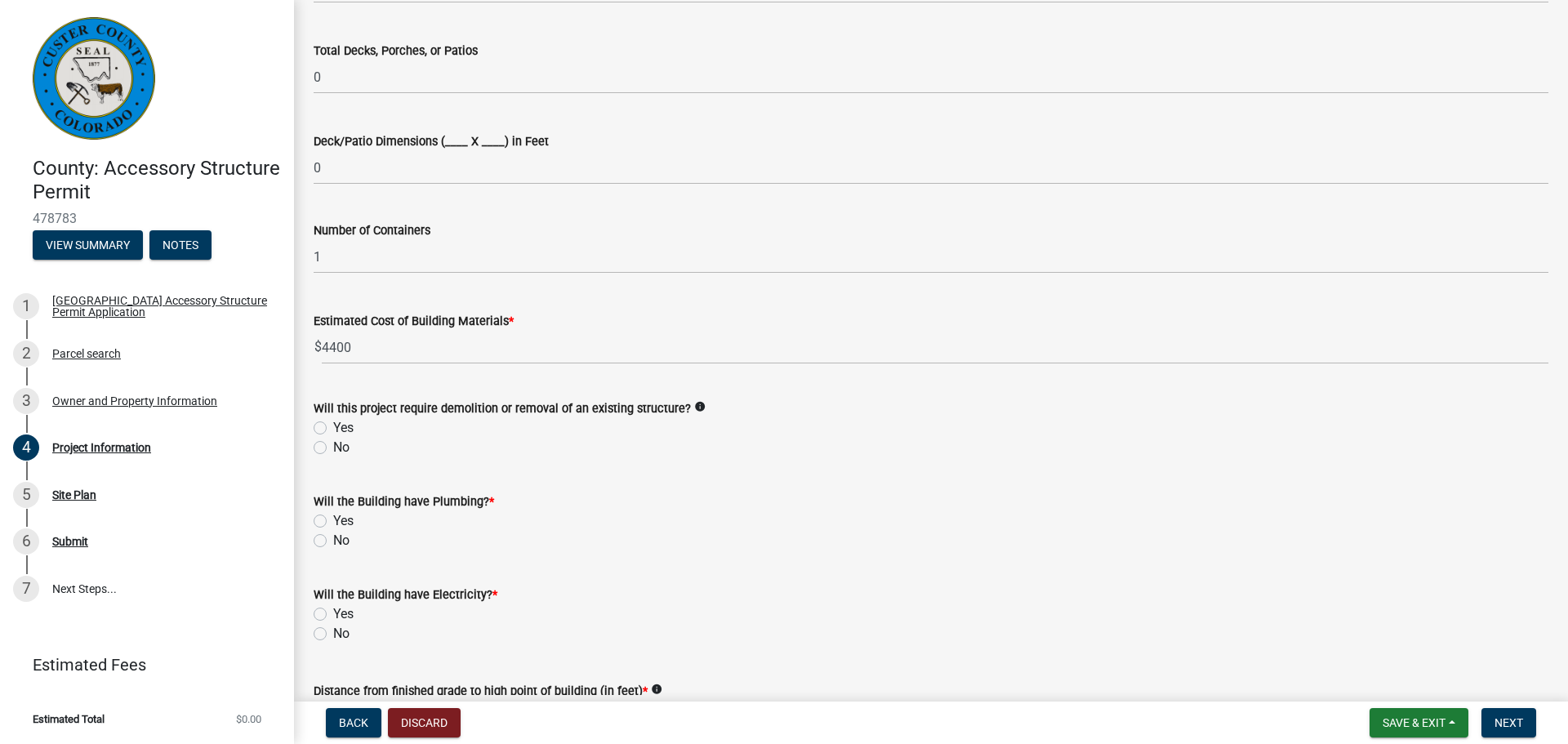
click at [333, 452] on label "No" at bounding box center [340, 447] width 16 height 19
click at [333, 449] on input "No" at bounding box center [338, 442] width 11 height 11
radio input "true"
click at [333, 537] on label "No" at bounding box center [340, 541] width 16 height 19
click at [333, 537] on input "No" at bounding box center [338, 536] width 11 height 11
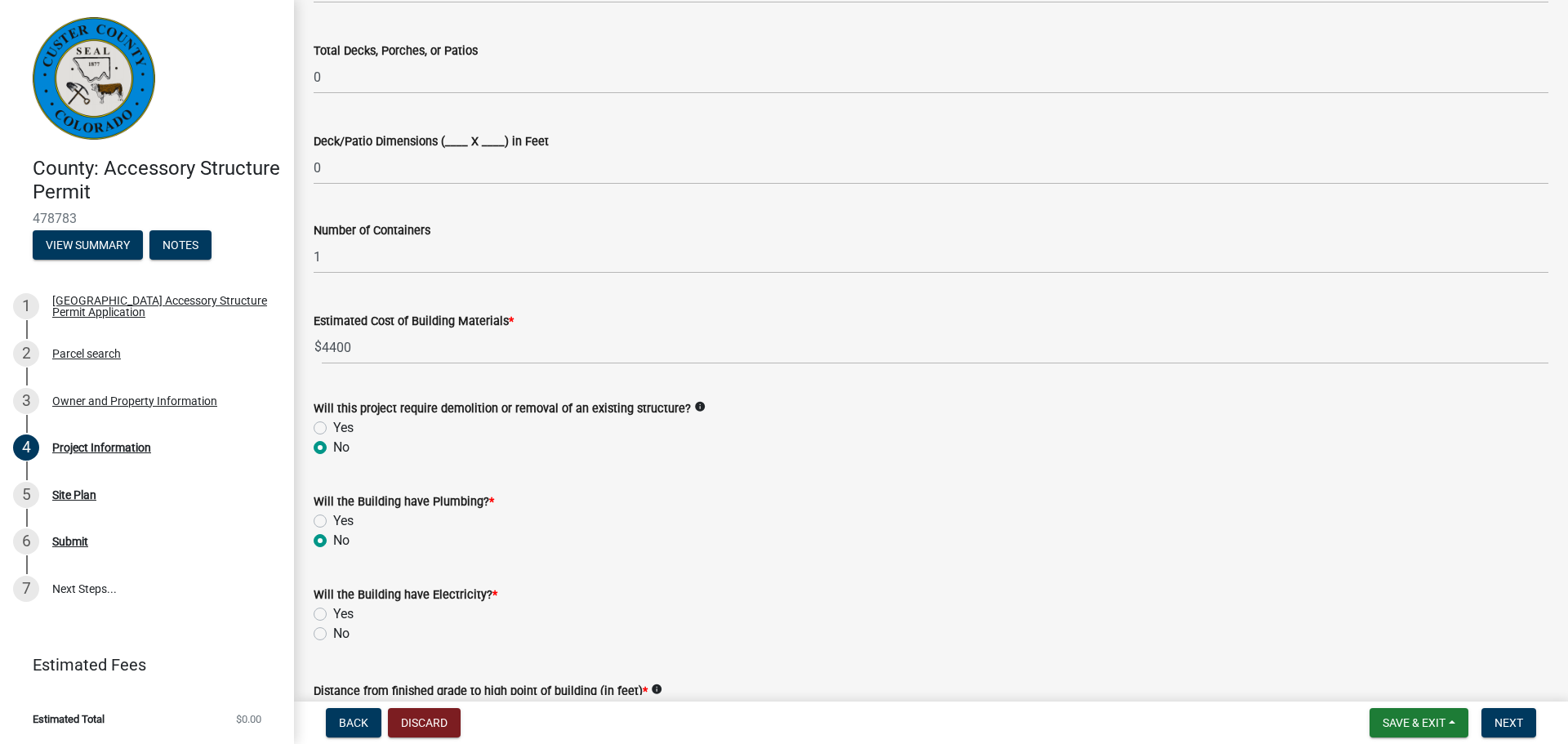
radio input "true"
click at [333, 632] on label "No" at bounding box center [340, 634] width 16 height 19
click at [333, 632] on input "No" at bounding box center [338, 629] width 11 height 11
radio input "true"
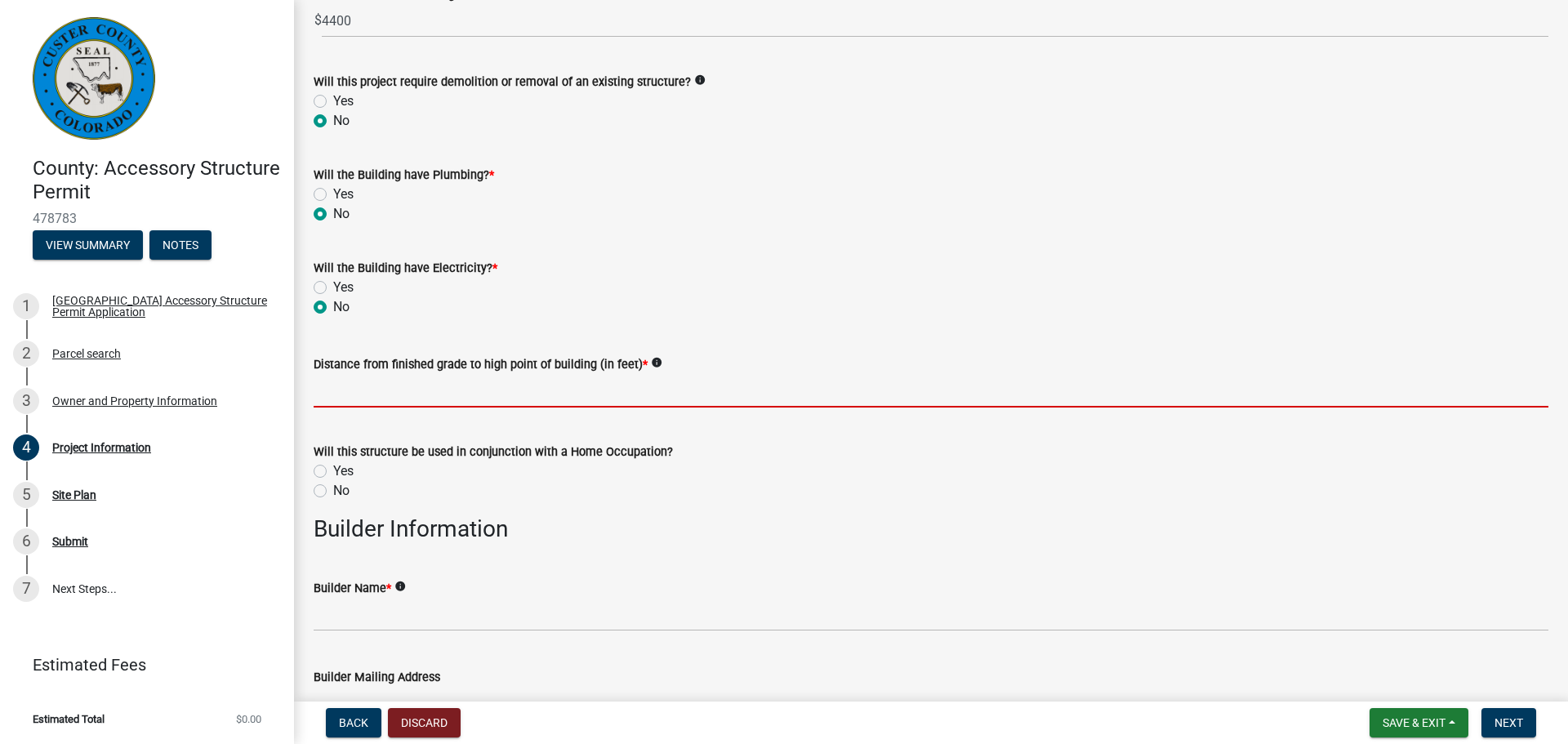
click at [481, 399] on input "text" at bounding box center [931, 390] width 1235 height 34
type input "8"
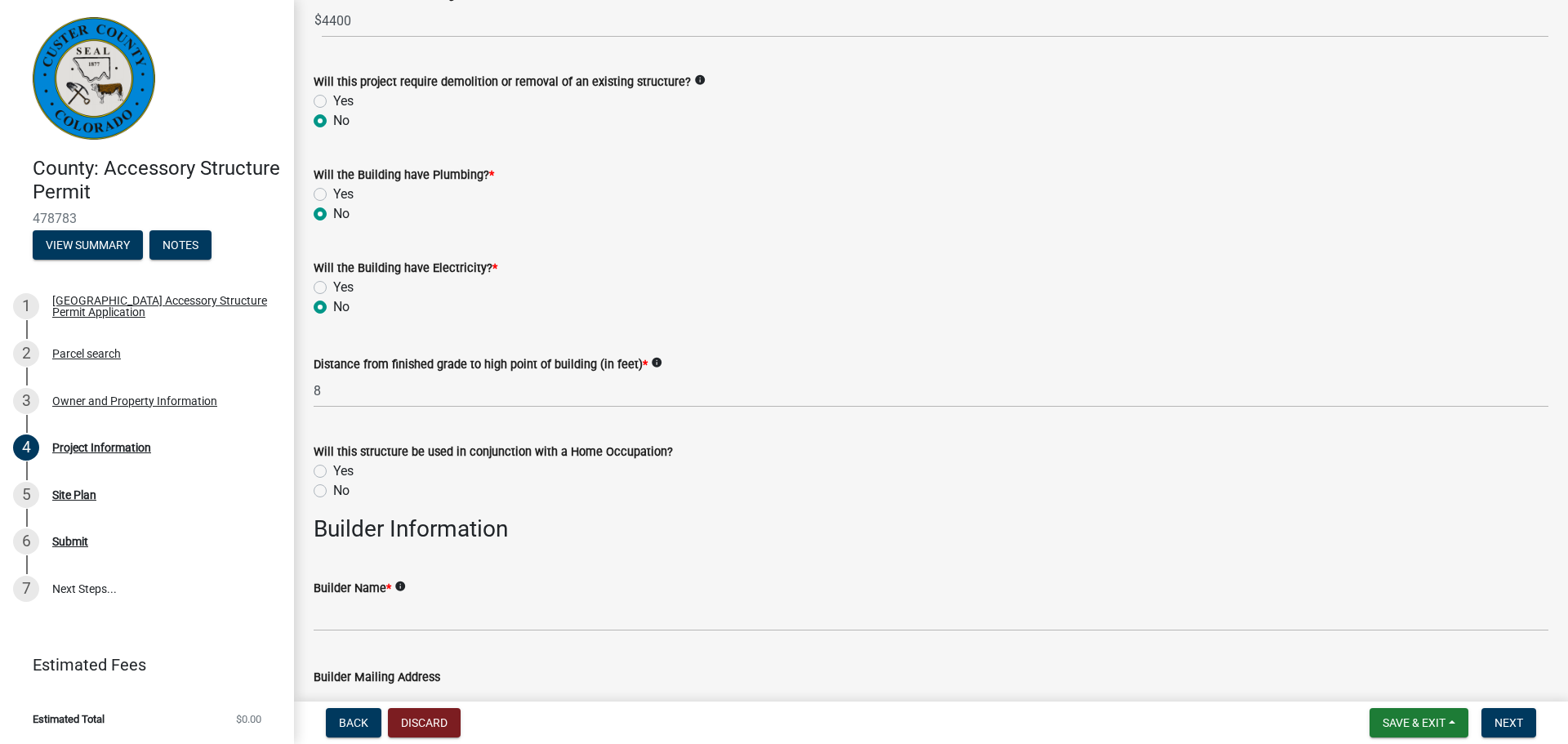
click at [333, 491] on label "No" at bounding box center [340, 491] width 16 height 19
click at [333, 491] on input "No" at bounding box center [338, 486] width 11 height 11
radio input "true"
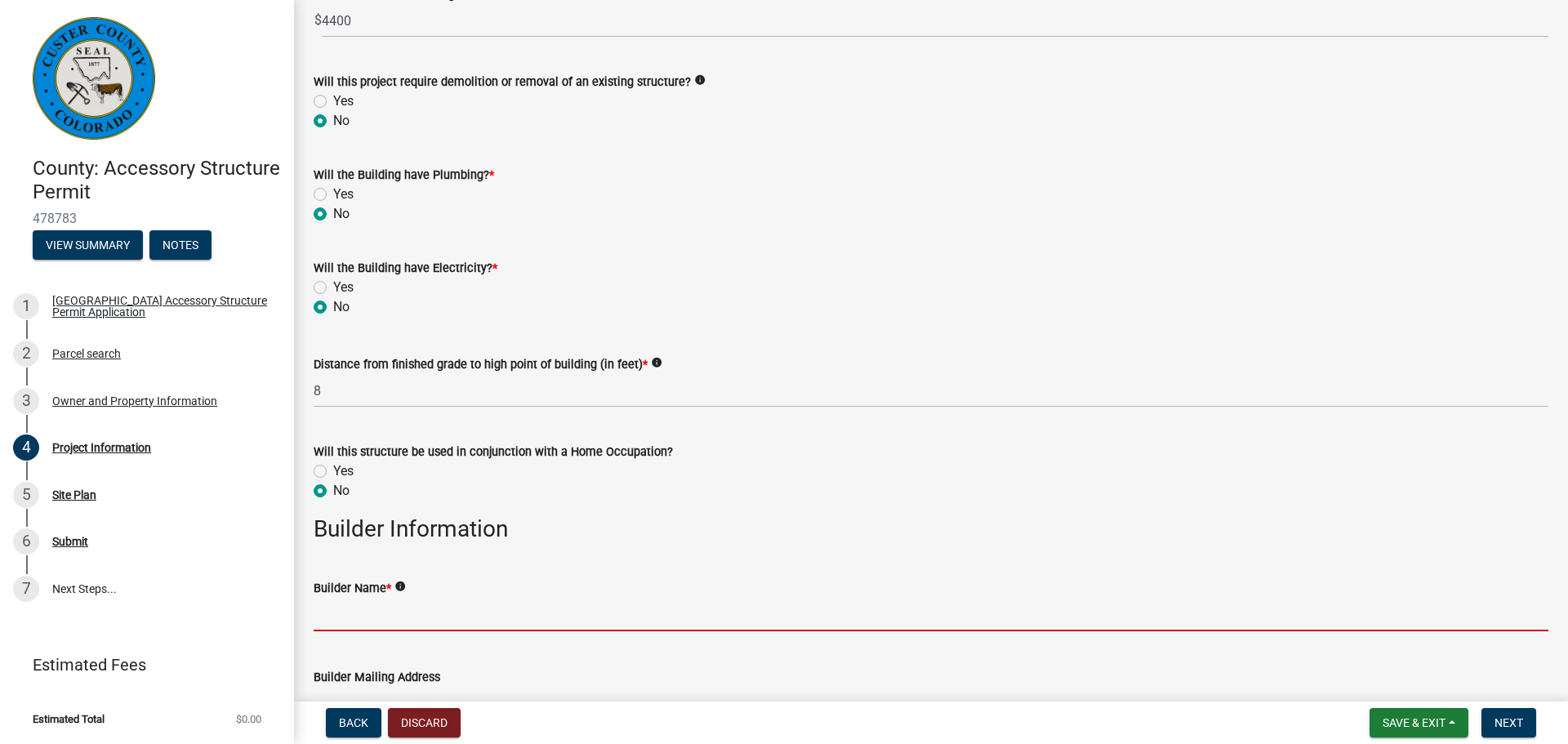
click at [345, 618] on input "Builder Name *" at bounding box center [931, 614] width 1235 height 34
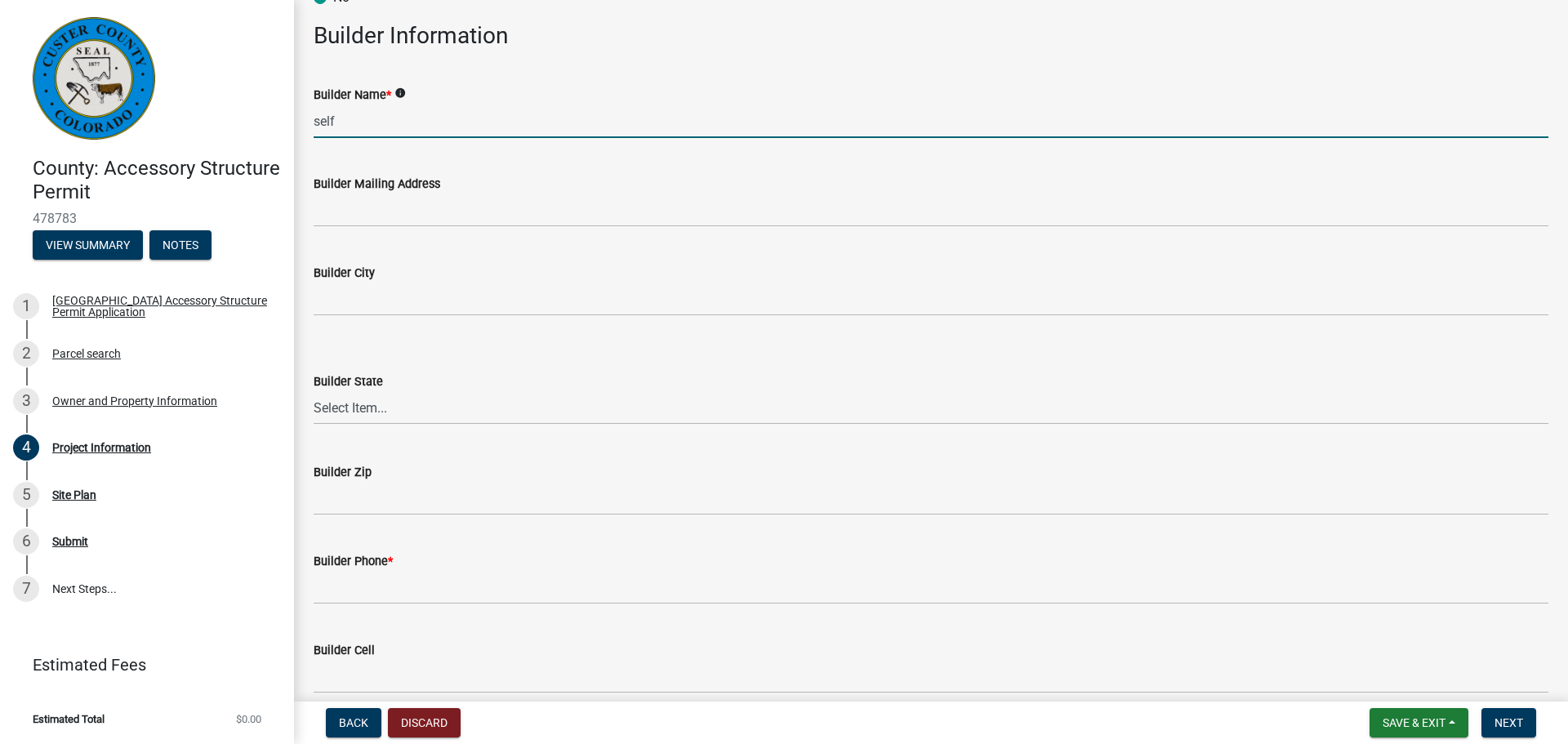
scroll to position [1836, 0]
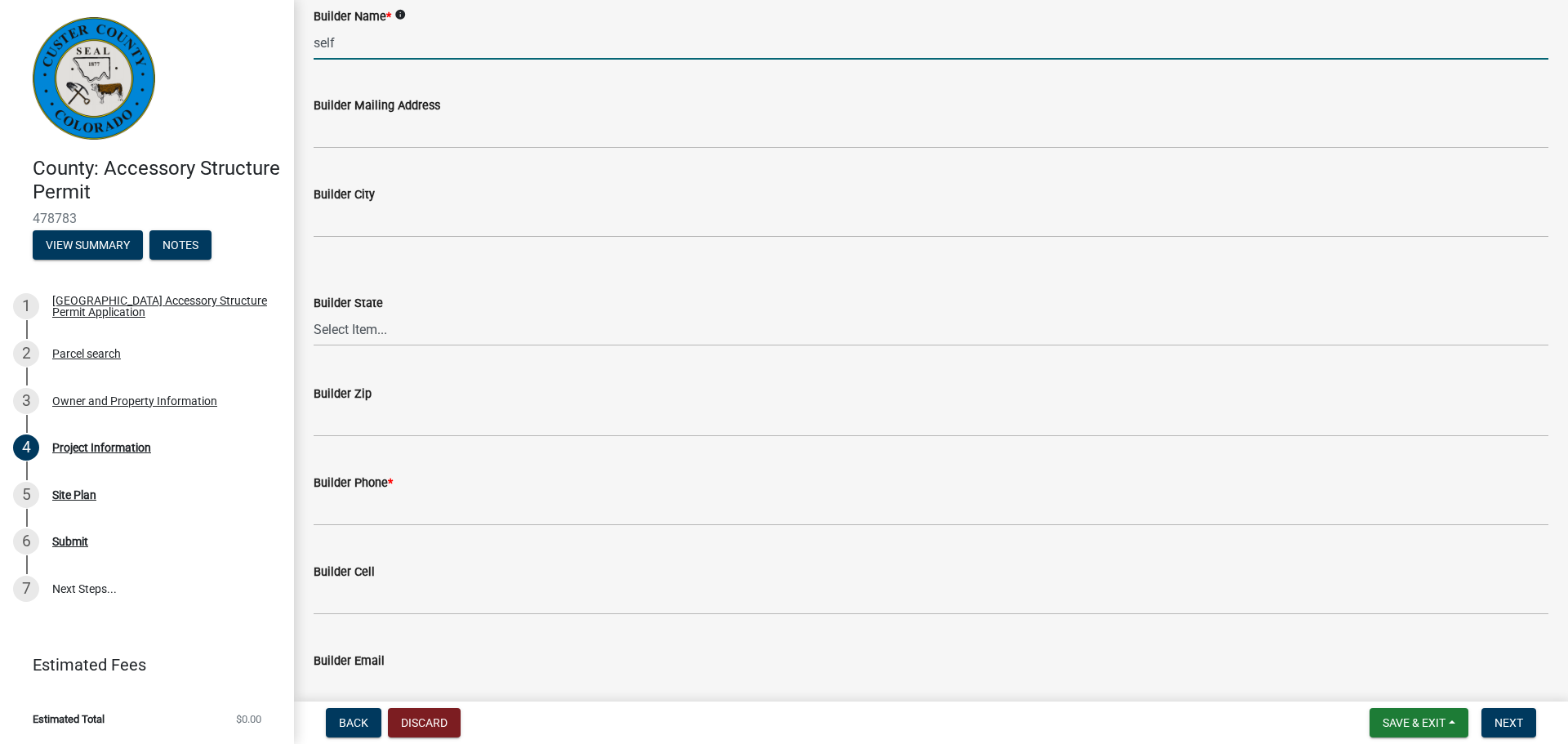
type input "self"
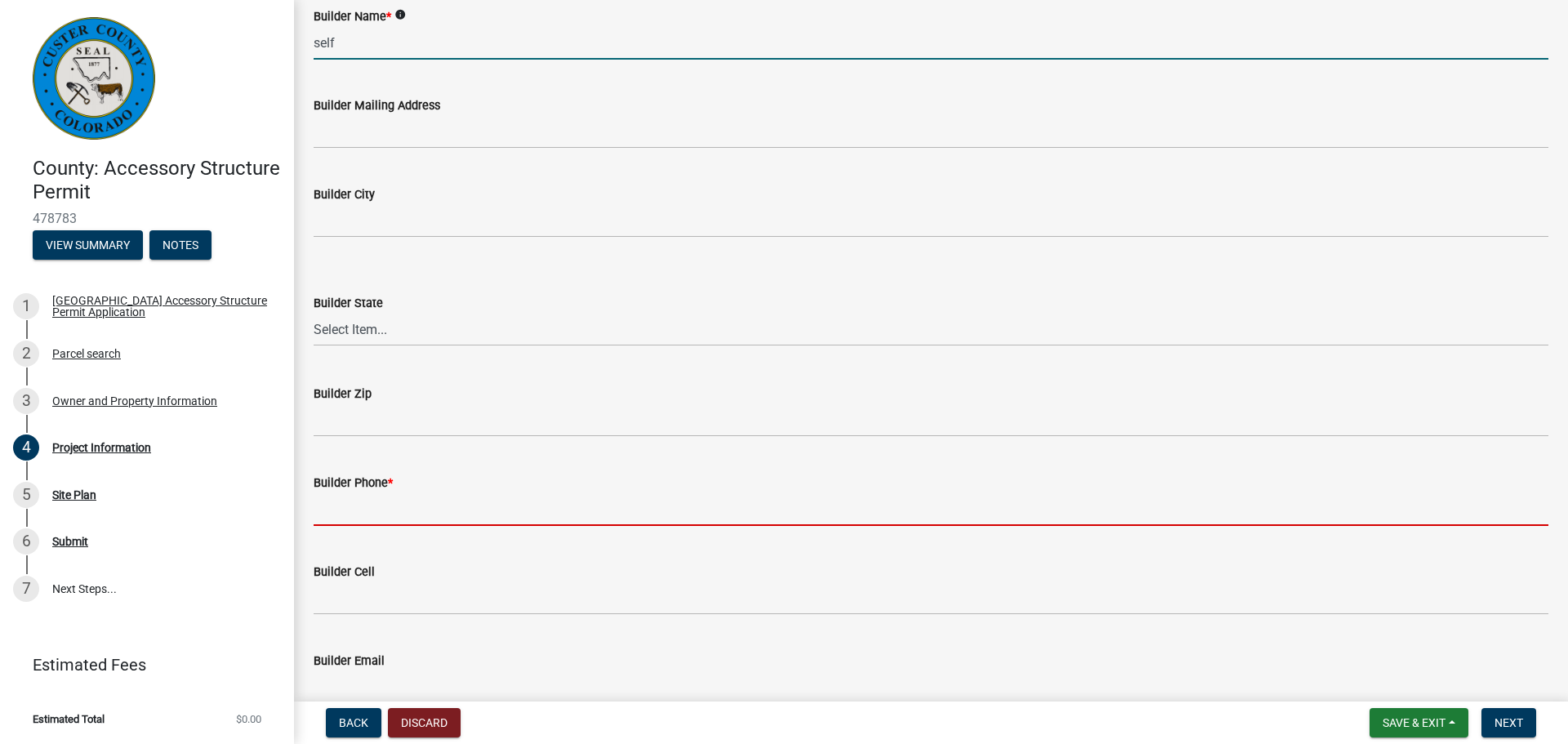
click at [401, 521] on input "Builder Phone *" at bounding box center [931, 509] width 1235 height 34
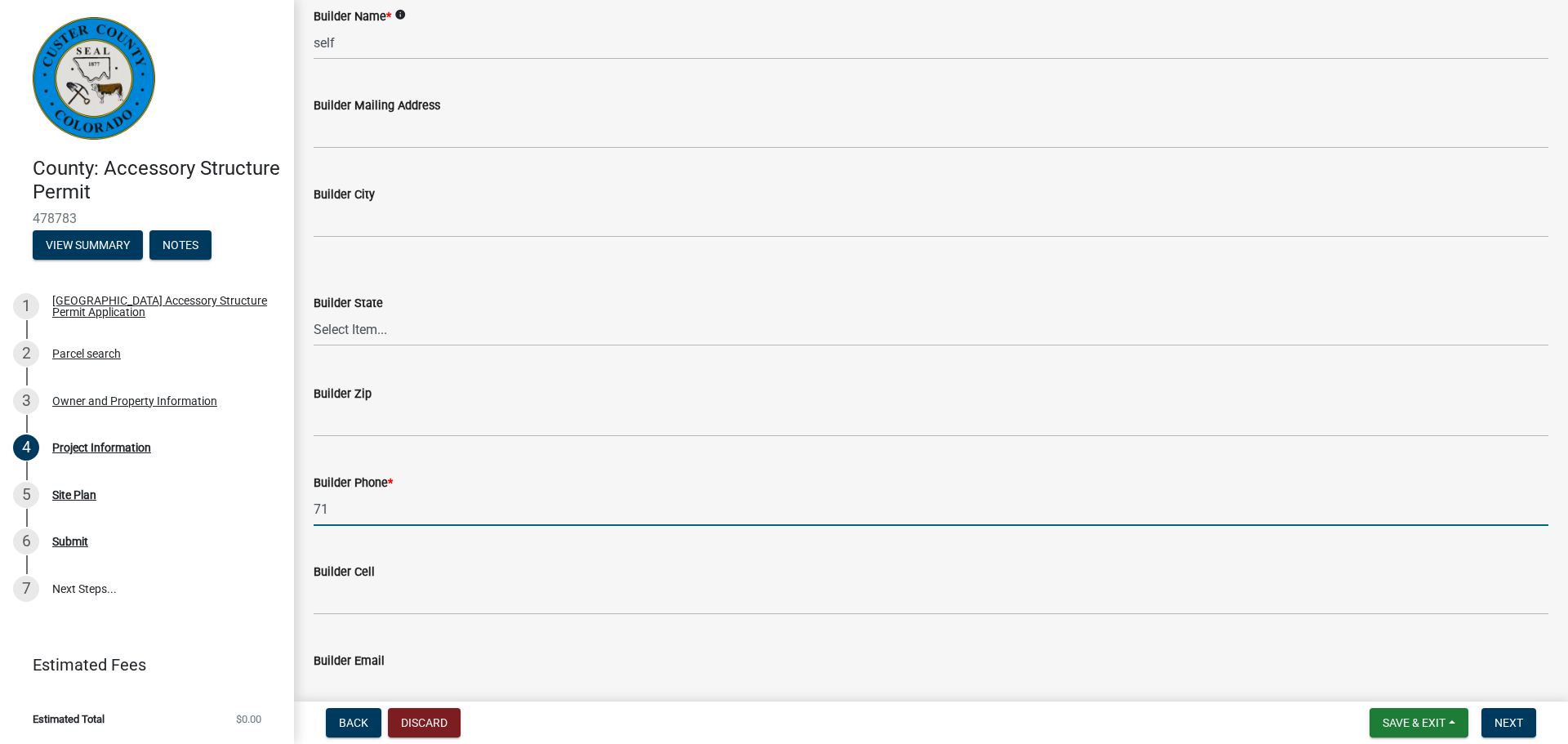
type input "7"
type input "4023593595"
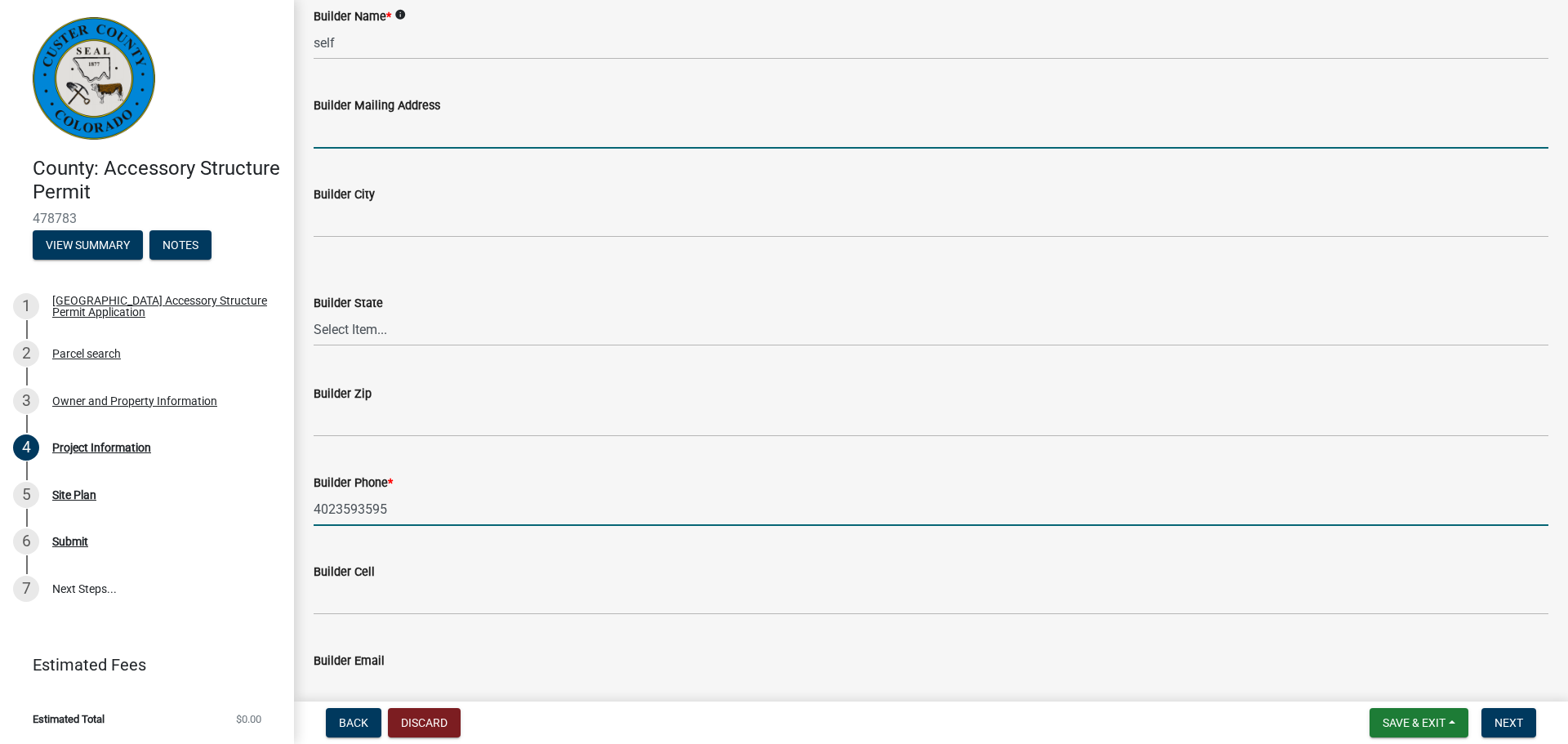
type input "mandi.matlock@gmail.com"
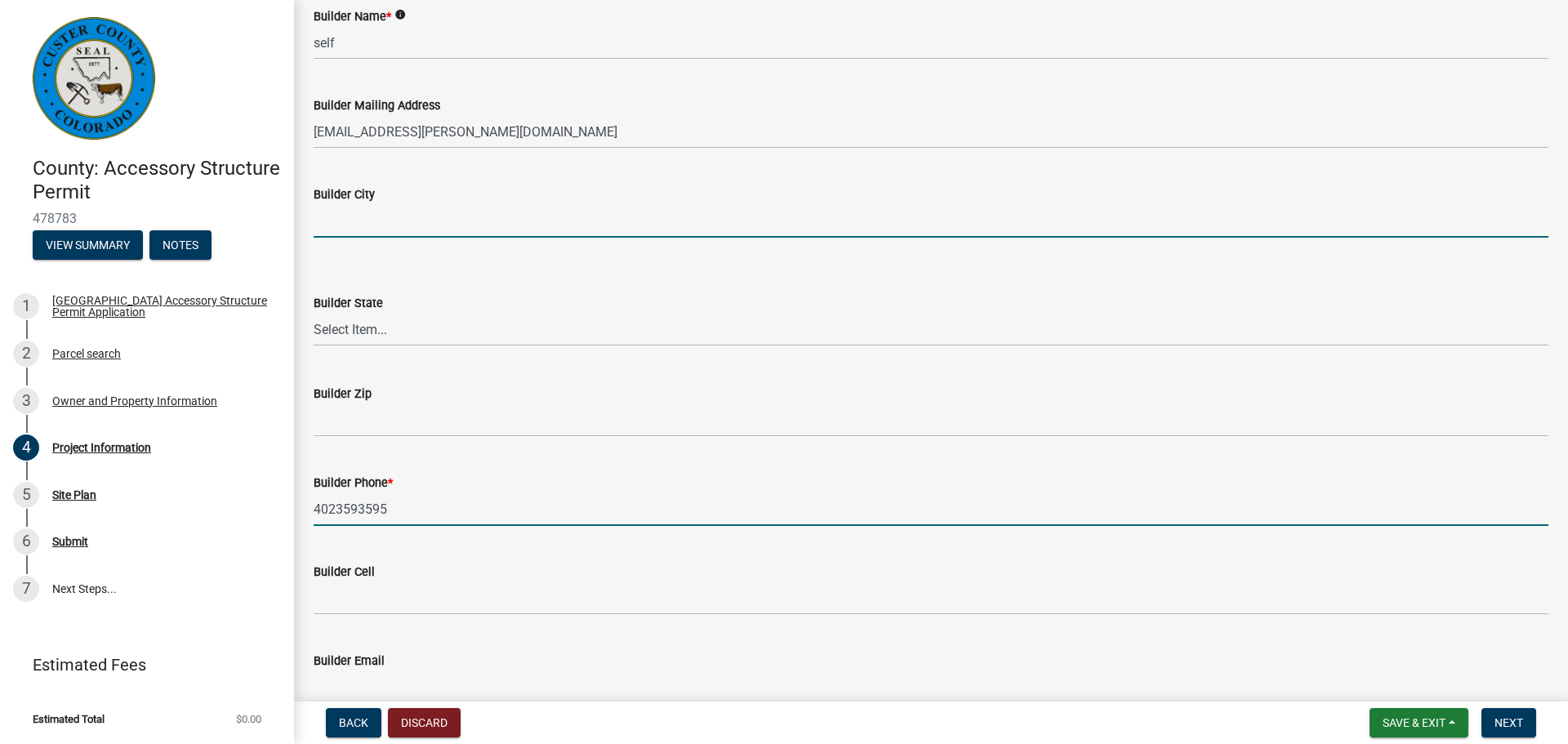
type input "Gretna"
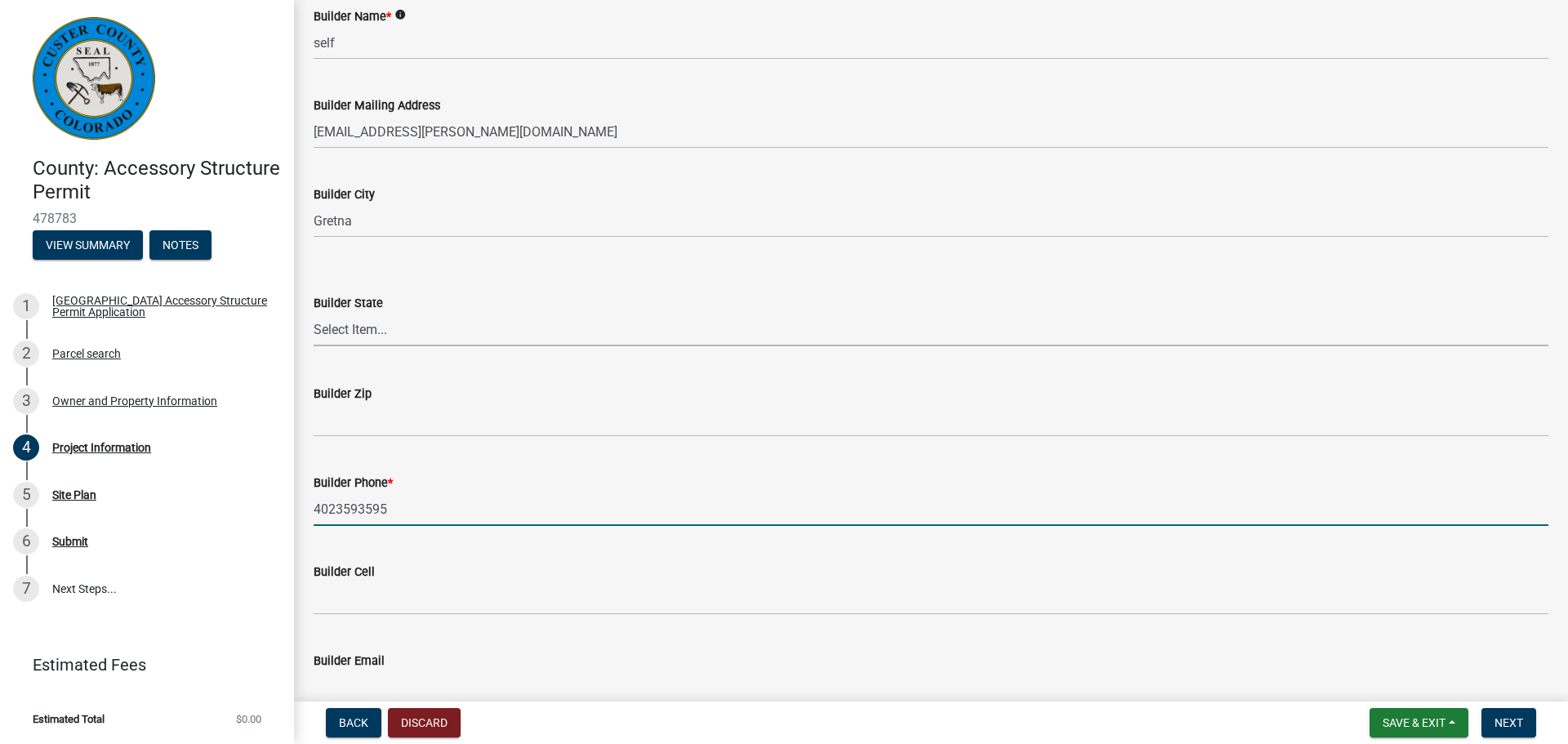
select select "NE"
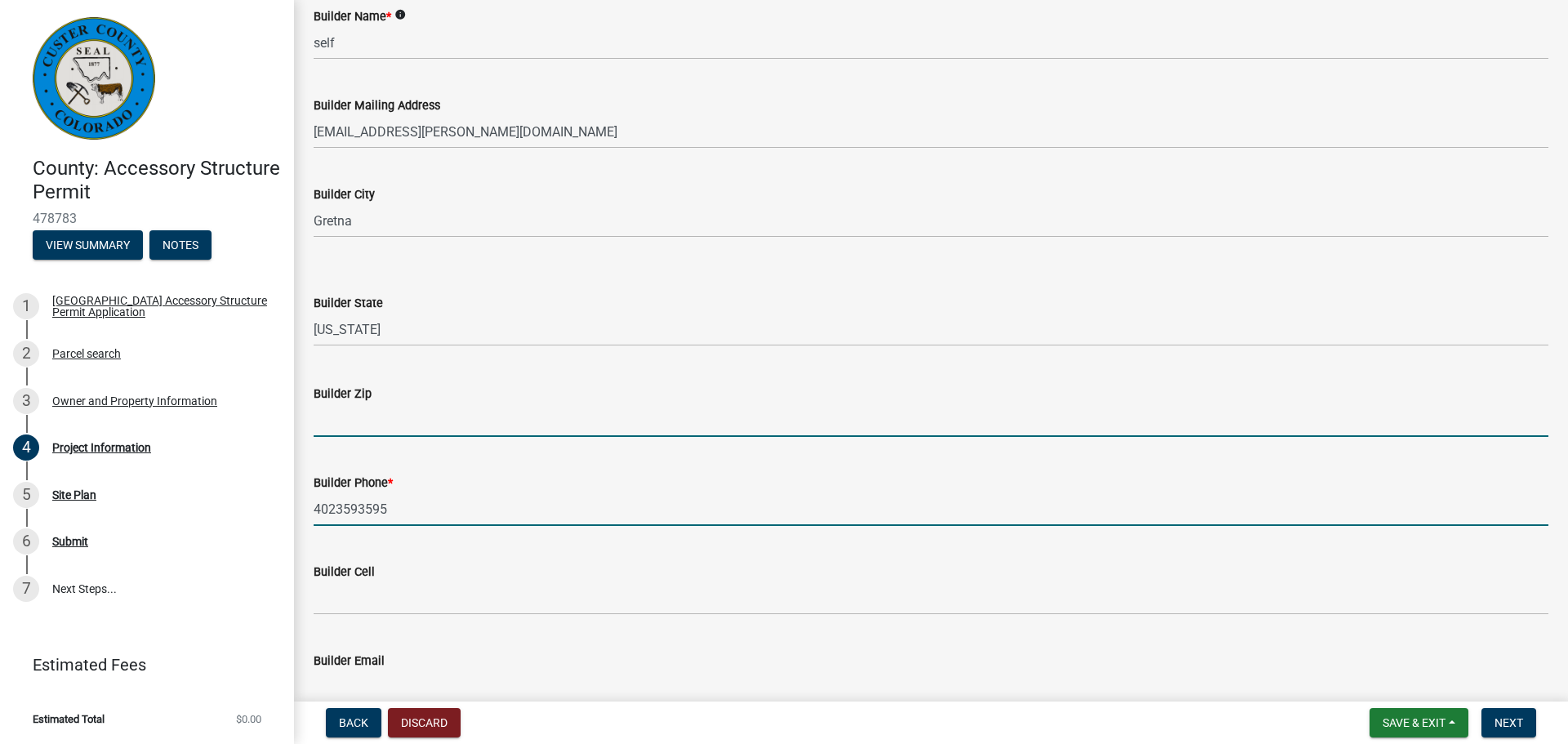
type input "68028"
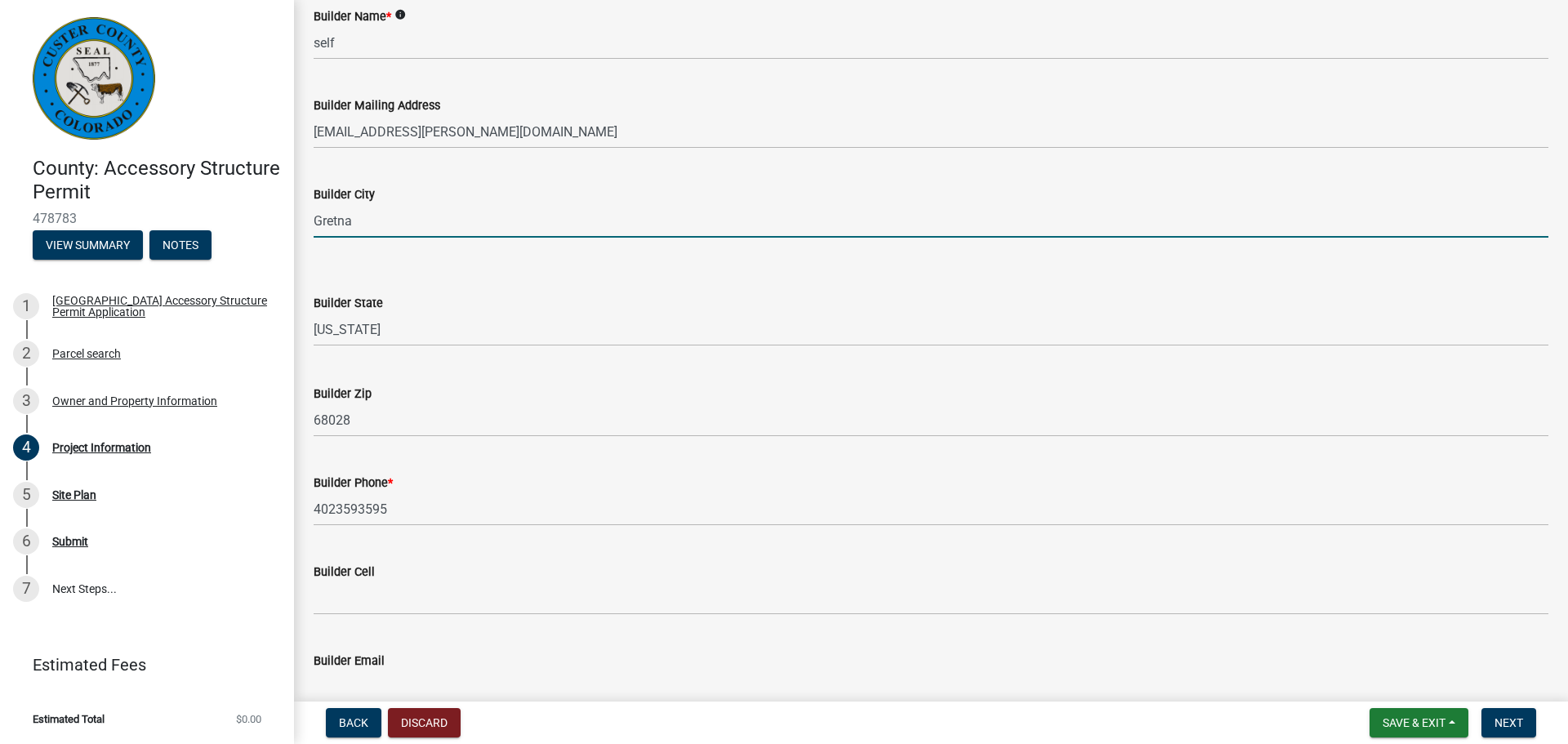
drag, startPoint x: 371, startPoint y: 224, endPoint x: 239, endPoint y: 217, distance: 132.2
click at [234, 214] on div "County: Accessory Structure Permit 478783 View Summary Notes 1 Custer County Ac…" at bounding box center [784, 372] width 1568 height 744
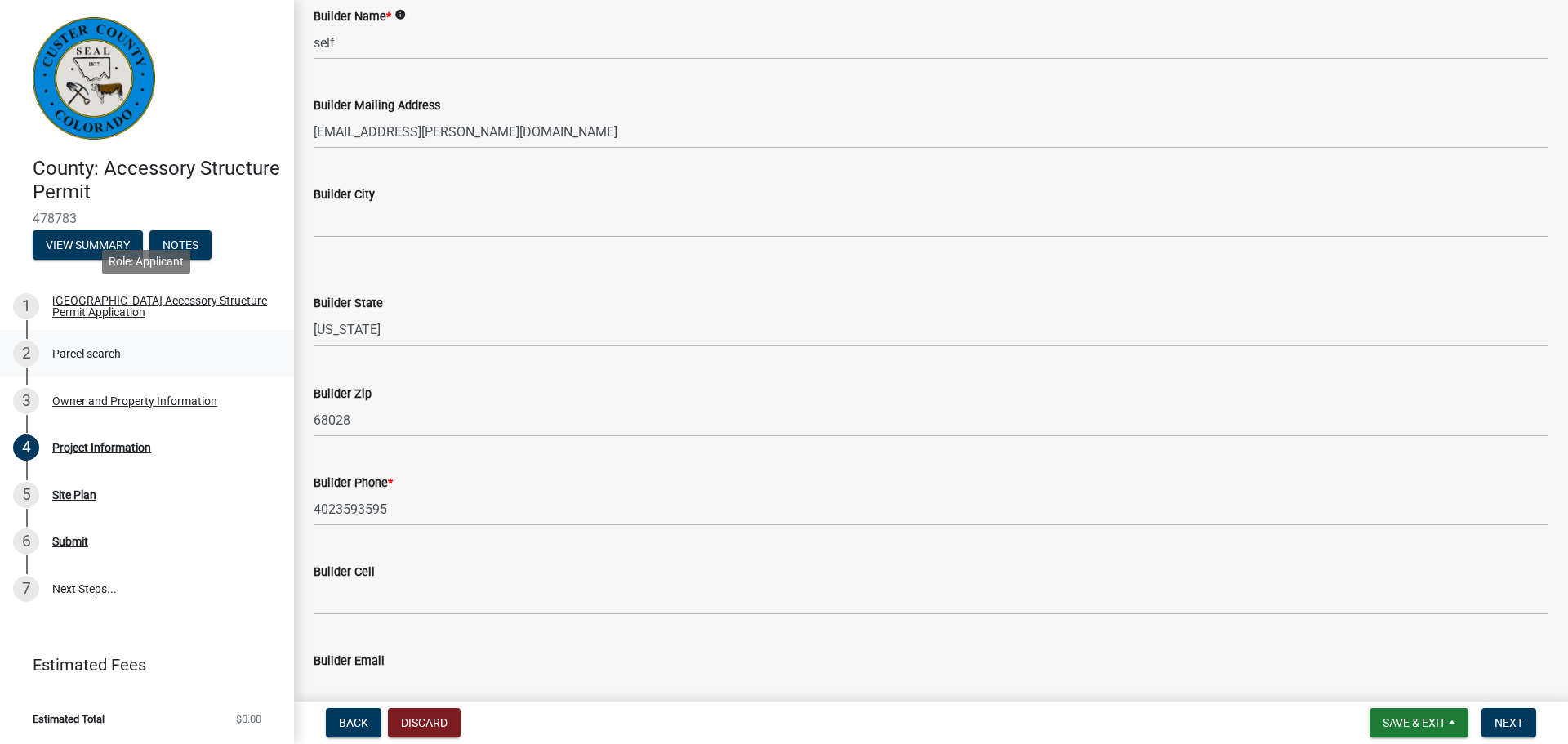
drag, startPoint x: 408, startPoint y: 337, endPoint x: 186, endPoint y: 338, distance: 222.0
click at [129, 324] on div "County: Accessory Structure Permit 478783 View Summary Notes 1 Custer County Ac…" at bounding box center [784, 372] width 1568 height 744
click at [389, 350] on wm-data-entity-input "Builder State Select Item... Alabama Alaska Arizona Arkansas California Colorad…" at bounding box center [931, 305] width 1235 height 110
click at [380, 337] on select "Select Item... Alabama Alaska Arizona Arkansas California Colorado Connecticut …" at bounding box center [931, 329] width 1235 height 34
click at [383, 335] on select "Select Item... Alabama Alaska Arizona Arkansas California Colorado Connecticut …" at bounding box center [931, 329] width 1235 height 34
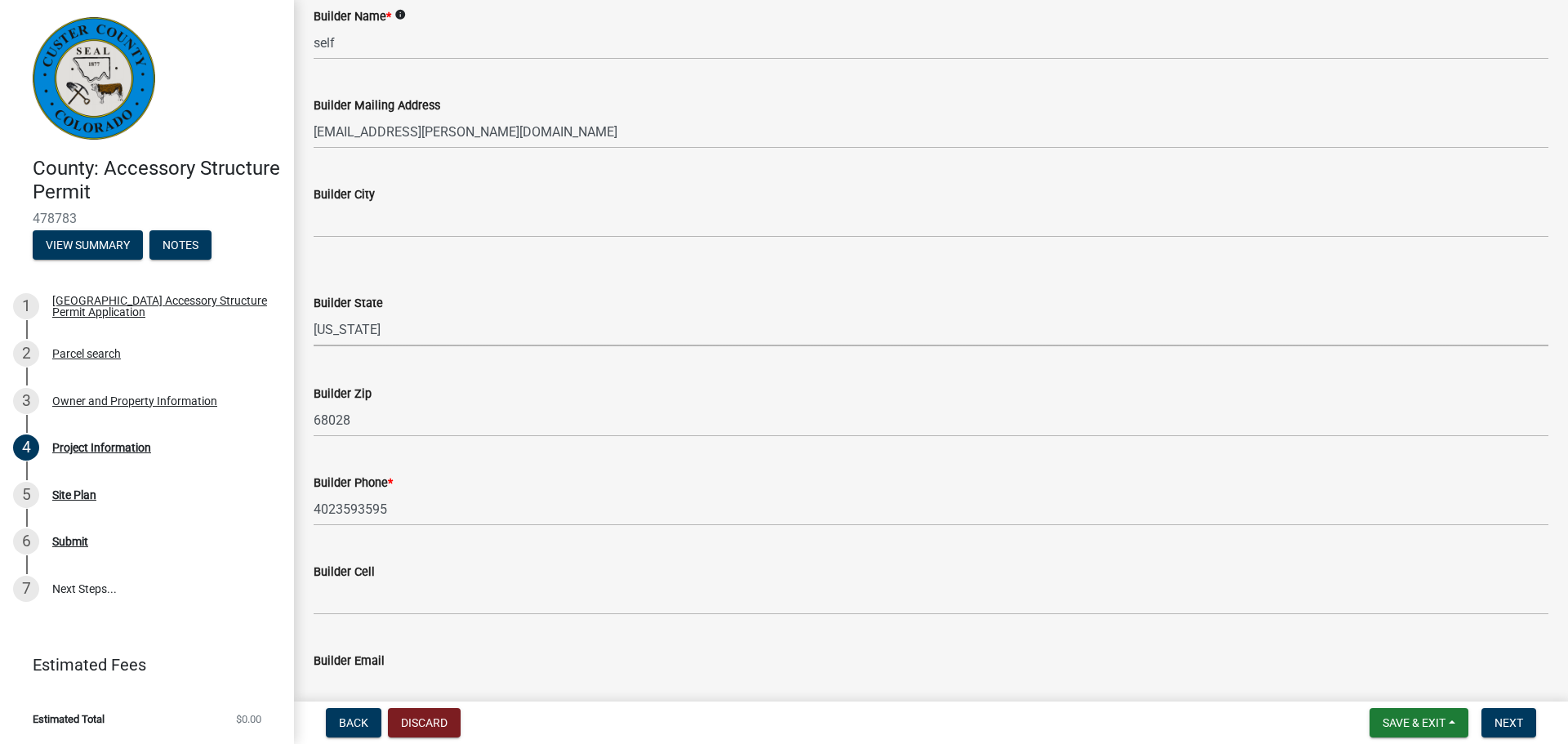
click at [365, 333] on select "Select Item... Alabama Alaska Arizona Arkansas California Colorado Connecticut …" at bounding box center [931, 329] width 1235 height 34
select select "CO"
click at [314, 313] on select "Select Item... Alabama Alaska Arizona Arkansas California Colorado Connecticut …" at bounding box center [931, 329] width 1235 height 34
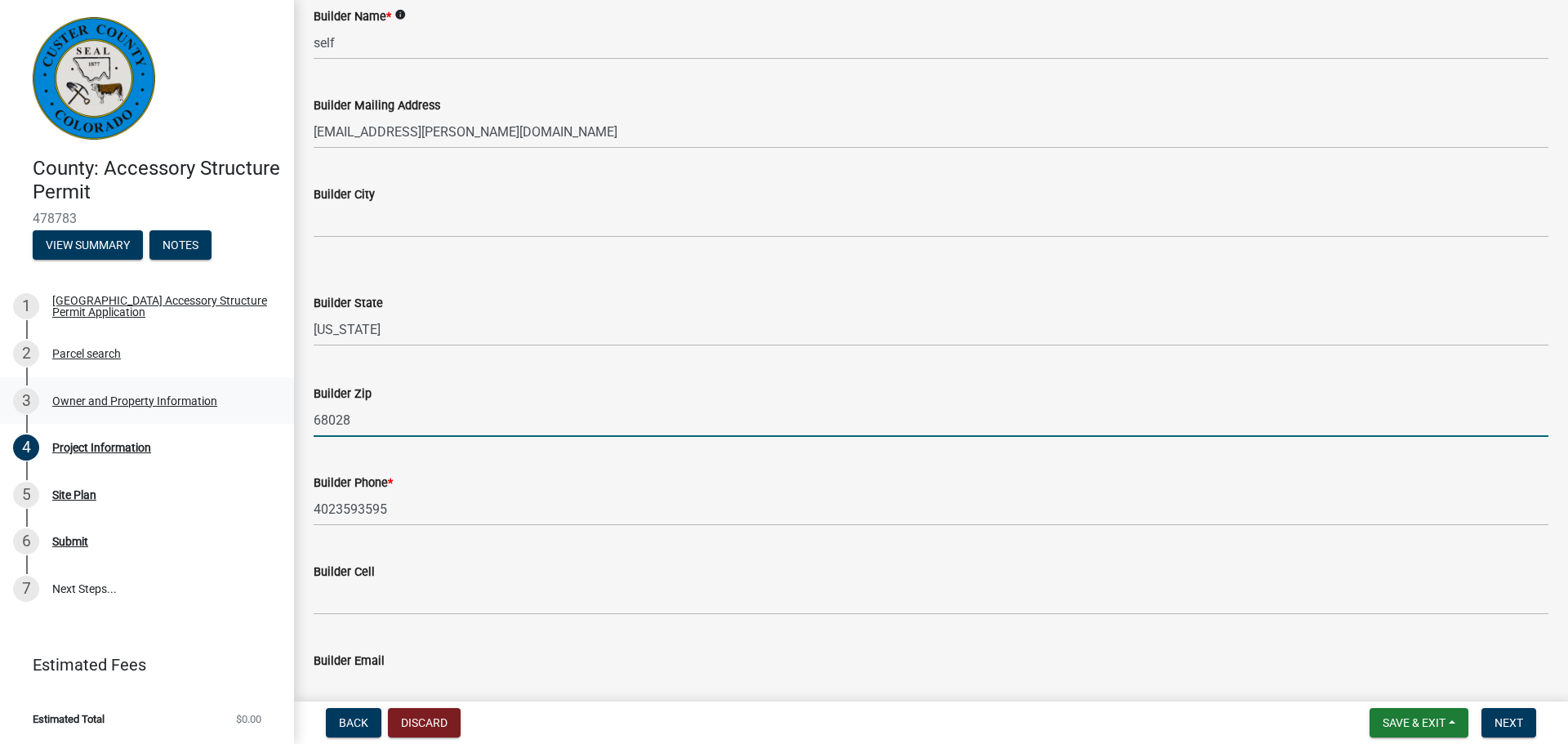
drag, startPoint x: 380, startPoint y: 419, endPoint x: 209, endPoint y: 409, distance: 171.3
click at [197, 412] on div "County: Accessory Structure Permit 478783 View Summary Notes 1 Custer County Ac…" at bounding box center [784, 372] width 1568 height 744
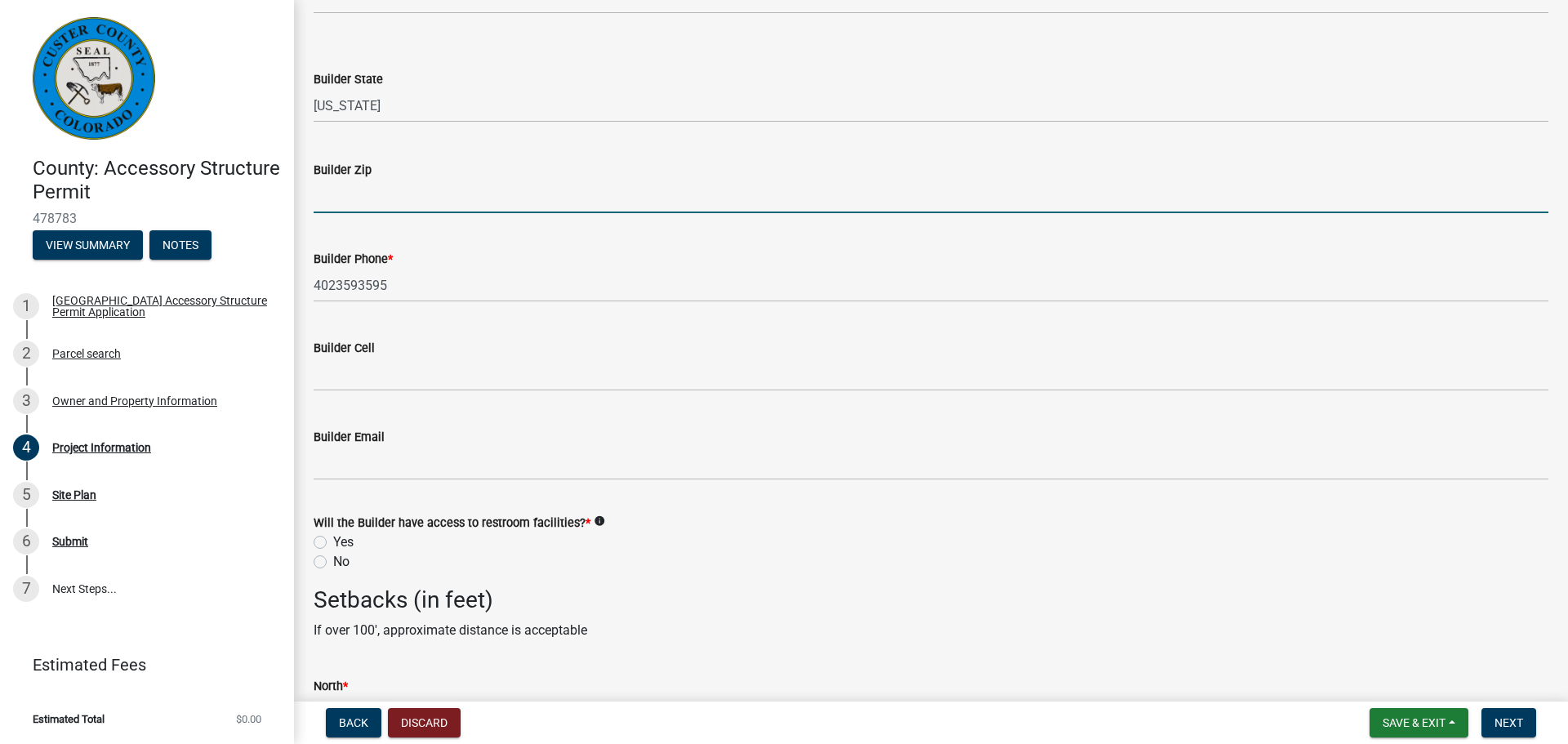
scroll to position [2081, 0]
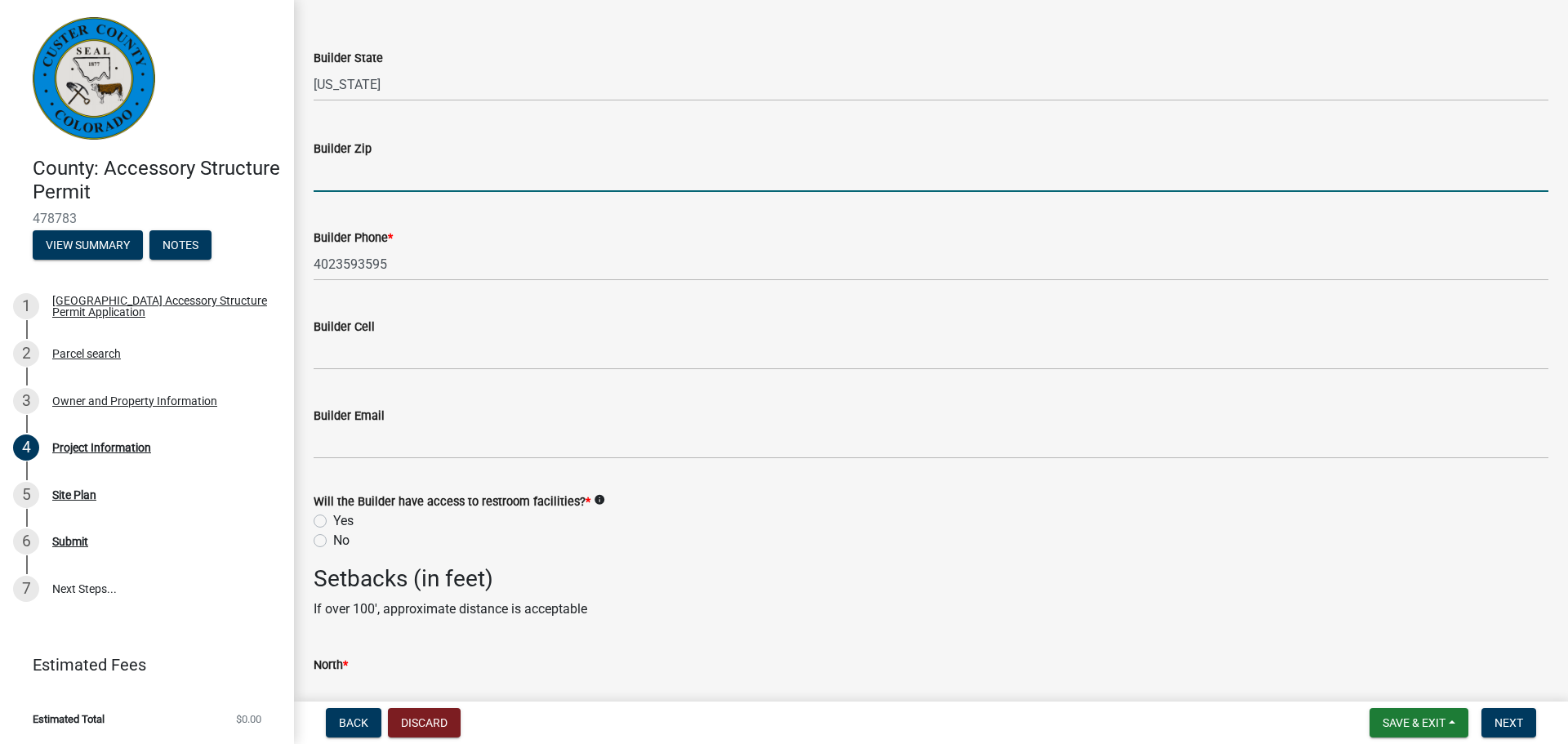
click at [333, 519] on label "Yes" at bounding box center [342, 521] width 20 height 19
click at [333, 519] on input "Yes" at bounding box center [338, 516] width 11 height 11
radio input "true"
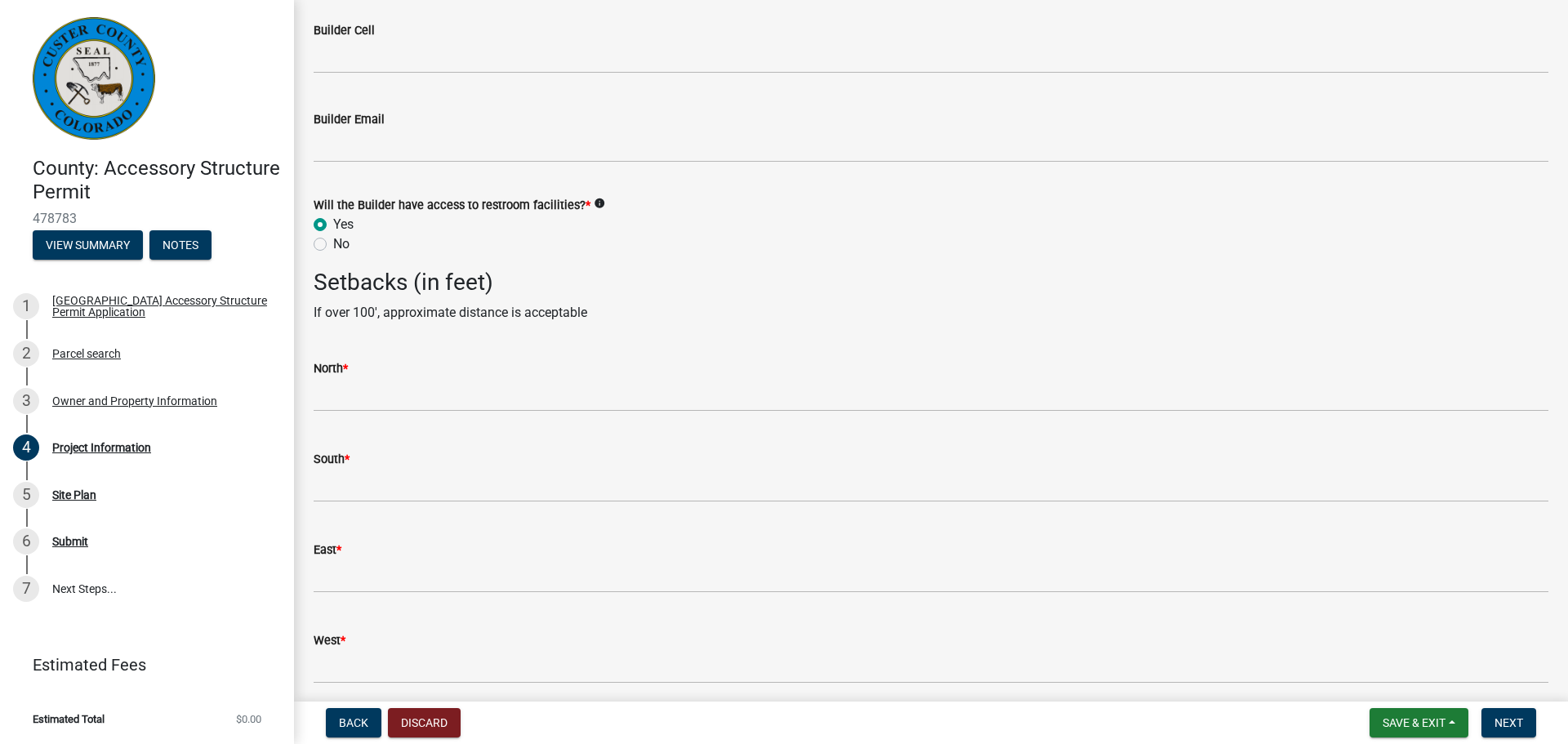
scroll to position [2442, 0]
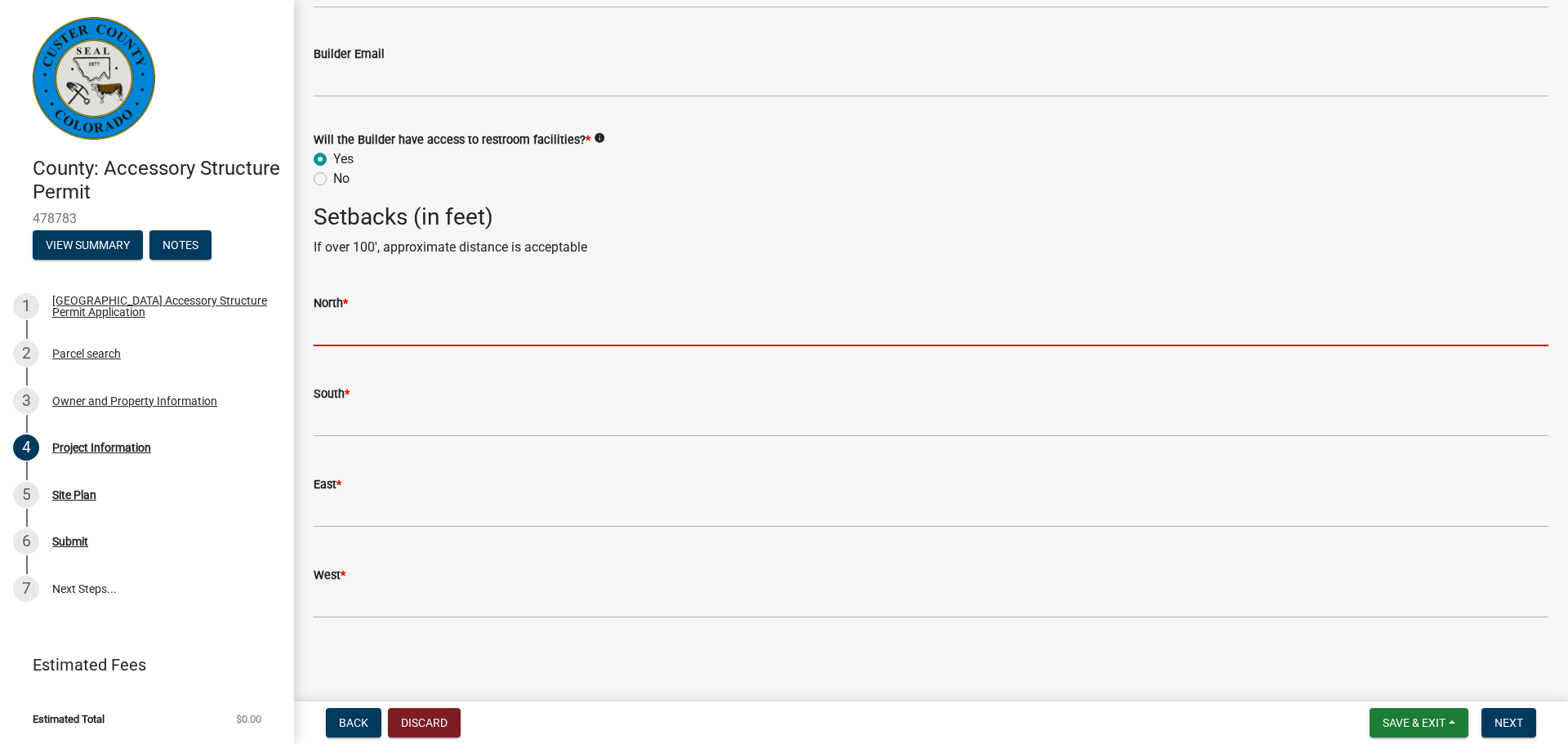
click at [372, 333] on input "text" at bounding box center [931, 329] width 1235 height 34
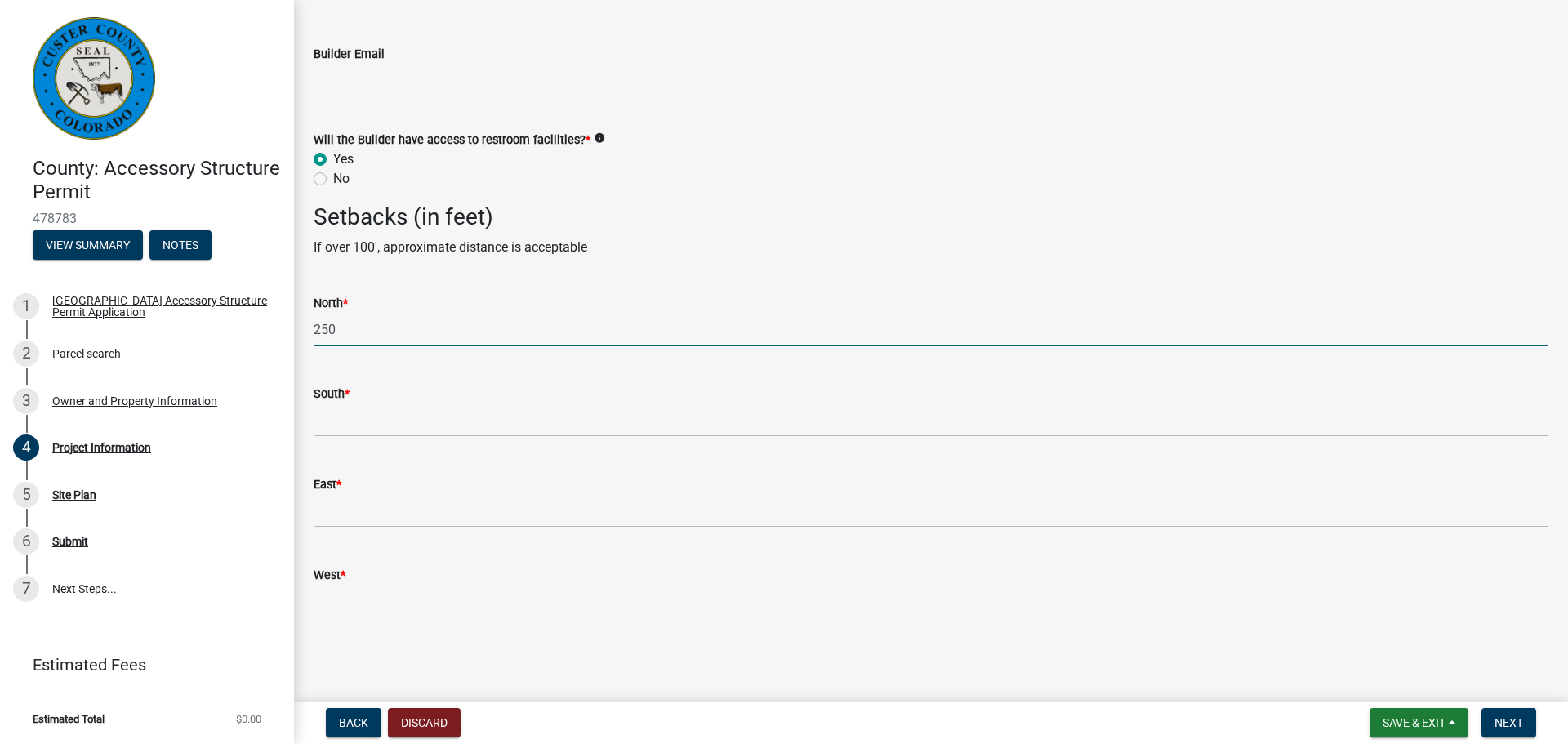
type input "250"
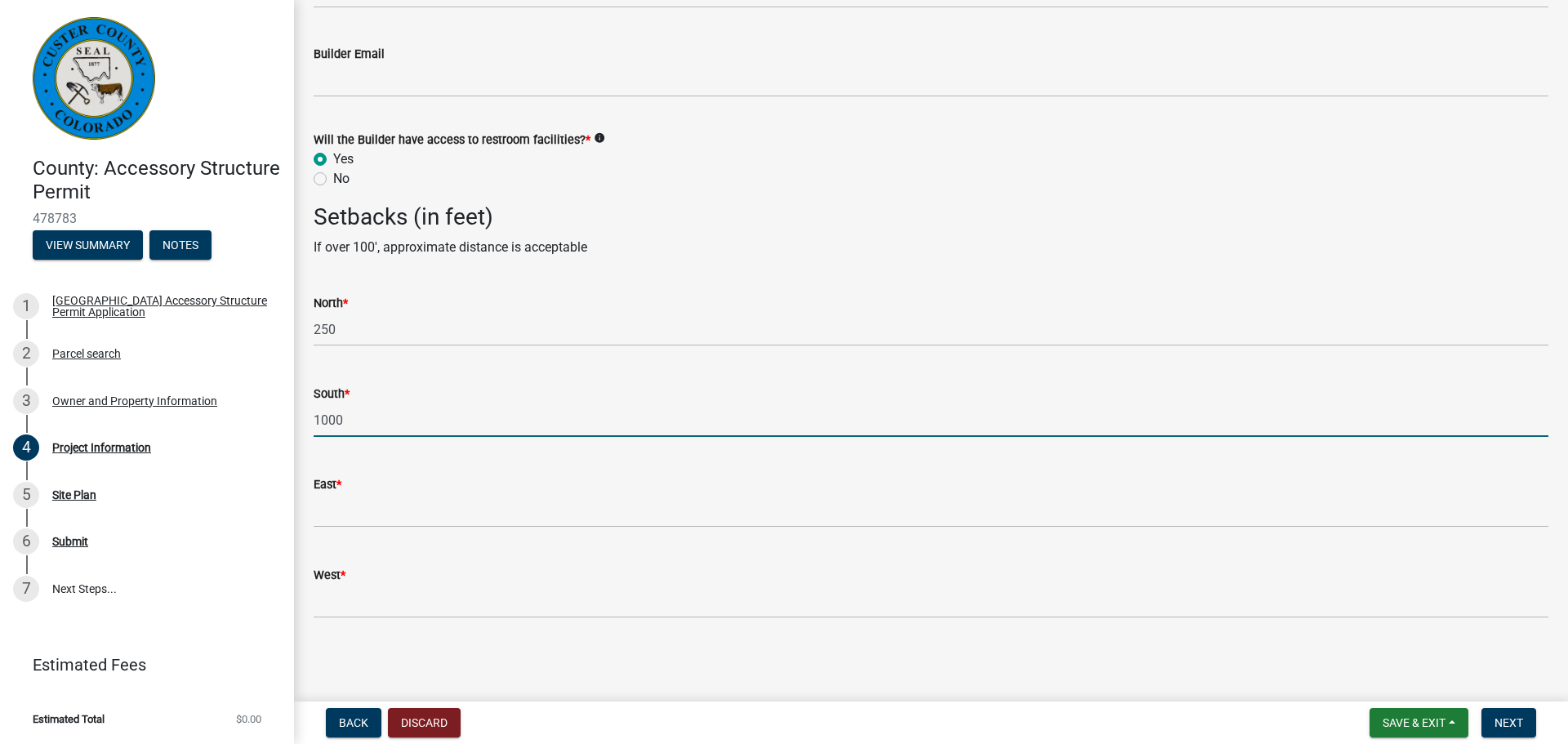
type input "1000"
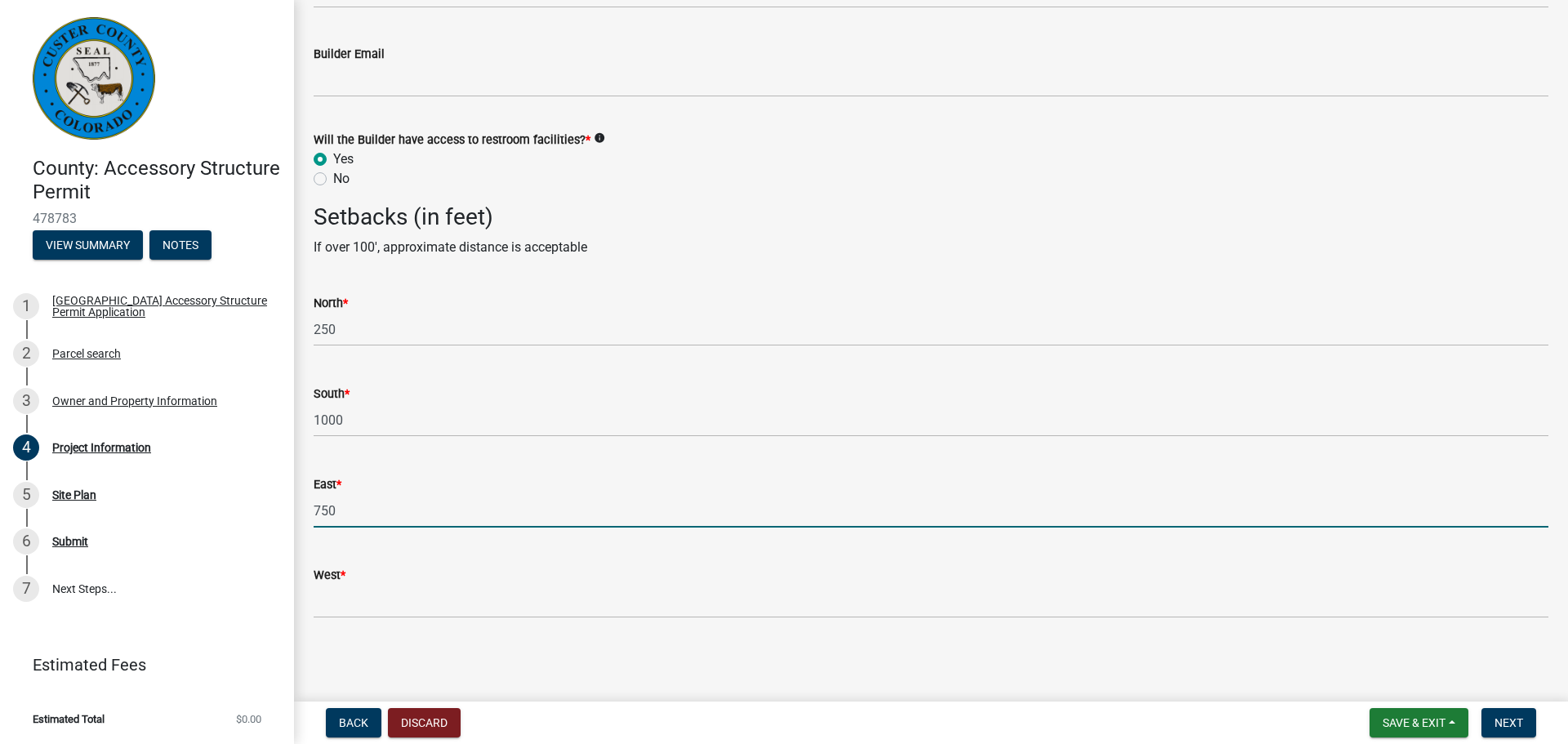
type input "750"
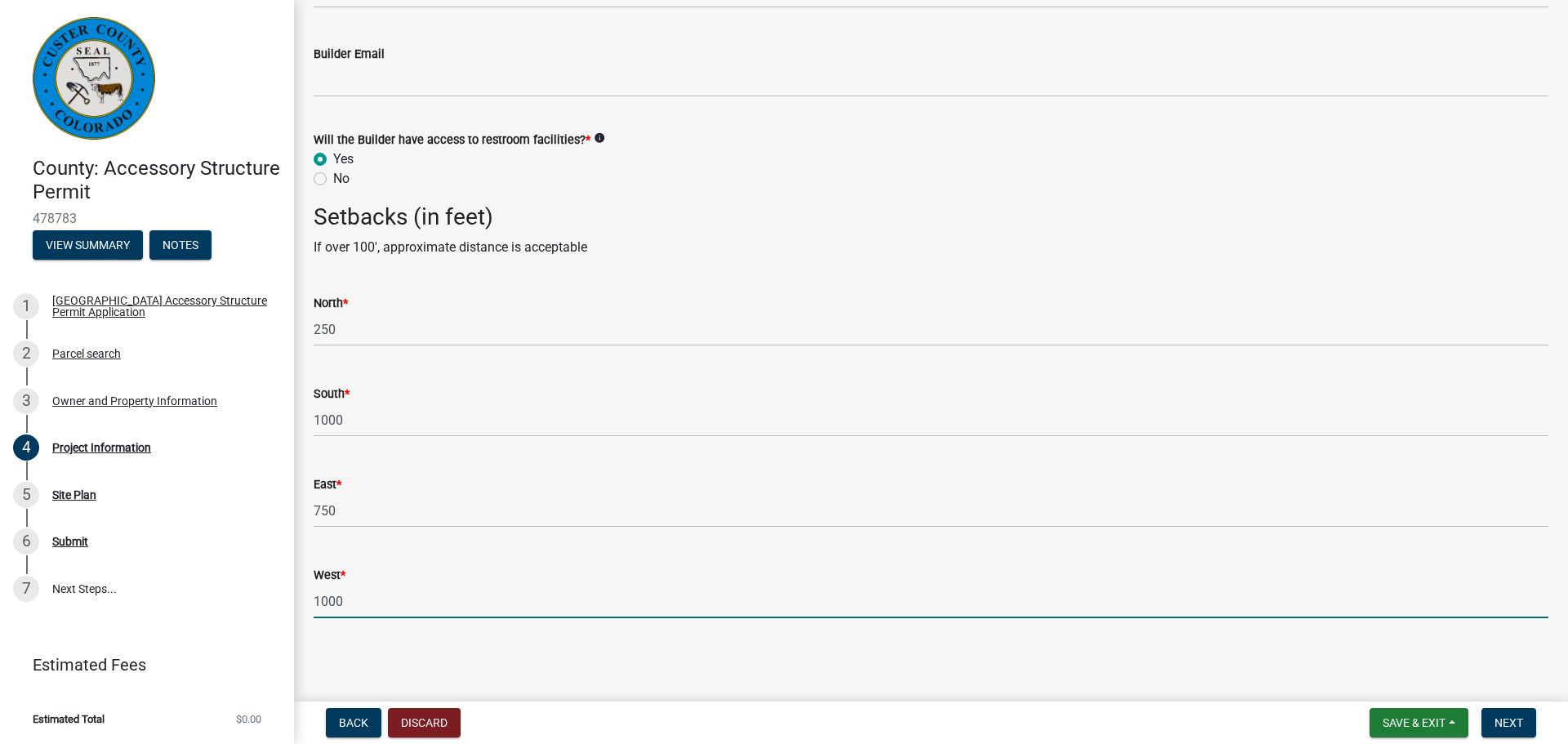
type input "1000"
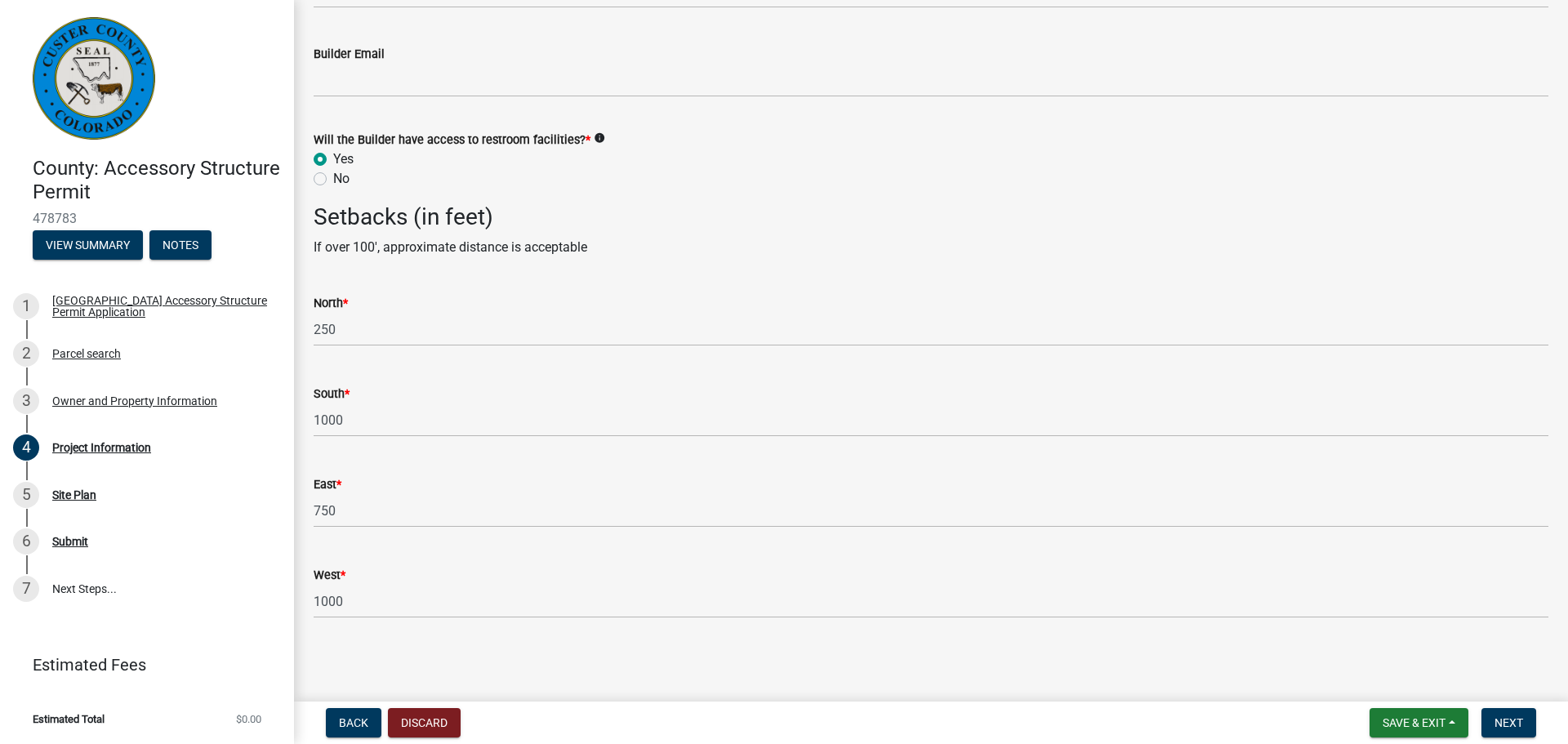
click at [804, 262] on wm-data-entity-input "Setbacks (in feet) If over 100', approximate distance is acceptable" at bounding box center [931, 237] width 1235 height 67
click at [1525, 724] on button "Next" at bounding box center [1509, 722] width 55 height 30
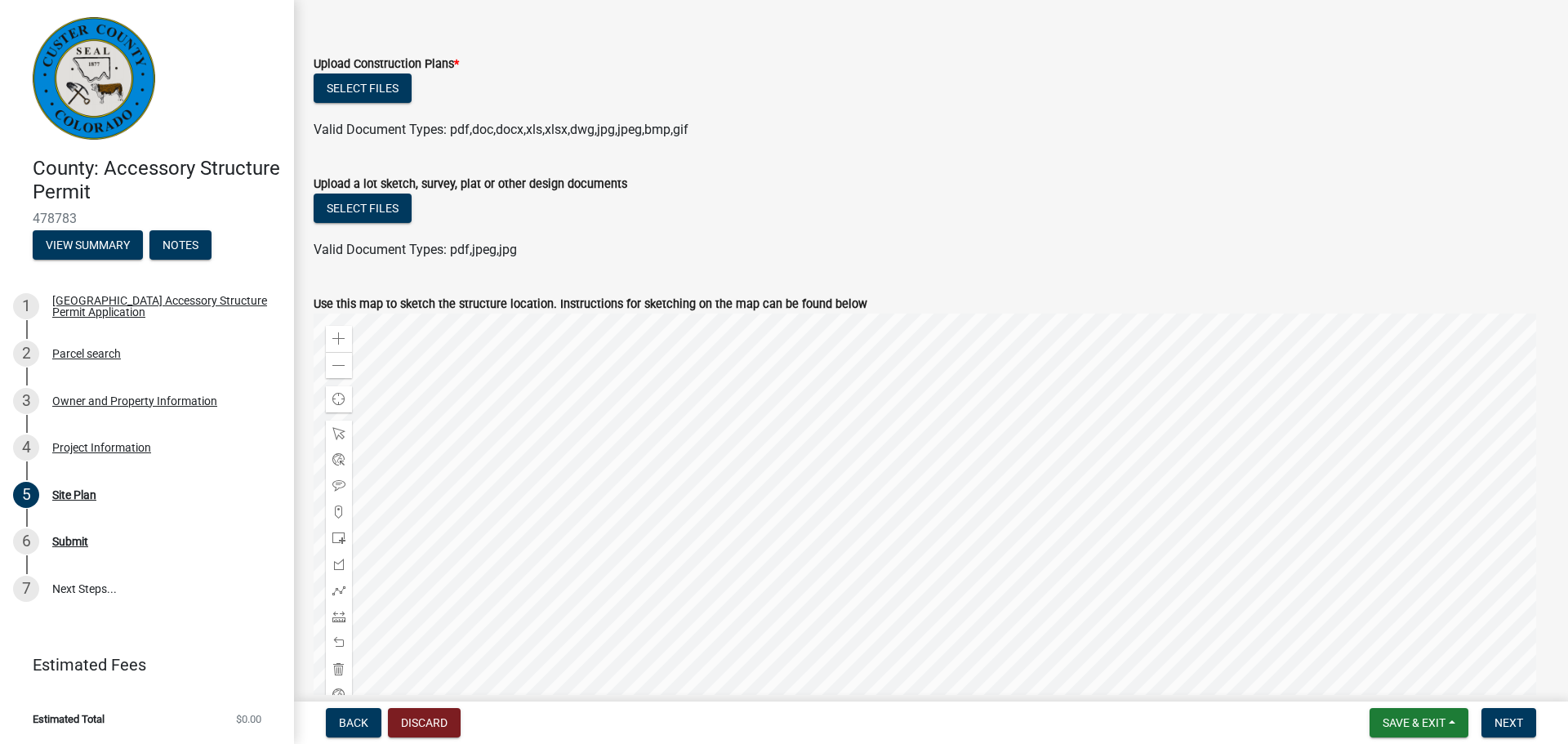
scroll to position [81, 0]
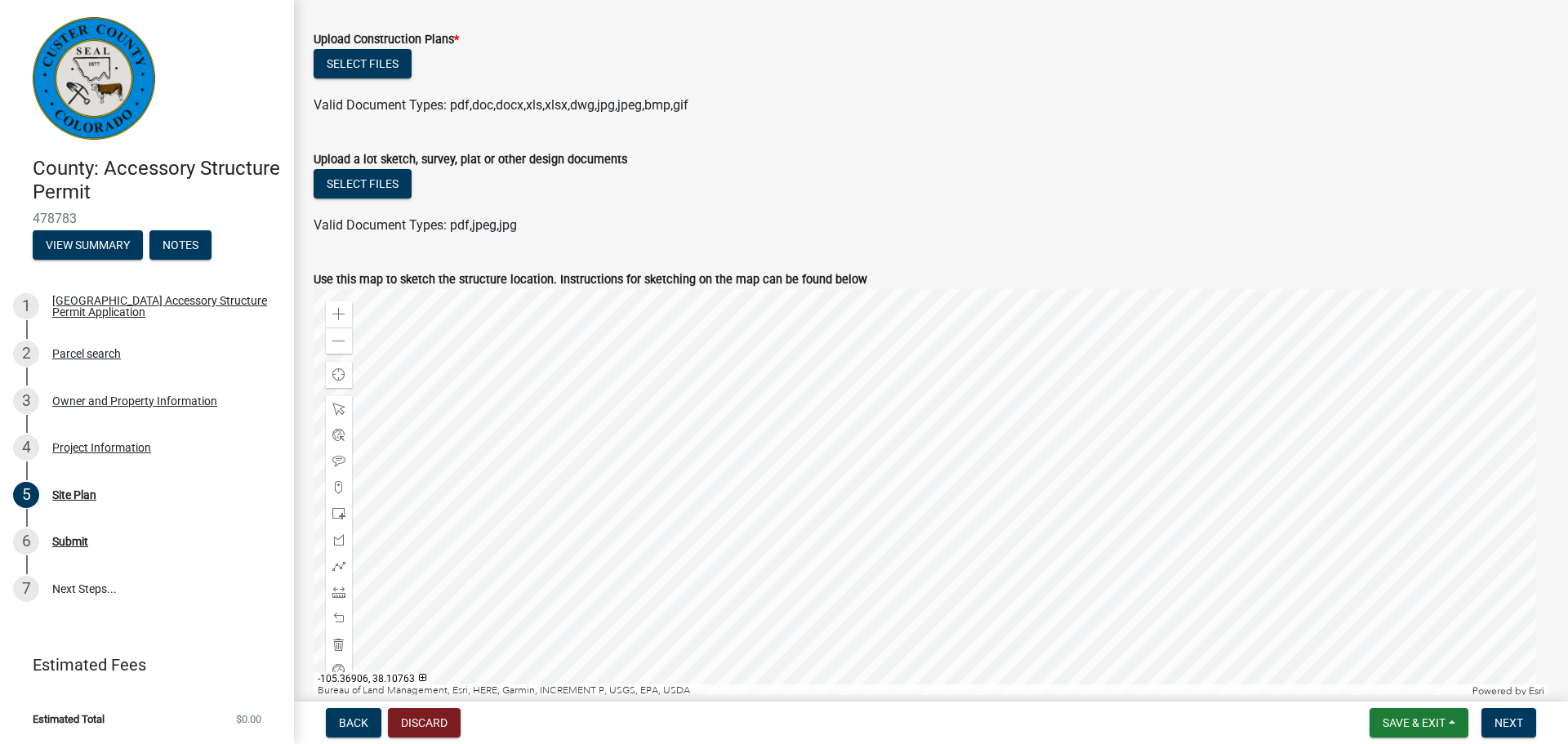
click at [967, 477] on div at bounding box center [931, 493] width 1235 height 408
click at [948, 512] on div at bounding box center [931, 493] width 1235 height 408
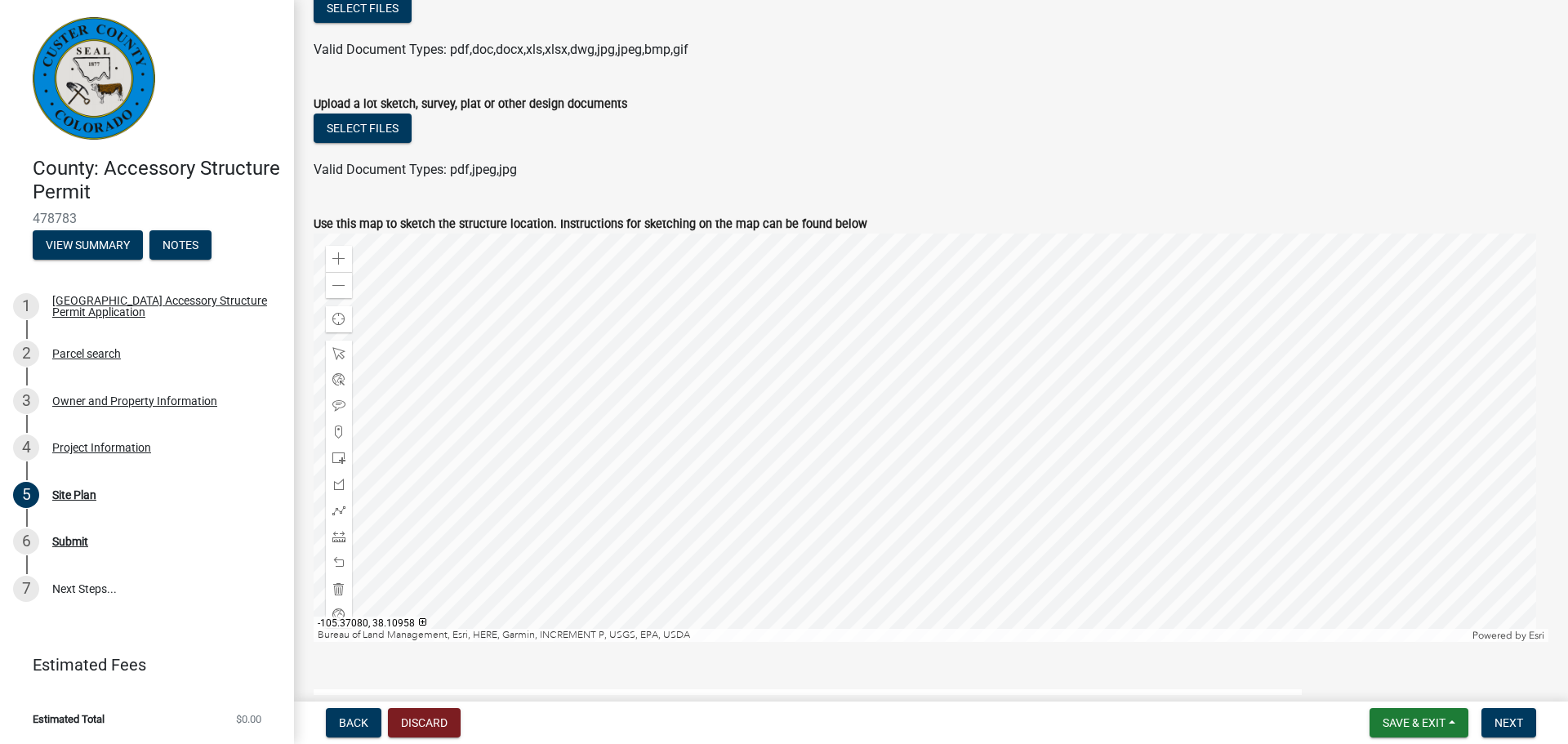
scroll to position [163, 0]
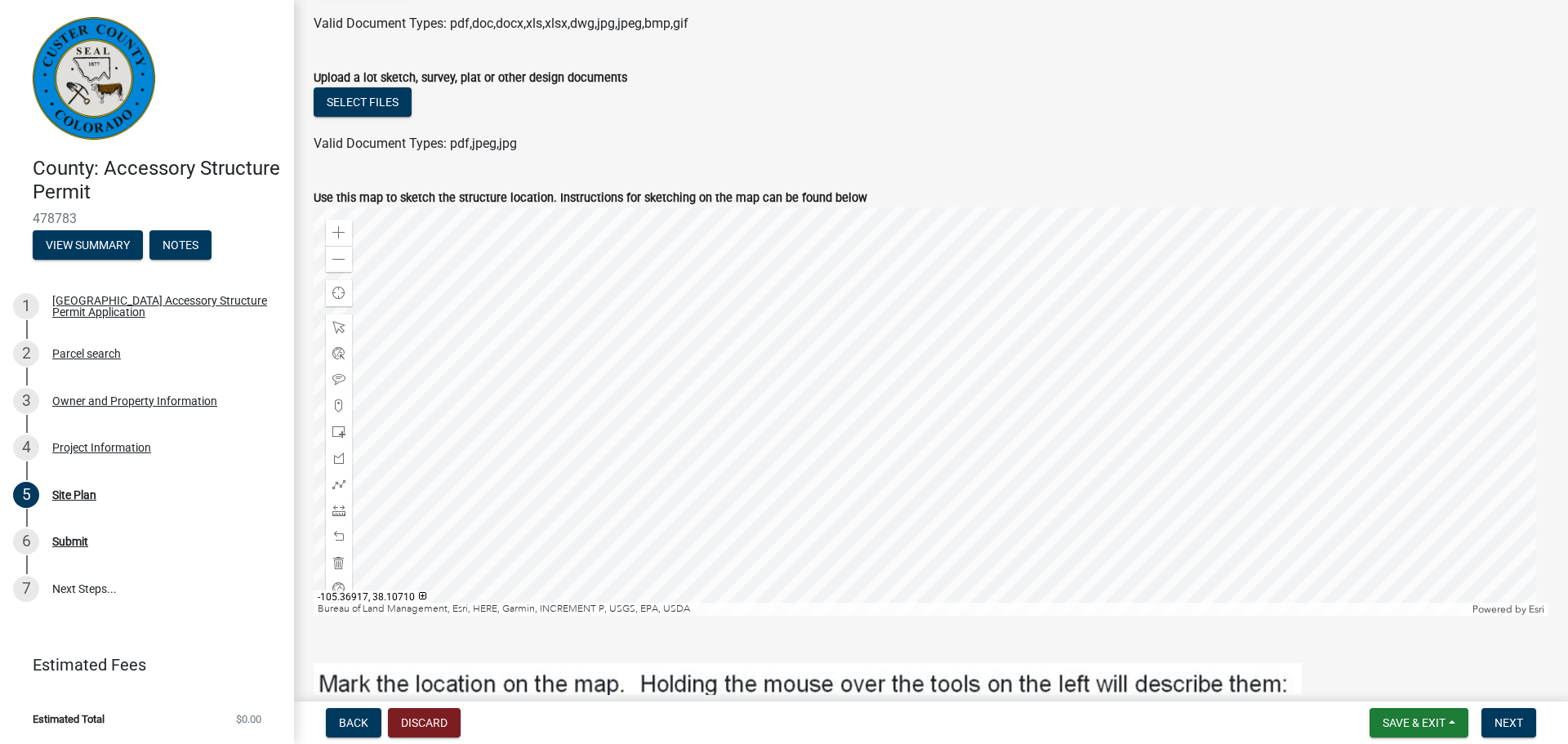
click at [964, 442] on div at bounding box center [931, 411] width 1235 height 408
click at [339, 328] on span at bounding box center [339, 328] width 13 height 13
drag, startPoint x: 338, startPoint y: 329, endPoint x: 351, endPoint y: 329, distance: 13.0
click at [351, 329] on div at bounding box center [339, 327] width 26 height 26
click at [332, 323] on div at bounding box center [339, 327] width 26 height 26
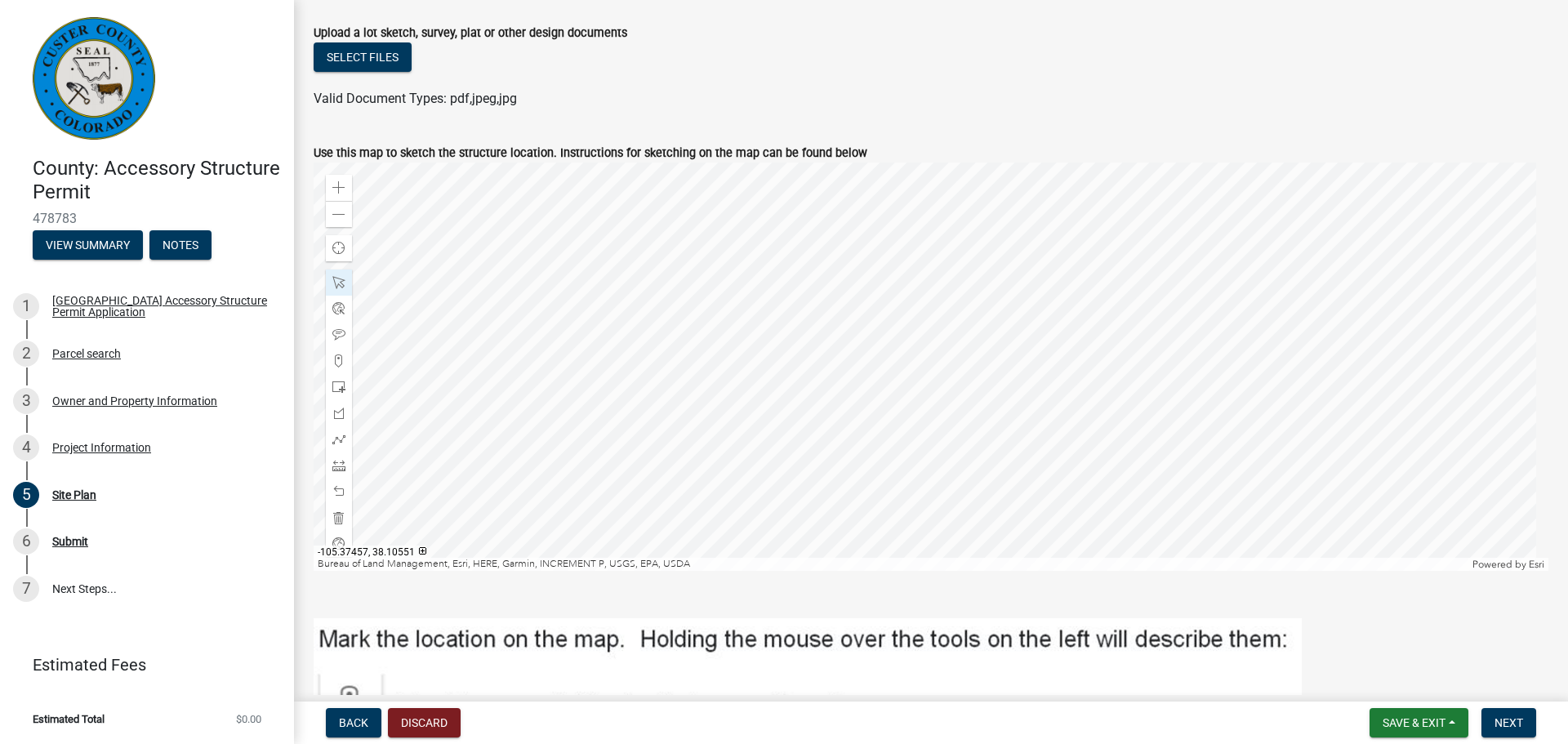
scroll to position [245, 0]
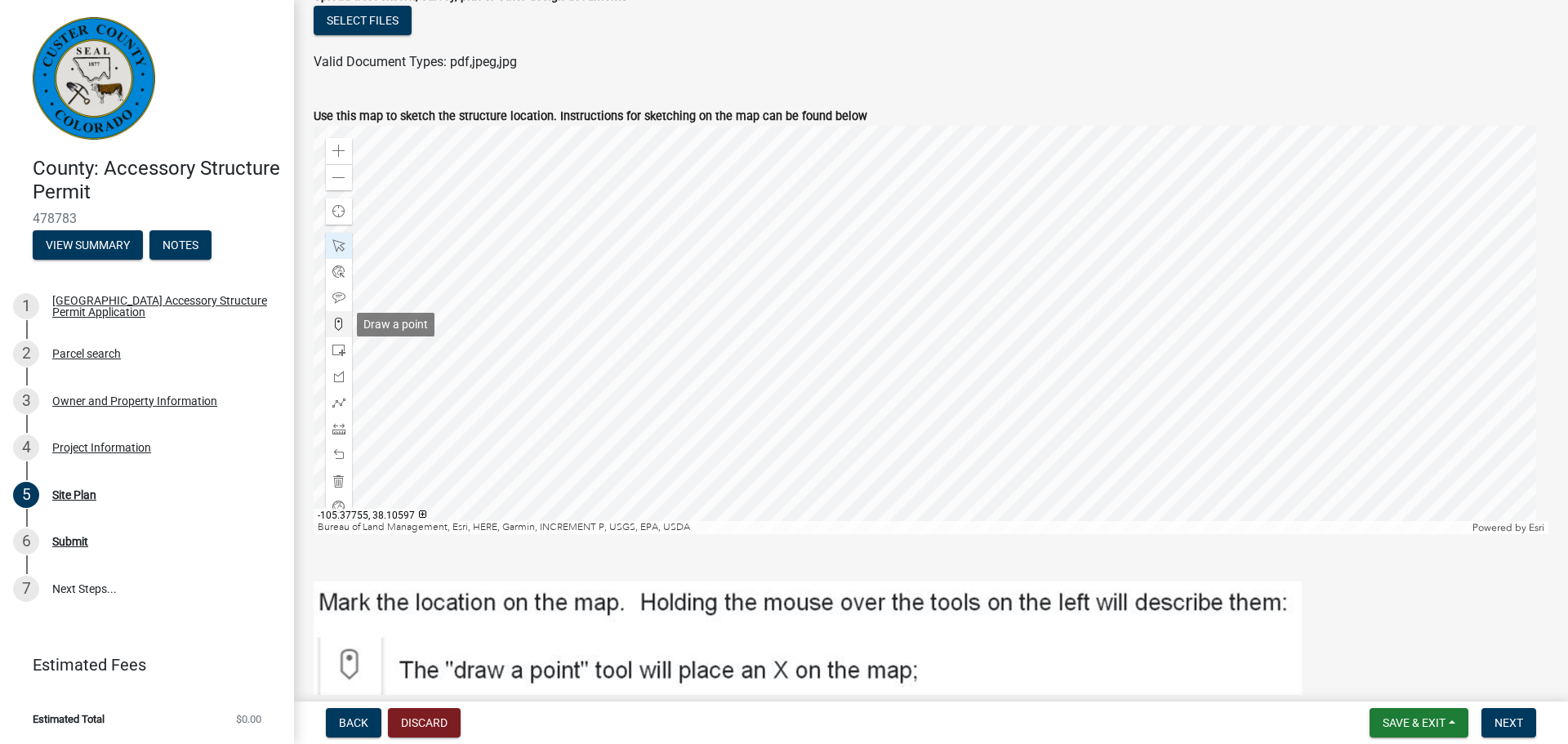
click at [339, 330] on span at bounding box center [339, 324] width 13 height 13
click at [955, 367] on div at bounding box center [931, 330] width 1235 height 408
click at [953, 363] on div at bounding box center [931, 330] width 1235 height 408
click at [961, 368] on div at bounding box center [931, 330] width 1235 height 408
click at [344, 481] on span at bounding box center [339, 481] width 13 height 13
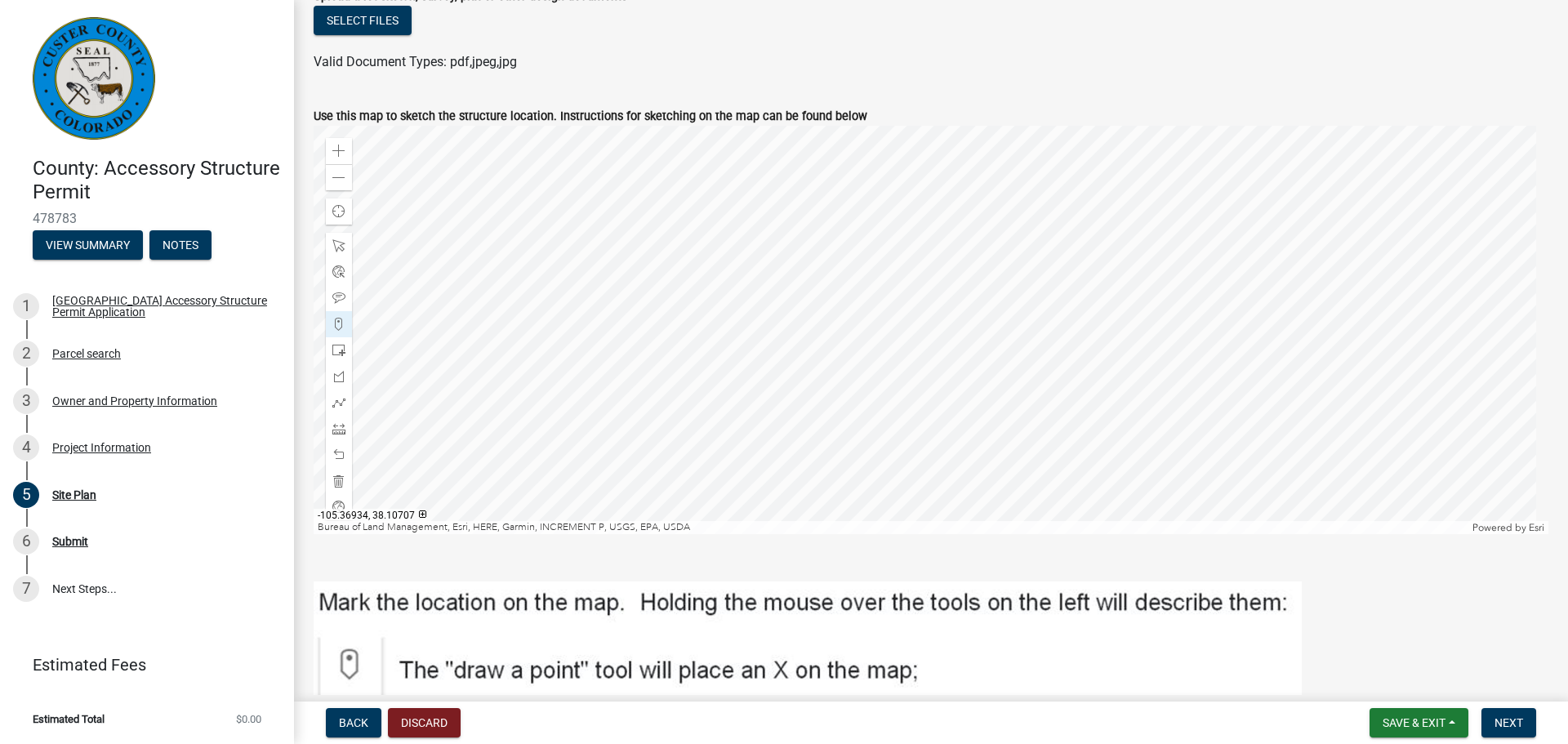
click at [955, 368] on div at bounding box center [931, 330] width 1235 height 408
click at [955, 367] on div at bounding box center [931, 330] width 1235 height 408
click at [335, 322] on span at bounding box center [339, 324] width 13 height 13
click at [961, 372] on div at bounding box center [931, 330] width 1235 height 408
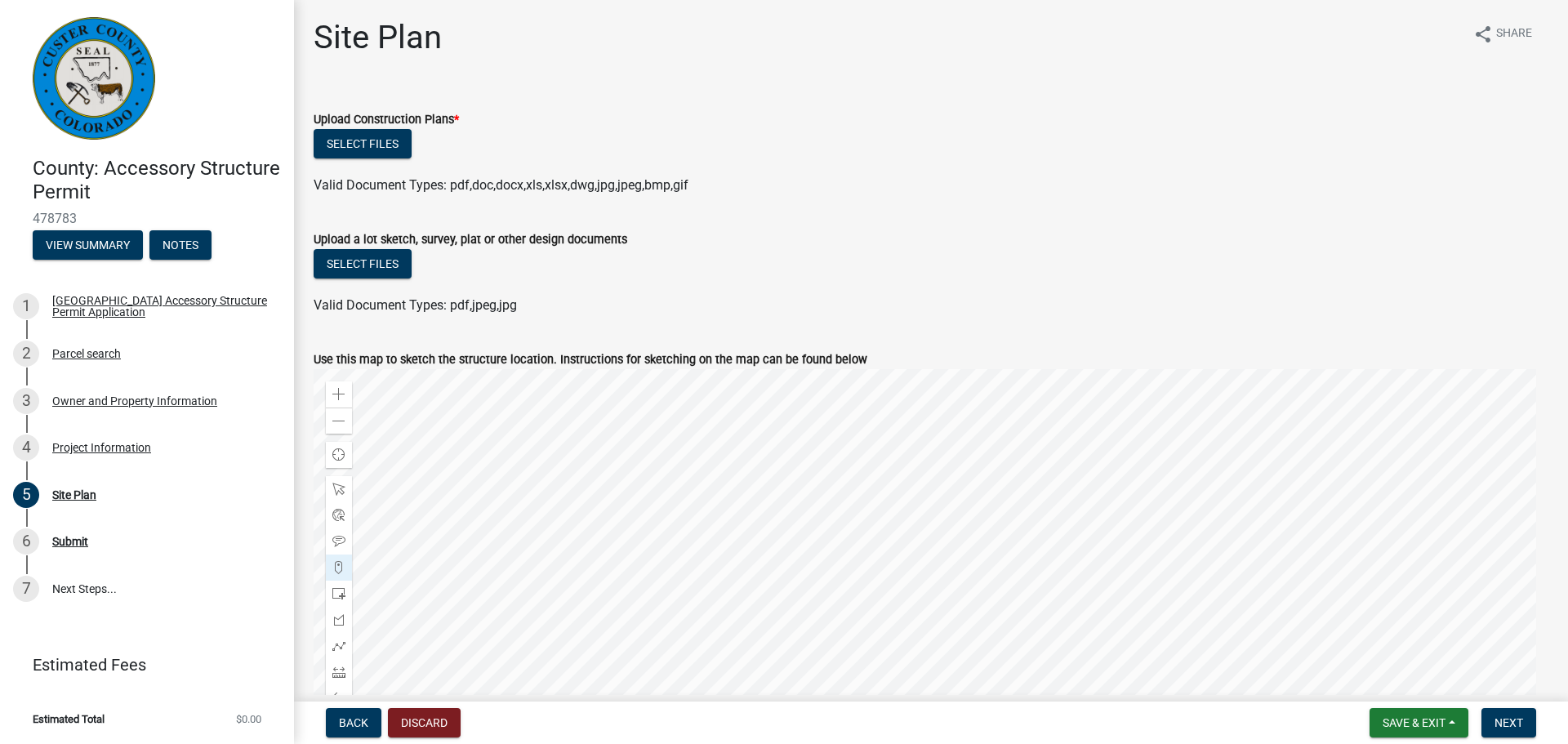
scroll to position [0, 0]
click at [390, 142] on button "Select files" at bounding box center [363, 145] width 98 height 30
click at [395, 151] on button "Select files" at bounding box center [363, 145] width 98 height 30
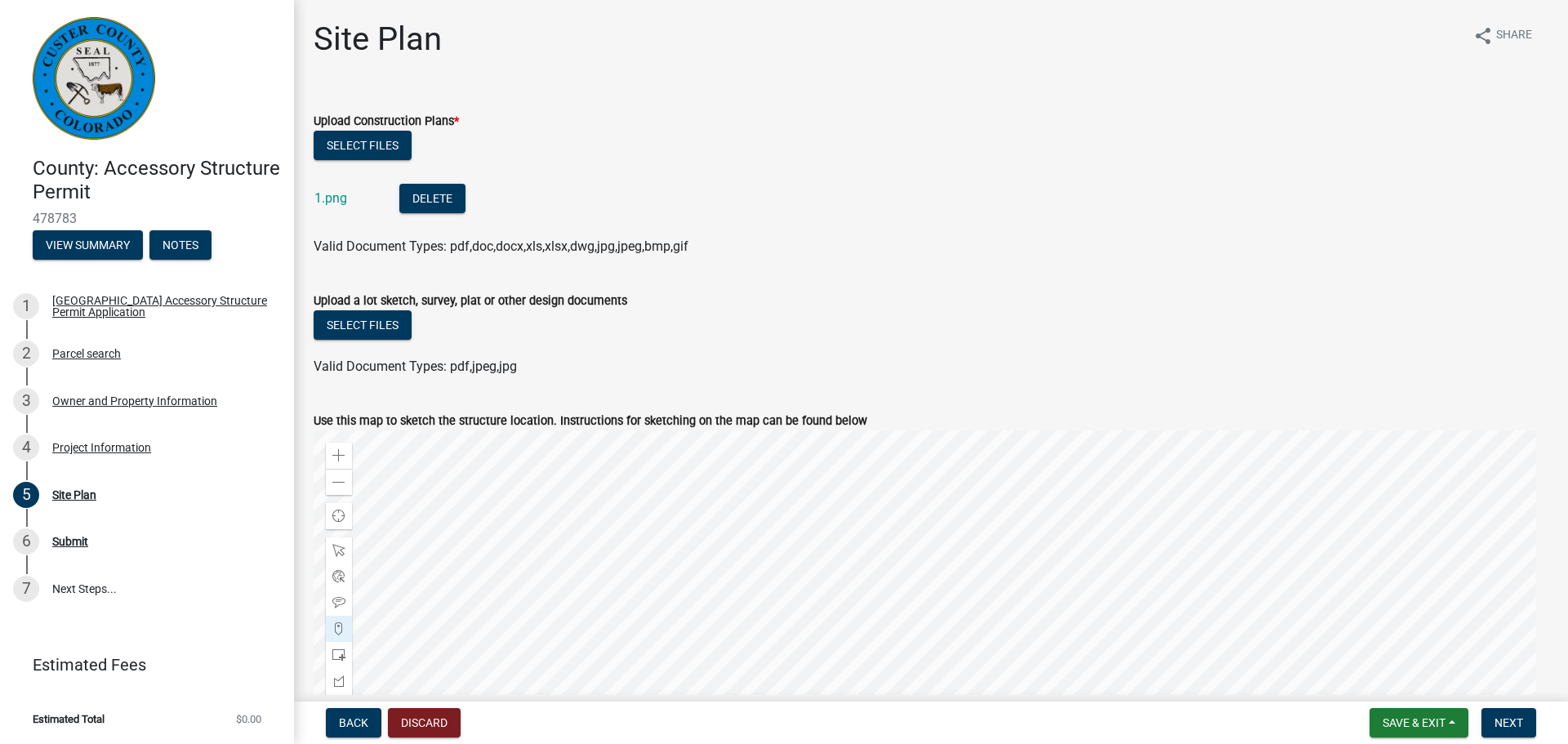
click at [306, 389] on div "Site Plan share Share Upload Construction Plans * Select files 1.png Delete Val…" at bounding box center [930, 626] width 1259 height 1214
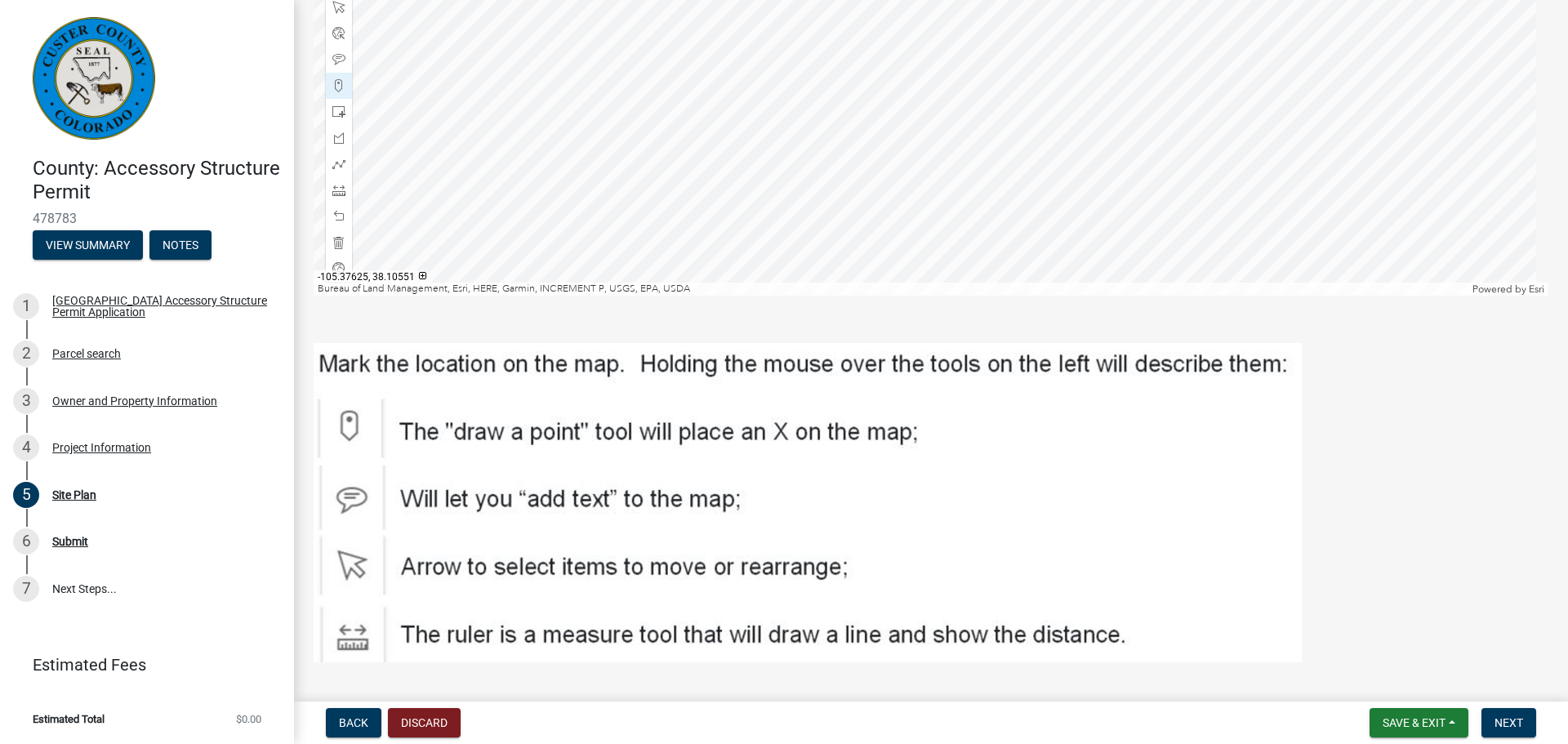
scroll to position [587, 0]
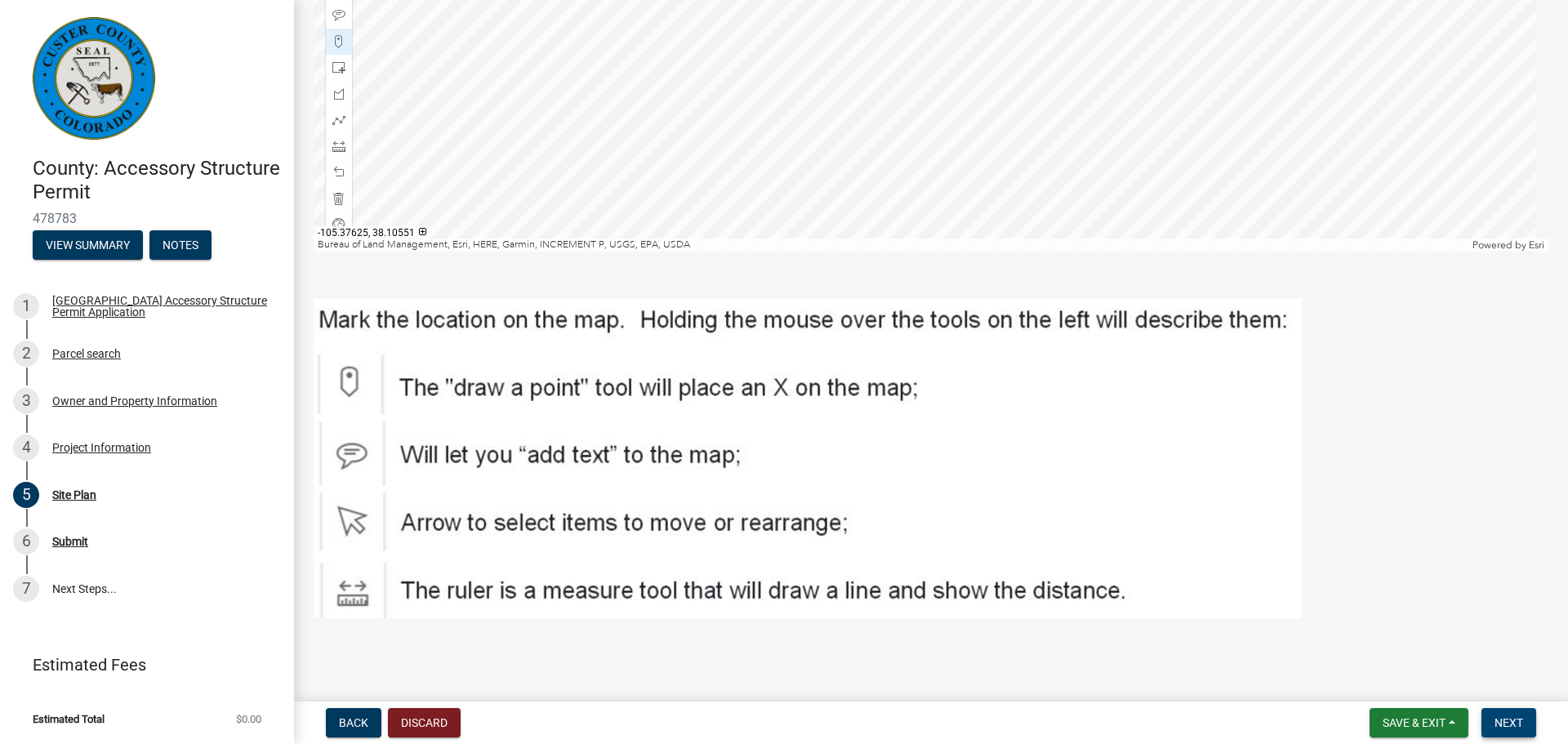
click at [1504, 721] on span "Next" at bounding box center [1509, 723] width 29 height 13
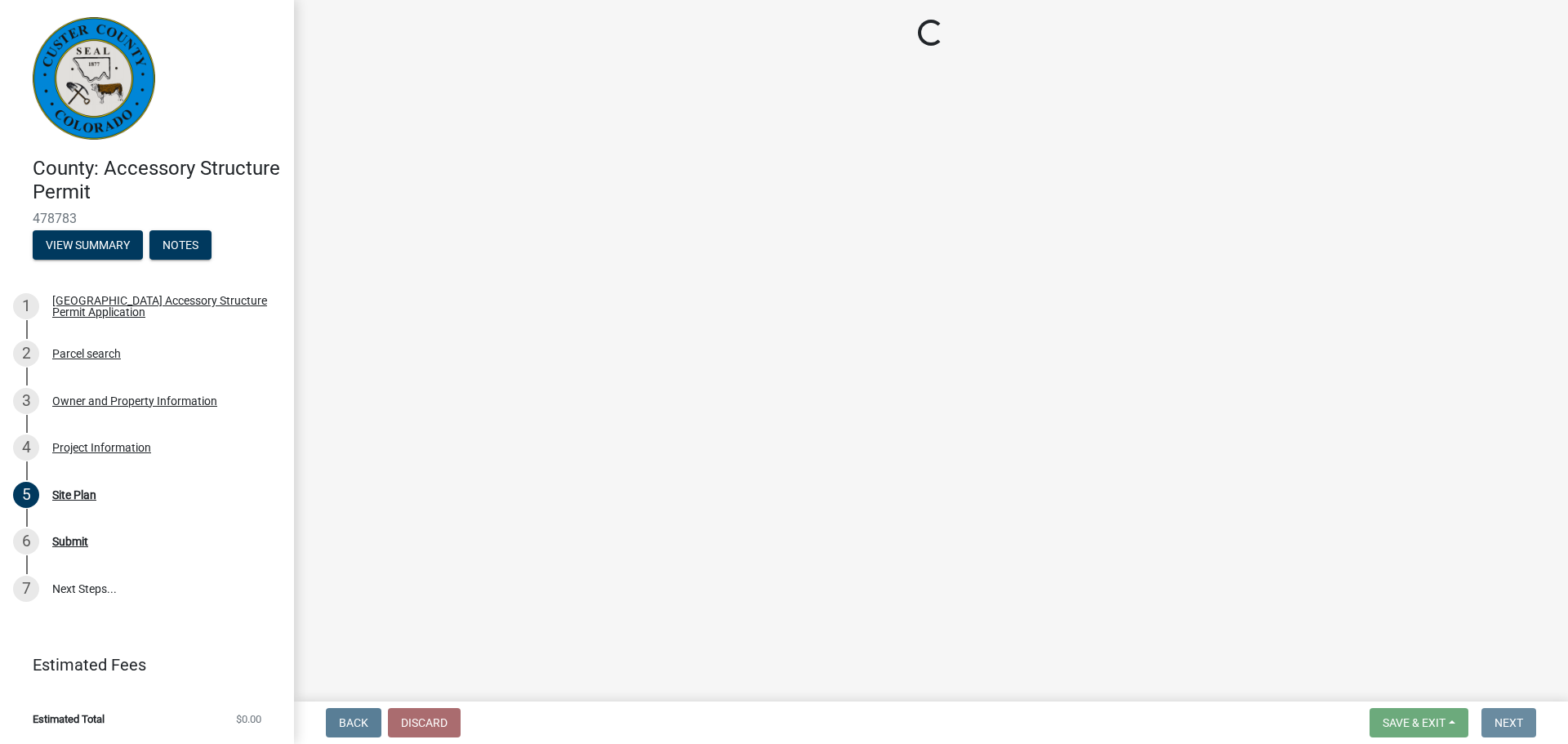
scroll to position [0, 0]
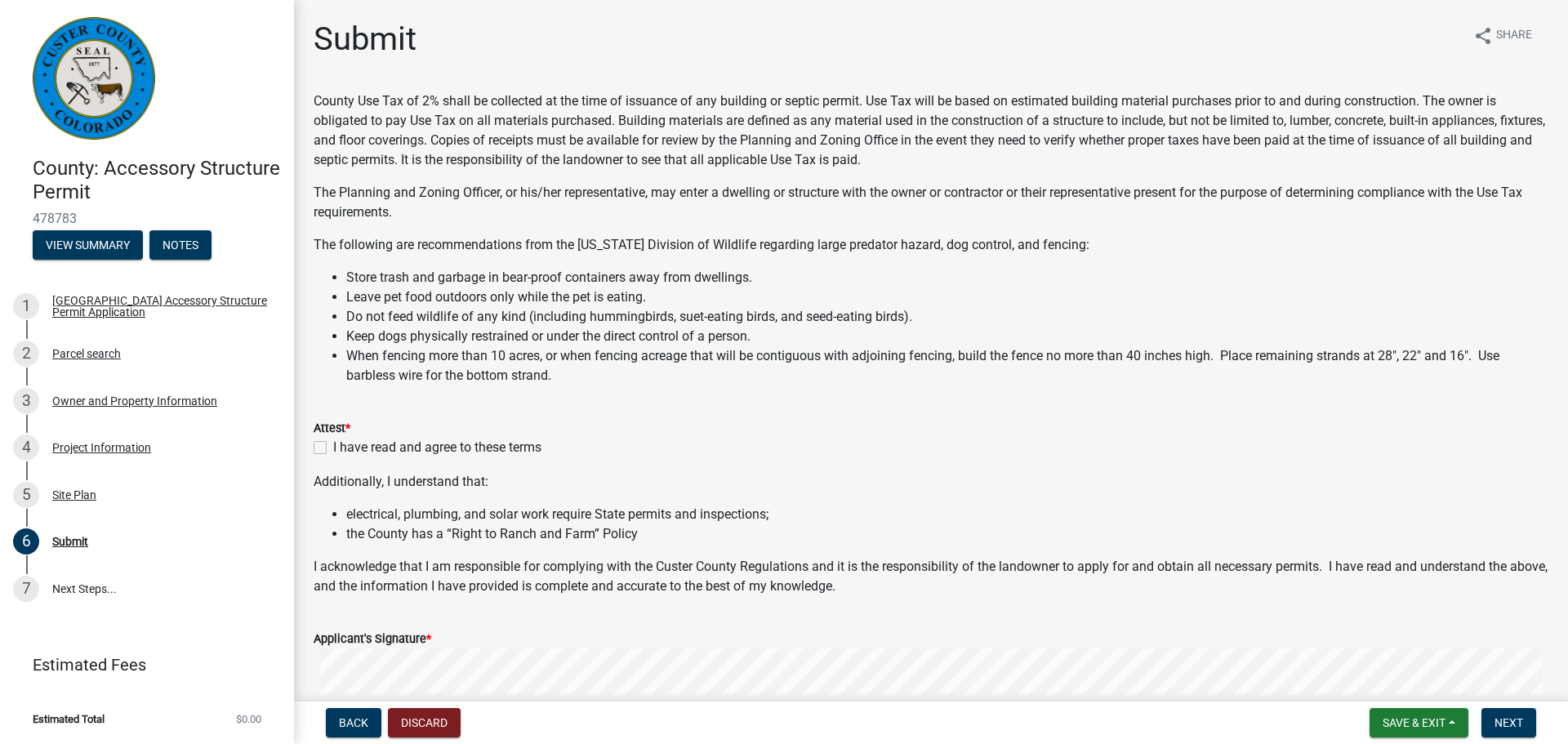
click at [310, 446] on div "Attest * I have read and agree to these terms" at bounding box center [930, 428] width 1259 height 58
click at [333, 453] on label "I have read and agree to these terms" at bounding box center [436, 447] width 208 height 19
click at [333, 449] on input "I have read and agree to these terms" at bounding box center [338, 442] width 11 height 11
checkbox input "true"
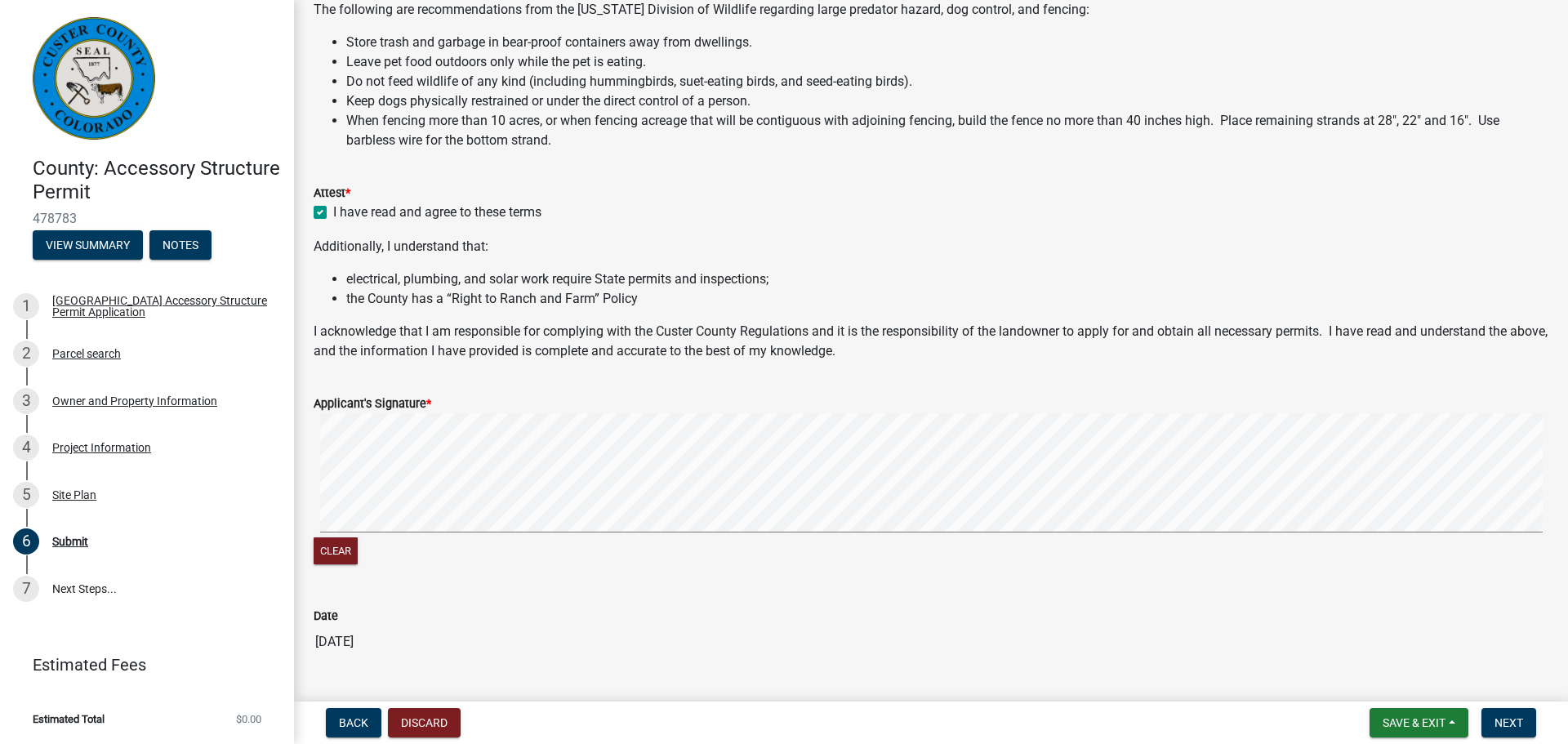
scroll to position [245, 0]
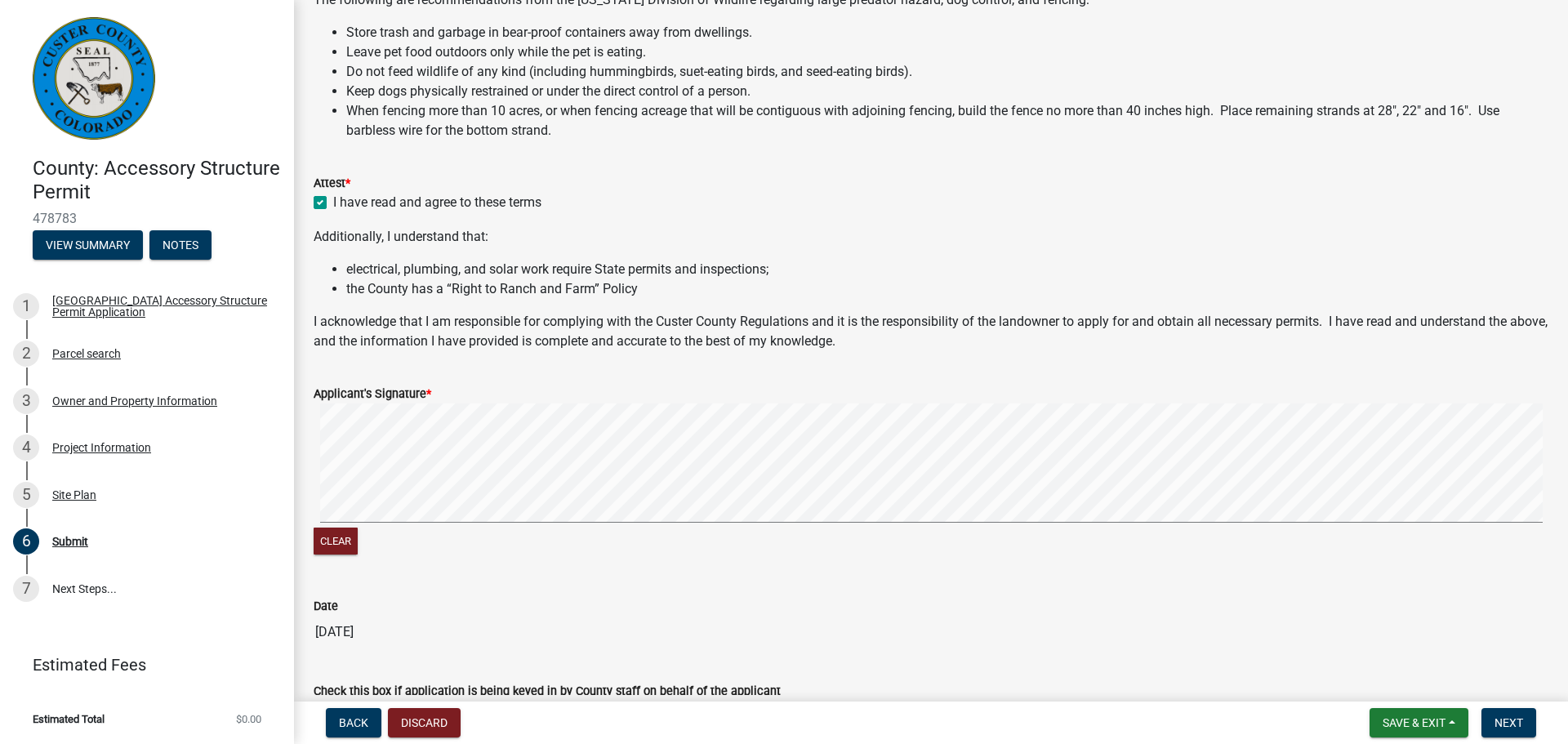
click at [513, 616] on input "09/15/2025" at bounding box center [931, 632] width 1235 height 33
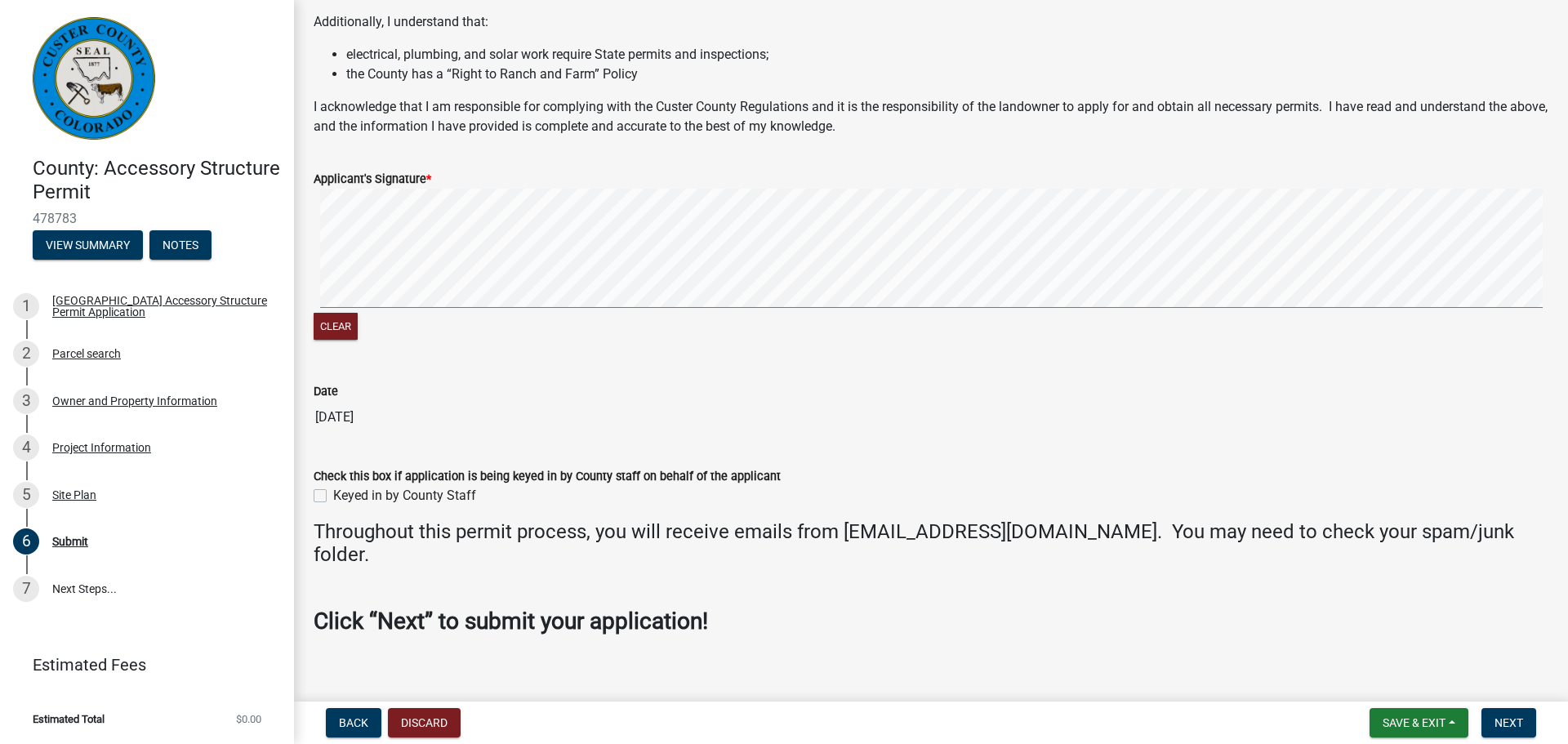
scroll to position [478, 0]
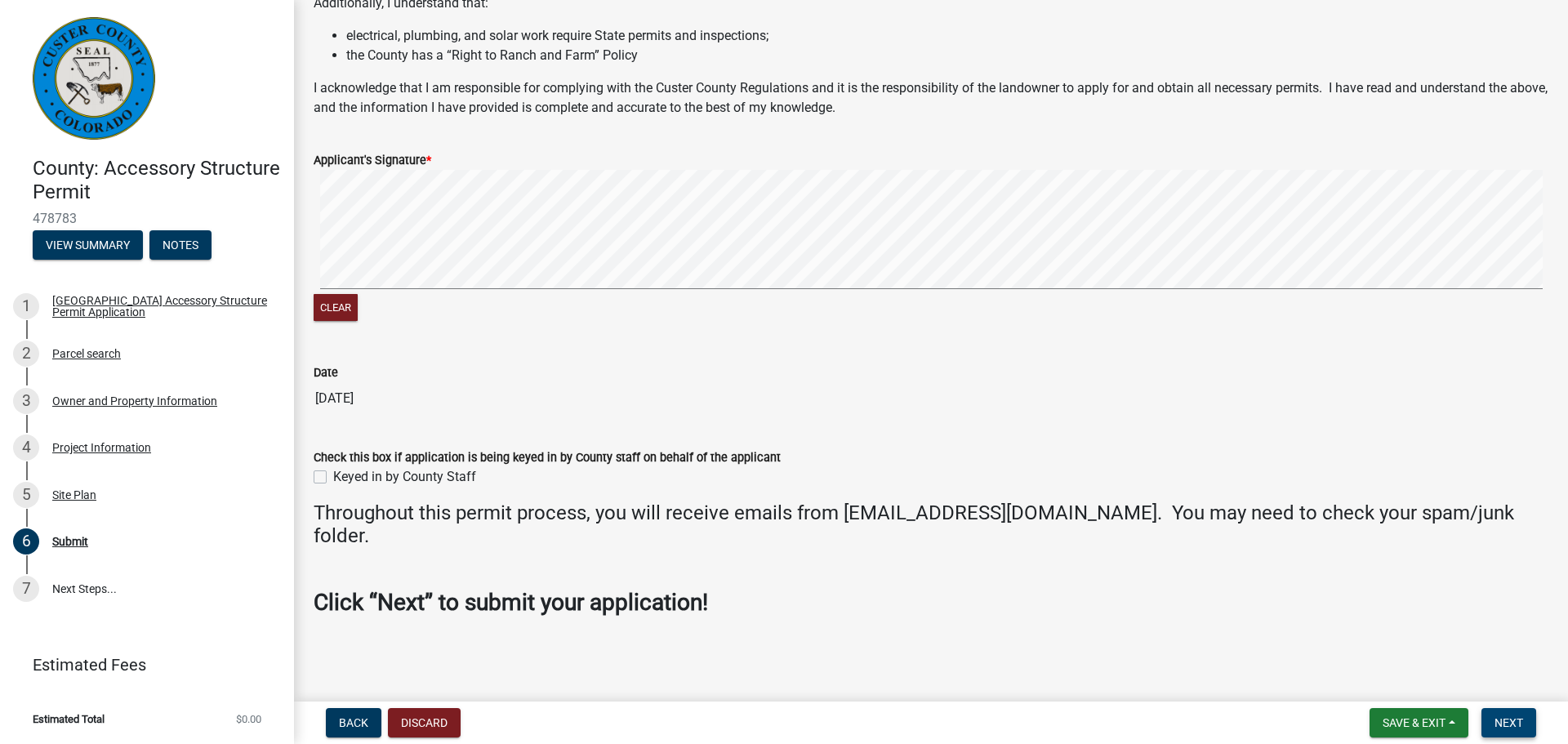
click at [1506, 719] on span "Next" at bounding box center [1509, 723] width 29 height 13
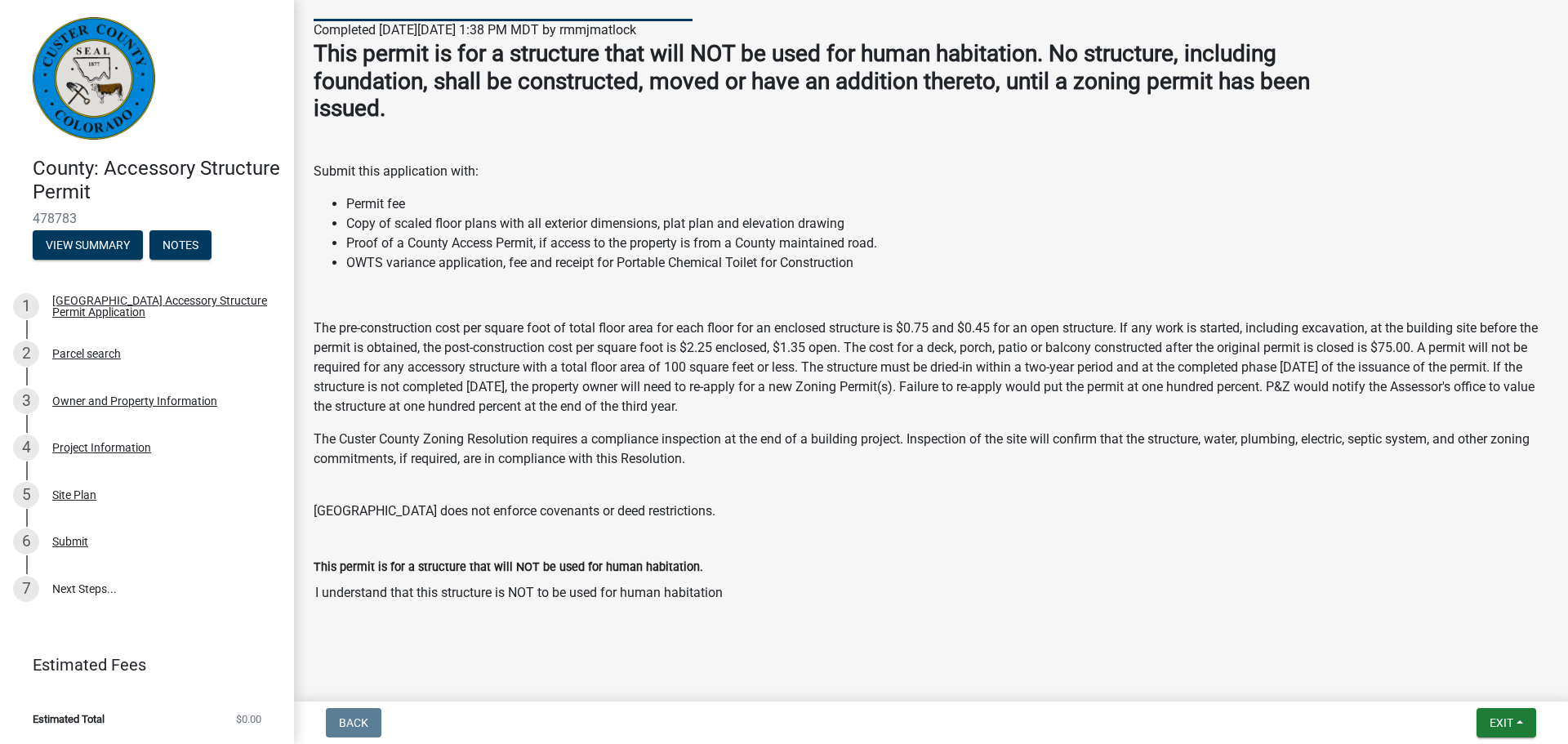
scroll to position [166, 0]
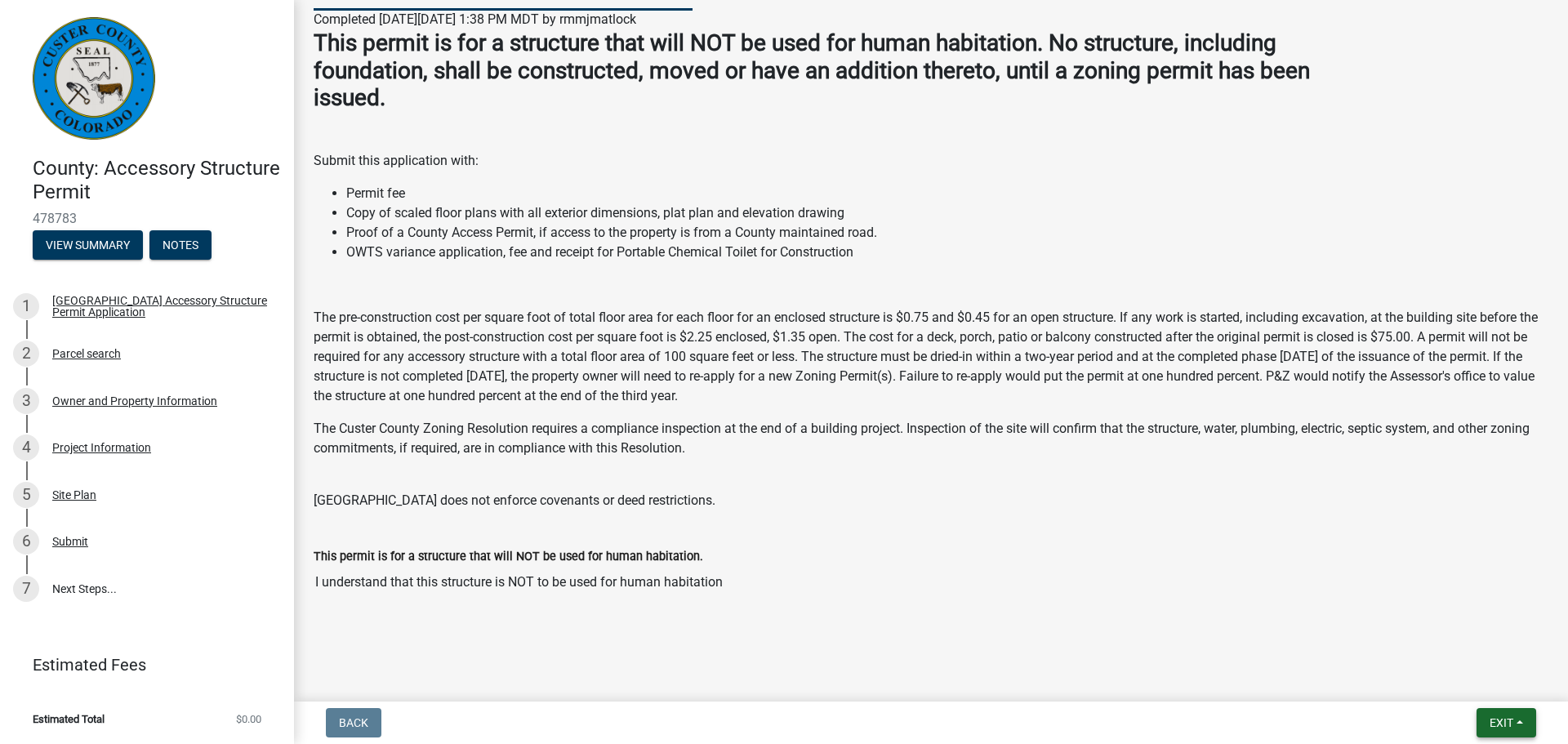
click at [1501, 724] on span "Exit" at bounding box center [1501, 723] width 24 height 13
click at [1450, 636] on button "Save" at bounding box center [1471, 640] width 130 height 39
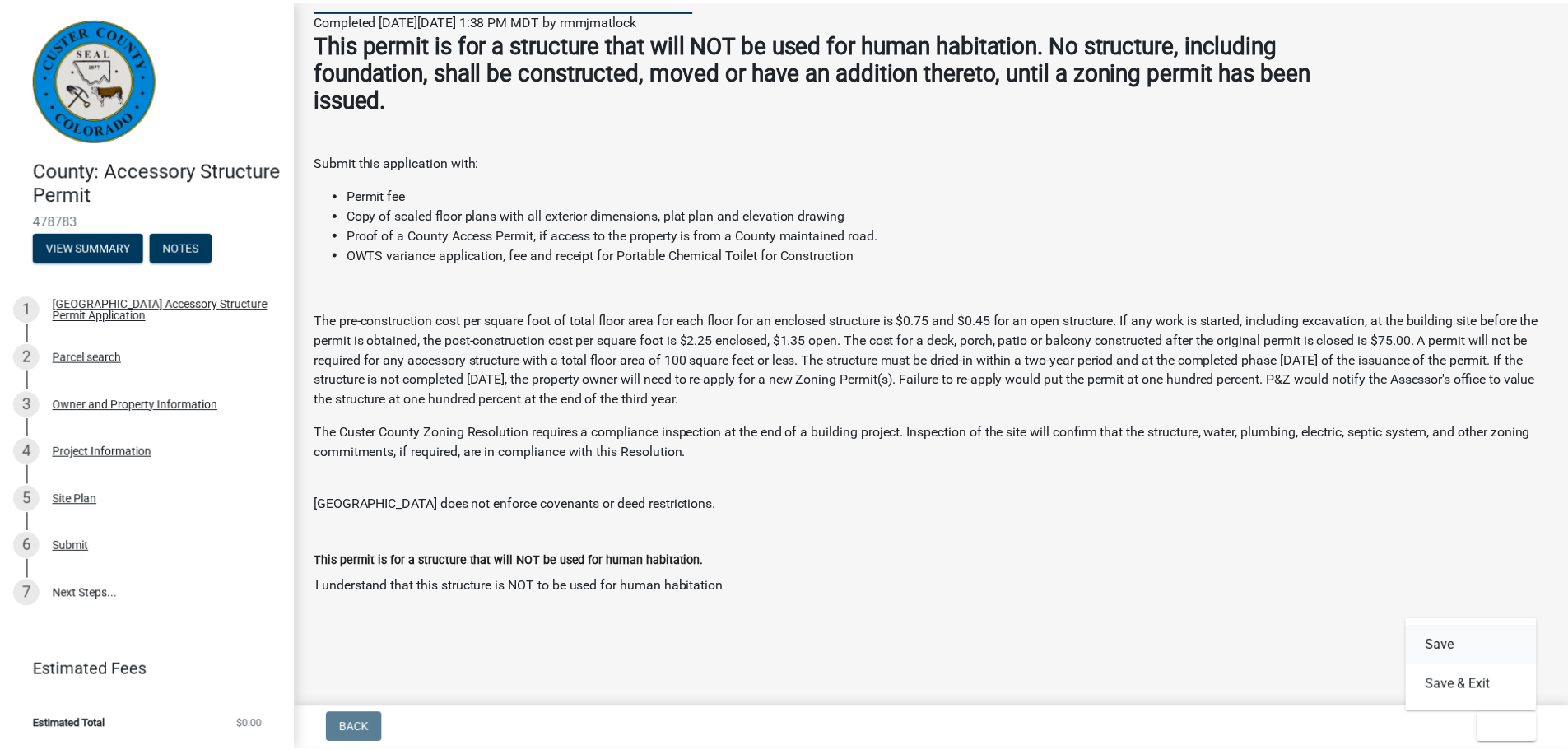
scroll to position [0, 0]
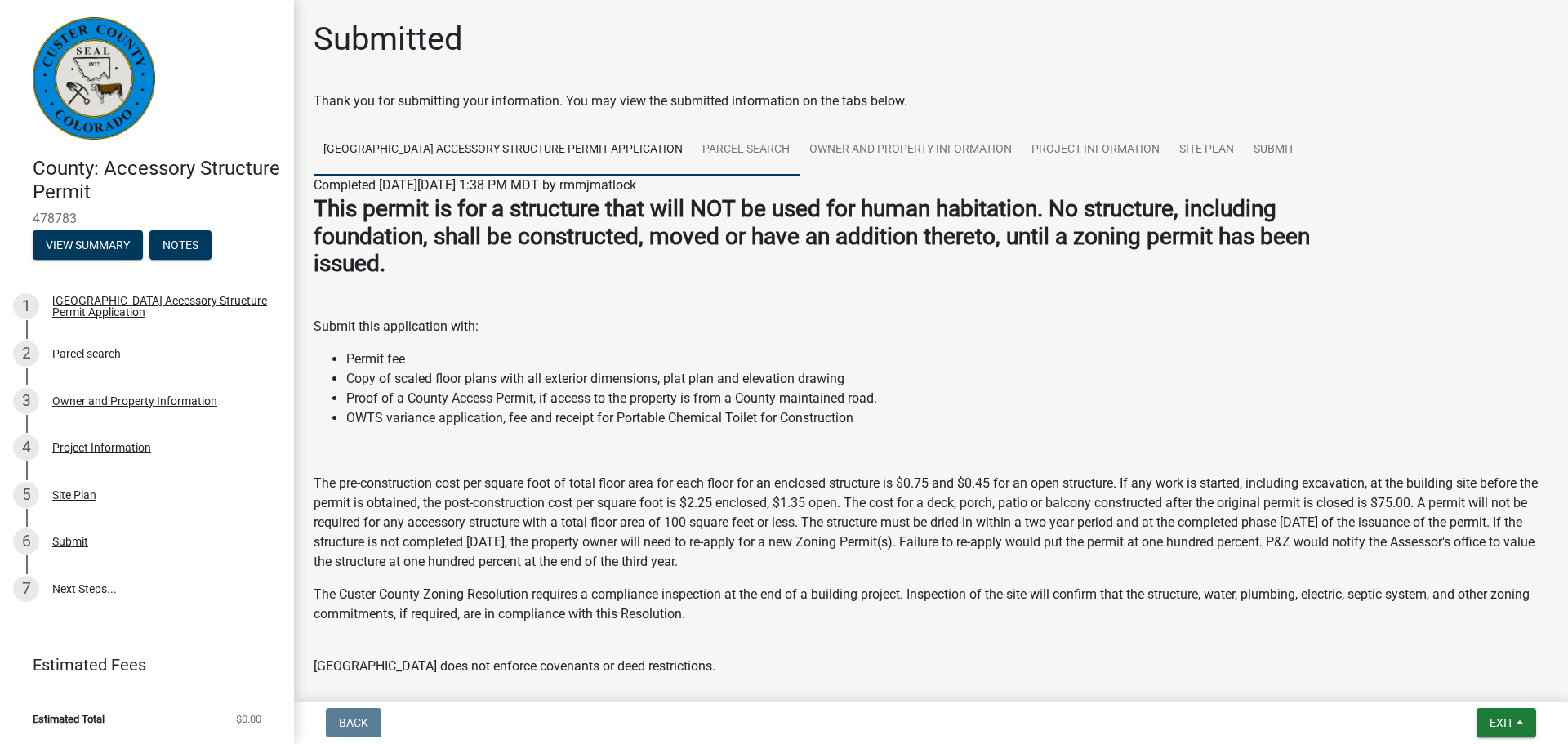
click at [736, 163] on link "Parcel search" at bounding box center [746, 150] width 107 height 53
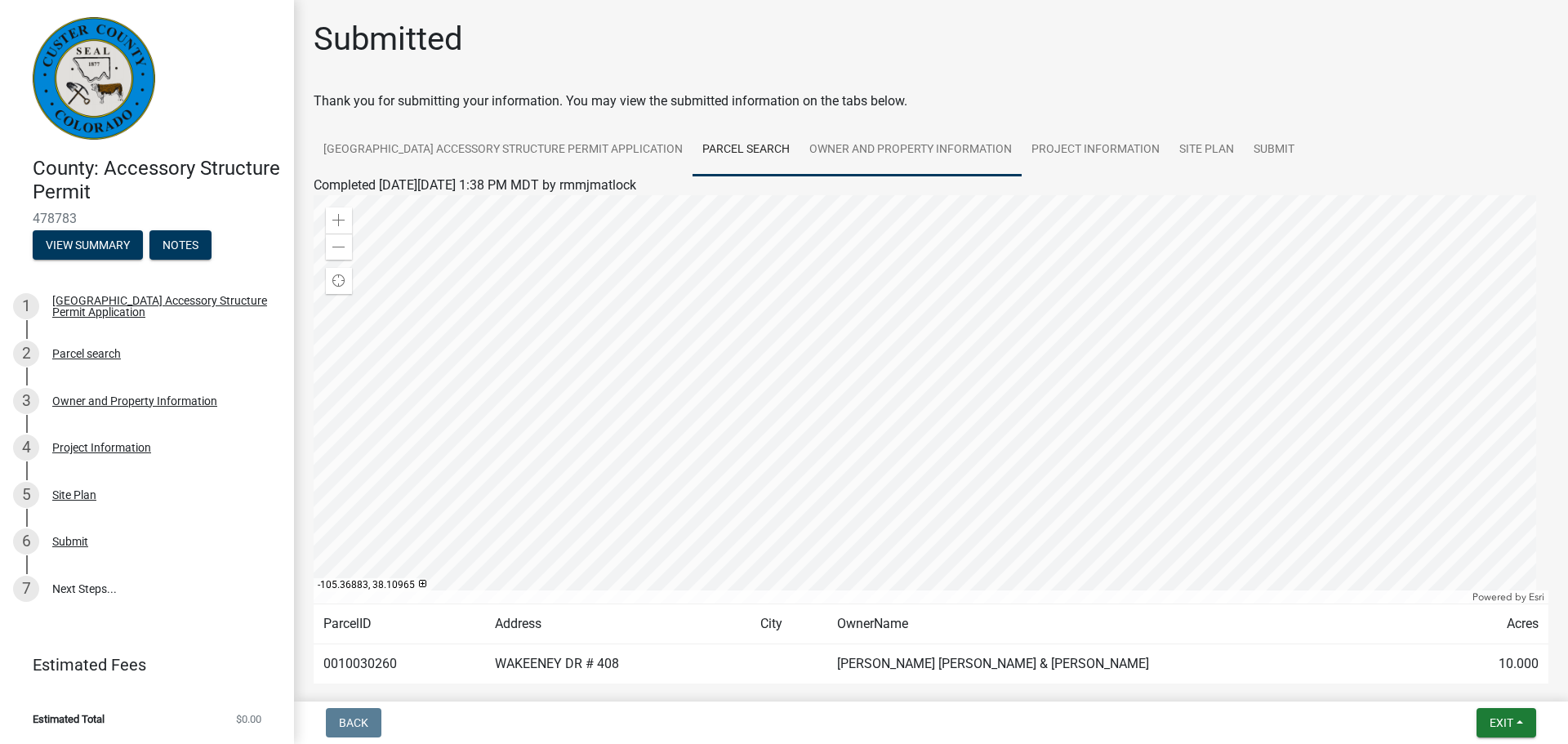
click at [867, 150] on link "Owner and Property Information" at bounding box center [911, 150] width 222 height 53
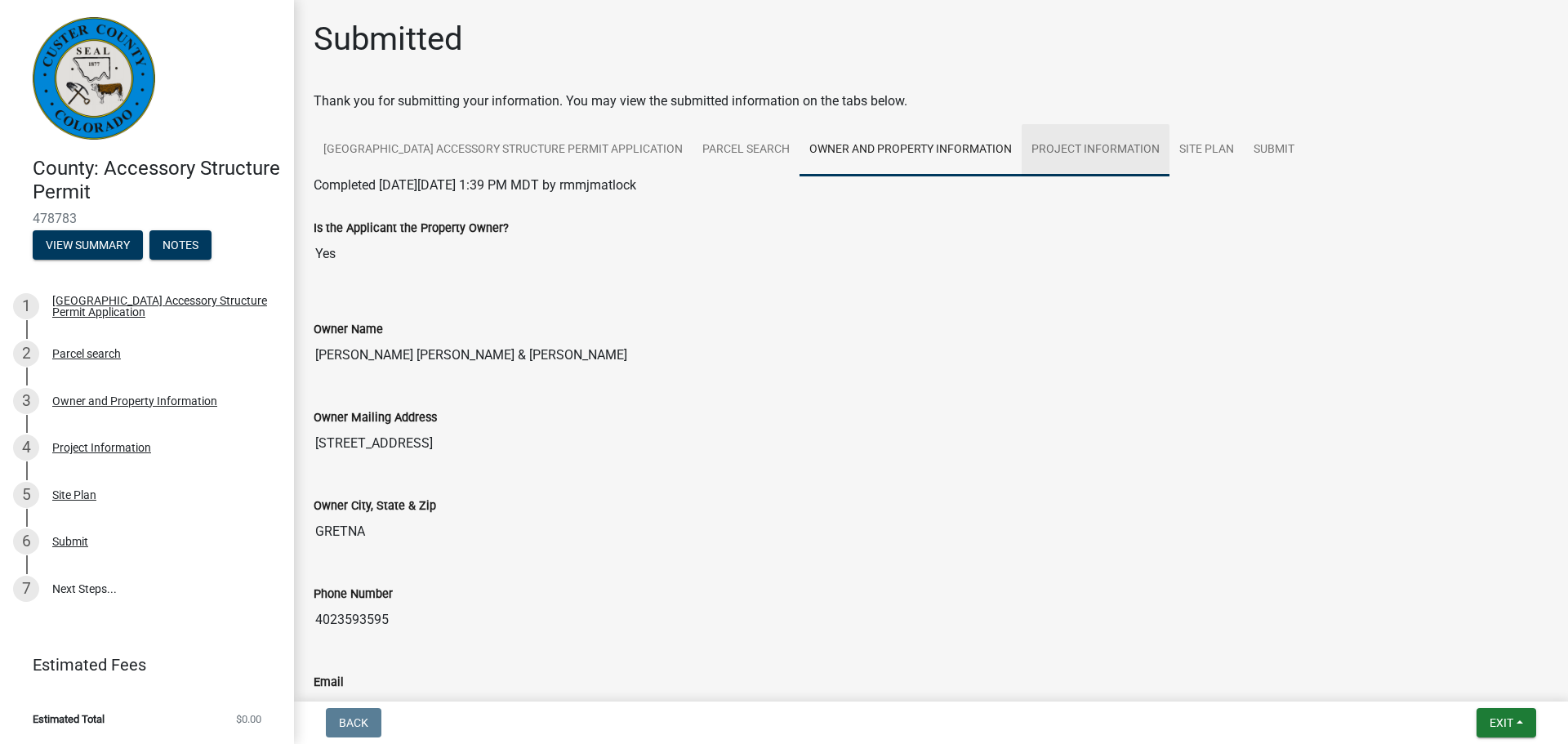
click at [1063, 147] on link "Project Information" at bounding box center [1095, 150] width 148 height 53
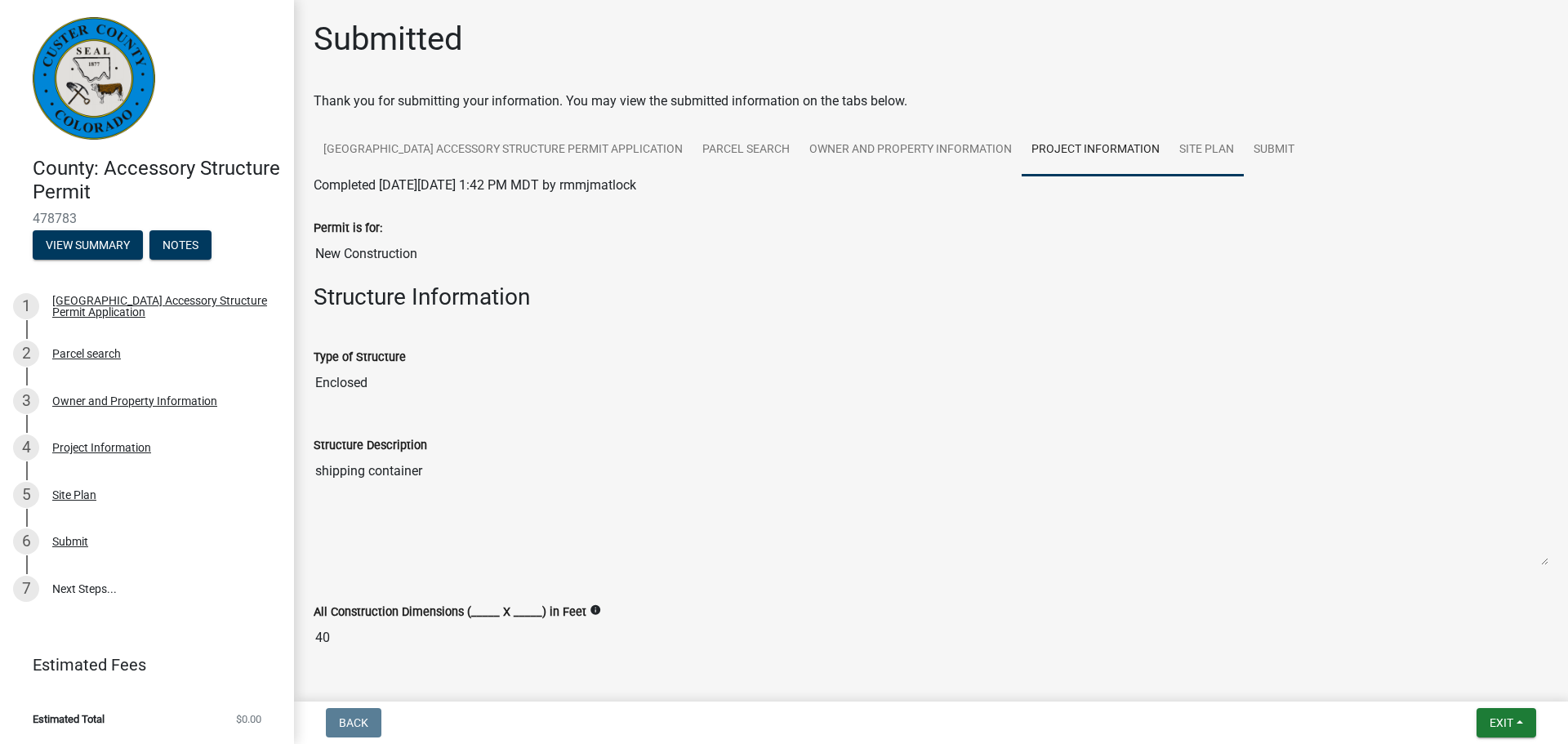
click at [1176, 146] on link "Site Plan" at bounding box center [1207, 150] width 75 height 53
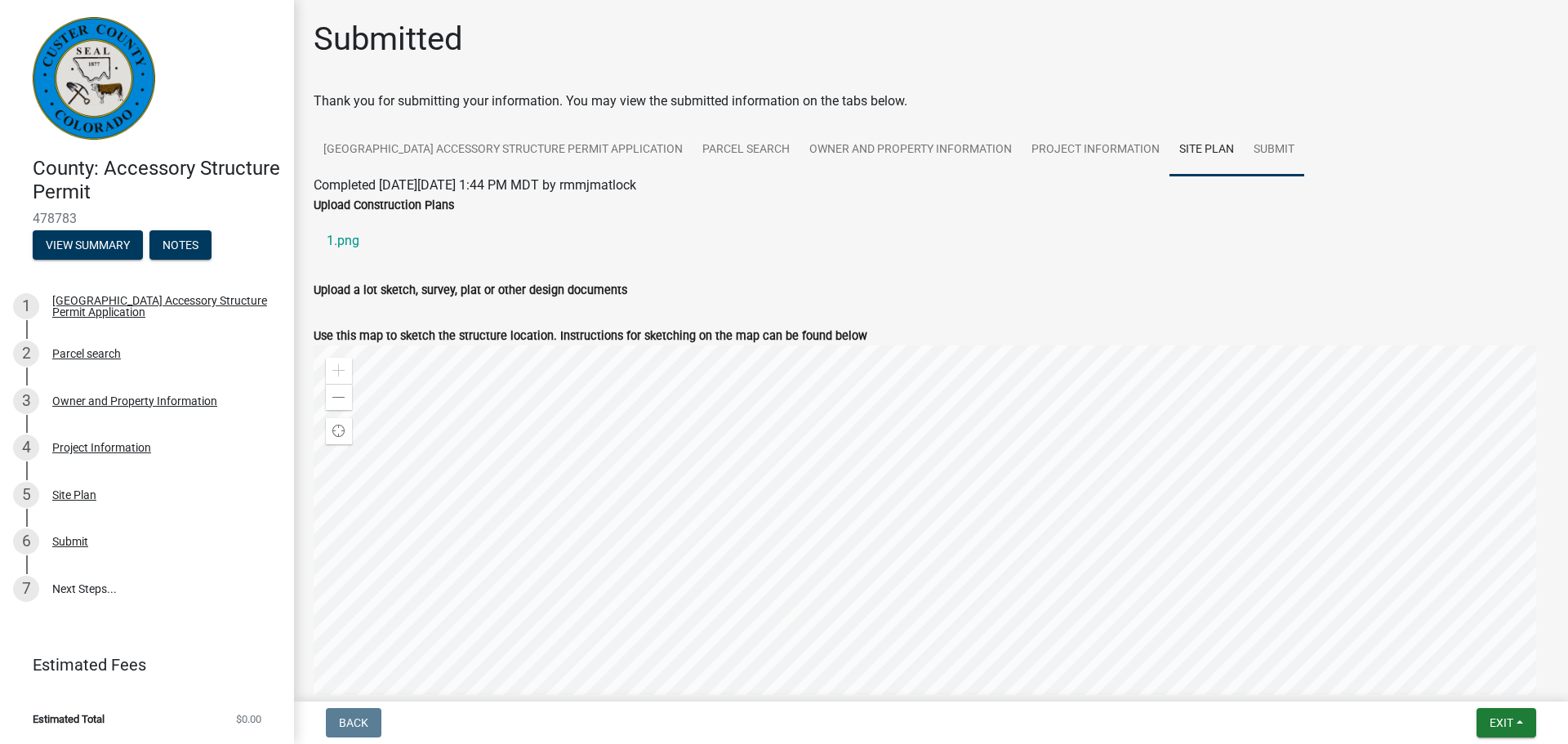
click at [1252, 149] on link "Submit" at bounding box center [1274, 150] width 60 height 53
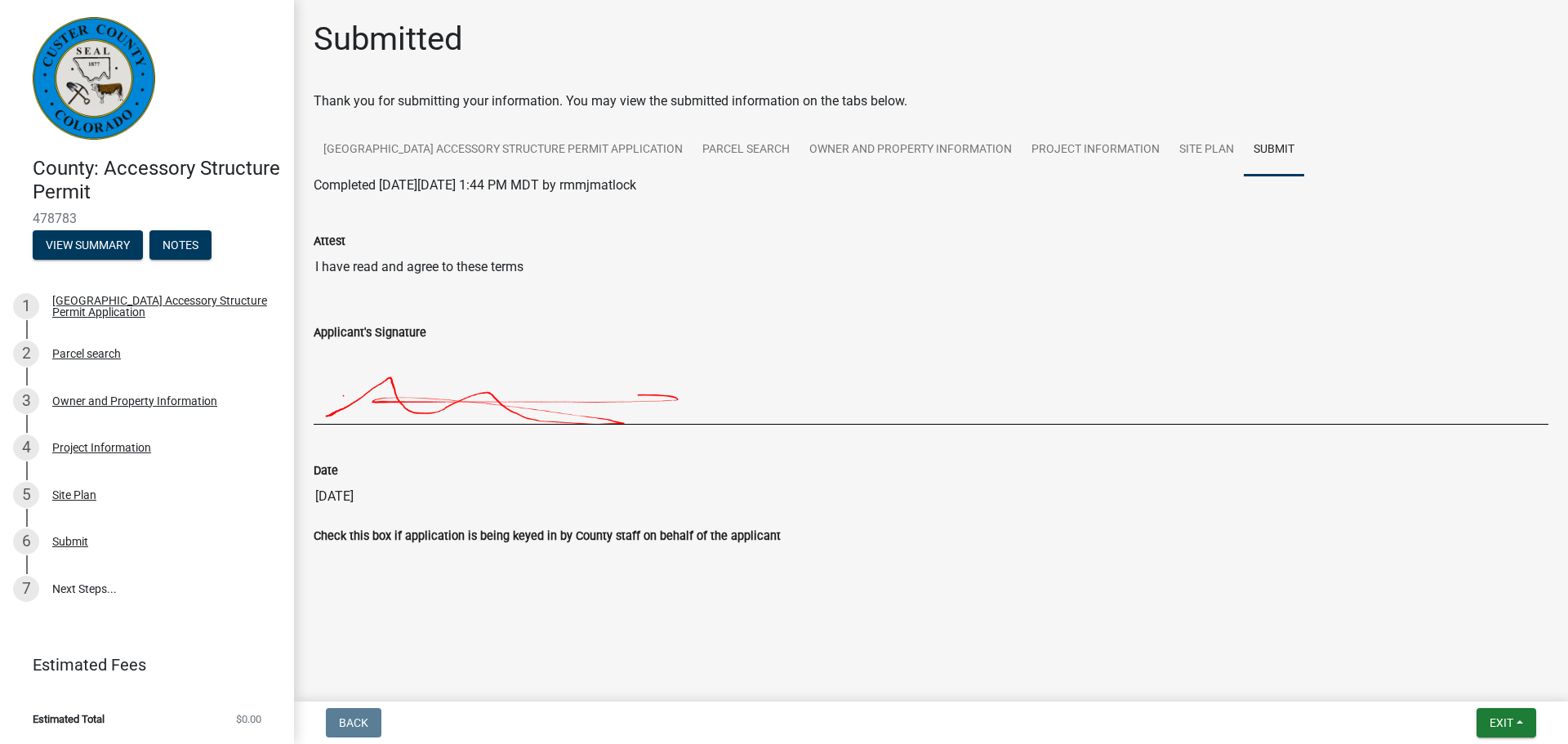
drag, startPoint x: 1039, startPoint y: 636, endPoint x: 978, endPoint y: 583, distance: 80.8
click at [1038, 634] on main "Submitted Thank you for submitting your information. You may view the submitted…" at bounding box center [931, 347] width 1275 height 695
drag, startPoint x: 922, startPoint y: 570, endPoint x: 936, endPoint y: 563, distance: 15.7
click at [935, 565] on div at bounding box center [930, 566] width 1259 height 13
click at [1522, 730] on button "Exit" at bounding box center [1507, 722] width 59 height 30
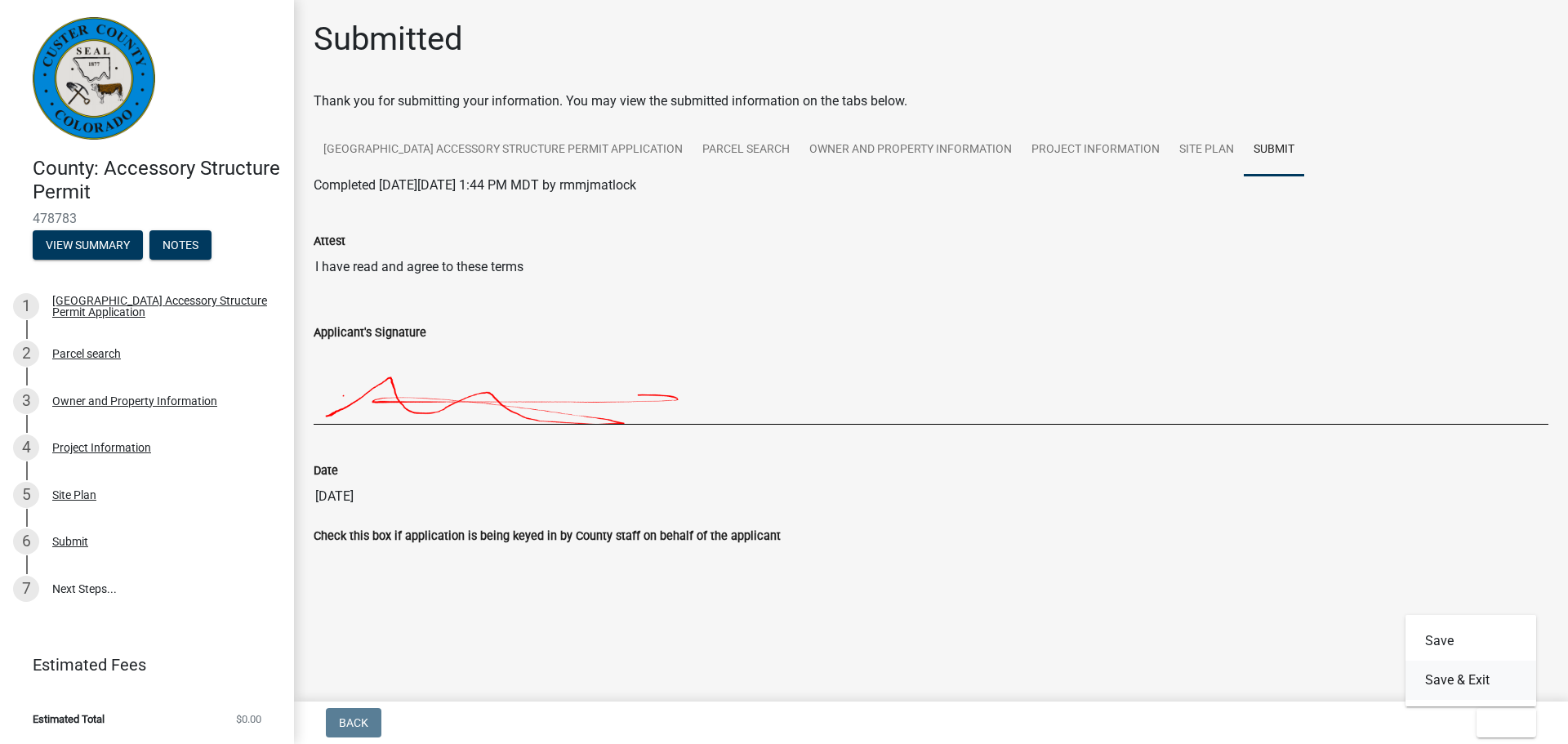
click at [1486, 673] on button "Save & Exit" at bounding box center [1471, 680] width 130 height 39
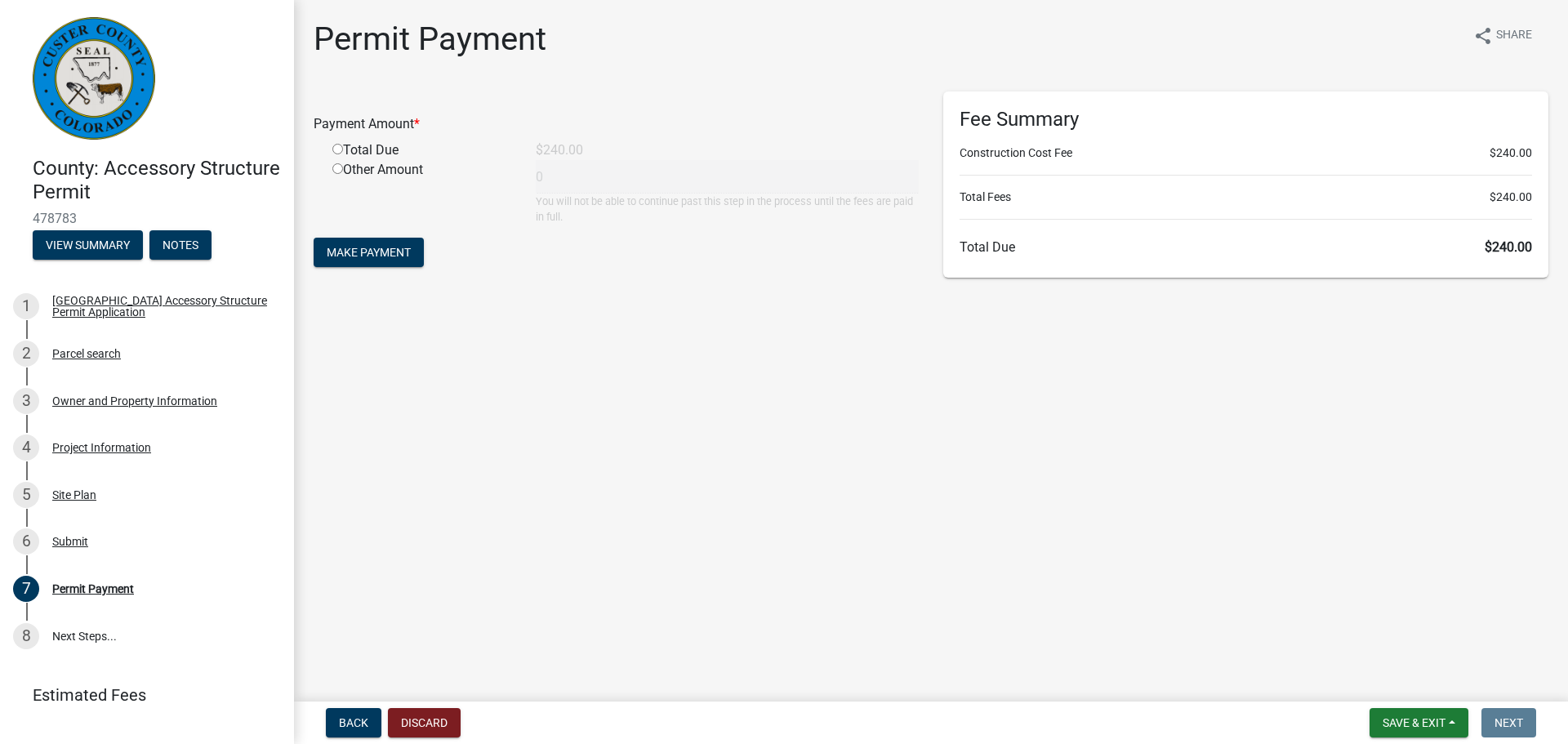
click at [336, 151] on input "radio" at bounding box center [338, 149] width 11 height 11
radio input "true"
type input "240"
click at [355, 252] on span "Make Payment" at bounding box center [369, 252] width 84 height 13
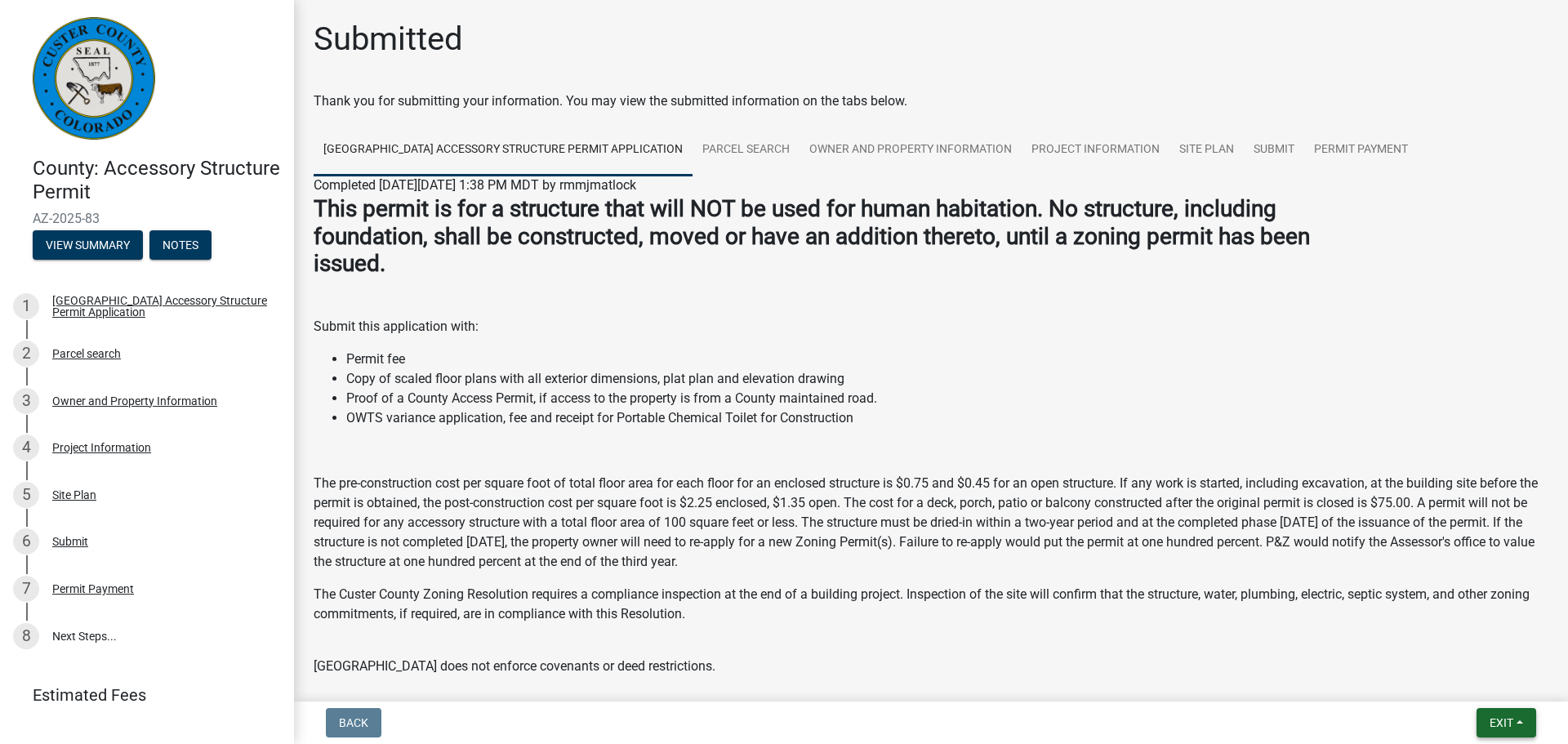
click at [1490, 718] on span "Exit" at bounding box center [1501, 723] width 24 height 13
click at [1457, 687] on button "Save & Exit" at bounding box center [1471, 680] width 130 height 39
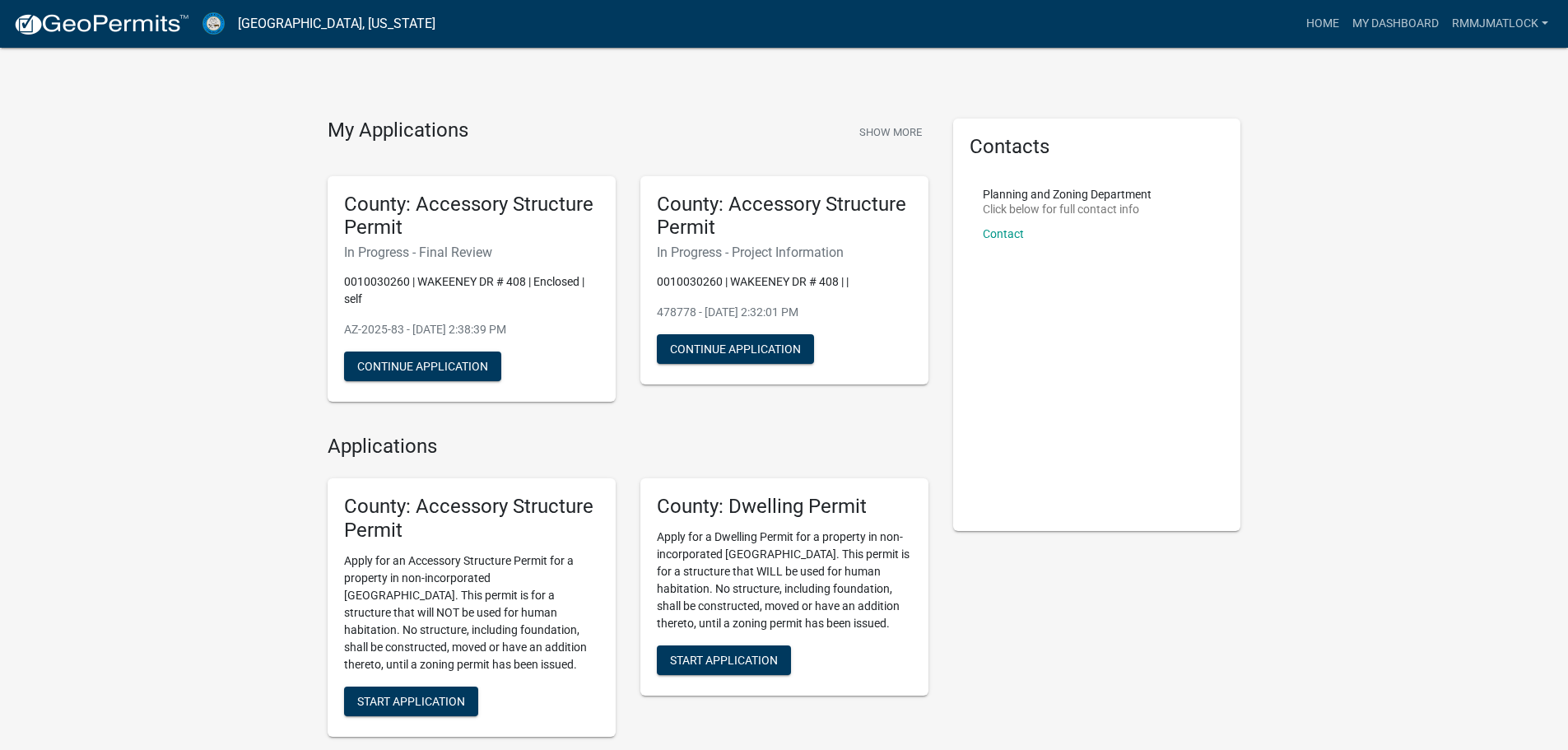
drag, startPoint x: 432, startPoint y: 362, endPoint x: 225, endPoint y: 358, distance: 207.0
click at [204, 359] on div "My Applications Show More County: Accessory Structure Permit In Progress - Fina…" at bounding box center [784, 480] width 1568 height 961
